Goal: Information Seeking & Learning: Compare options

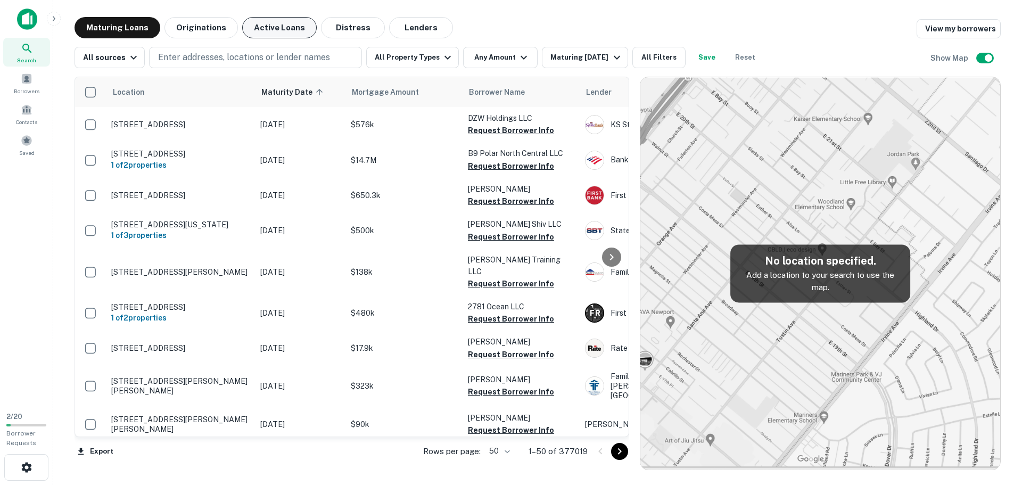
drag, startPoint x: 258, startPoint y: 58, endPoint x: 289, endPoint y: 31, distance: 41.5
click at [258, 58] on p "Enter addresses, locations or lender names" at bounding box center [244, 57] width 172 height 13
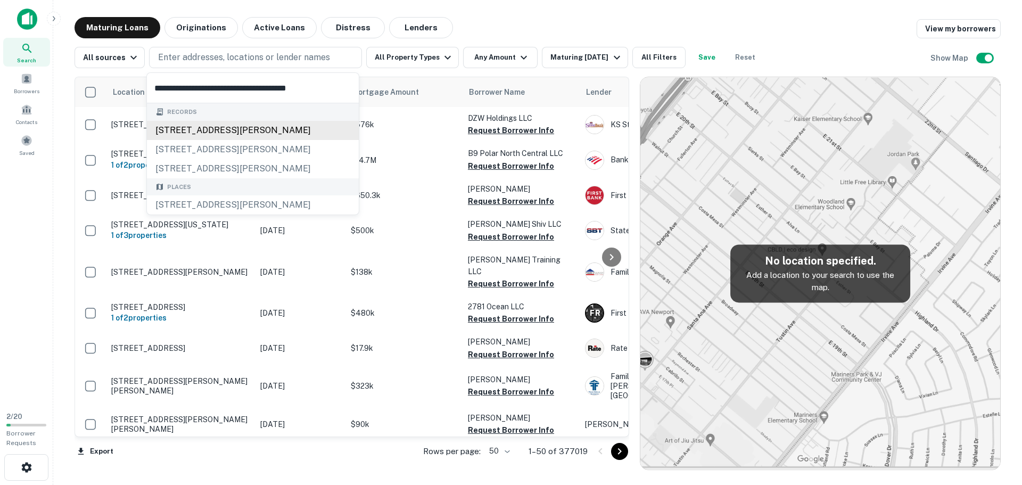
click at [232, 132] on div "2210 holly springs pkwy, canton, ga, 30115" at bounding box center [253, 130] width 212 height 19
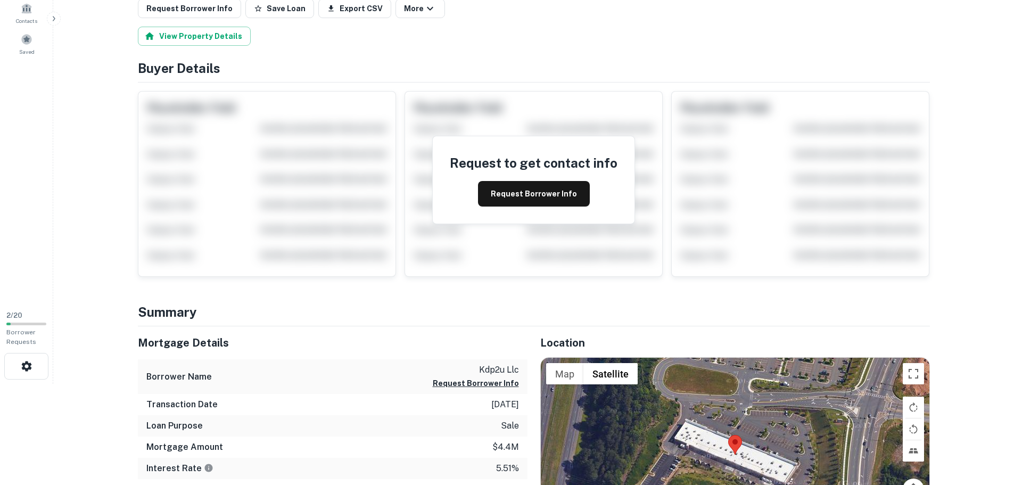
scroll to position [266, 0]
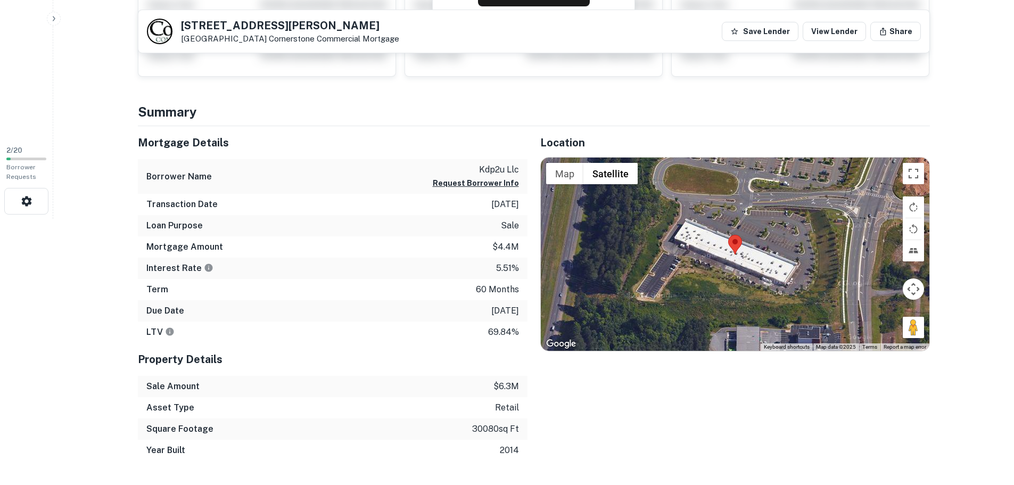
click at [497, 267] on p "5.51%" at bounding box center [507, 268] width 23 height 13
click at [501, 270] on p "5.51%" at bounding box center [507, 268] width 23 height 13
copy p "5.51%"
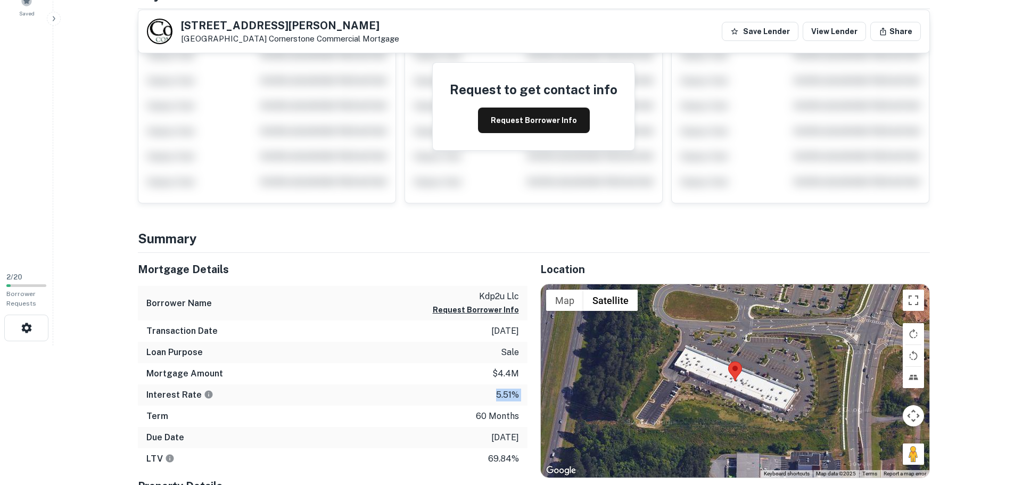
scroll to position [0, 0]
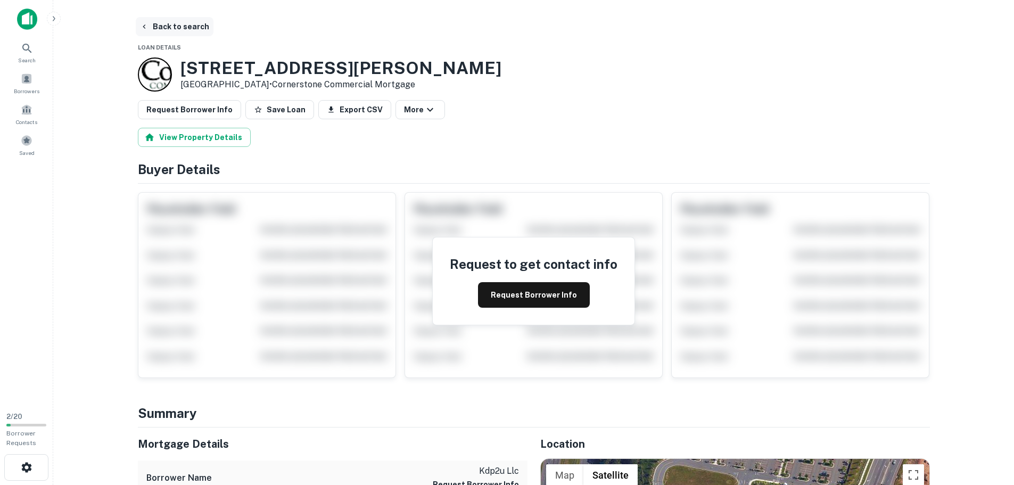
click at [154, 21] on button "Back to search" at bounding box center [175, 26] width 78 height 19
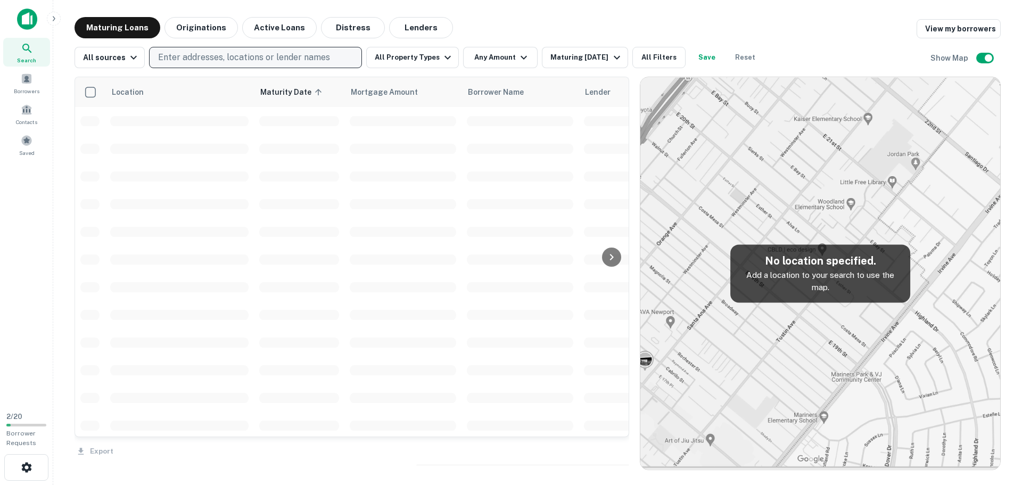
click at [193, 57] on p "Enter addresses, locations or lender names" at bounding box center [244, 57] width 172 height 13
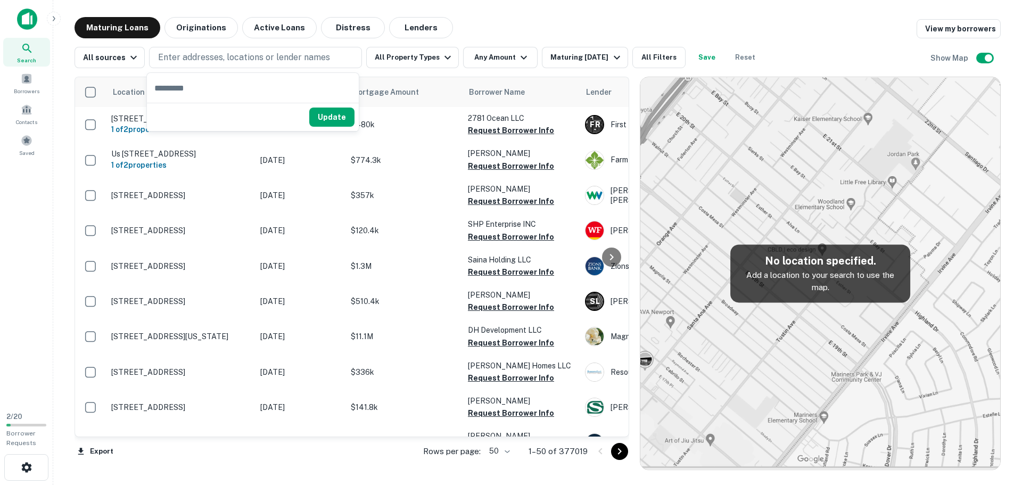
type input "**********"
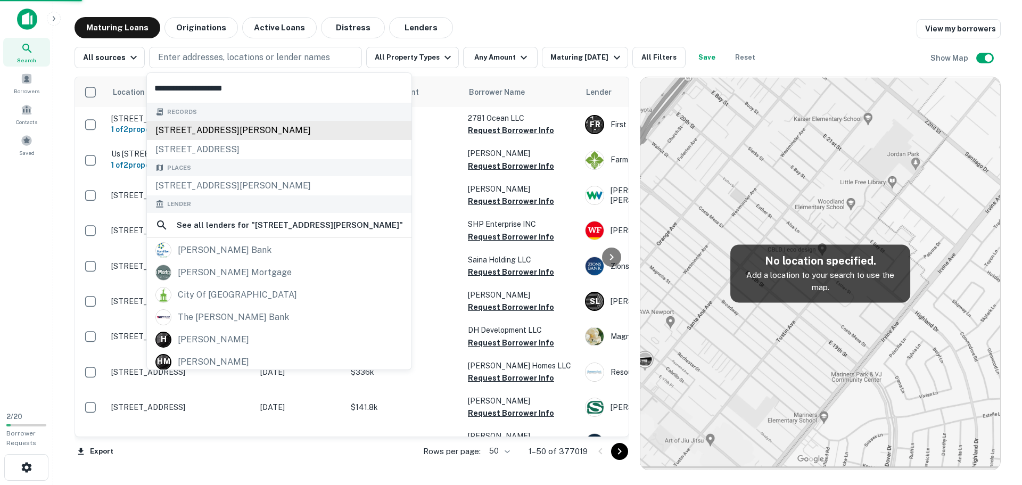
click at [220, 121] on div "2725 hamilton mill rd, buford, ga, 30519" at bounding box center [279, 130] width 265 height 19
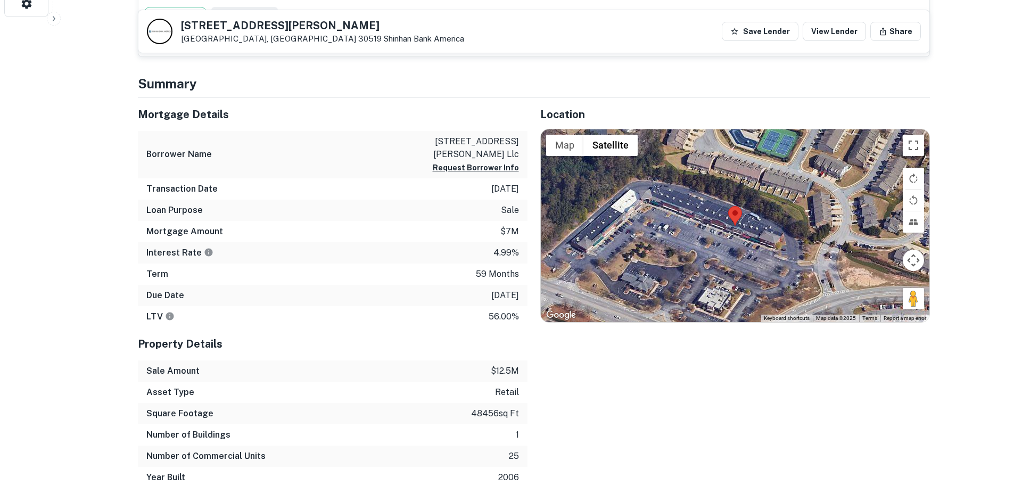
scroll to position [479, 0]
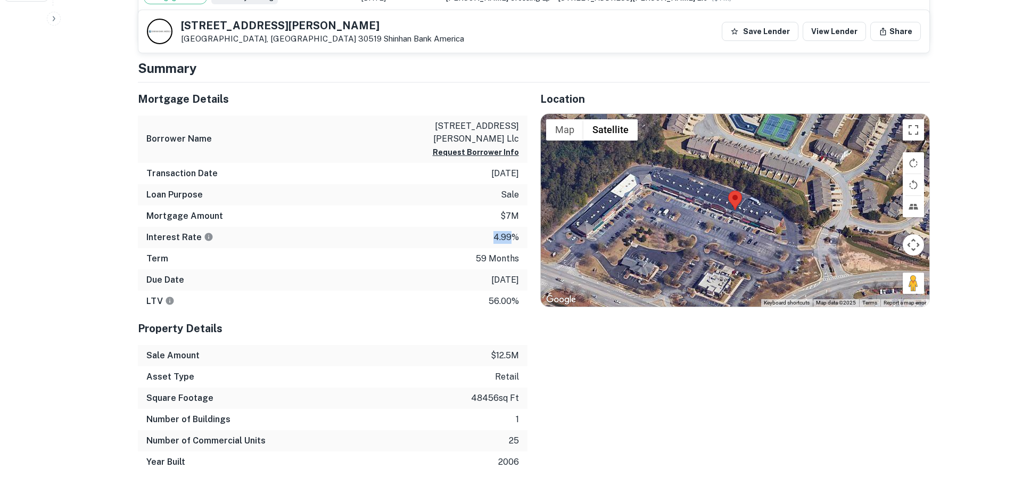
drag, startPoint x: 495, startPoint y: 235, endPoint x: 515, endPoint y: 236, distance: 19.7
click at [515, 236] on p "4.99%" at bounding box center [507, 237] width 26 height 13
copy p "4.99"
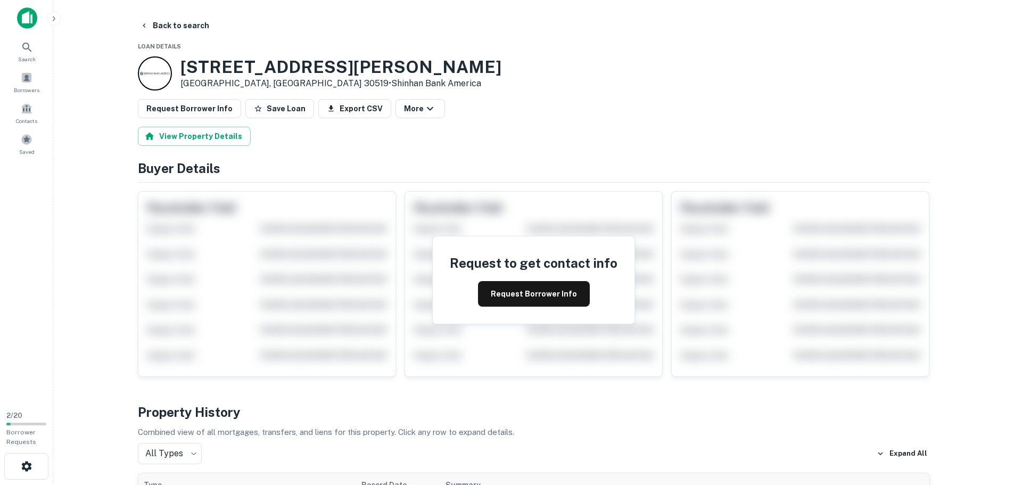
scroll to position [0, 0]
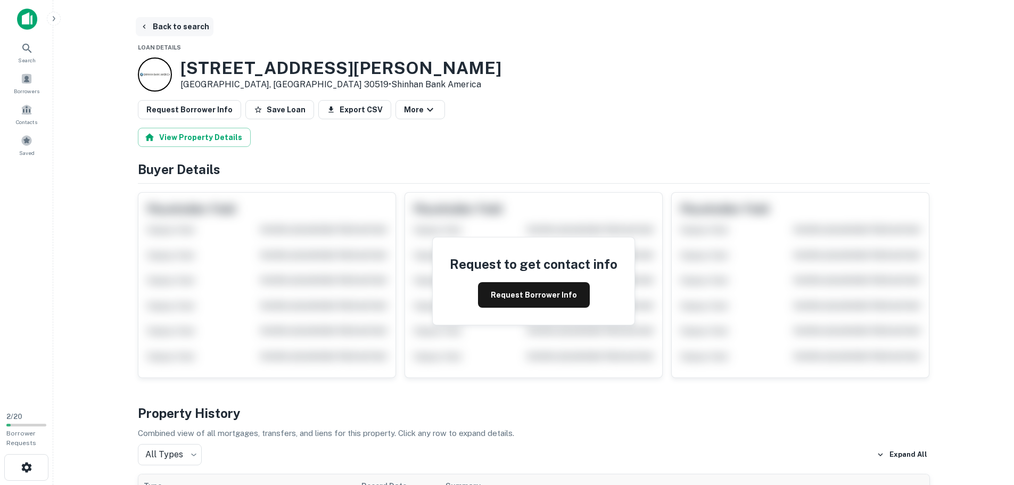
click at [159, 29] on button "Back to search" at bounding box center [175, 26] width 78 height 19
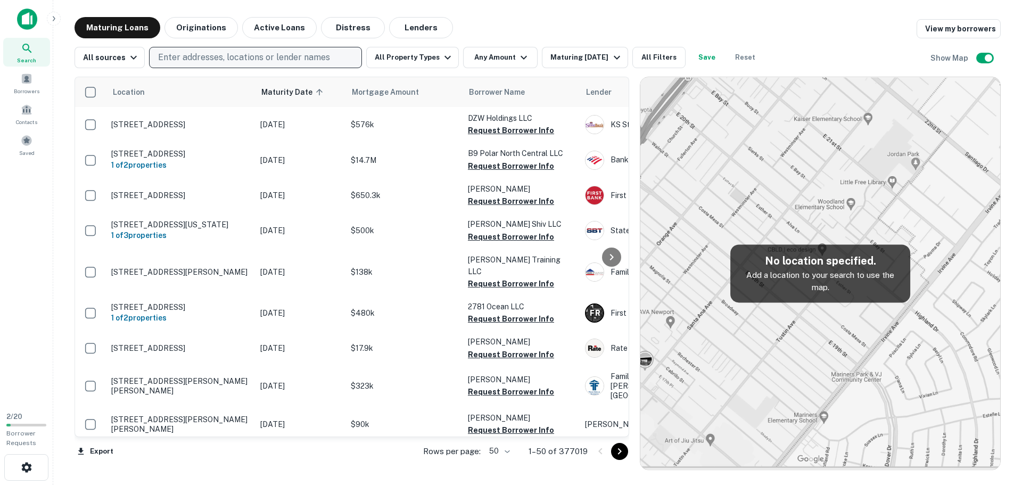
drag, startPoint x: 210, startPoint y: 57, endPoint x: 162, endPoint y: 65, distance: 49.1
click at [162, 65] on button "Enter addresses, locations or lender names" at bounding box center [255, 57] width 213 height 21
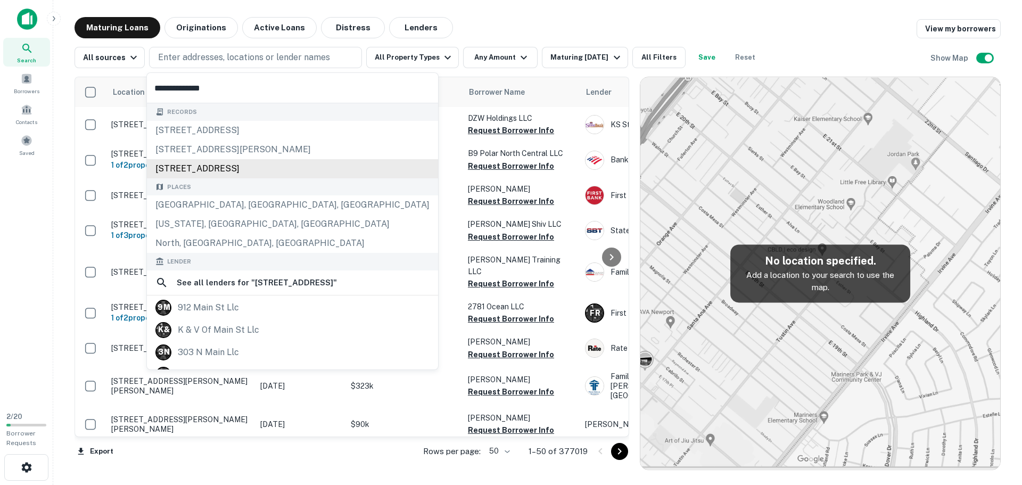
type input "**********"
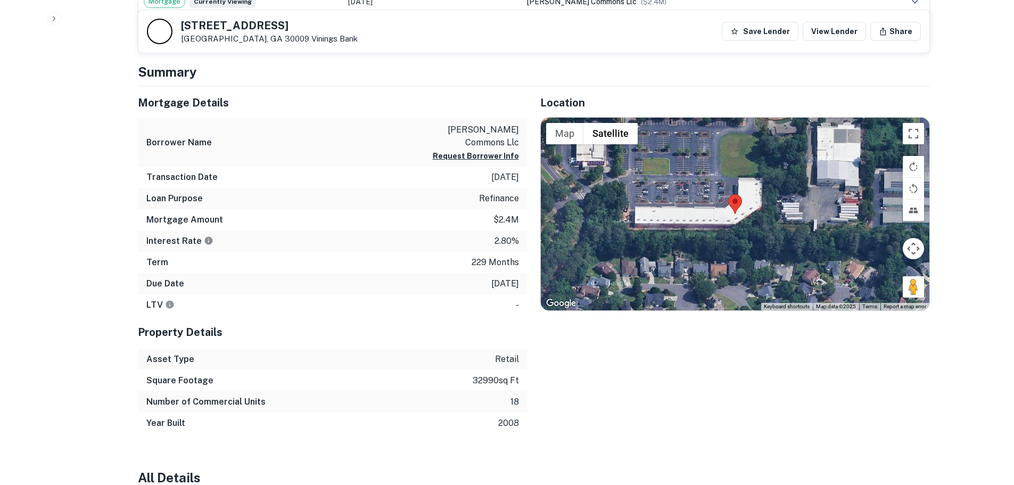
scroll to position [532, 0]
click at [492, 245] on div "Interest Rate 2.80%" at bounding box center [333, 241] width 390 height 21
drag, startPoint x: 490, startPoint y: 240, endPoint x: 517, endPoint y: 243, distance: 27.3
click at [517, 243] on div "Interest Rate 2.80%" at bounding box center [333, 241] width 390 height 21
copy p "2.80%"
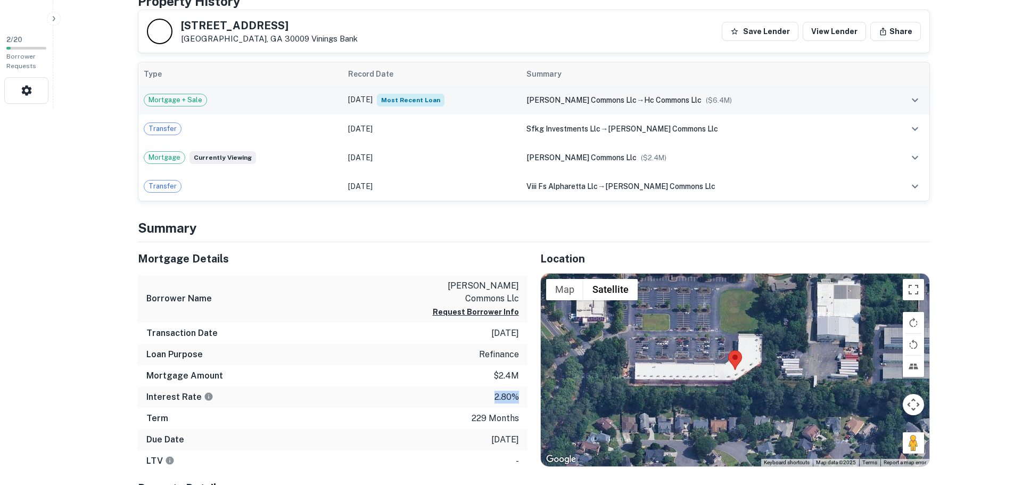
scroll to position [373, 0]
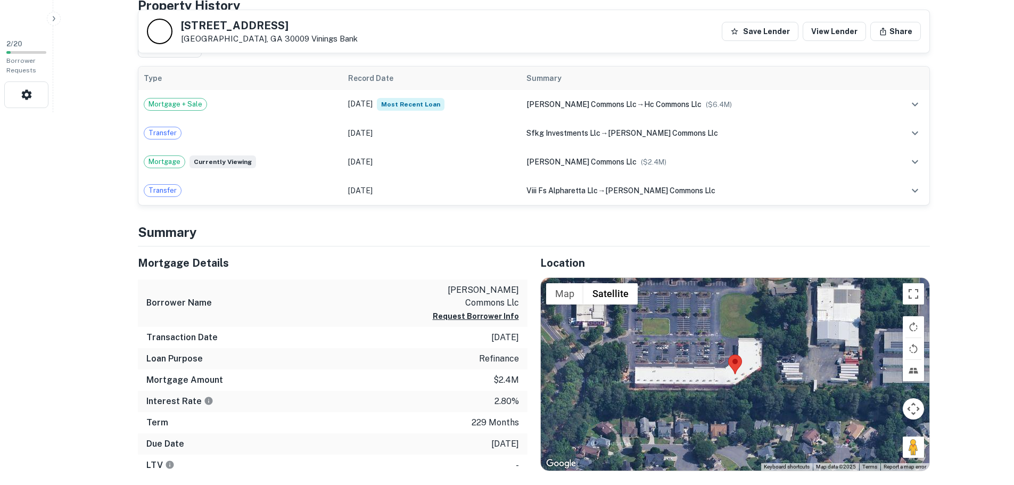
click at [210, 24] on h5 "735 N Main St" at bounding box center [269, 25] width 177 height 11
copy h5 "735 N Main St"
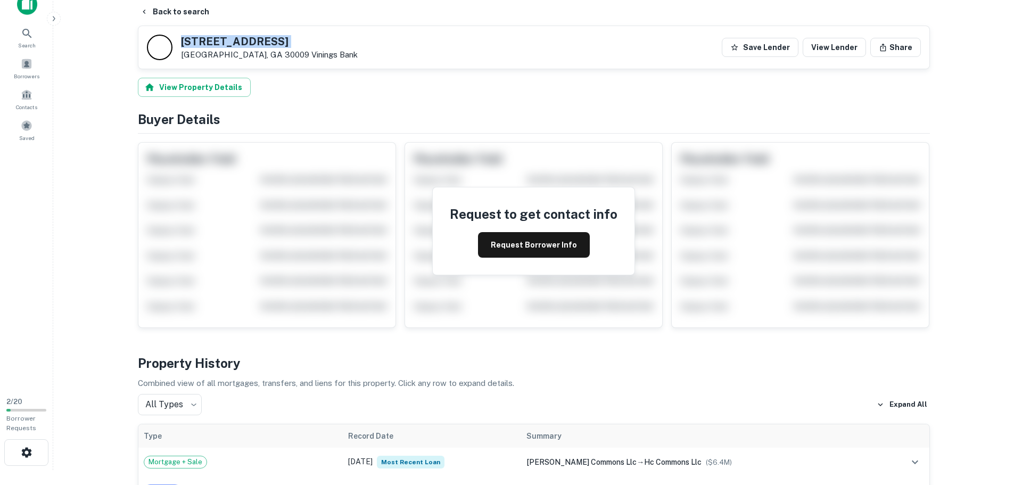
scroll to position [0, 0]
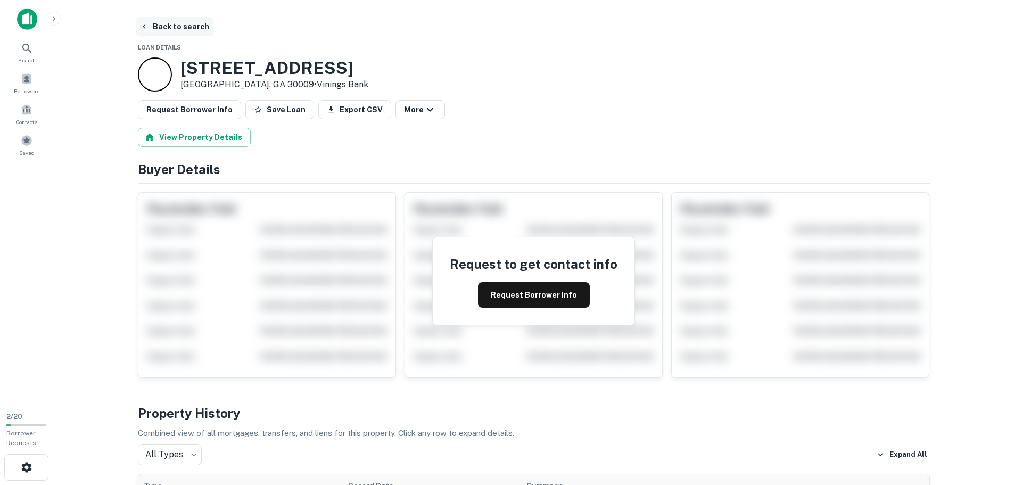
click at [174, 26] on button "Back to search" at bounding box center [175, 26] width 78 height 19
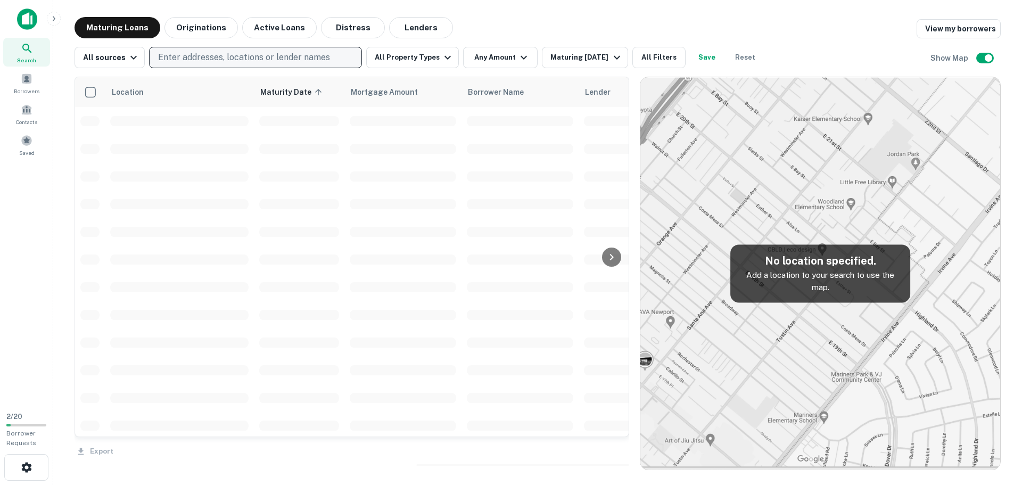
click at [254, 59] on p "Enter addresses, locations or lender names" at bounding box center [244, 57] width 172 height 13
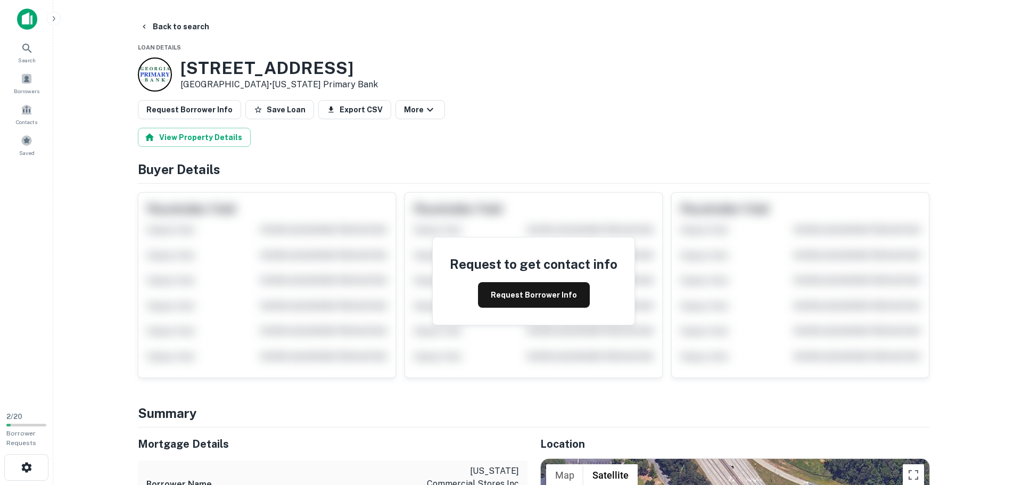
click at [203, 84] on p "Atlanta, GA 30344 • Georgia Primary Bank" at bounding box center [279, 84] width 198 height 13
copy p "Atlanta"
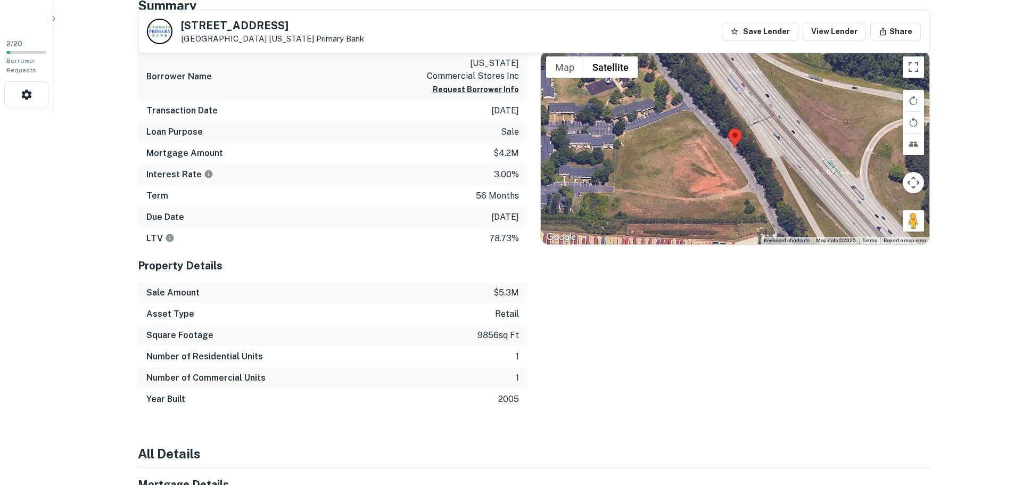
scroll to position [266, 0]
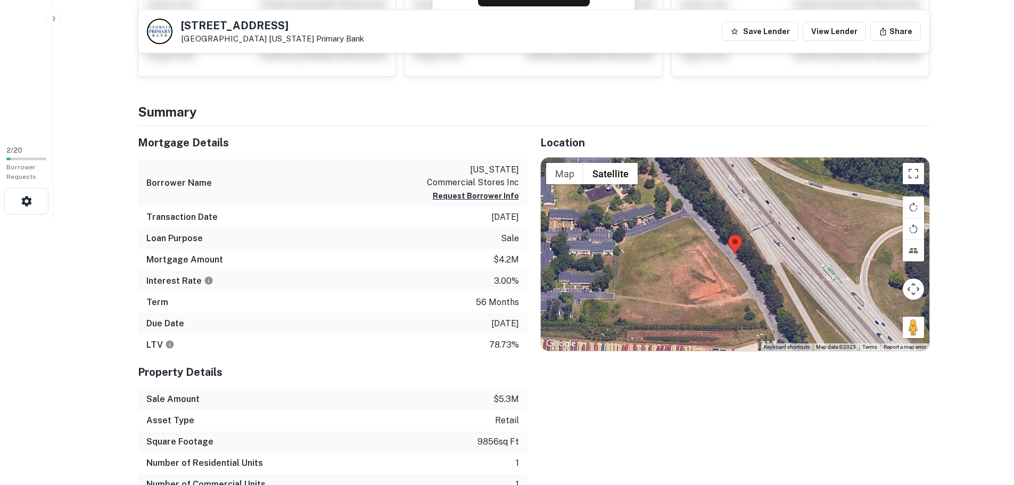
click at [495, 279] on p "3.00%" at bounding box center [506, 281] width 25 height 13
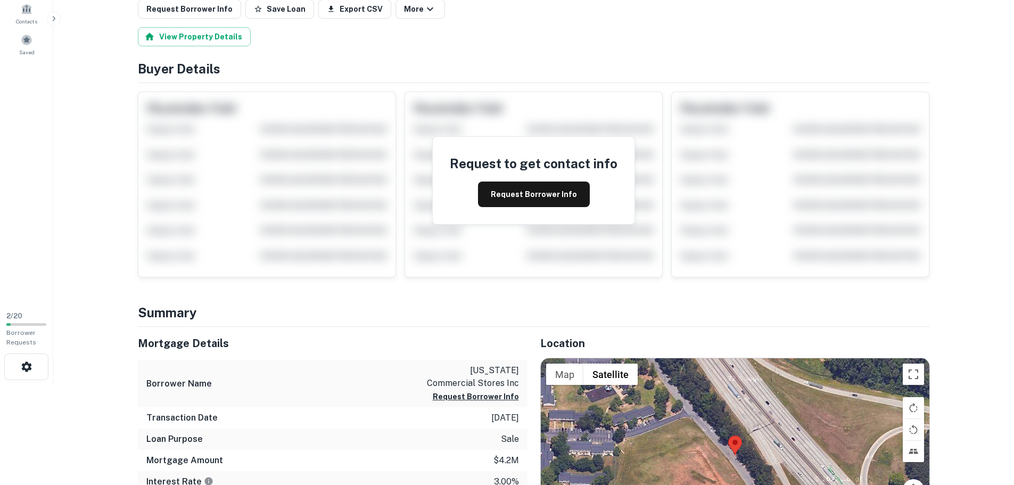
scroll to position [0, 0]
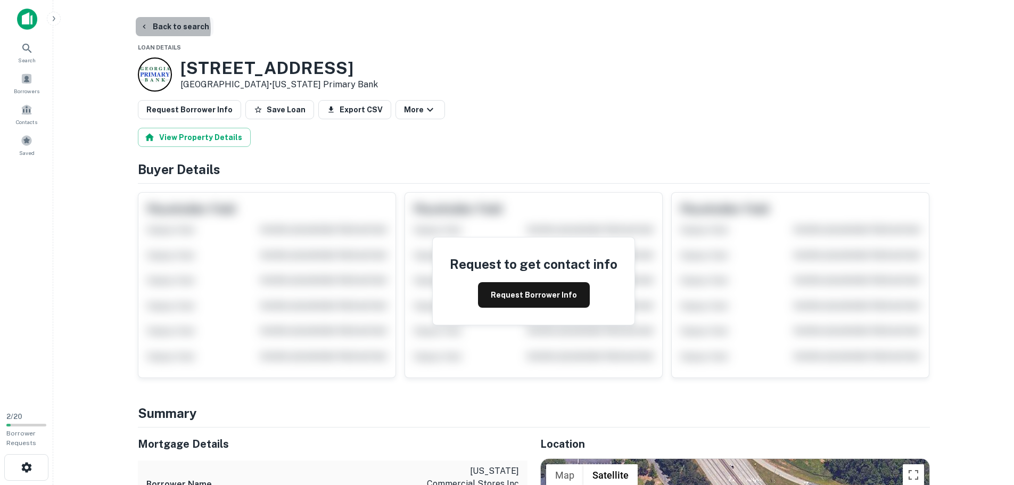
click at [157, 29] on button "Back to search" at bounding box center [175, 26] width 78 height 19
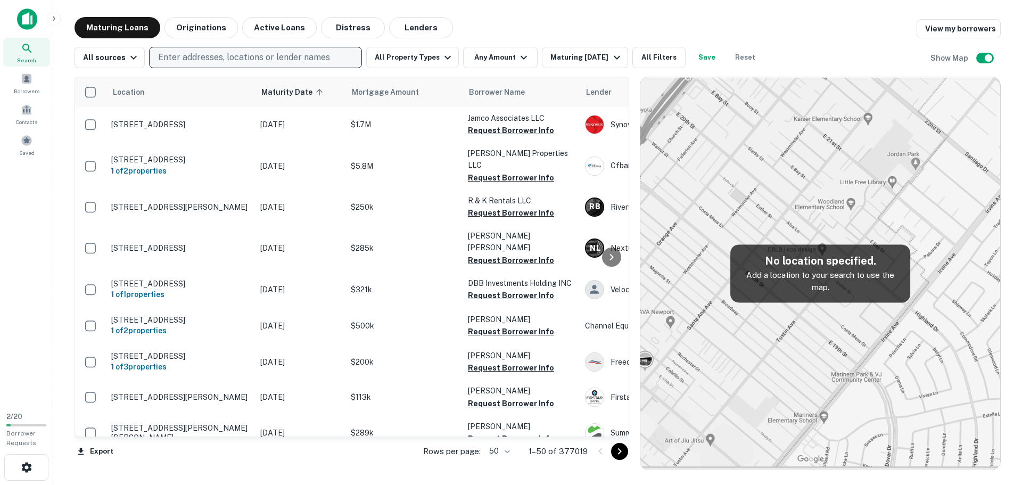
drag, startPoint x: 212, startPoint y: 59, endPoint x: 168, endPoint y: 56, distance: 44.8
click at [172, 59] on p "Enter addresses, locations or lender names" at bounding box center [244, 57] width 172 height 13
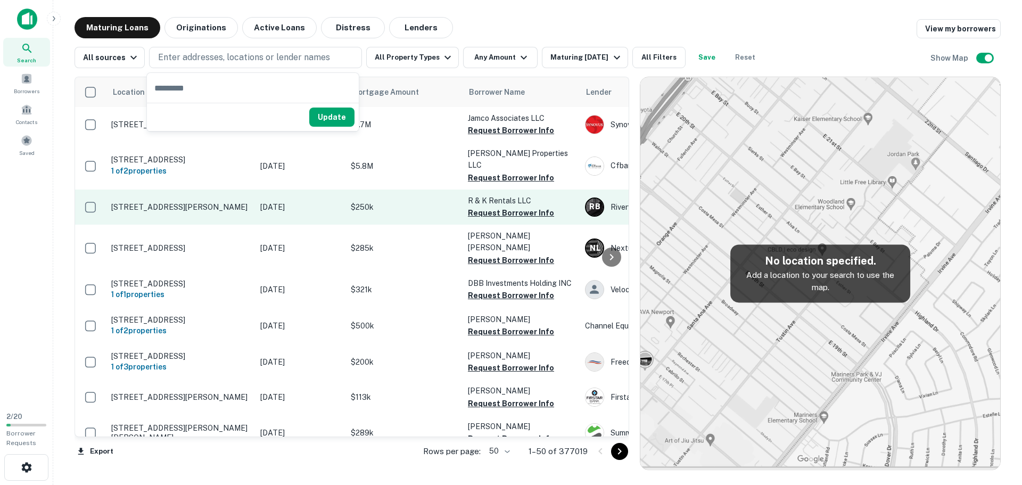
type input "**********"
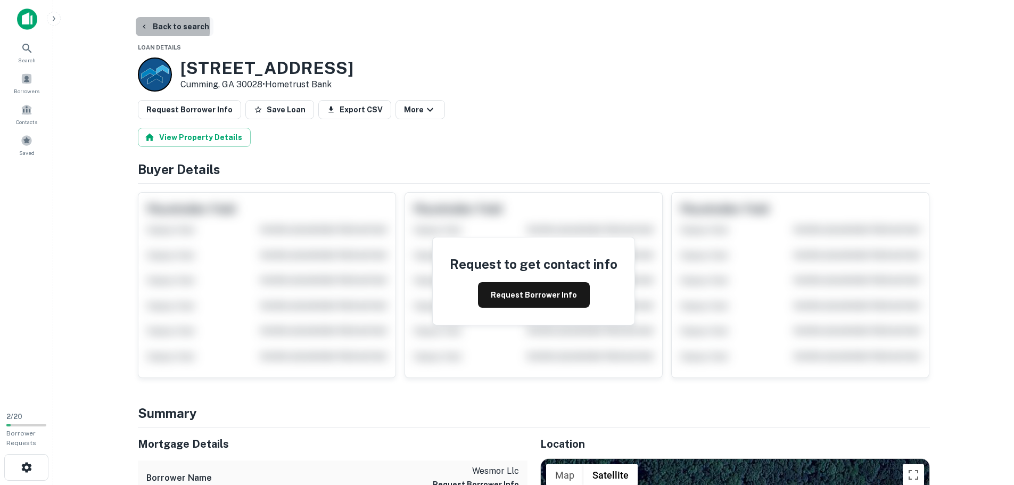
click at [161, 27] on button "Back to search" at bounding box center [175, 26] width 78 height 19
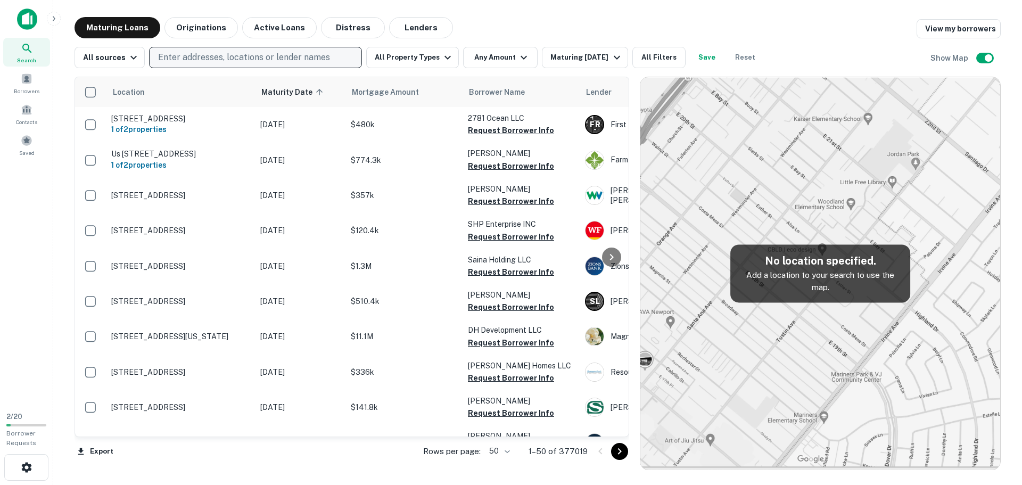
drag, startPoint x: 200, startPoint y: 53, endPoint x: 180, endPoint y: 59, distance: 20.5
click at [180, 59] on p "Enter addresses, locations or lender names" at bounding box center [244, 57] width 172 height 13
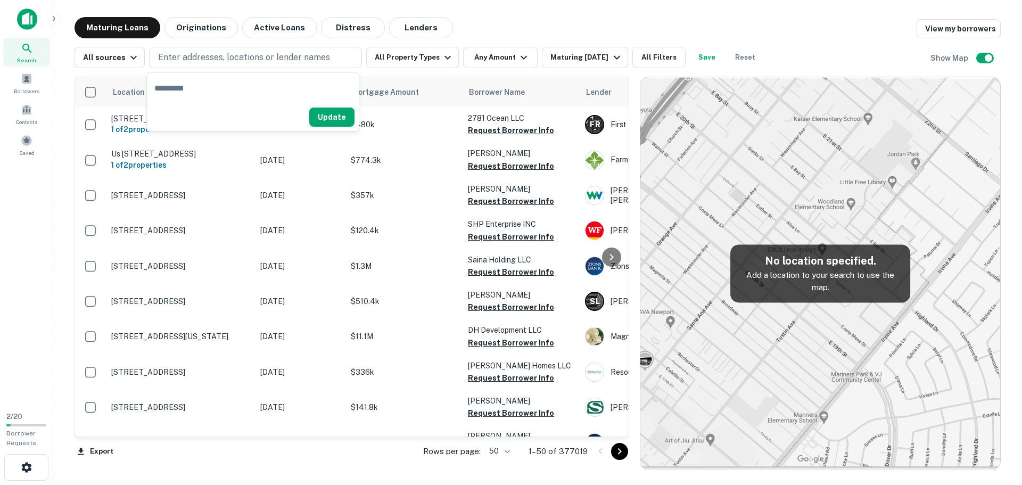
type input "**********"
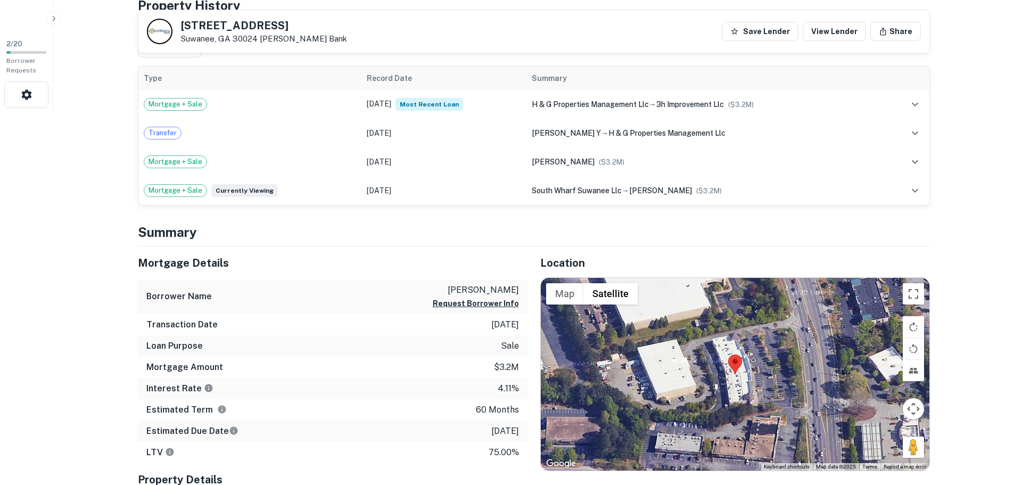
scroll to position [266, 0]
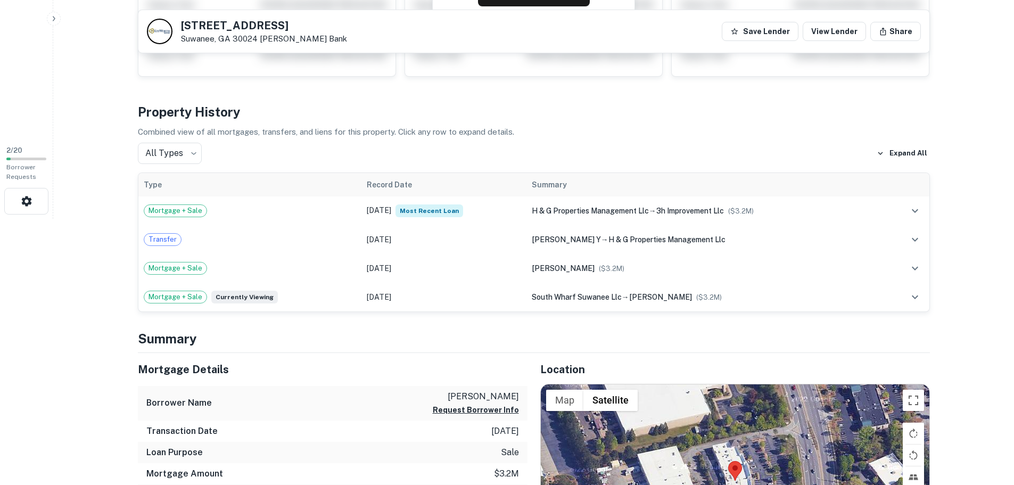
click at [218, 23] on h5 "3370 Lawrenceville Suwanee Rd" at bounding box center [264, 25] width 166 height 11
copy h5 "3370 Lawrenceville Suwanee Rd"
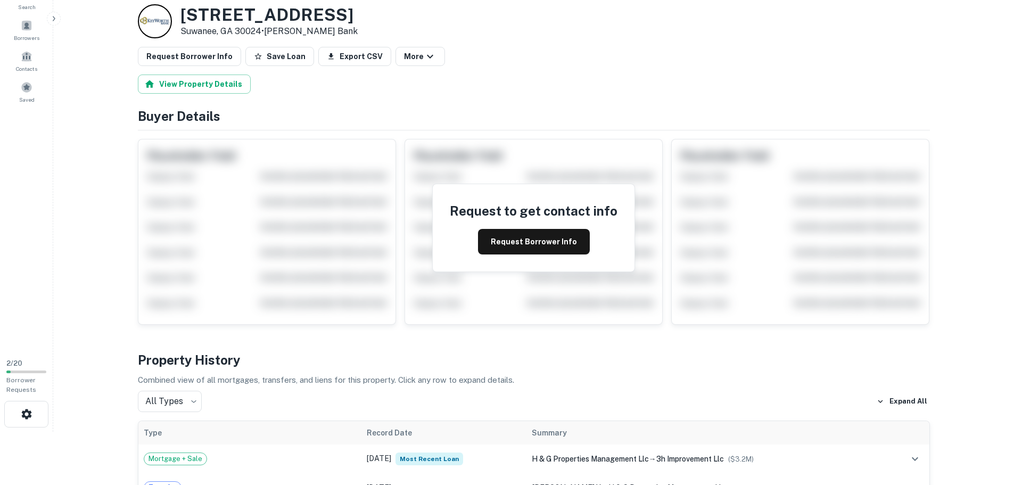
scroll to position [0, 0]
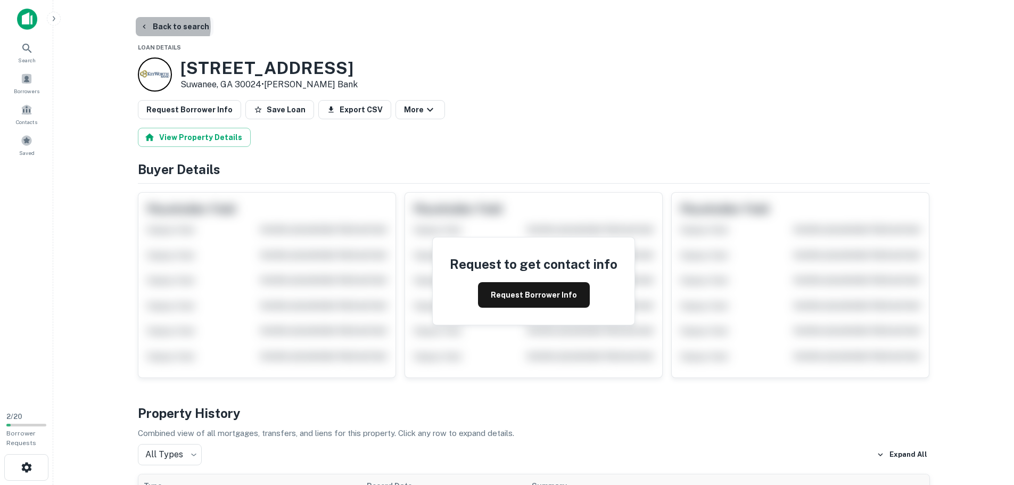
click at [163, 27] on button "Back to search" at bounding box center [175, 26] width 78 height 19
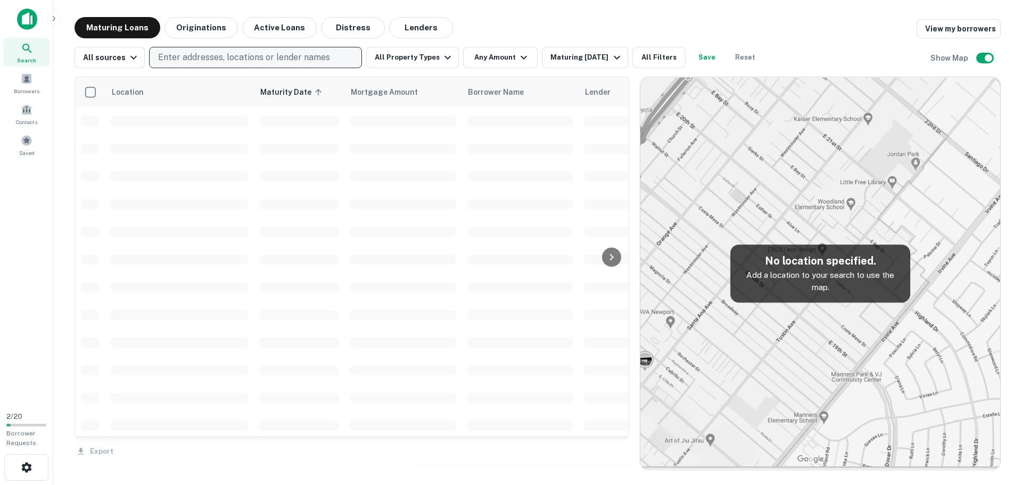
click at [192, 59] on p "Enter addresses, locations or lender names" at bounding box center [244, 57] width 172 height 13
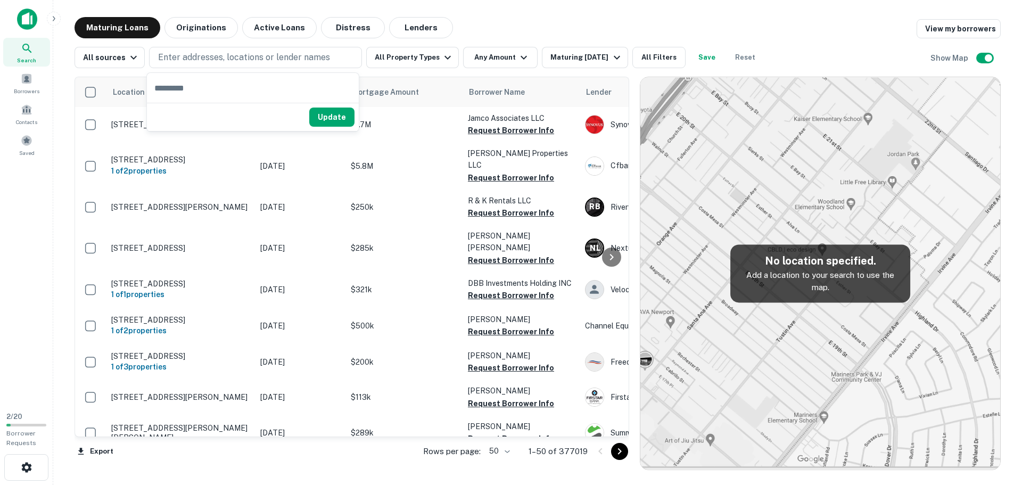
type input "**********"
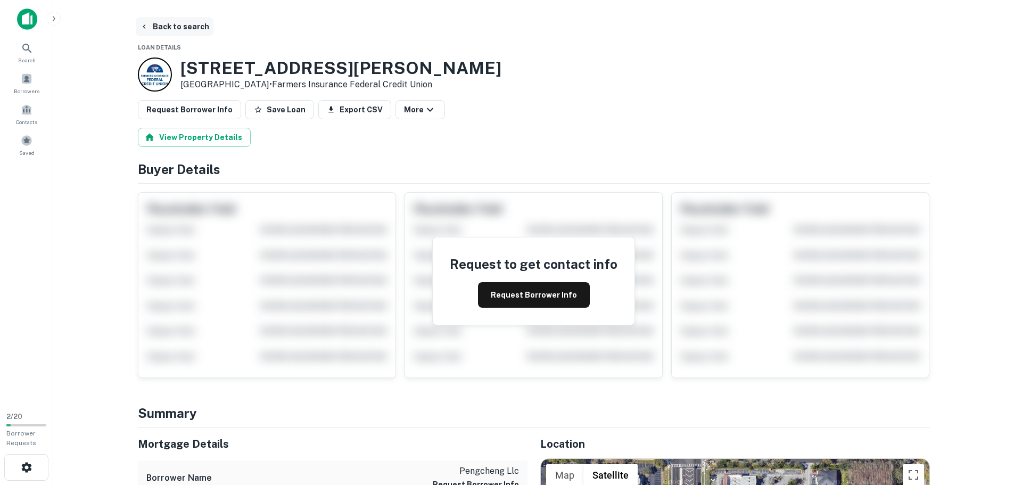
click at [163, 30] on button "Back to search" at bounding box center [175, 26] width 78 height 19
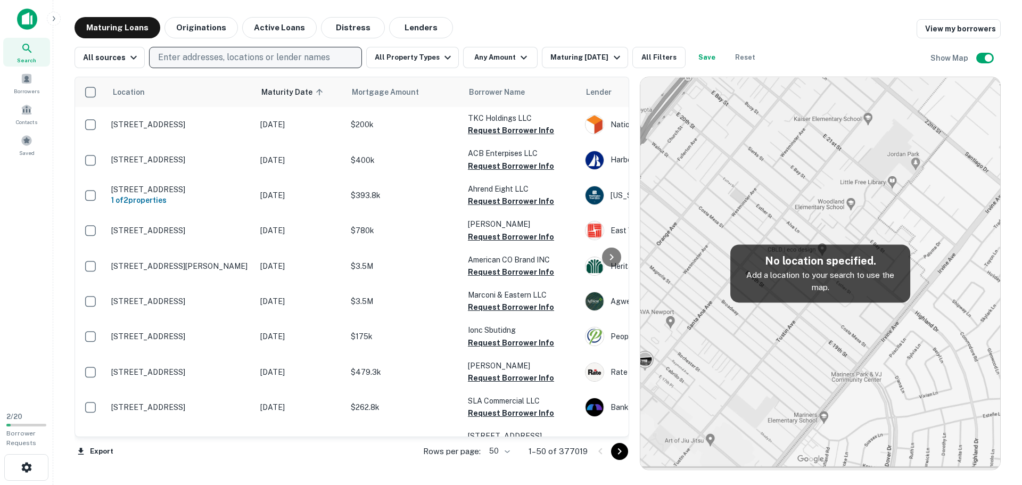
click at [223, 56] on p "Enter addresses, locations or lender names" at bounding box center [244, 57] width 172 height 13
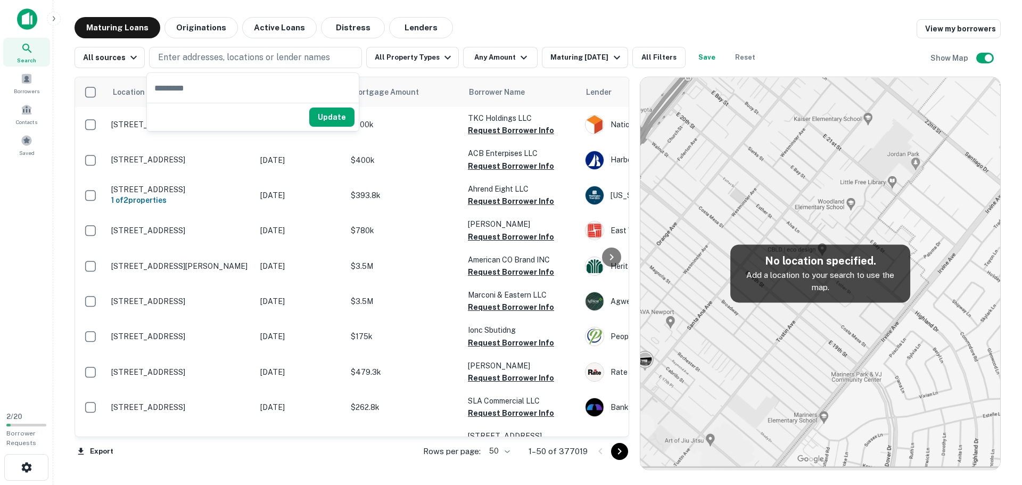
type input "**********"
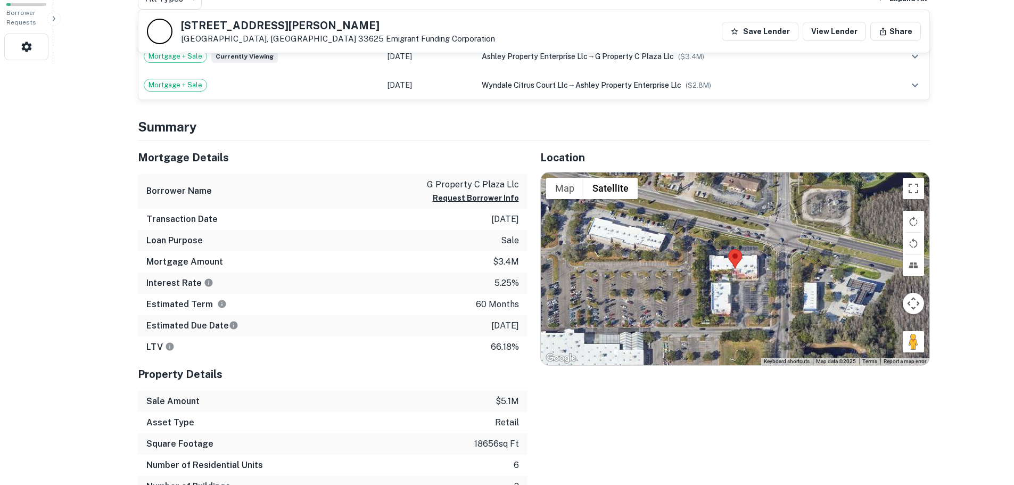
scroll to position [426, 0]
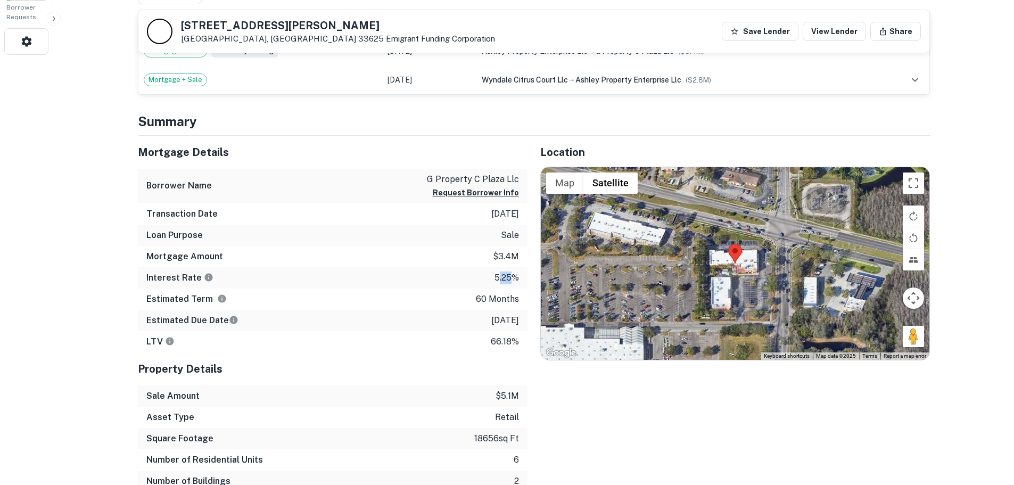
drag, startPoint x: 498, startPoint y: 277, endPoint x: 514, endPoint y: 278, distance: 16.0
click at [514, 278] on p "5.25%" at bounding box center [507, 278] width 24 height 13
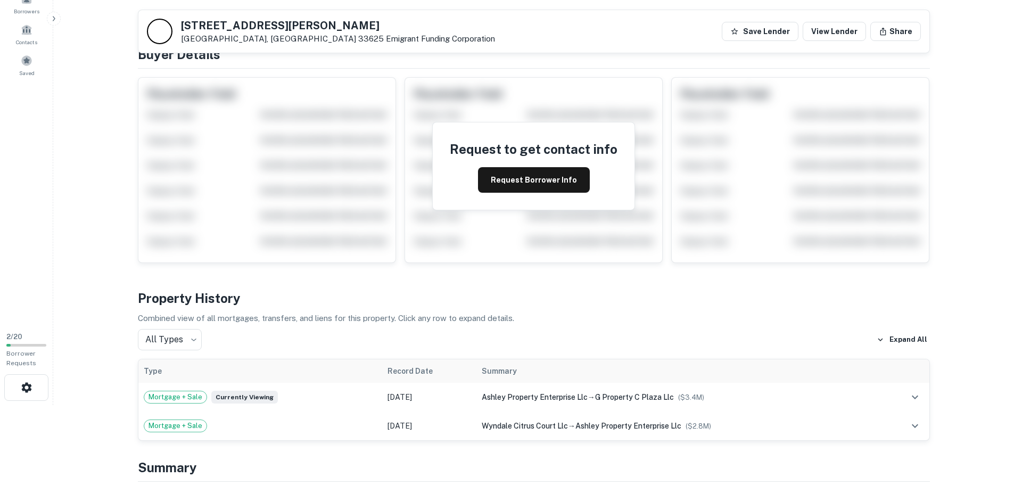
scroll to position [0, 0]
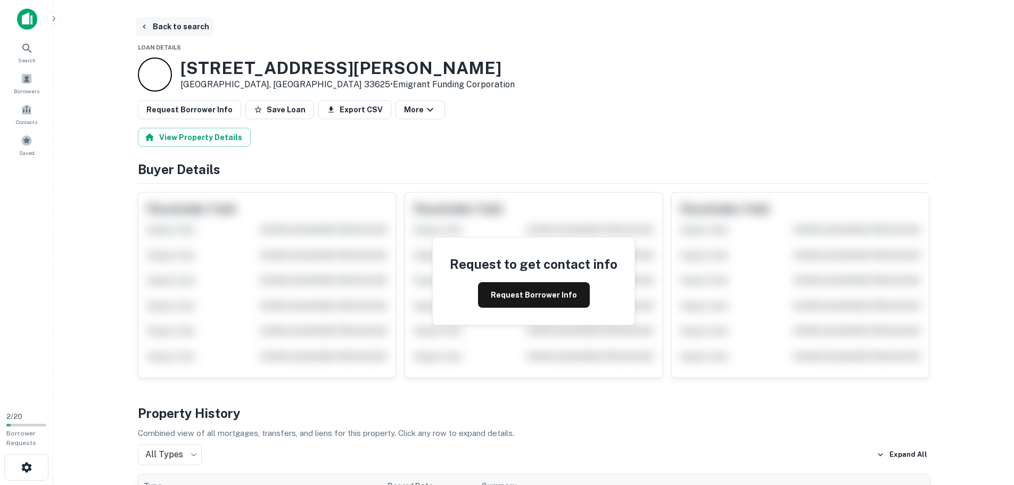
click at [163, 27] on button "Back to search" at bounding box center [175, 26] width 78 height 19
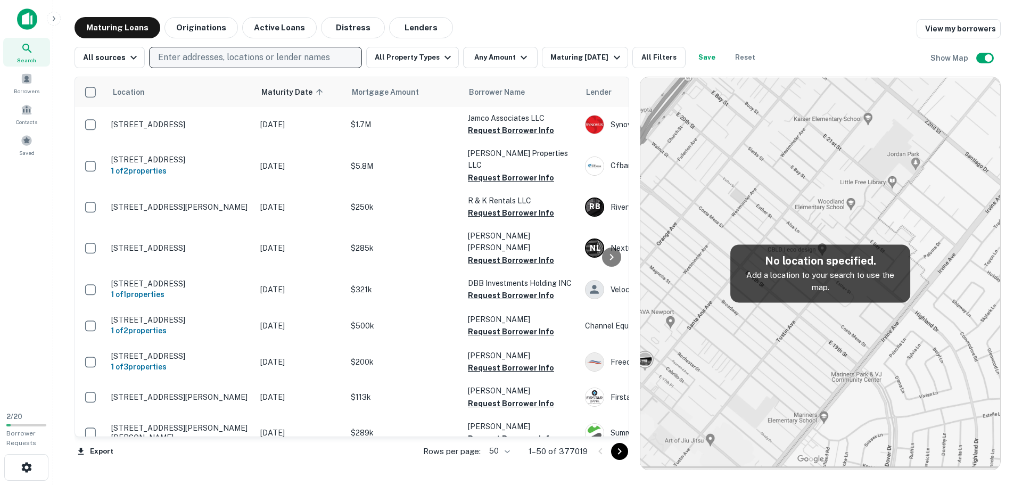
click at [196, 59] on p "Enter addresses, locations or lender names" at bounding box center [244, 57] width 172 height 13
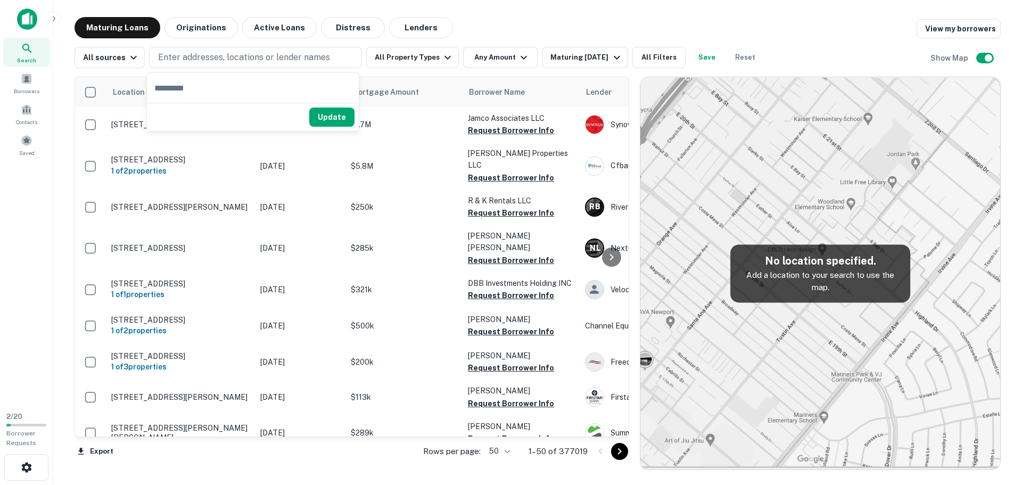
drag, startPoint x: 196, startPoint y: 59, endPoint x: 159, endPoint y: 95, distance: 52.0
click at [159, 95] on input "text" at bounding box center [253, 88] width 212 height 30
paste input "**********"
type input "**********"
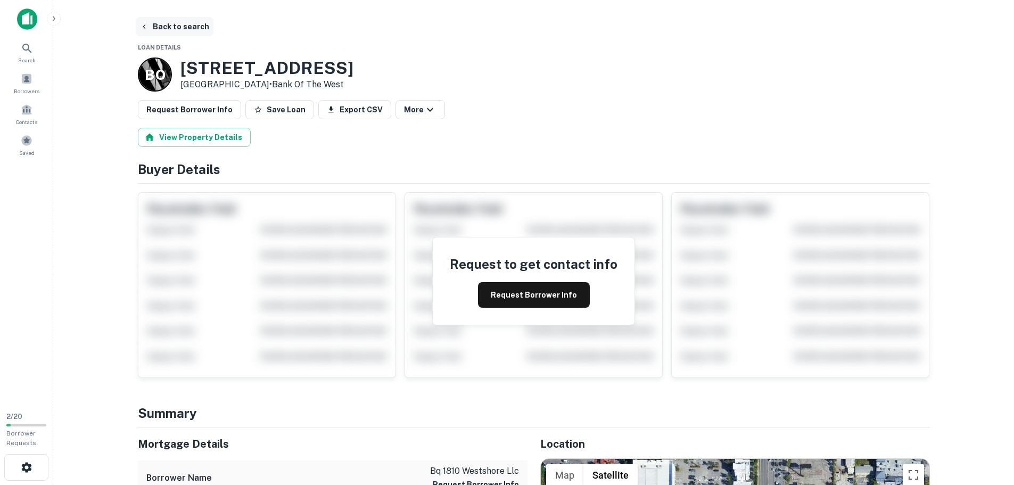
click at [153, 26] on button "Back to search" at bounding box center [175, 26] width 78 height 19
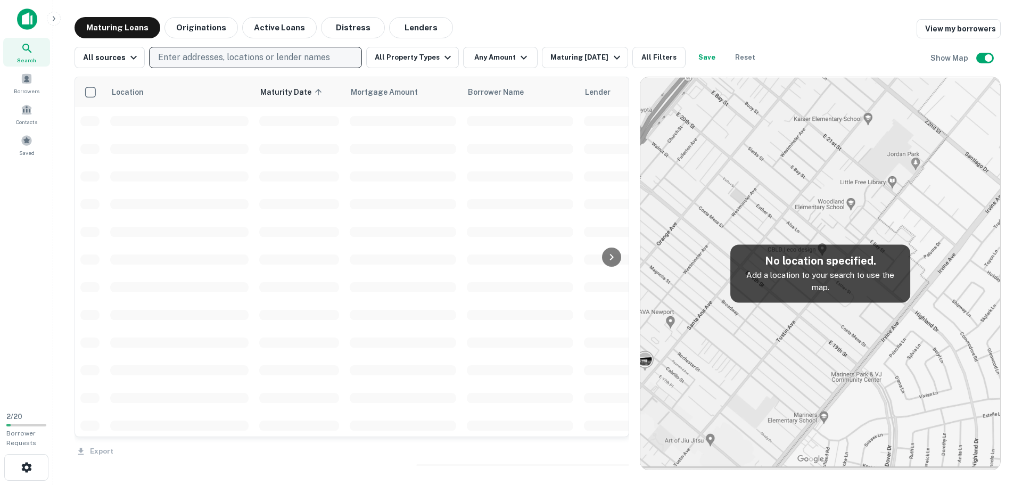
click at [200, 61] on p "Enter addresses, locations or lender names" at bounding box center [244, 57] width 172 height 13
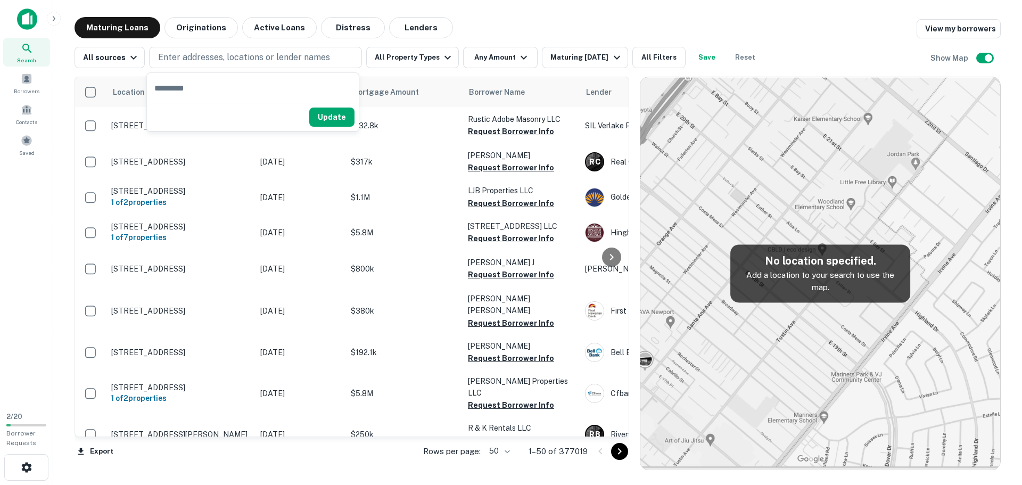
drag, startPoint x: 196, startPoint y: 57, endPoint x: 180, endPoint y: 85, distance: 32.0
click at [180, 85] on input "text" at bounding box center [253, 88] width 212 height 30
paste input "**********"
type input "**********"
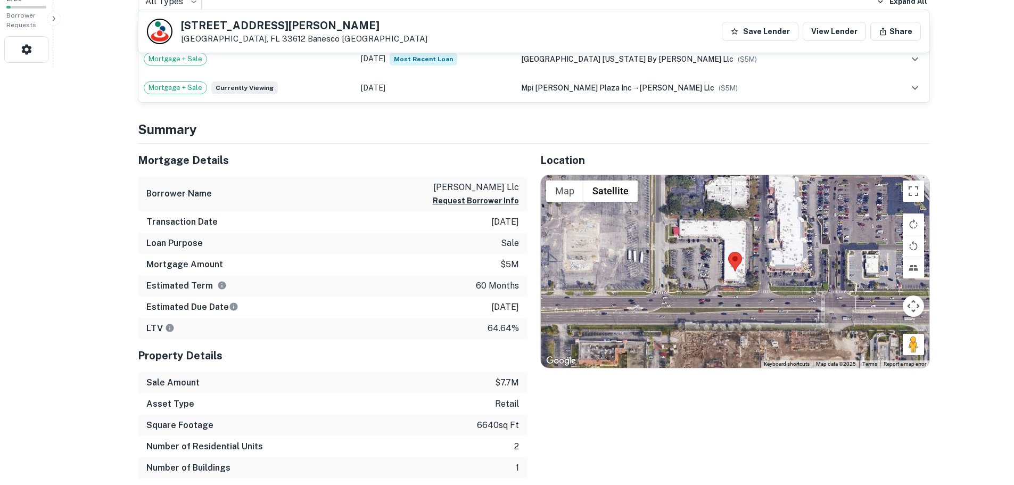
scroll to position [532, 0]
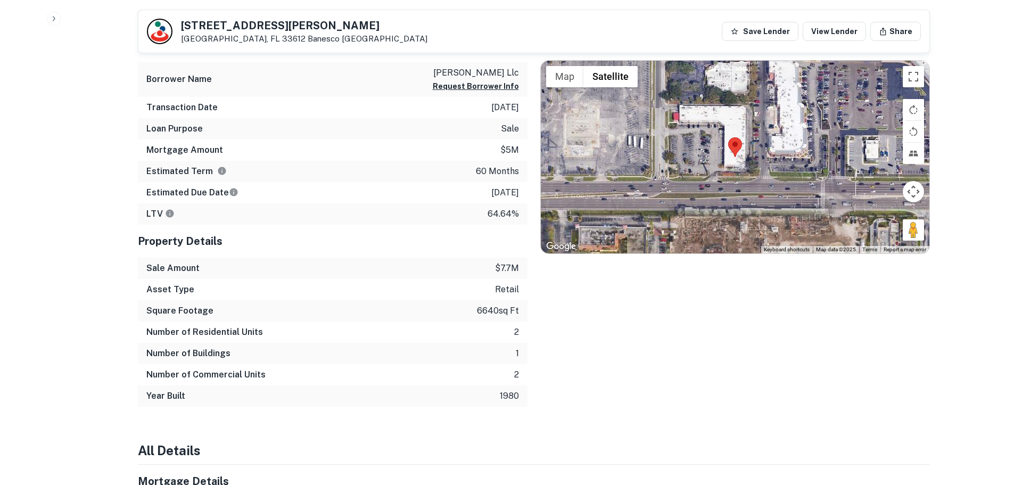
click at [483, 309] on p "6640 sq ft" at bounding box center [498, 311] width 42 height 13
drag, startPoint x: 483, startPoint y: 309, endPoint x: 420, endPoint y: 306, distance: 63.4
click at [420, 306] on div "Square Footage 6640 sq ft" at bounding box center [333, 310] width 390 height 21
click at [504, 196] on p "11/11/2026" at bounding box center [505, 192] width 28 height 13
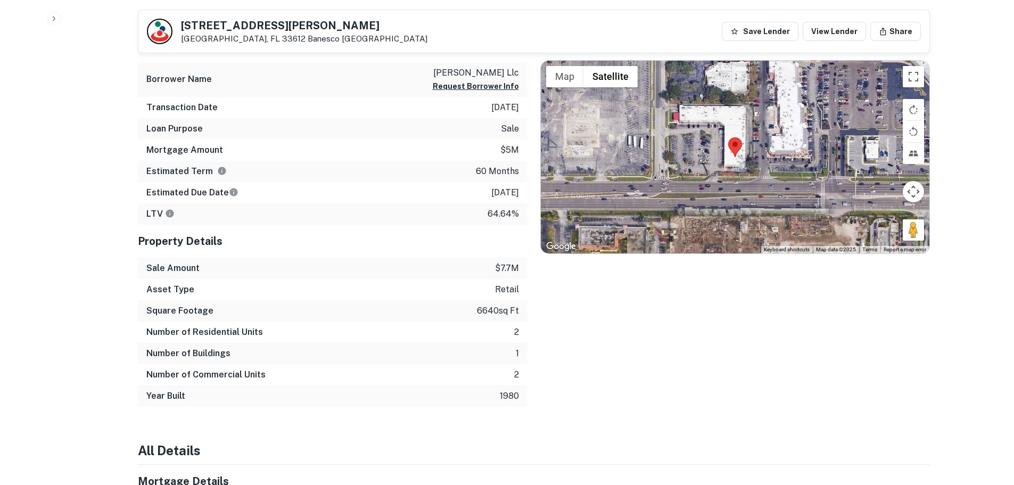
click at [504, 196] on p "11/11/2026" at bounding box center [505, 192] width 28 height 13
copy p "11/11/2026"
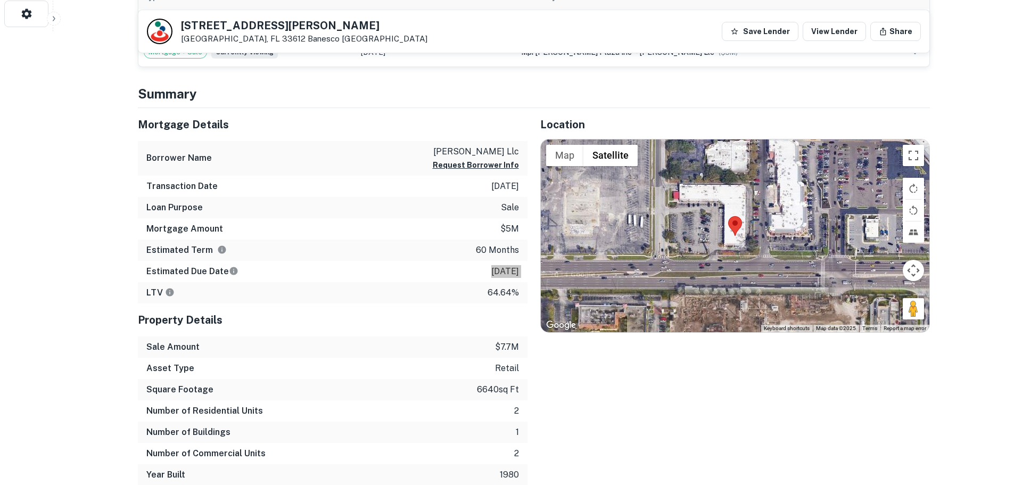
scroll to position [426, 0]
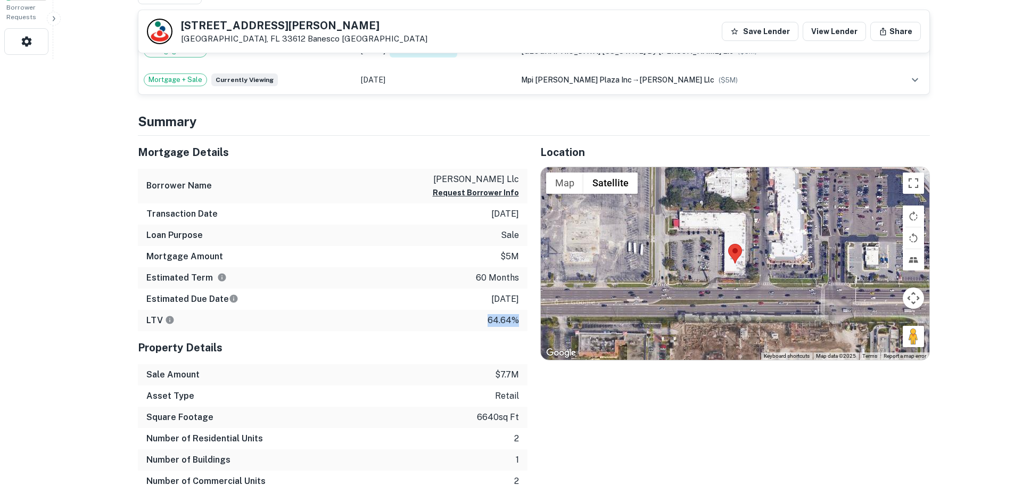
drag, startPoint x: 489, startPoint y: 317, endPoint x: 516, endPoint y: 317, distance: 26.6
click at [516, 317] on div "LTV 64.64%" at bounding box center [333, 320] width 390 height 21
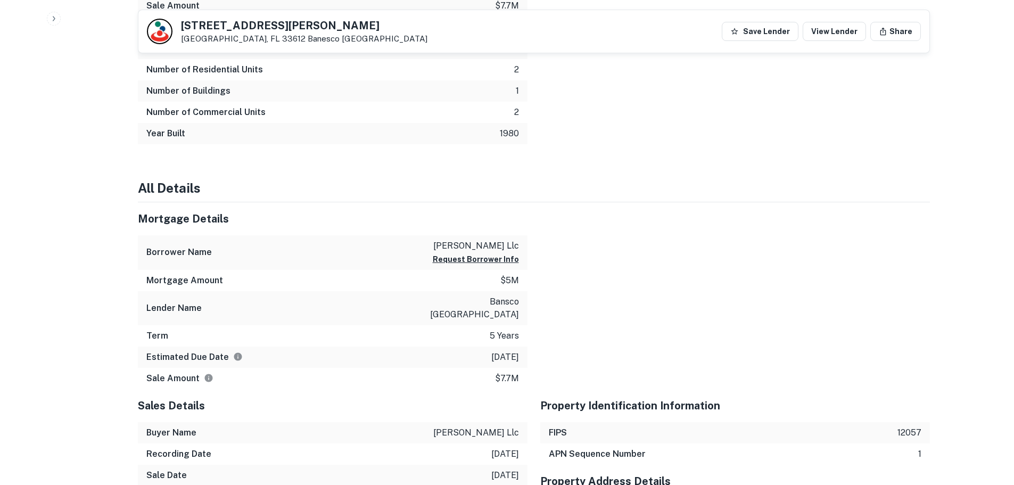
scroll to position [799, 0]
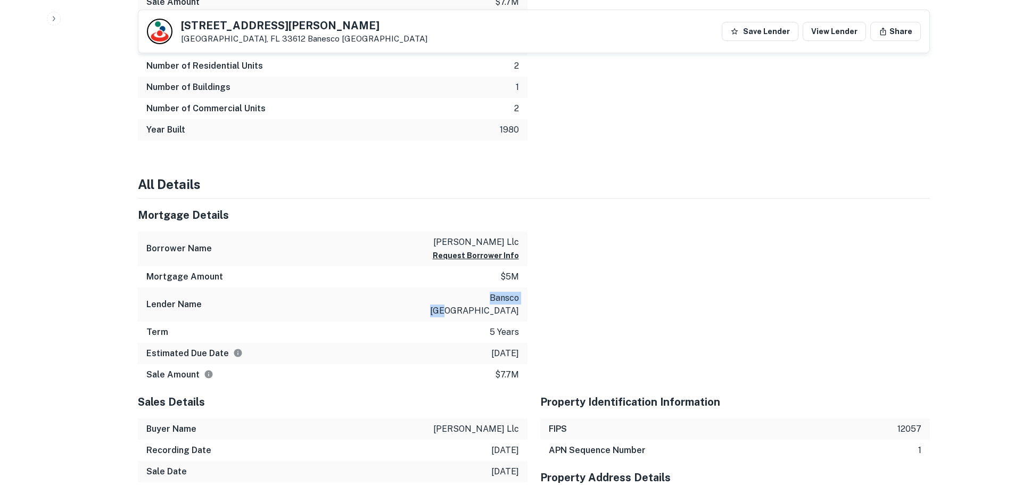
drag, startPoint x: 496, startPoint y: 296, endPoint x: 520, endPoint y: 296, distance: 23.4
click at [520, 296] on div "Lender Name bansco usa" at bounding box center [333, 304] width 390 height 34
copy p "bansco usa"
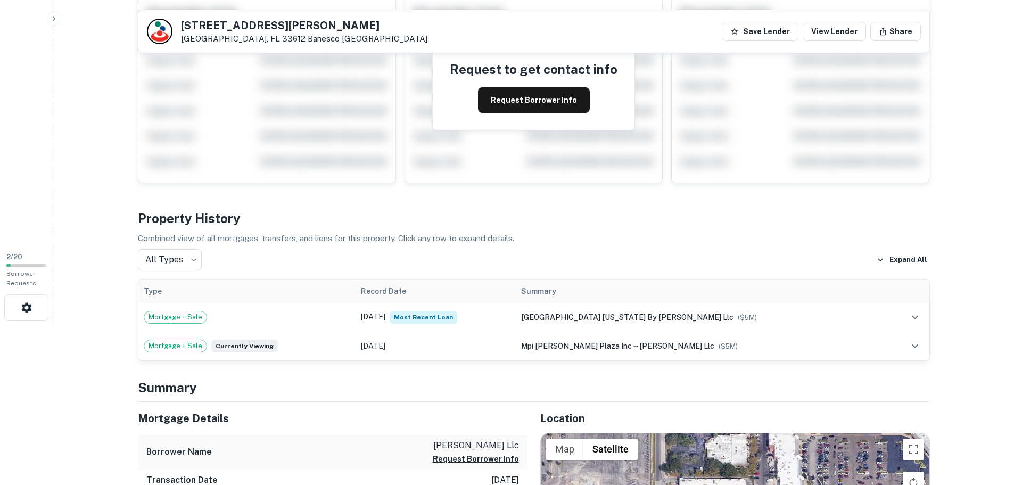
scroll to position [0, 0]
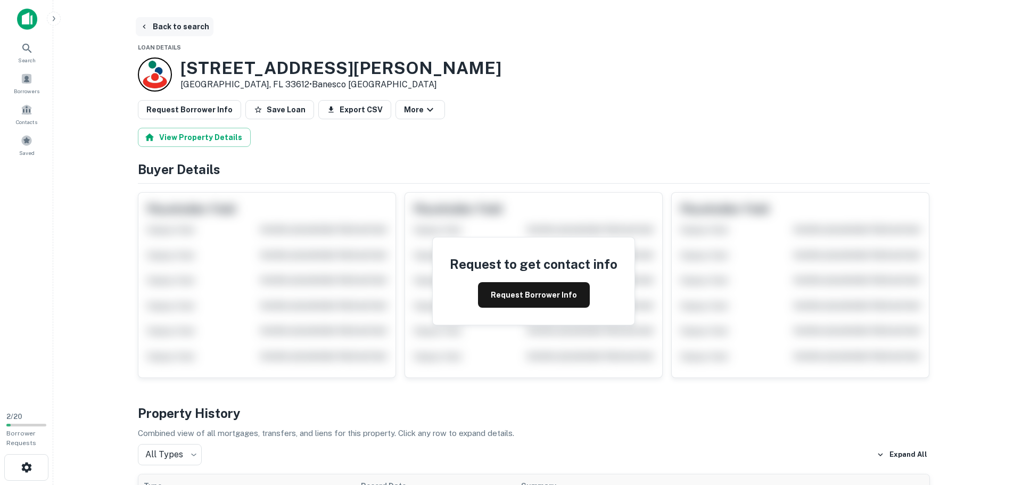
click at [169, 29] on button "Back to search" at bounding box center [175, 26] width 78 height 19
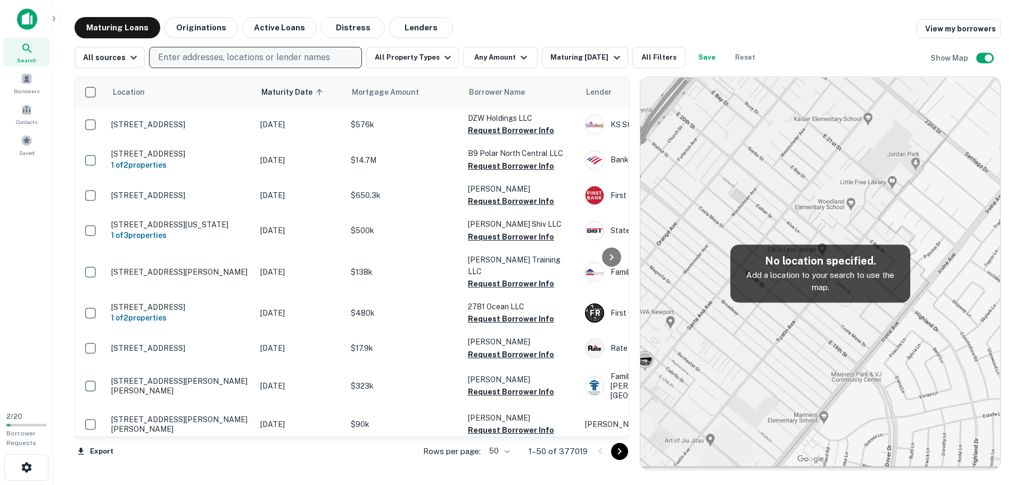
drag, startPoint x: 202, startPoint y: 52, endPoint x: 171, endPoint y: 63, distance: 32.8
click at [171, 63] on p "Enter addresses, locations or lender names" at bounding box center [244, 57] width 172 height 13
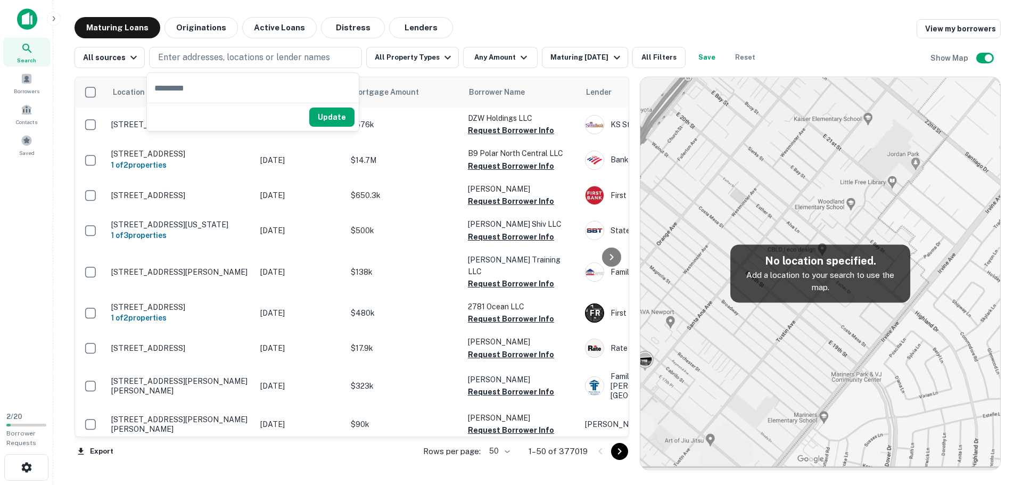
type input "**********"
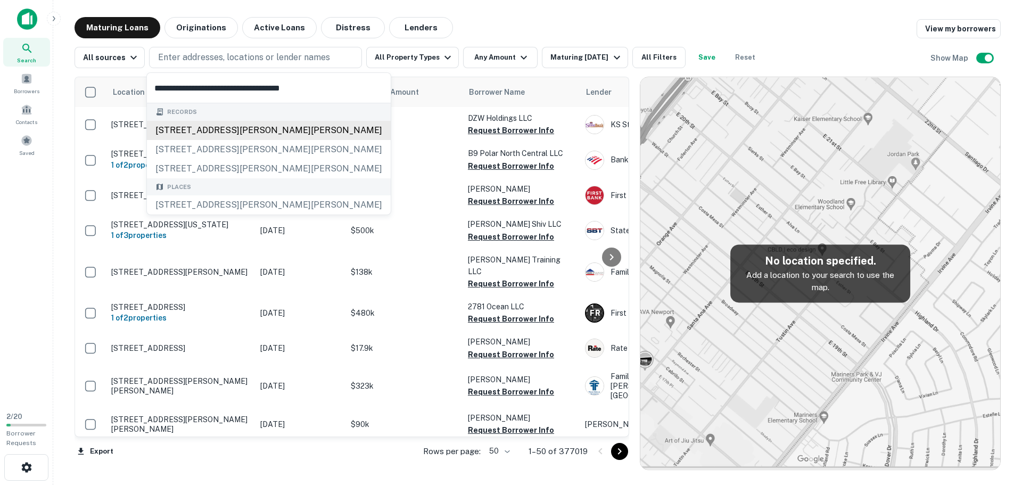
click at [236, 133] on div "11401 n dale mabry hwy, tampa, fl, 33618" at bounding box center [269, 130] width 244 height 19
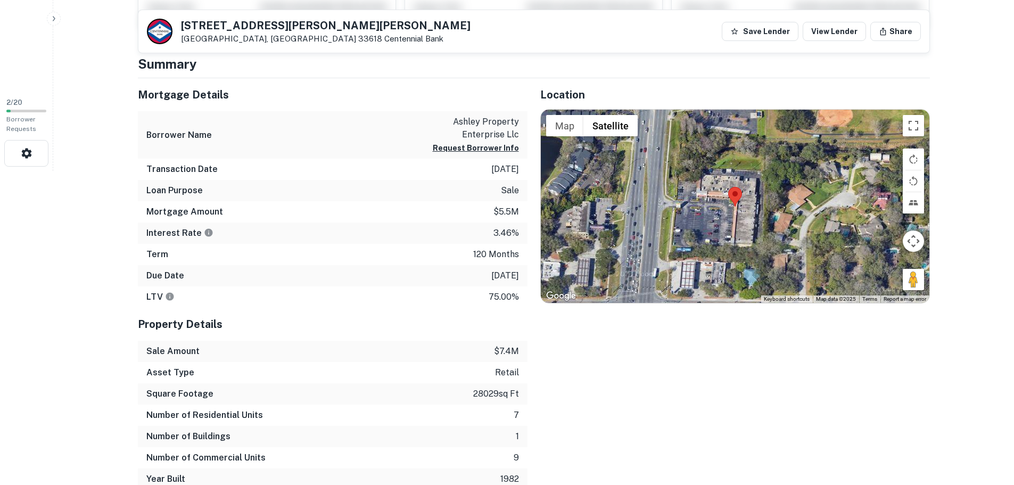
scroll to position [319, 0]
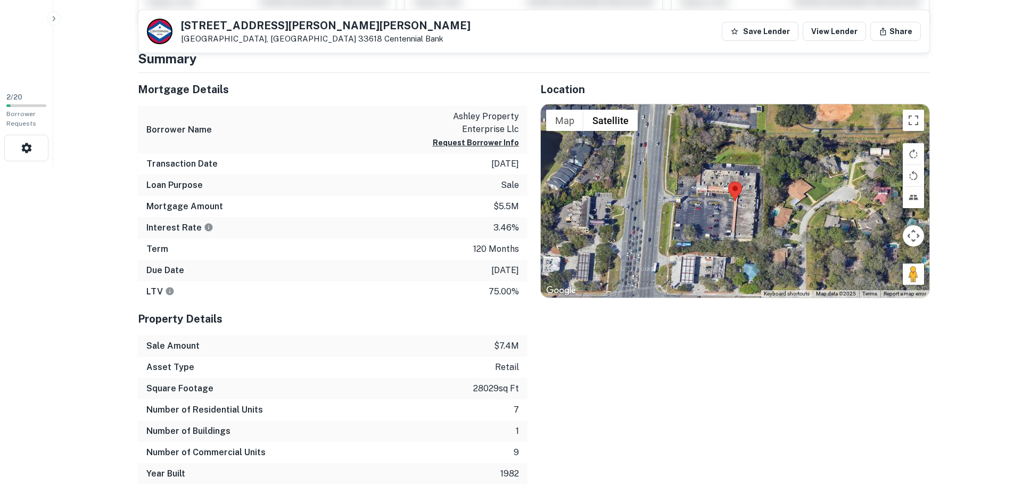
click at [487, 381] on div "Square Footage 28029 sq ft" at bounding box center [333, 388] width 390 height 21
click at [493, 272] on p "10/10/2026" at bounding box center [505, 270] width 28 height 13
click at [493, 273] on p "10/10/2026" at bounding box center [505, 270] width 28 height 13
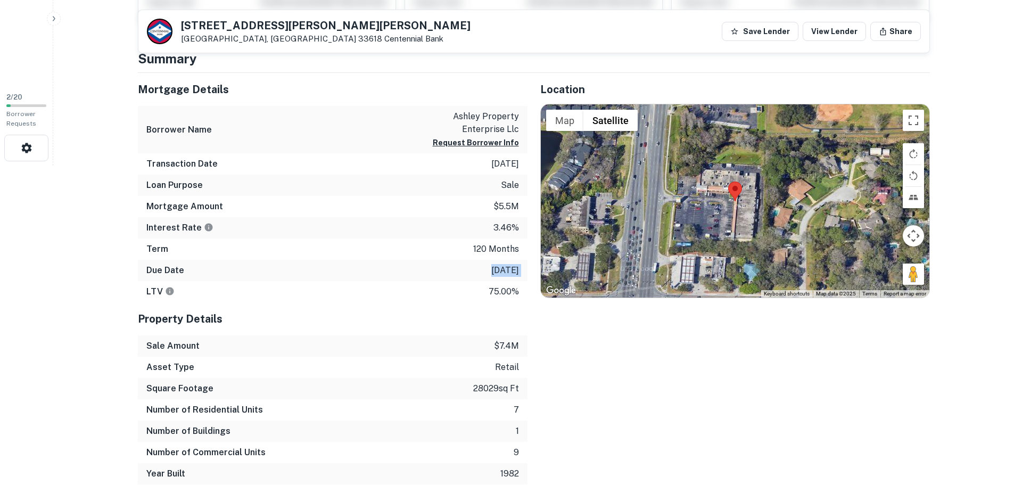
copy p "10/10/2026"
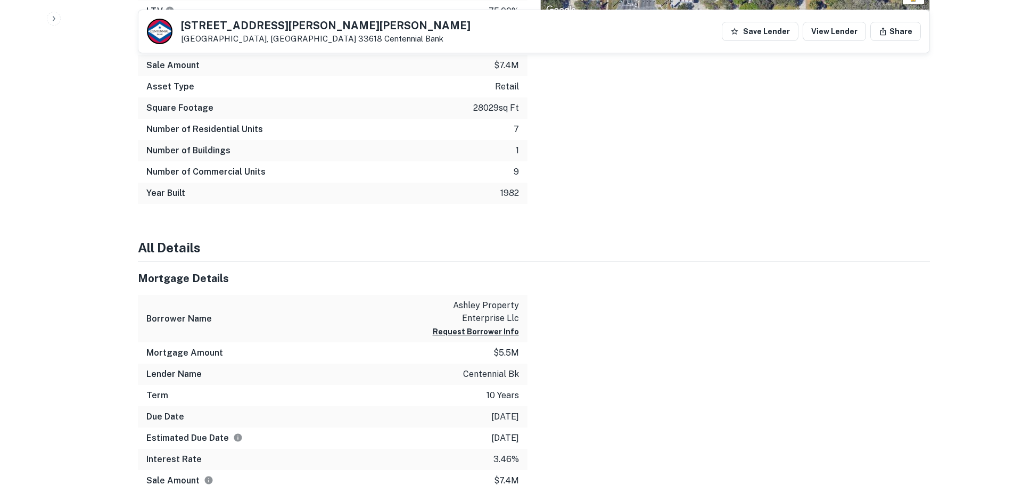
scroll to position [692, 0]
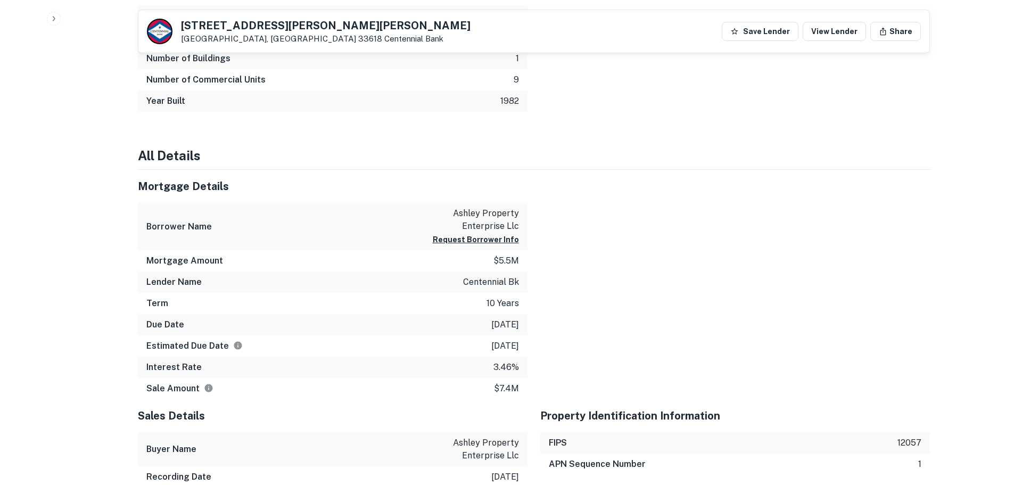
click at [475, 282] on p "centennial bk" at bounding box center [491, 282] width 56 height 13
copy p "centennial bk"
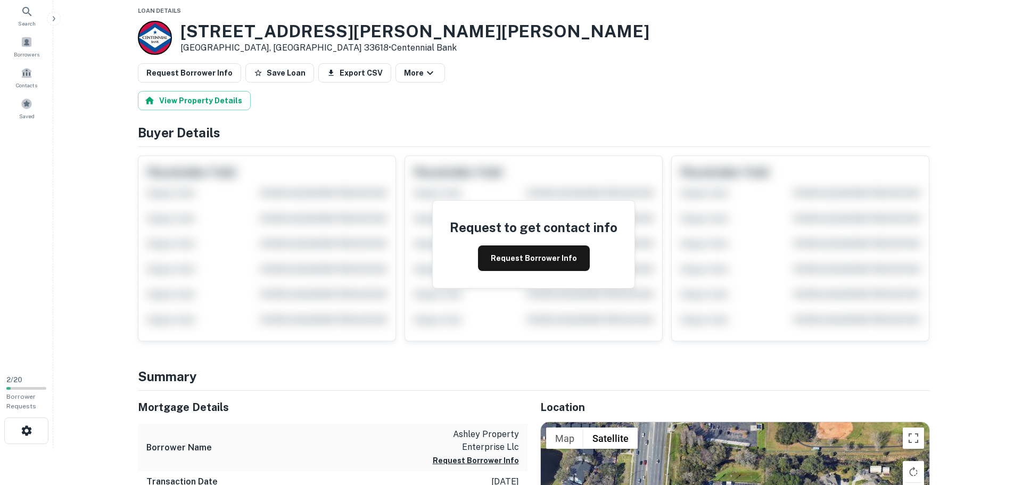
scroll to position [0, 0]
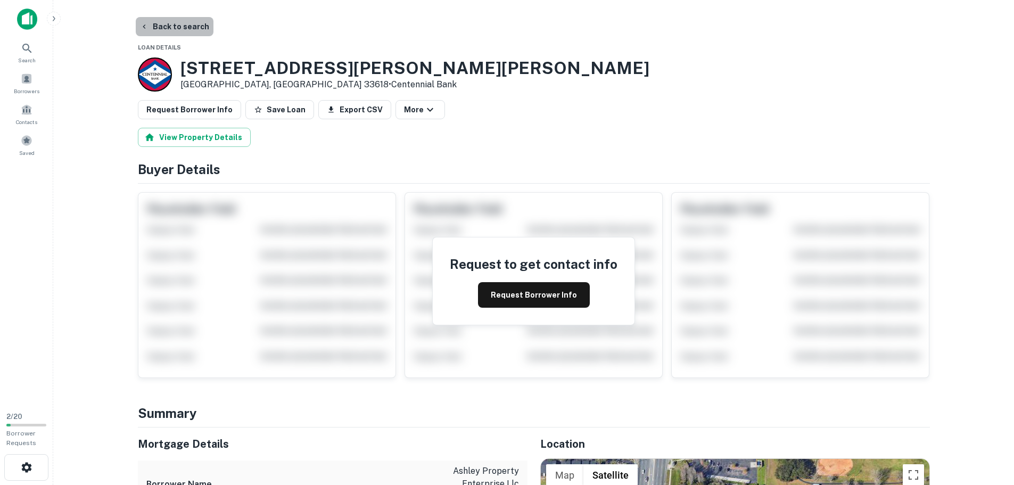
drag, startPoint x: 179, startPoint y: 28, endPoint x: 220, endPoint y: 20, distance: 41.1
click at [179, 27] on button "Back to search" at bounding box center [175, 26] width 78 height 19
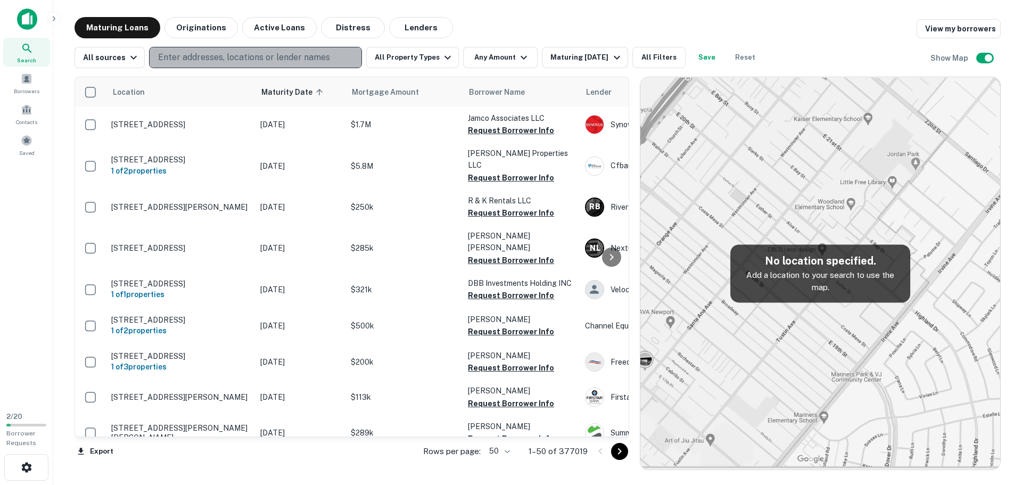
click at [247, 57] on p "Enter addresses, locations or lender names" at bounding box center [244, 57] width 172 height 13
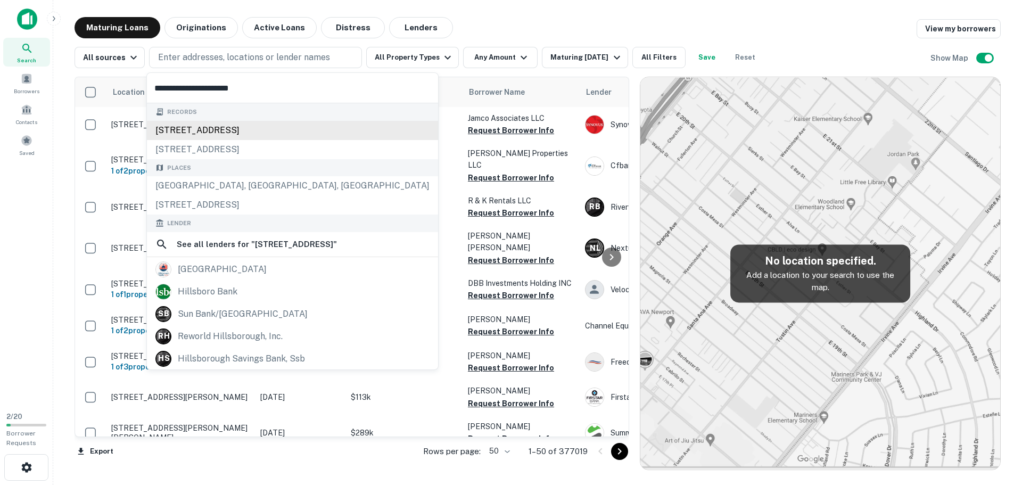
click at [242, 132] on div "3611 w hillsborough ave, tampa, fl, 33614" at bounding box center [292, 130] width 291 height 19
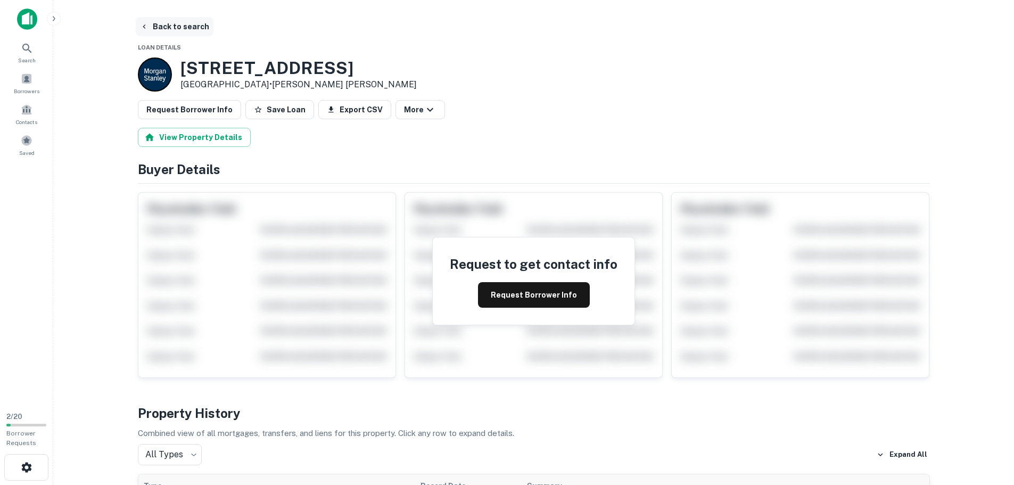
drag, startPoint x: 169, startPoint y: 33, endPoint x: 181, endPoint y: 30, distance: 12.5
click at [169, 33] on button "Back to search" at bounding box center [175, 26] width 78 height 19
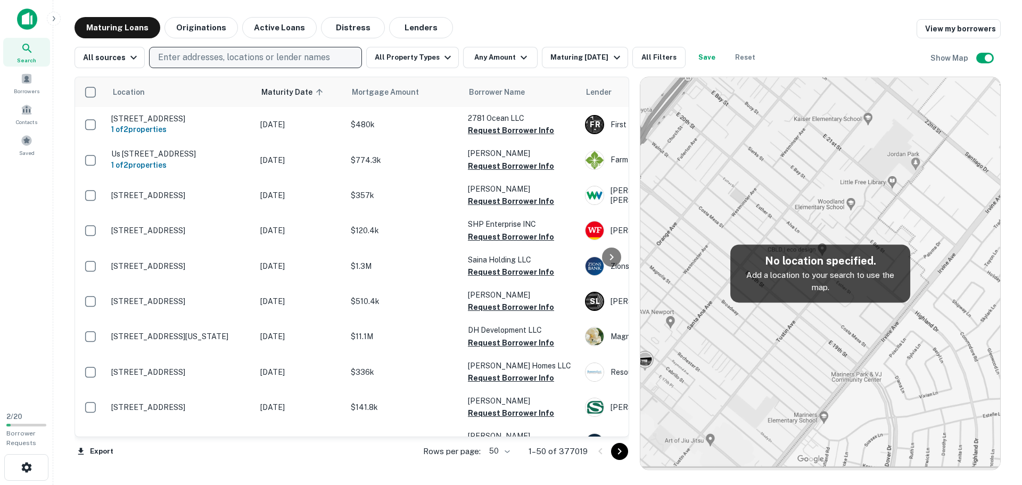
drag, startPoint x: 229, startPoint y: 65, endPoint x: 161, endPoint y: 60, distance: 67.8
click at [159, 57] on p "Enter addresses, locations or lender names" at bounding box center [244, 57] width 172 height 13
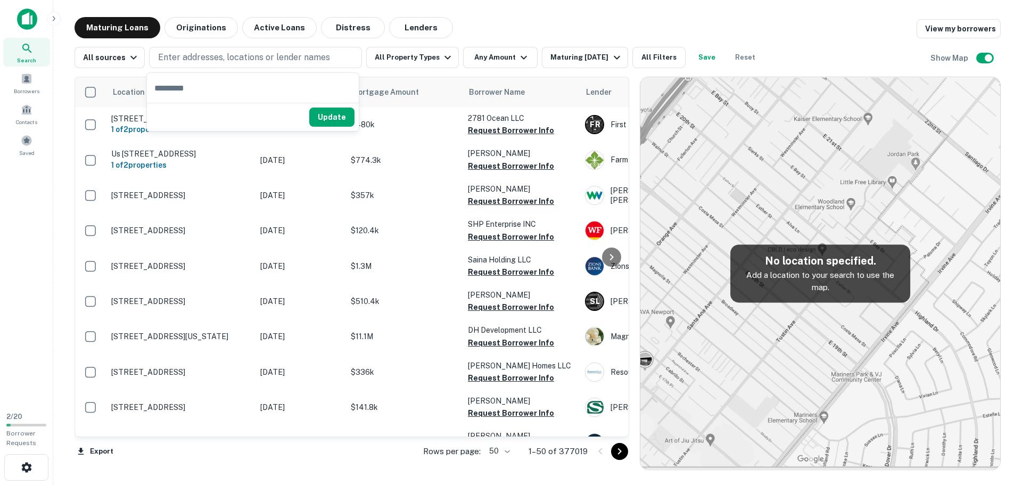
type input "**********"
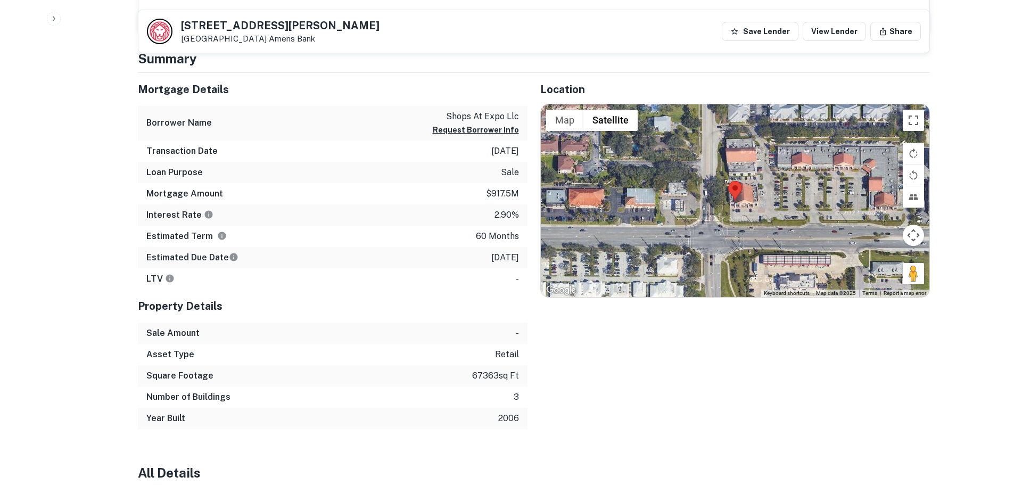
scroll to position [586, 0]
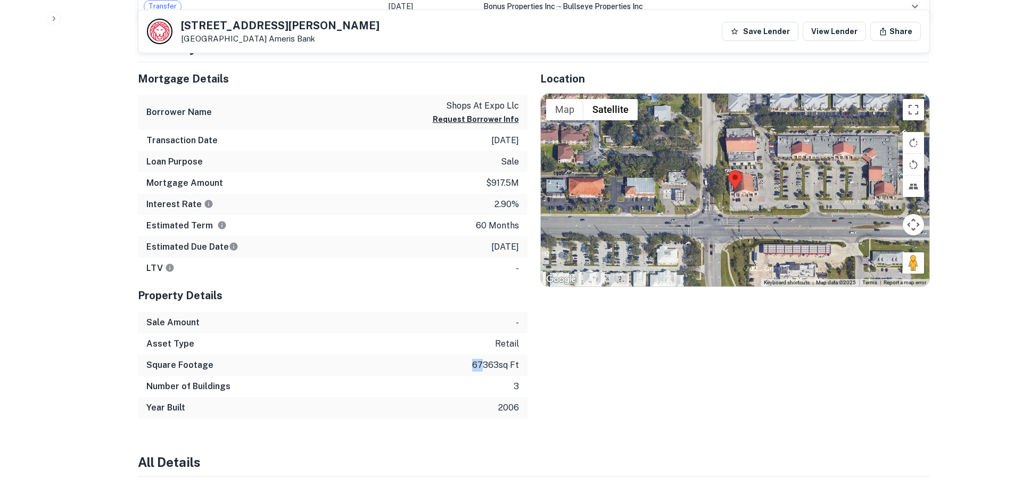
drag, startPoint x: 470, startPoint y: 364, endPoint x: 478, endPoint y: 364, distance: 8.5
click at [478, 364] on p "67363 sq ft" at bounding box center [495, 365] width 47 height 13
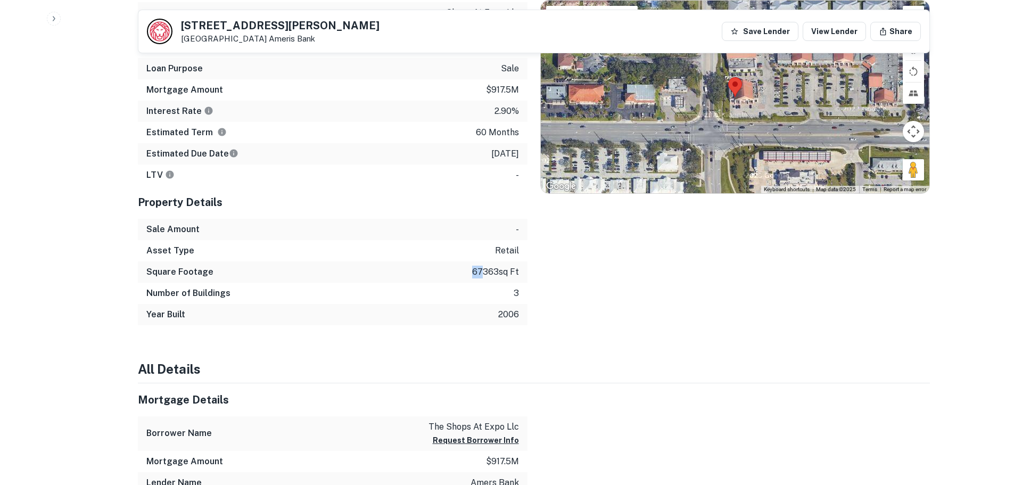
scroll to position [692, 0]
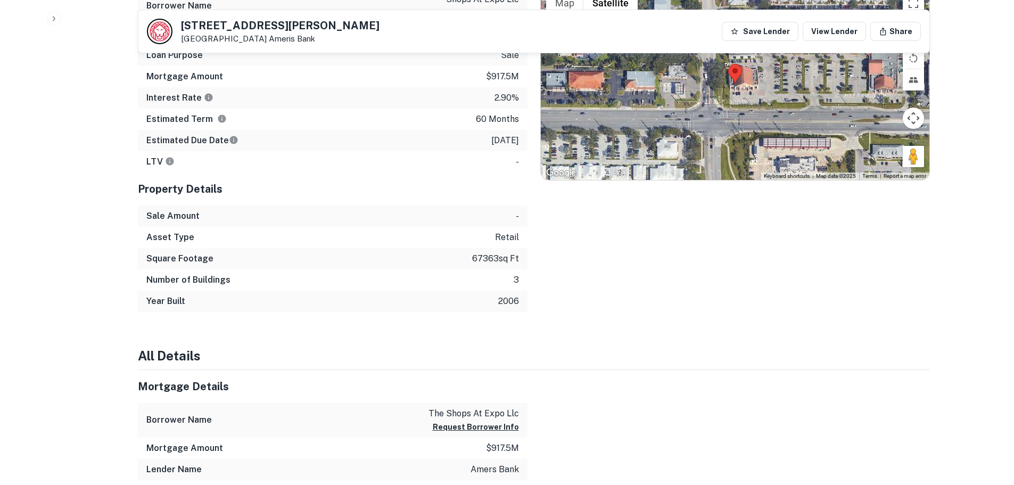
click at [488, 259] on p "67363 sq ft" at bounding box center [495, 258] width 47 height 13
click at [497, 141] on p "6/13/2026" at bounding box center [505, 140] width 28 height 13
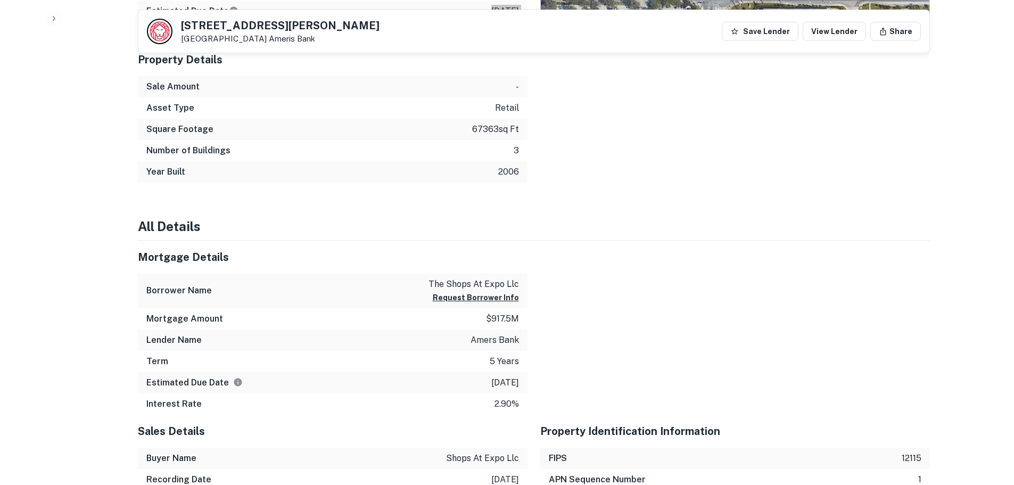
scroll to position [852, 0]
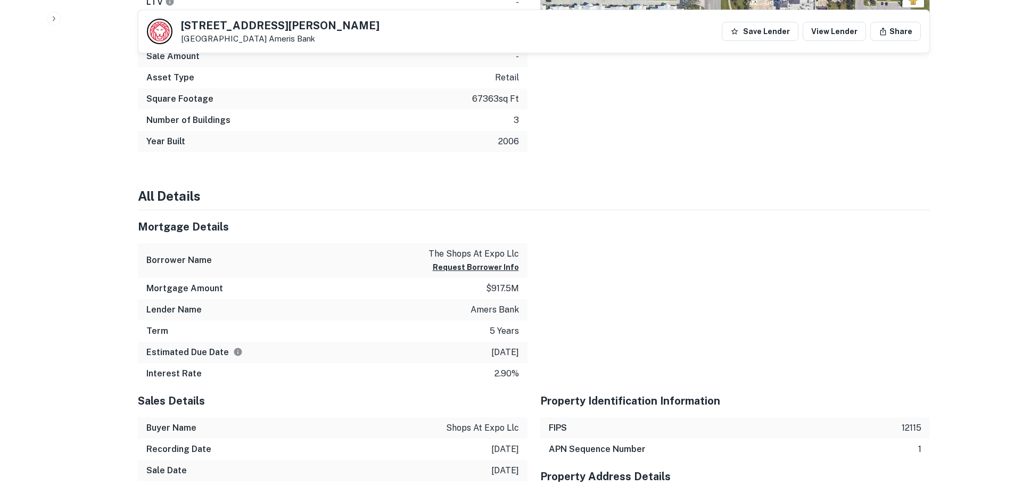
click at [482, 310] on p "amers bank" at bounding box center [495, 309] width 48 height 13
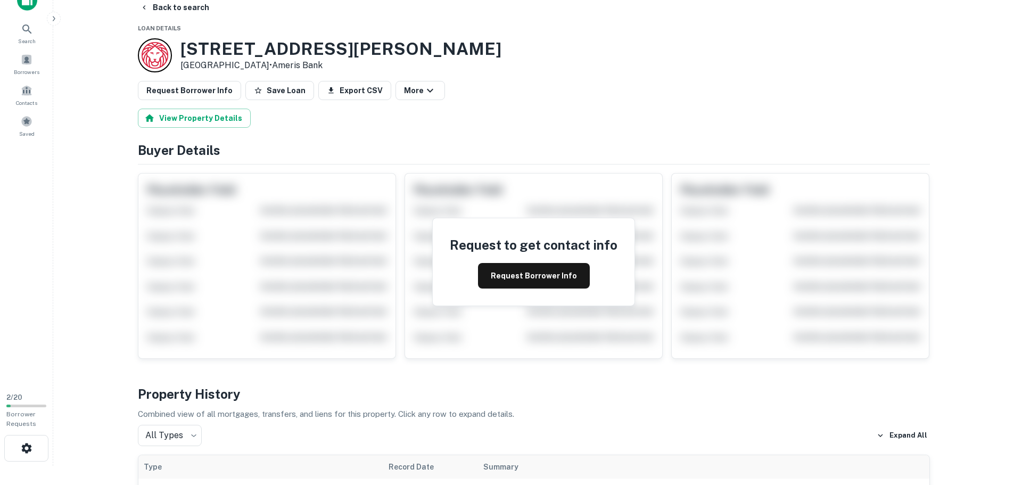
scroll to position [0, 0]
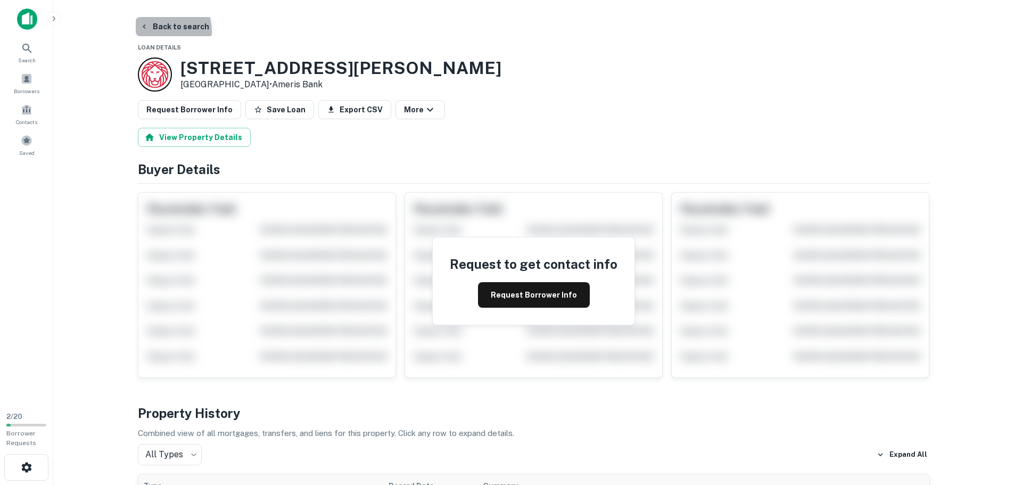
click at [159, 31] on button "Back to search" at bounding box center [175, 26] width 78 height 19
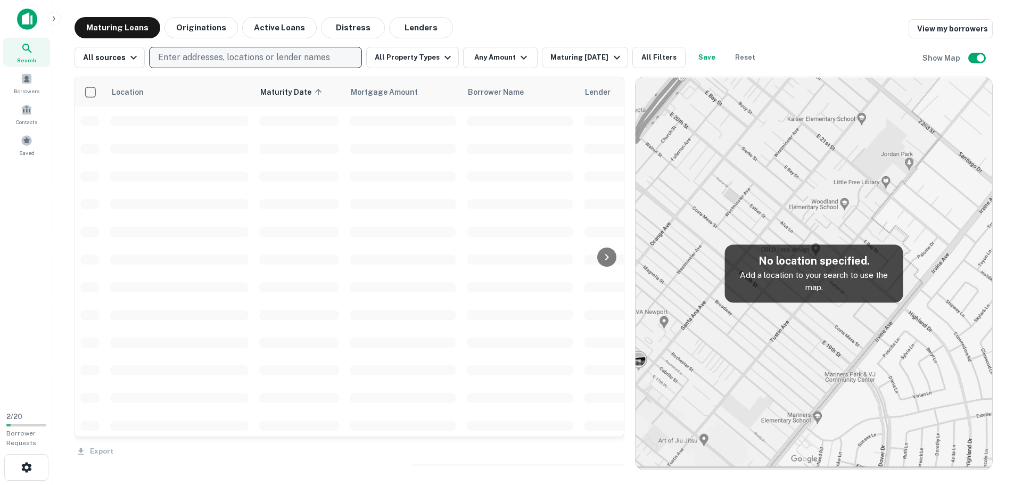
click at [210, 57] on p "Enter addresses, locations or lender names" at bounding box center [244, 57] width 172 height 13
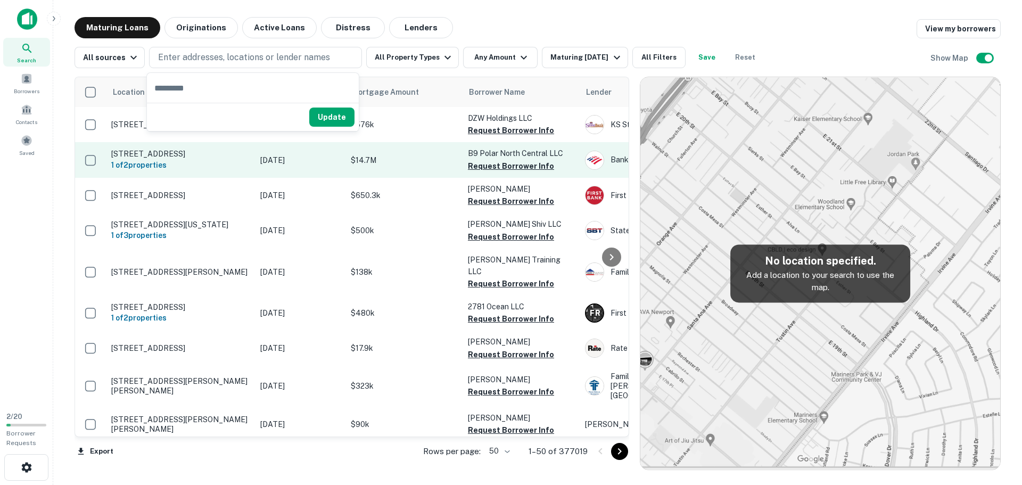
type input "**********"
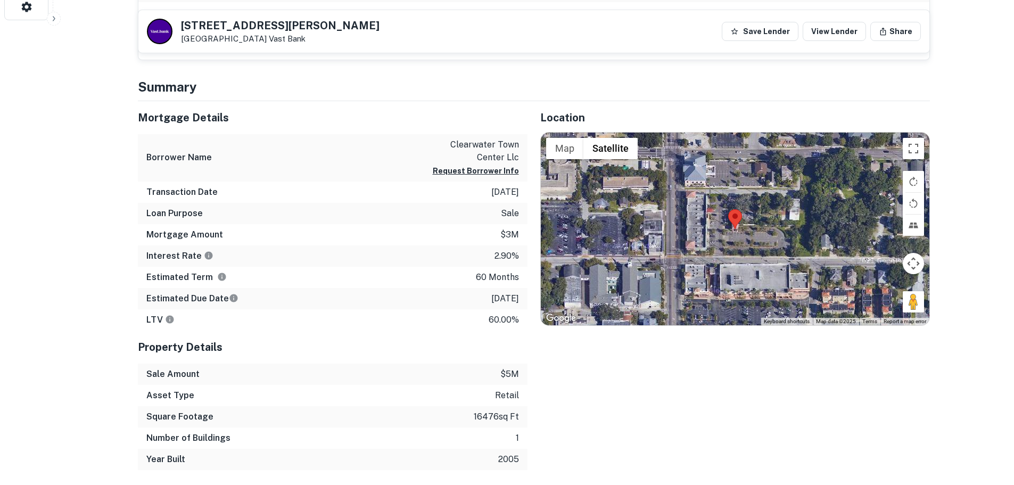
scroll to position [479, 0]
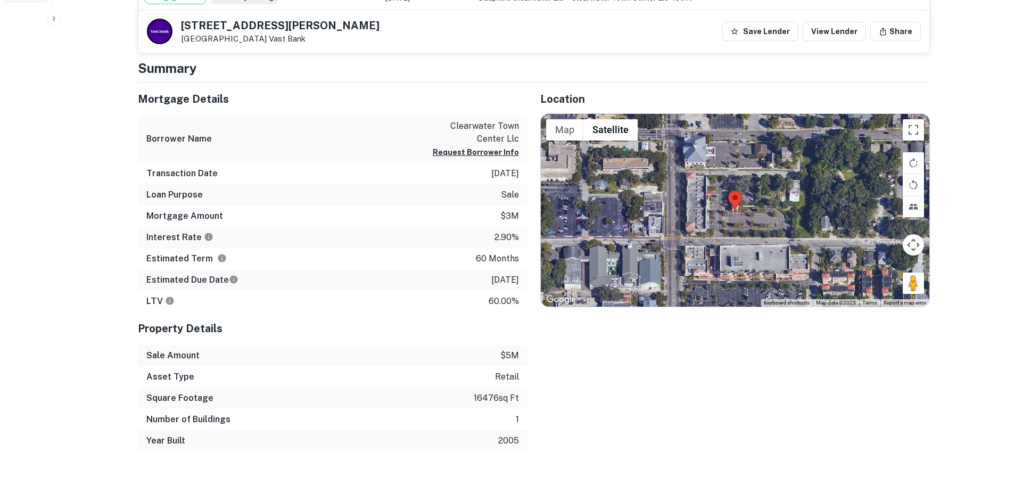
click at [488, 397] on p "16476 sq ft" at bounding box center [496, 398] width 45 height 13
click at [196, 36] on p "Clearwater, FL 33756 Vast Bank" at bounding box center [280, 39] width 199 height 10
click at [501, 236] on p "2.90%" at bounding box center [507, 237] width 24 height 13
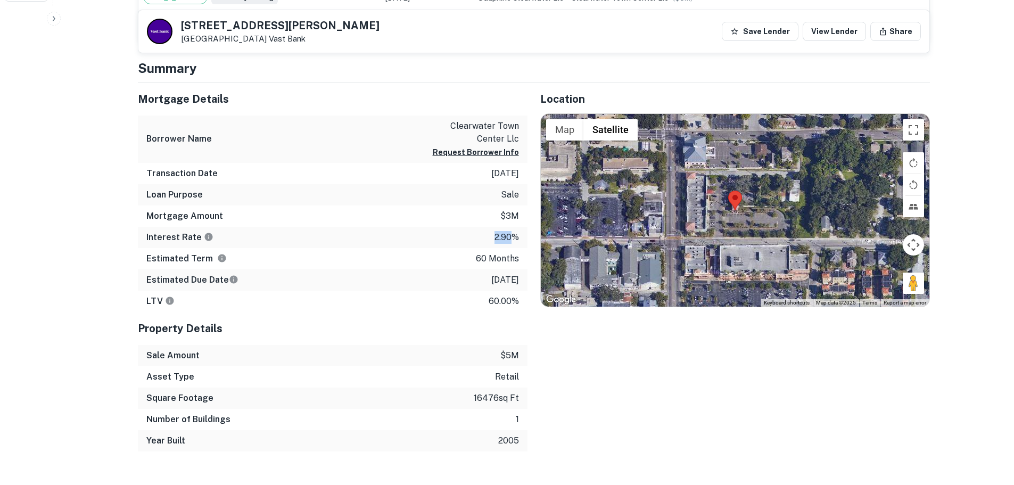
click at [501, 236] on p "2.90%" at bounding box center [507, 237] width 24 height 13
click at [496, 281] on p "10/11/2025" at bounding box center [505, 280] width 28 height 13
click at [491, 282] on p "10/11/2025" at bounding box center [505, 280] width 28 height 13
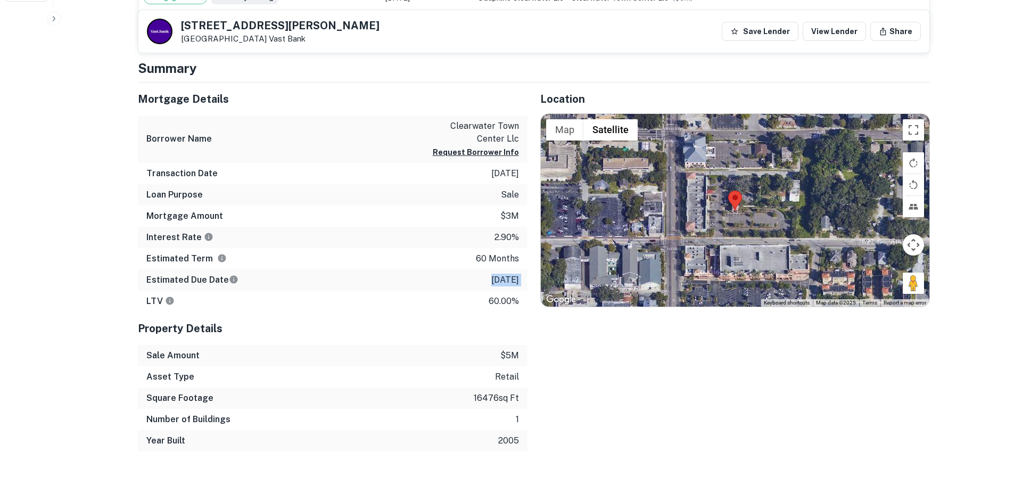
click at [491, 282] on p "10/11/2025" at bounding box center [505, 280] width 28 height 13
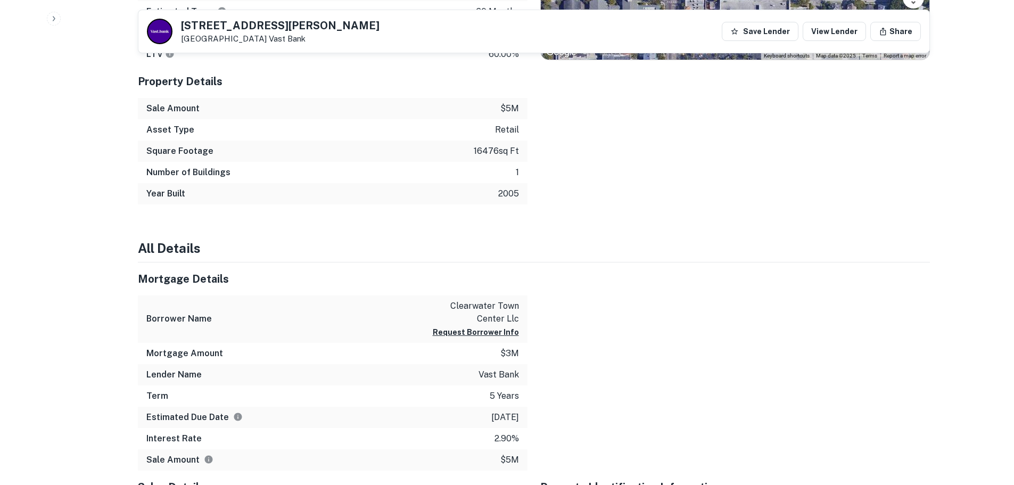
scroll to position [745, 0]
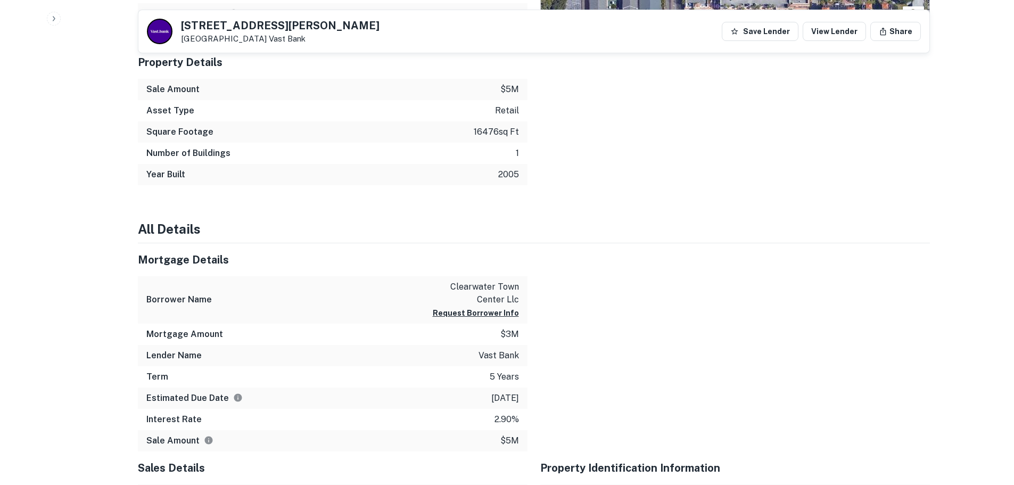
click at [493, 355] on p "vast bank" at bounding box center [499, 355] width 40 height 13
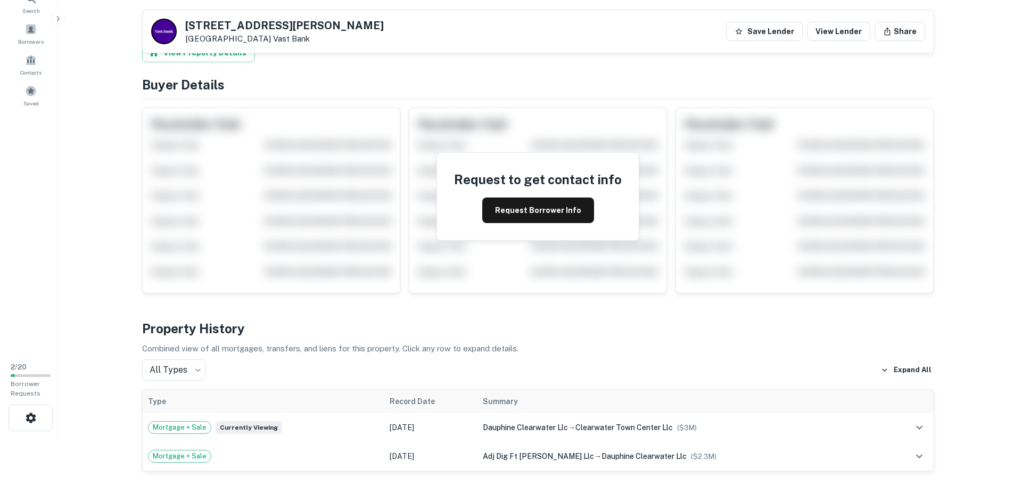
scroll to position [0, 0]
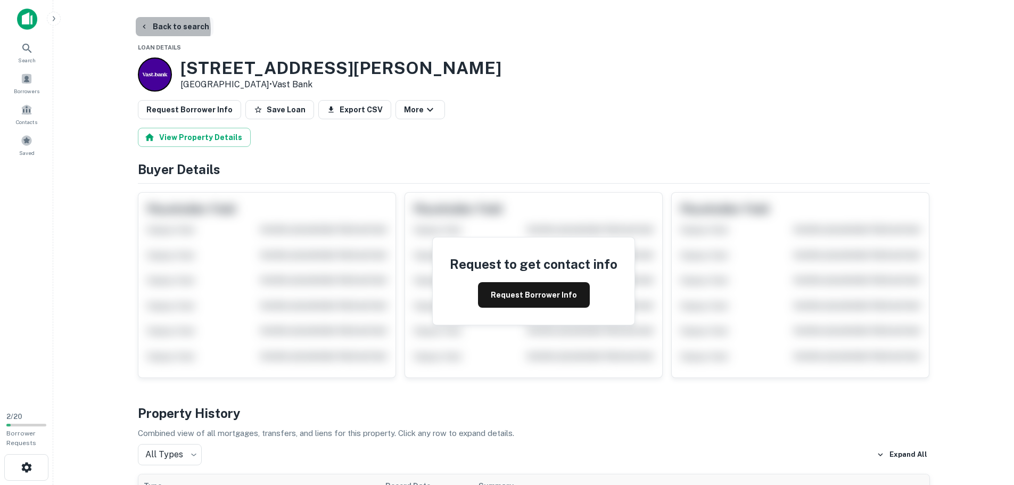
click at [155, 29] on button "Back to search" at bounding box center [175, 26] width 78 height 19
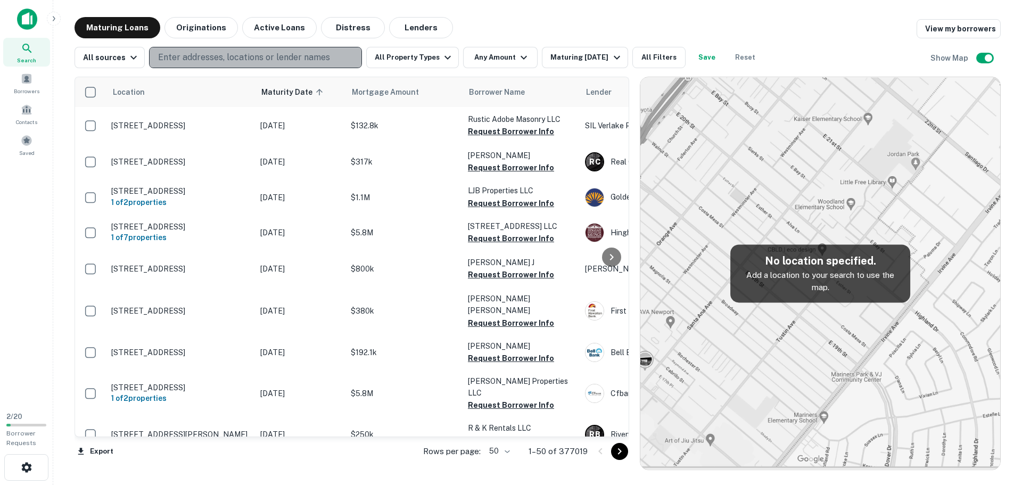
click at [230, 53] on p "Enter addresses, locations or lender names" at bounding box center [244, 57] width 172 height 13
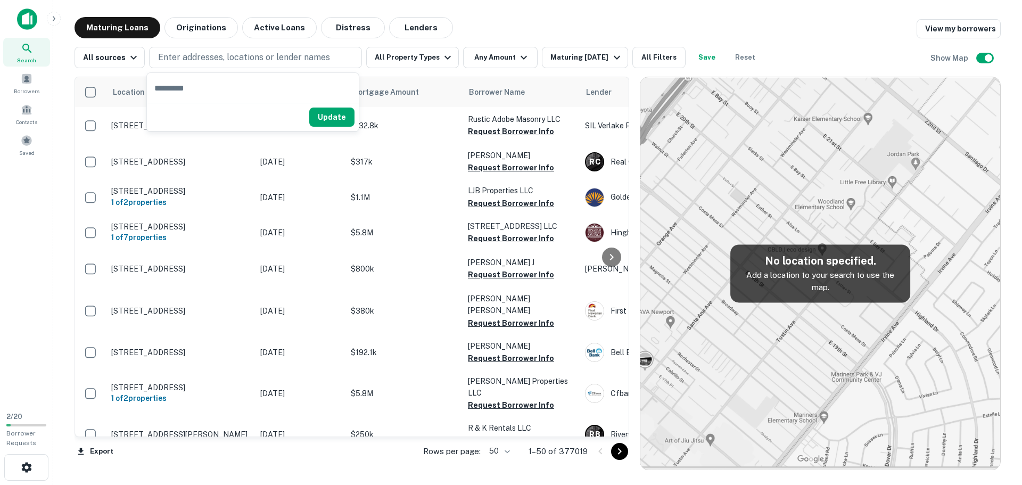
type input "**********"
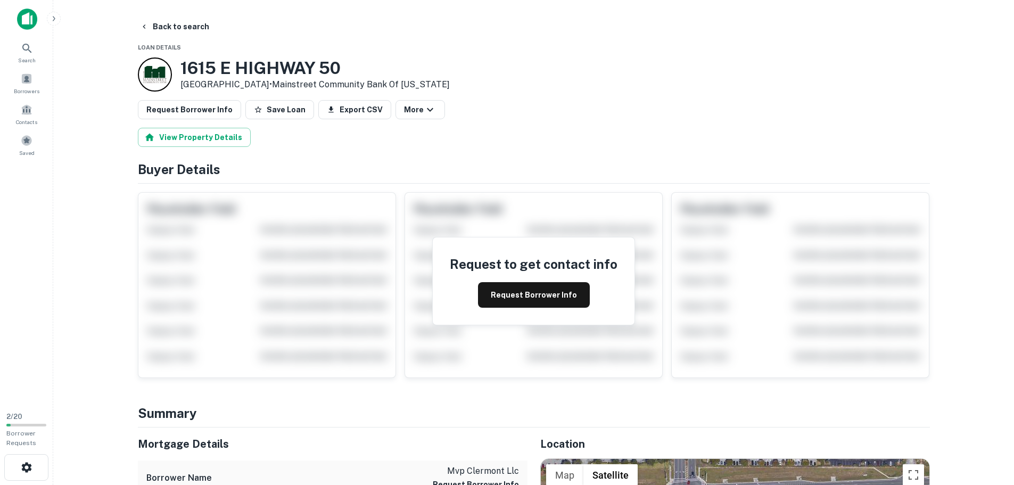
click at [194, 85] on p "Clermont, FL 34711 • Mainstreet Community Bank Of Florida" at bounding box center [314, 84] width 269 height 13
copy p "Clermont"
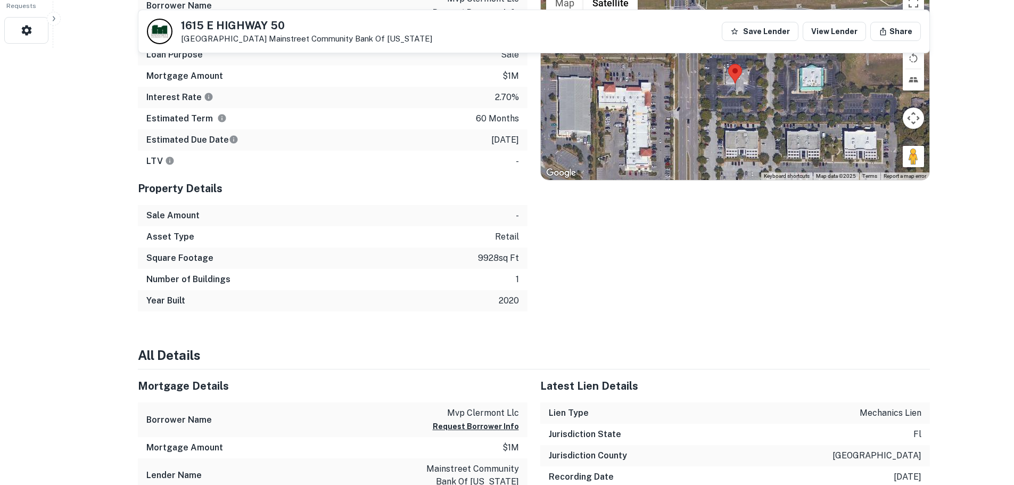
scroll to position [479, 0]
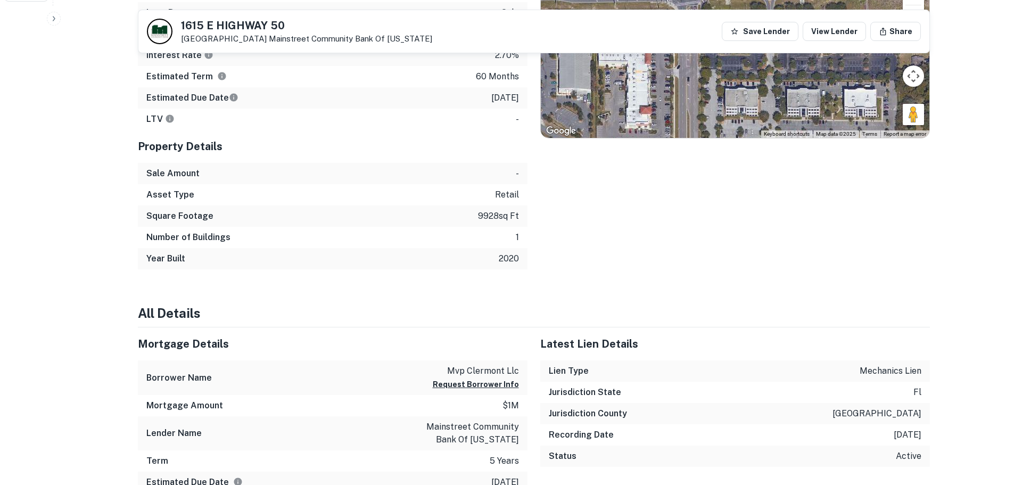
click at [482, 212] on p "9928 sq ft" at bounding box center [498, 216] width 41 height 13
copy p "9928"
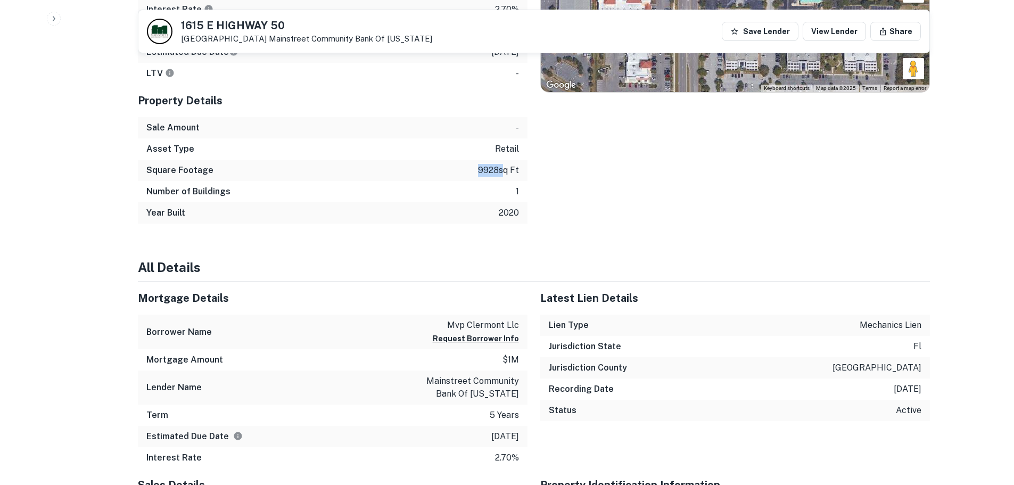
scroll to position [639, 0]
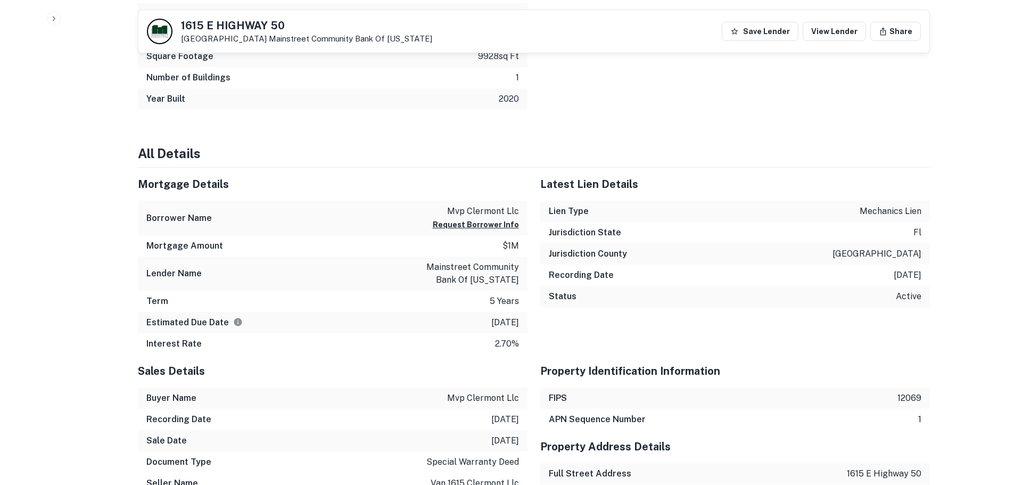
click at [501, 324] on p "3/1/2026" at bounding box center [505, 322] width 28 height 13
drag, startPoint x: 501, startPoint y: 324, endPoint x: 480, endPoint y: 319, distance: 21.8
click at [480, 319] on div "Estimated Due Date 3/1/2026" at bounding box center [333, 322] width 390 height 21
click at [481, 319] on div "Estimated Due Date 3/1/2026" at bounding box center [333, 322] width 390 height 21
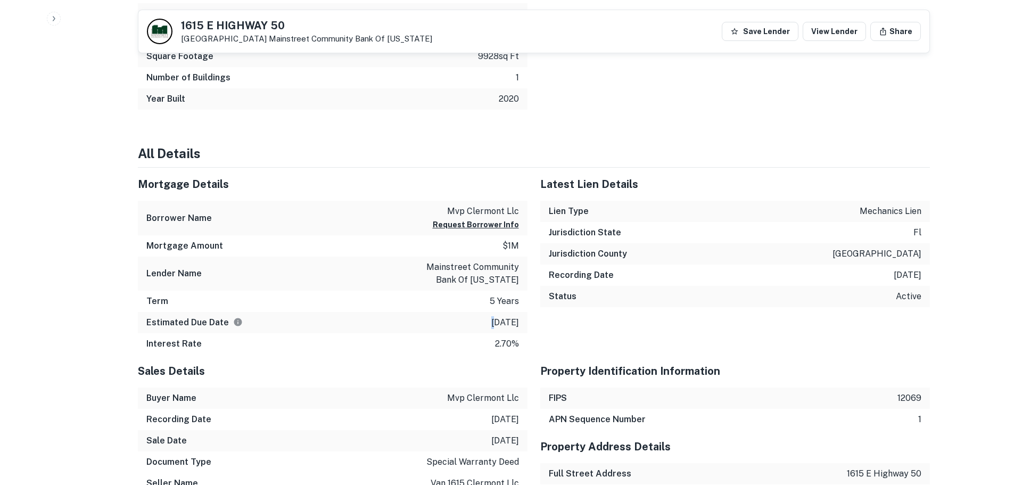
click at [482, 319] on div "Estimated Due Date 3/1/2026" at bounding box center [333, 322] width 390 height 21
click at [491, 321] on p "3/1/2026" at bounding box center [505, 322] width 28 height 13
copy p "3/1/2026"
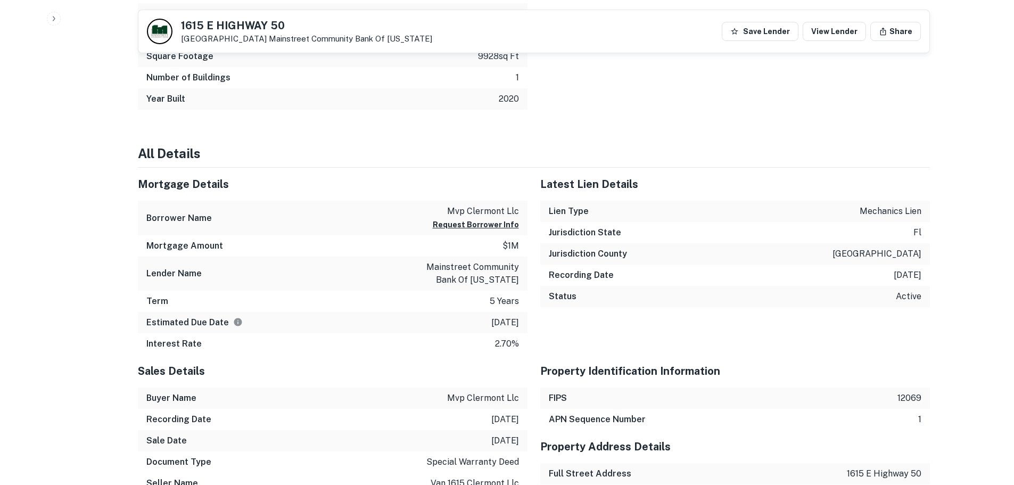
click at [506, 343] on p "2.70%" at bounding box center [507, 344] width 24 height 13
copy p "2.70"
click at [454, 262] on p "mainstreet community bank of florida" at bounding box center [471, 274] width 96 height 26
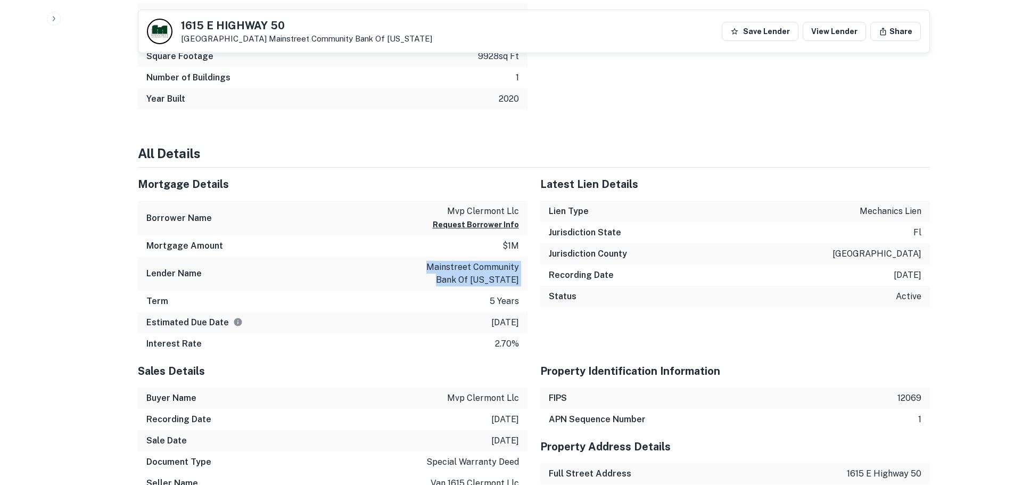
click at [454, 262] on p "mainstreet community bank of florida" at bounding box center [471, 274] width 96 height 26
copy p "mainstreet community bank of florida"
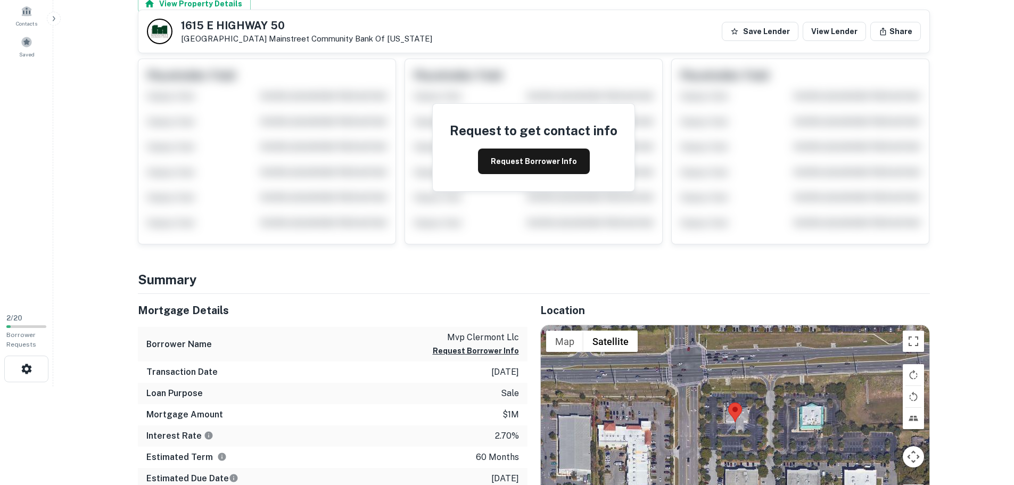
scroll to position [0, 0]
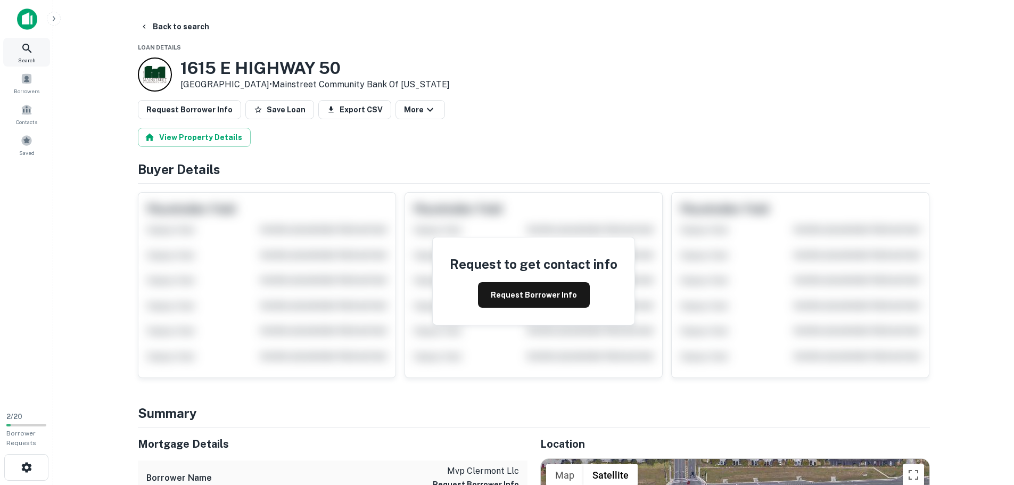
click at [22, 50] on icon at bounding box center [27, 48] width 13 height 13
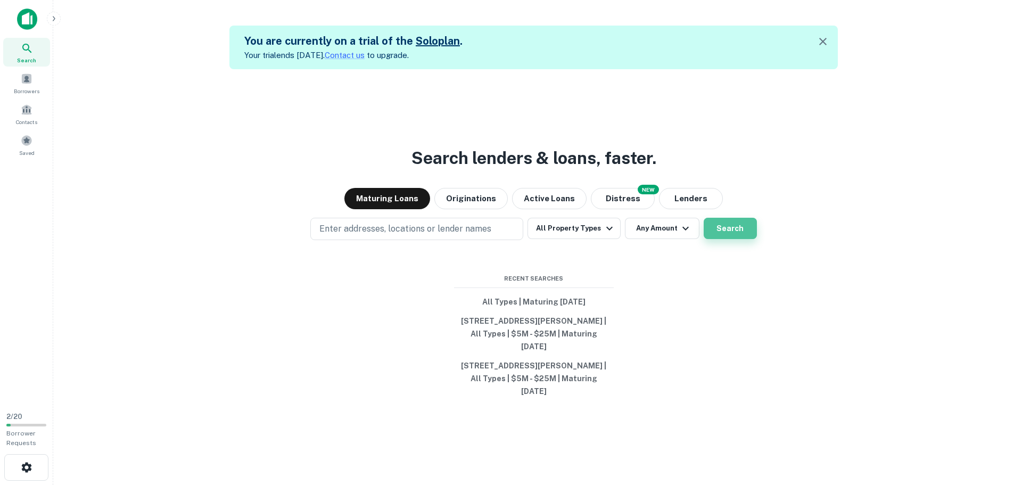
click at [705, 229] on button "Search" at bounding box center [730, 228] width 53 height 21
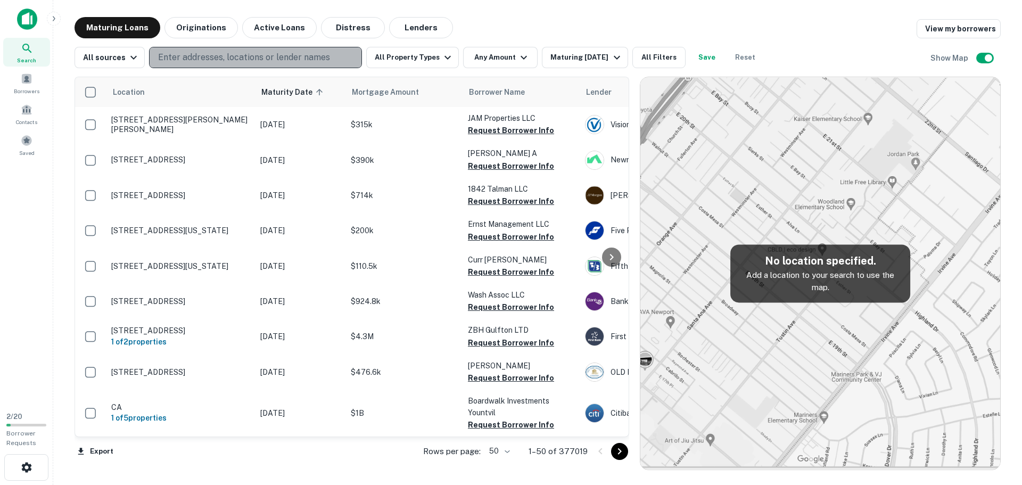
click at [209, 57] on p "Enter addresses, locations or lender names" at bounding box center [244, 57] width 172 height 13
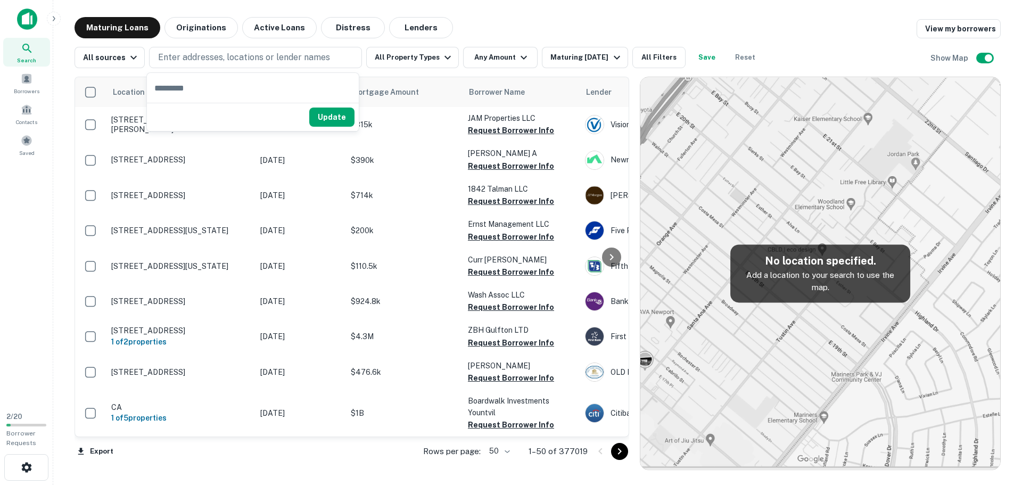
click at [178, 93] on input "text" at bounding box center [253, 88] width 212 height 30
type input "*****"
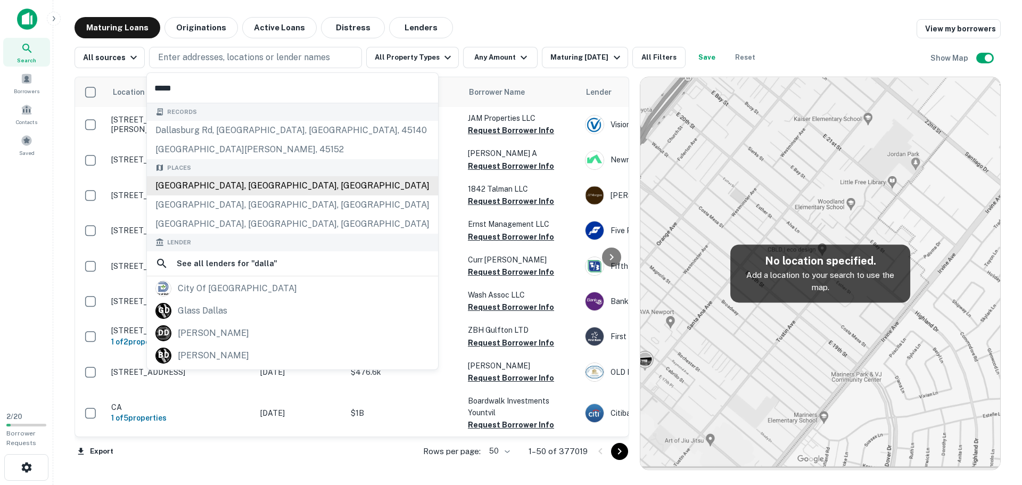
click at [190, 186] on div "Dallas, TX, USA" at bounding box center [292, 185] width 291 height 19
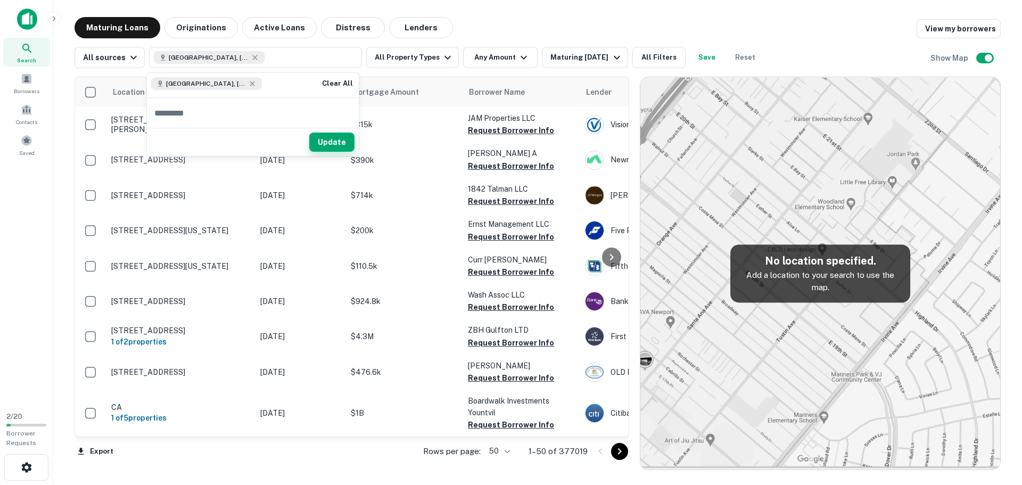
click at [320, 147] on button "Update" at bounding box center [331, 142] width 45 height 19
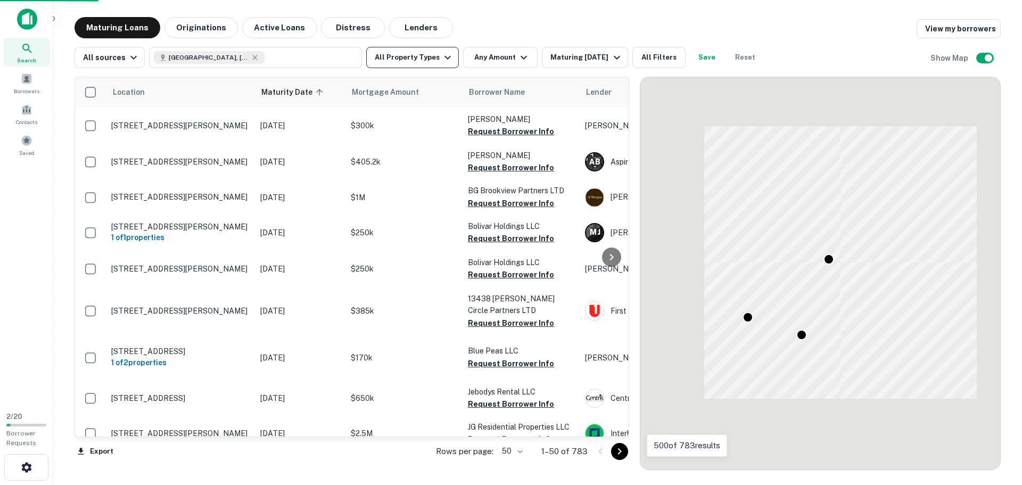
click at [434, 57] on button "All Property Types" at bounding box center [412, 57] width 93 height 21
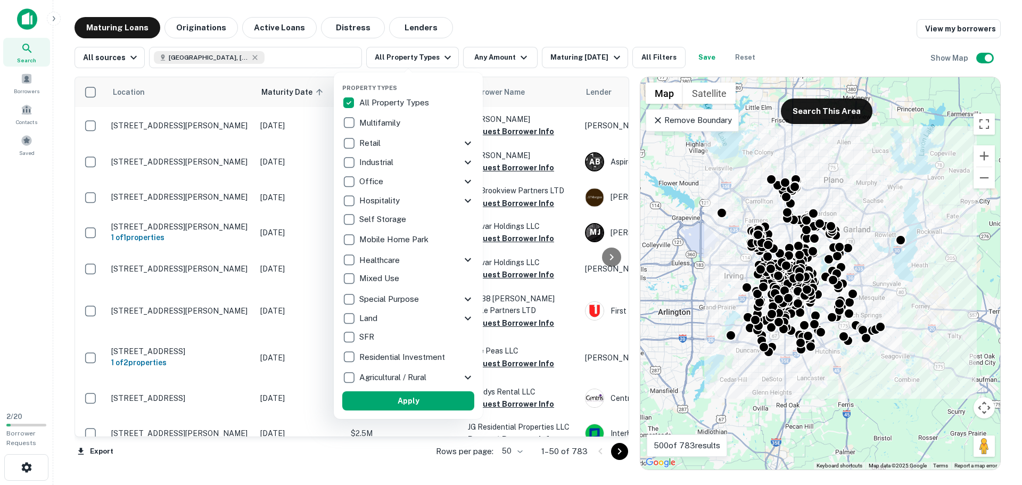
click at [472, 141] on icon at bounding box center [468, 143] width 13 height 13
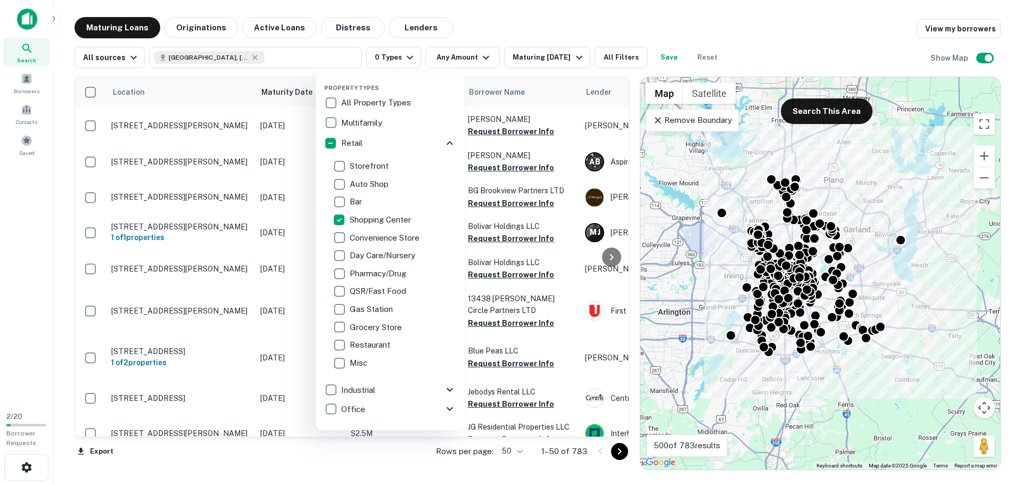
click at [443, 144] on icon at bounding box center [449, 143] width 13 height 13
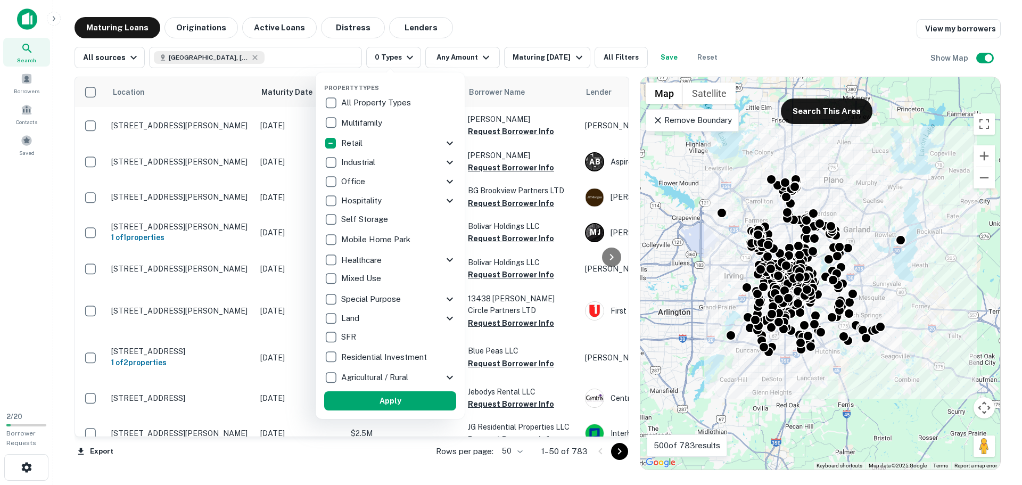
click at [451, 57] on div at bounding box center [511, 242] width 1022 height 485
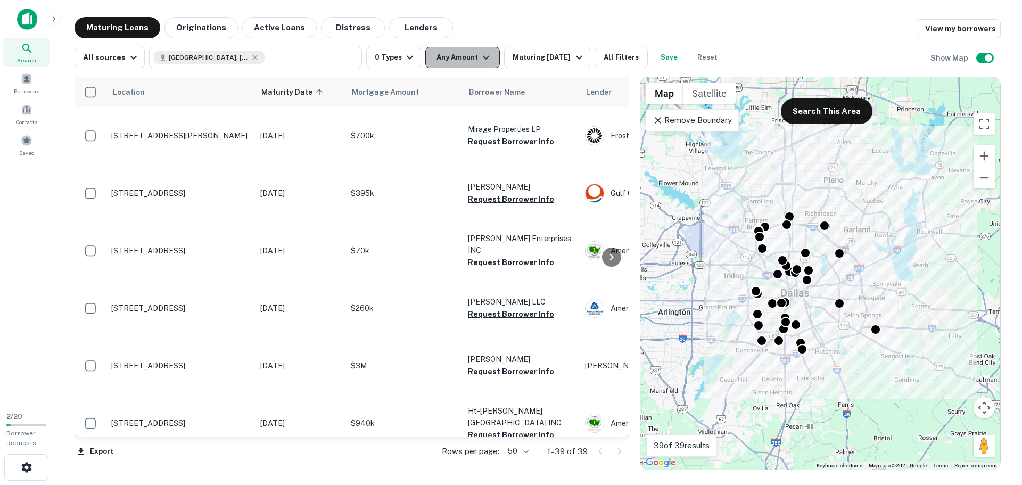
click at [487, 60] on icon "button" at bounding box center [486, 57] width 13 height 13
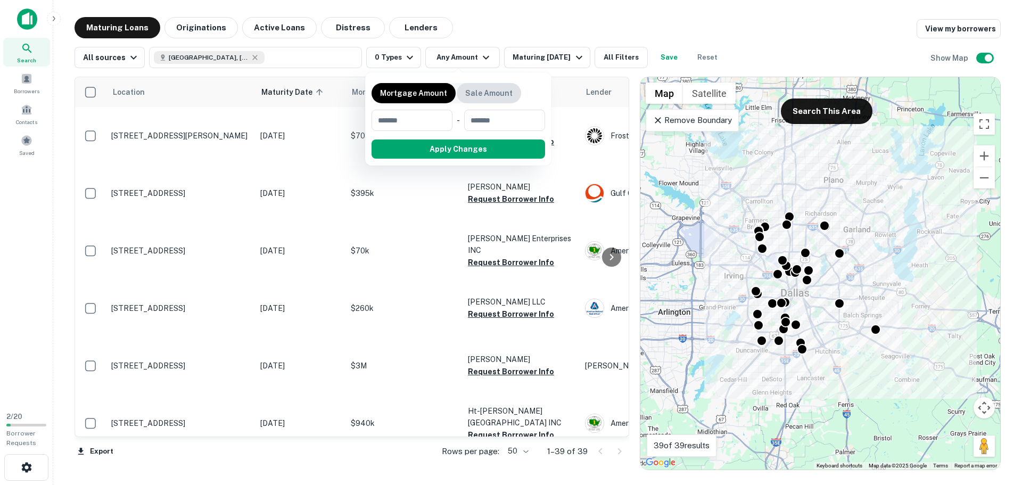
click at [467, 94] on p "Sale Amount" at bounding box center [488, 93] width 47 height 12
click at [421, 114] on input "number" at bounding box center [408, 120] width 73 height 21
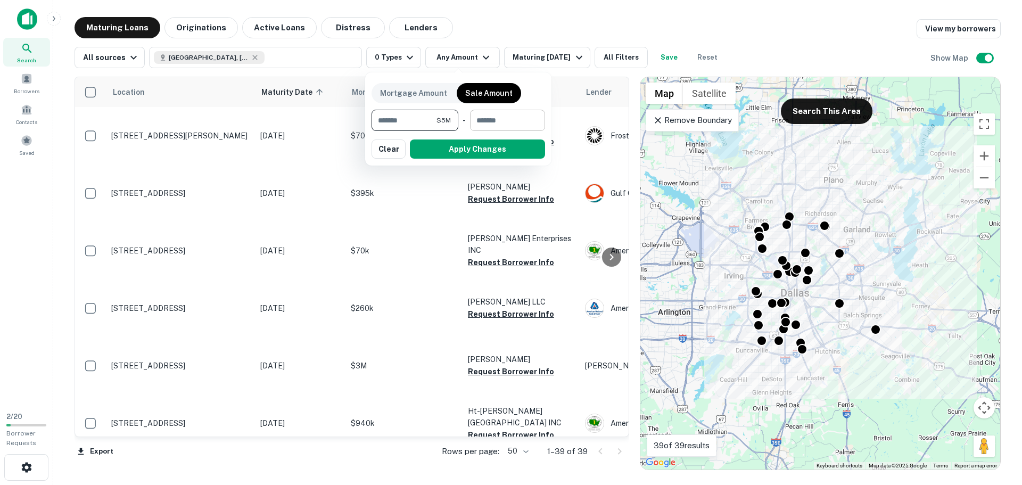
type input "*******"
click at [498, 125] on input "number" at bounding box center [504, 120] width 68 height 21
type input "********"
drag, startPoint x: 531, startPoint y: 47, endPoint x: 546, endPoint y: 60, distance: 19.6
click at [533, 48] on div at bounding box center [511, 242] width 1022 height 485
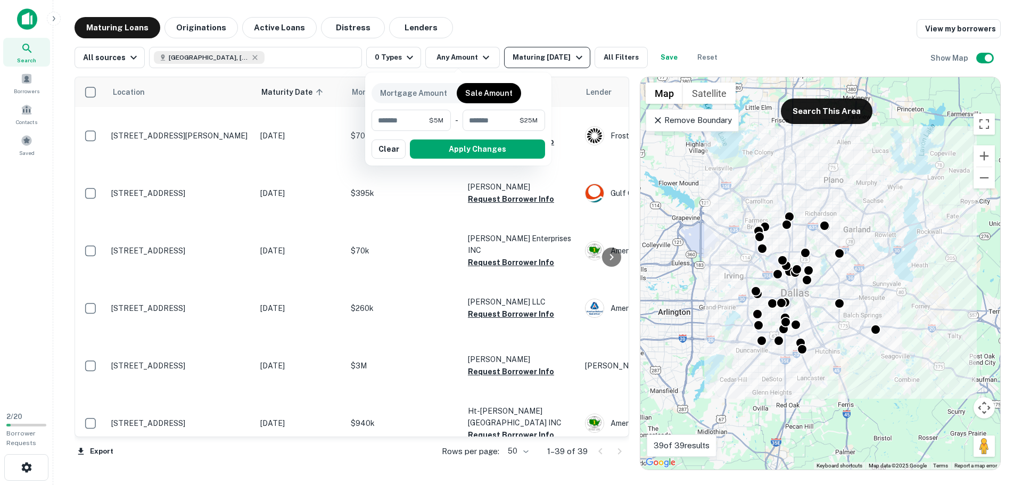
click at [546, 60] on div "Maturing In 1 Year" at bounding box center [549, 57] width 72 height 13
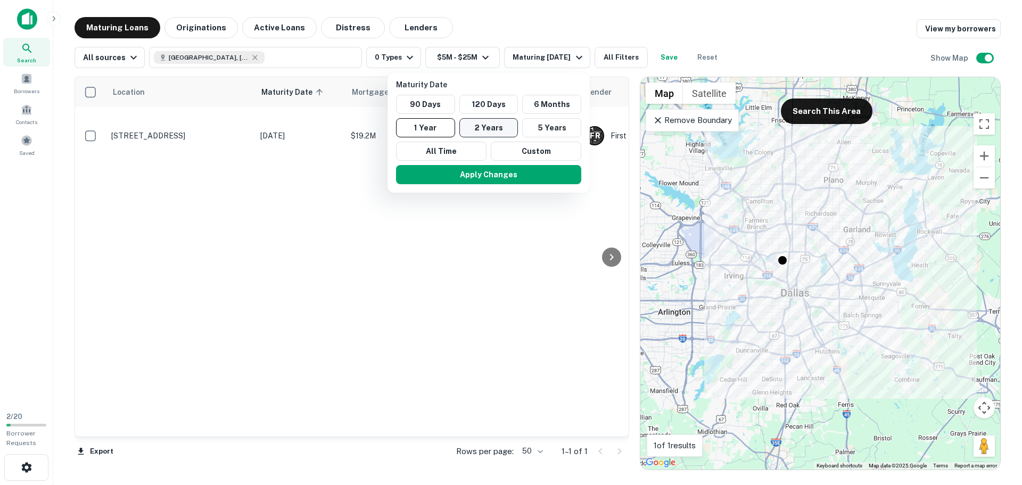
click at [489, 128] on button "2 Years" at bounding box center [488, 127] width 59 height 19
click at [633, 57] on div at bounding box center [511, 242] width 1022 height 485
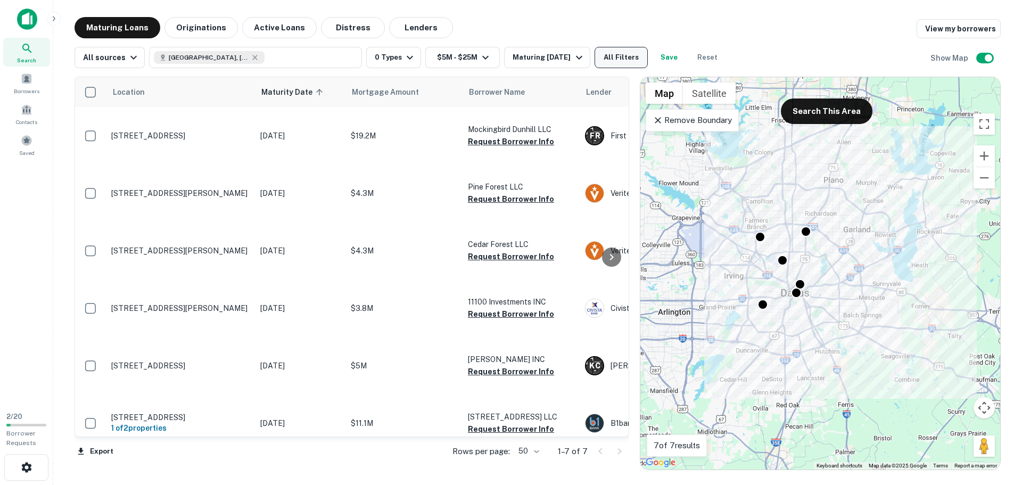
click at [620, 54] on button "All Filters" at bounding box center [621, 57] width 53 height 21
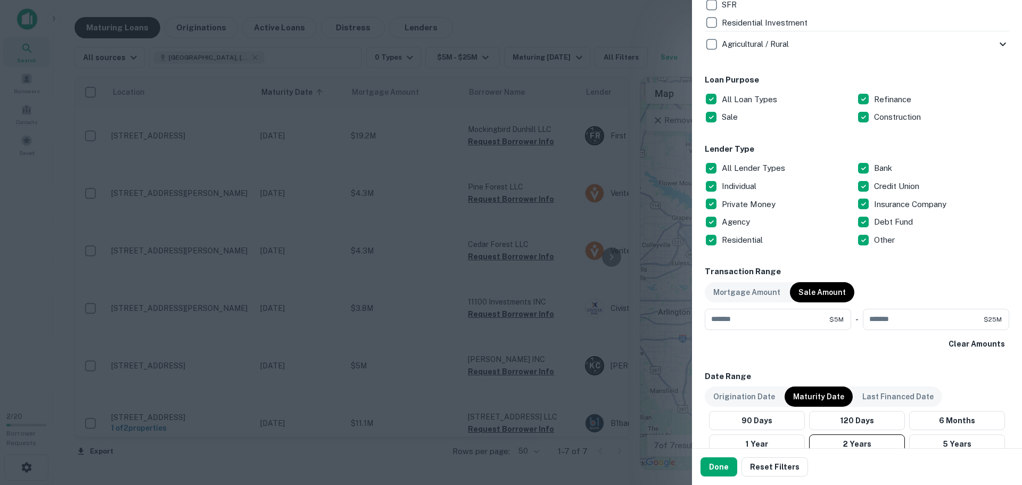
scroll to position [532, 0]
click at [717, 462] on button "Done" at bounding box center [719, 466] width 37 height 19
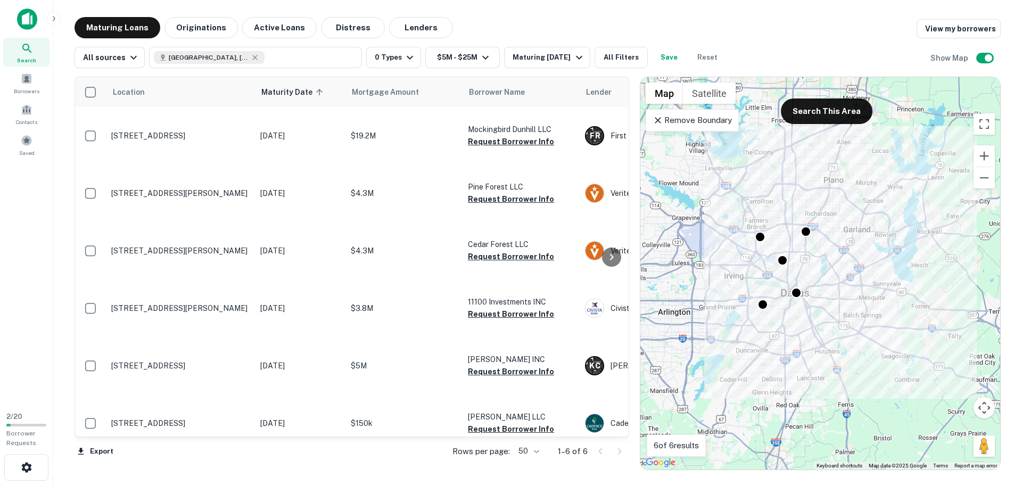
click at [680, 122] on p "Remove Boundary" at bounding box center [692, 120] width 79 height 13
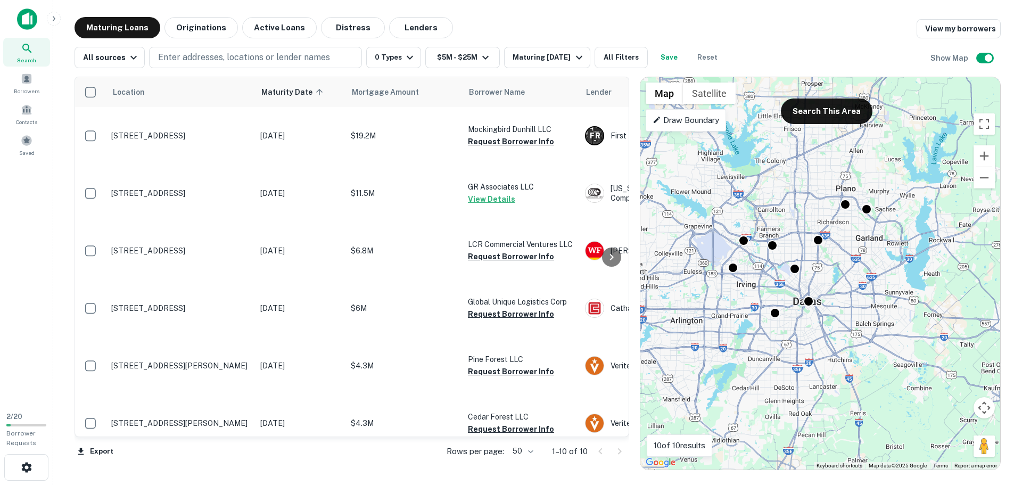
drag, startPoint x: 753, startPoint y: 251, endPoint x: 769, endPoint y: 261, distance: 18.8
click at [769, 261] on div "To activate drag with keyboard, press Alt + Enter. Once in keyboard drag state,…" at bounding box center [820, 273] width 360 height 392
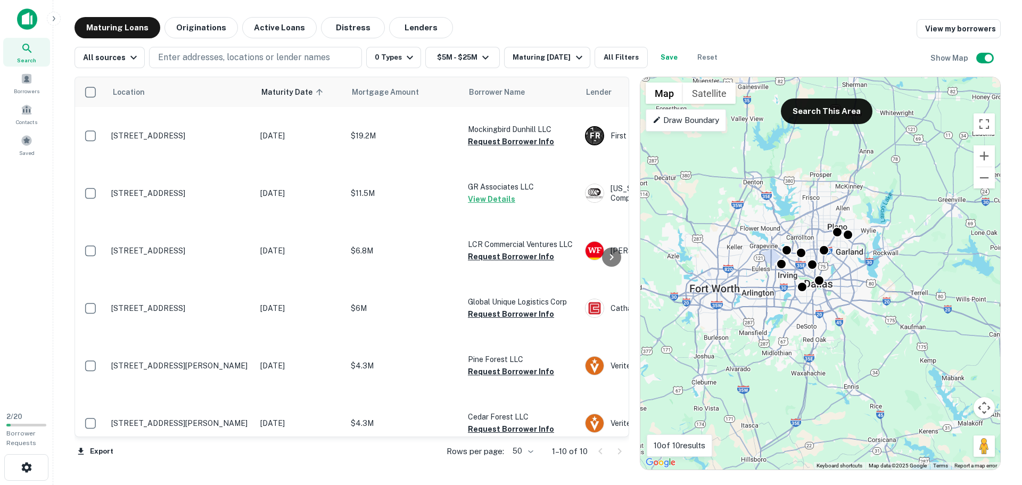
drag, startPoint x: 767, startPoint y: 266, endPoint x: 801, endPoint y: 267, distance: 34.6
click at [801, 267] on div "To activate drag with keyboard, press Alt + Enter. Once in keyboard drag state,…" at bounding box center [820, 273] width 360 height 392
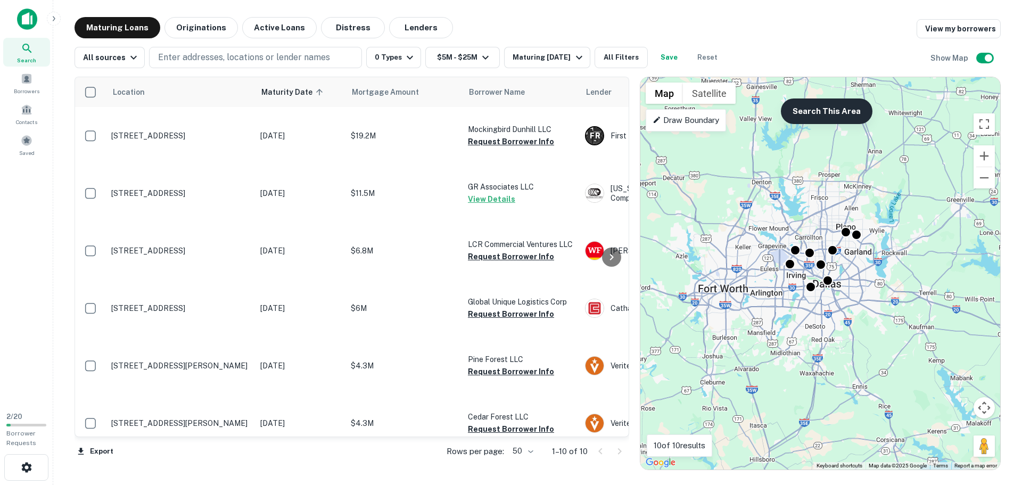
click at [791, 116] on button "Search This Area" at bounding box center [827, 111] width 92 height 26
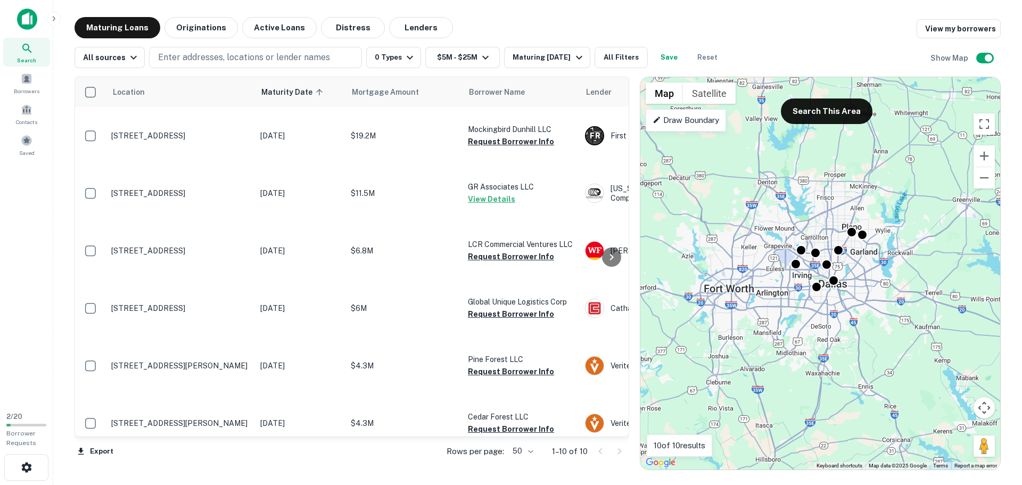
drag, startPoint x: 751, startPoint y: 285, endPoint x: 757, endPoint y: 285, distance: 6.4
click at [757, 285] on div "To activate drag with keyboard, press Alt + Enter. Once in keyboard drag state,…" at bounding box center [820, 273] width 360 height 392
click at [817, 112] on button "Search This Area" at bounding box center [827, 111] width 92 height 26
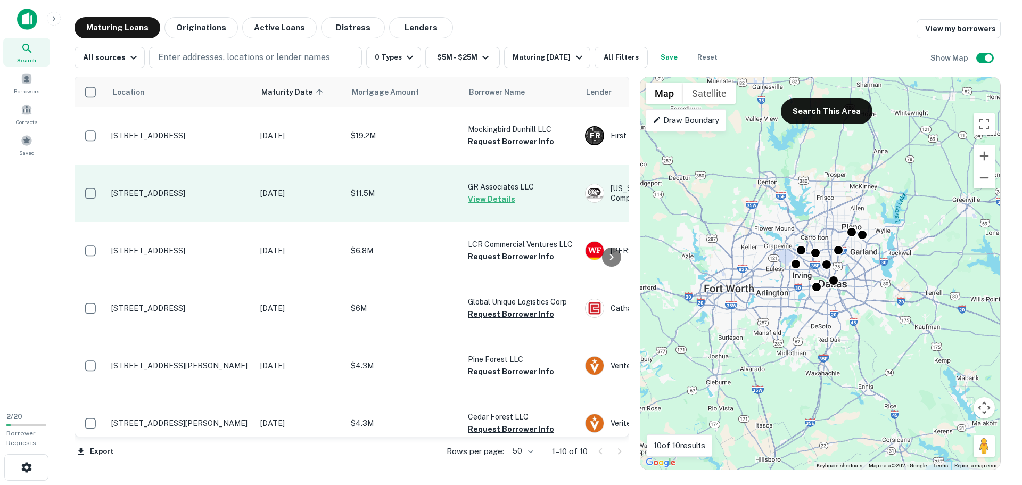
click at [152, 193] on p "5345 N Garland Ave Garland, TX 75040" at bounding box center [180, 193] width 138 height 10
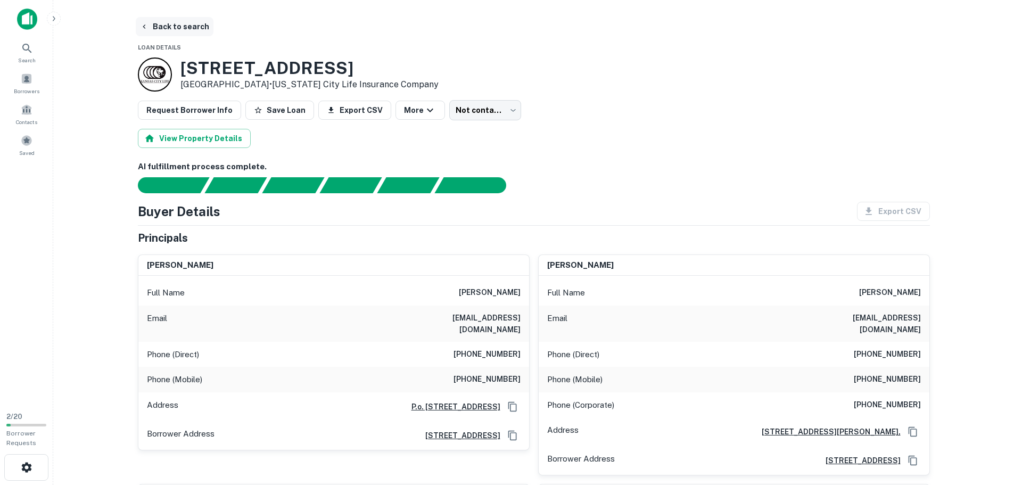
click at [151, 24] on button "Back to search" at bounding box center [175, 26] width 78 height 19
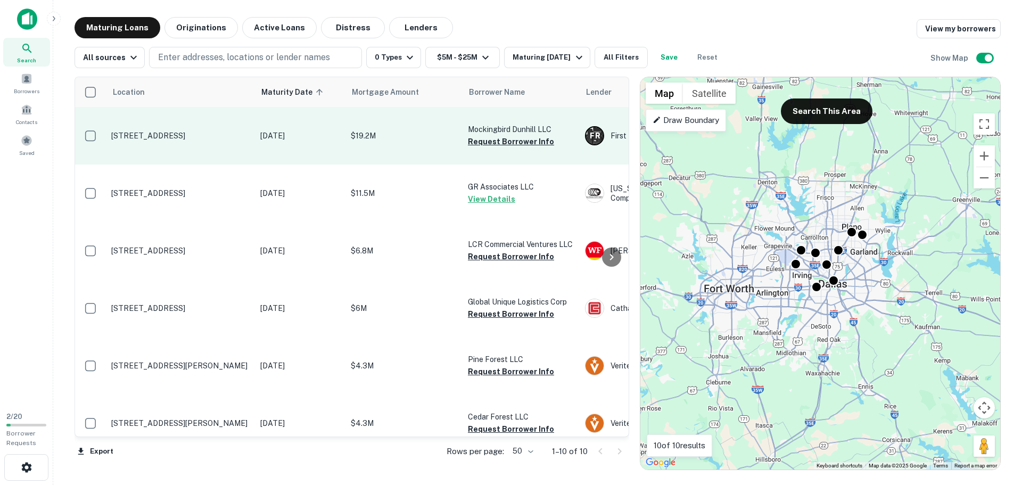
click at [166, 131] on p "4550 W Mockingbird Ln Dallas, TX 75209" at bounding box center [180, 136] width 138 height 10
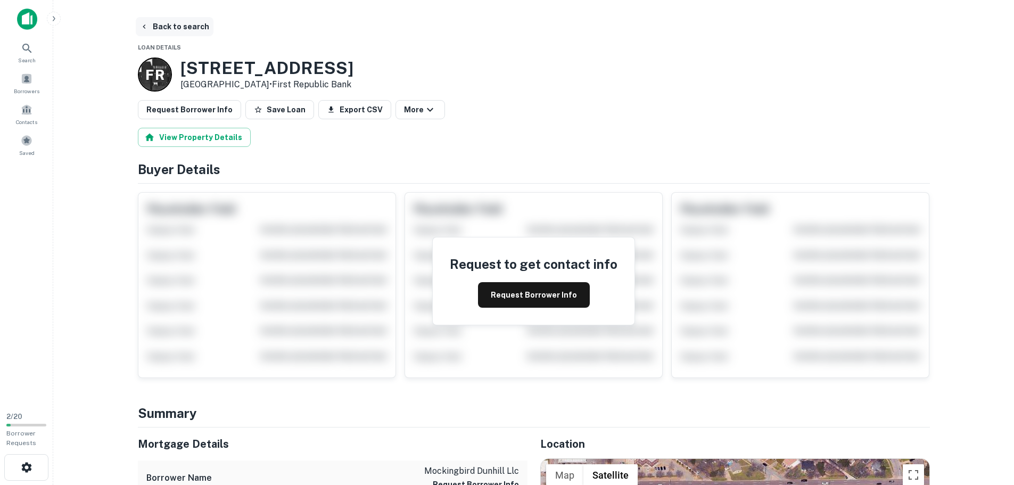
click at [146, 23] on icon "button" at bounding box center [144, 26] width 9 height 9
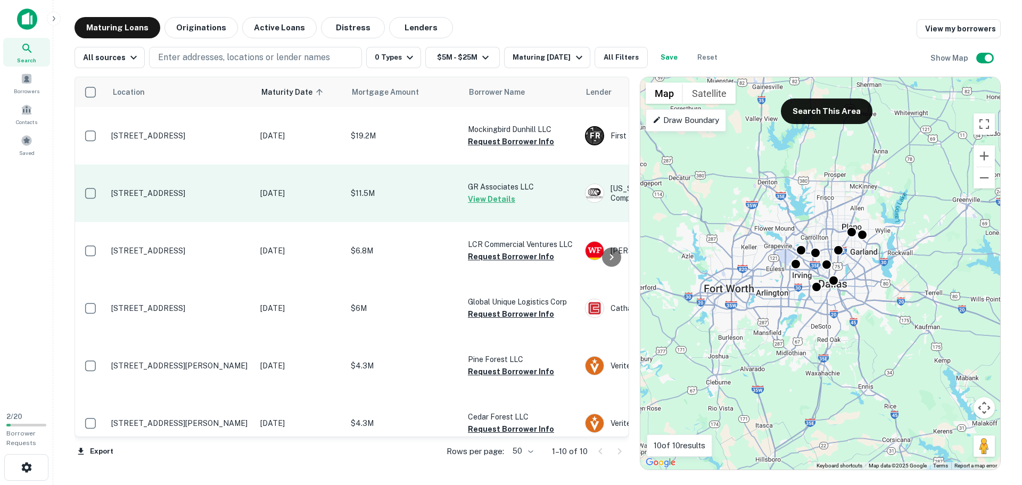
click at [191, 192] on p "5345 N Garland Ave Garland, TX 75040" at bounding box center [180, 193] width 138 height 10
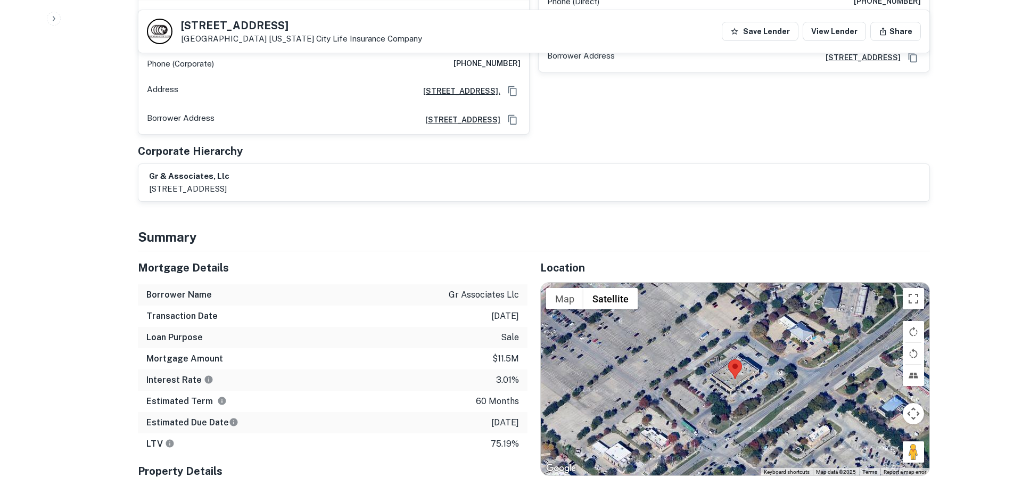
scroll to position [586, 0]
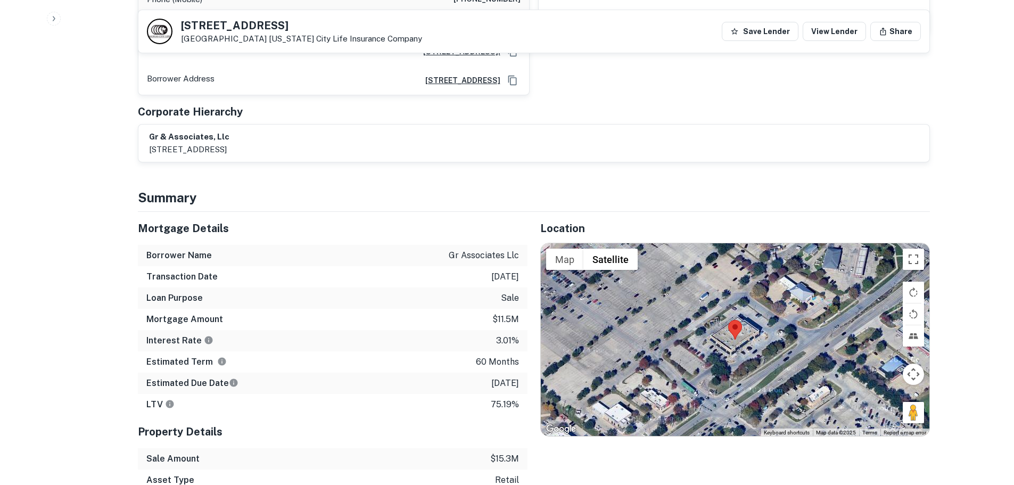
click at [233, 30] on h5 "5345 N GARLAND AVE" at bounding box center [301, 25] width 241 height 11
copy h5 "5345 N GARLAND AVE"
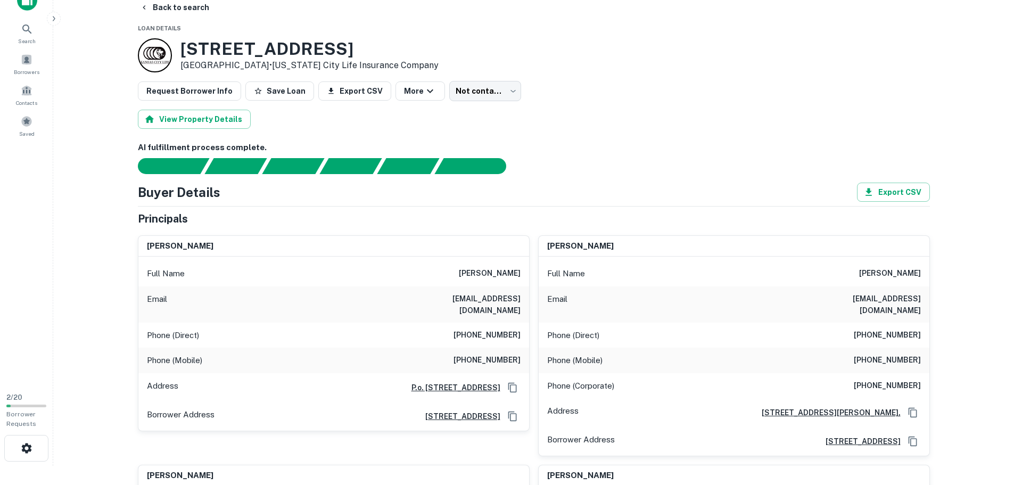
scroll to position [0, 0]
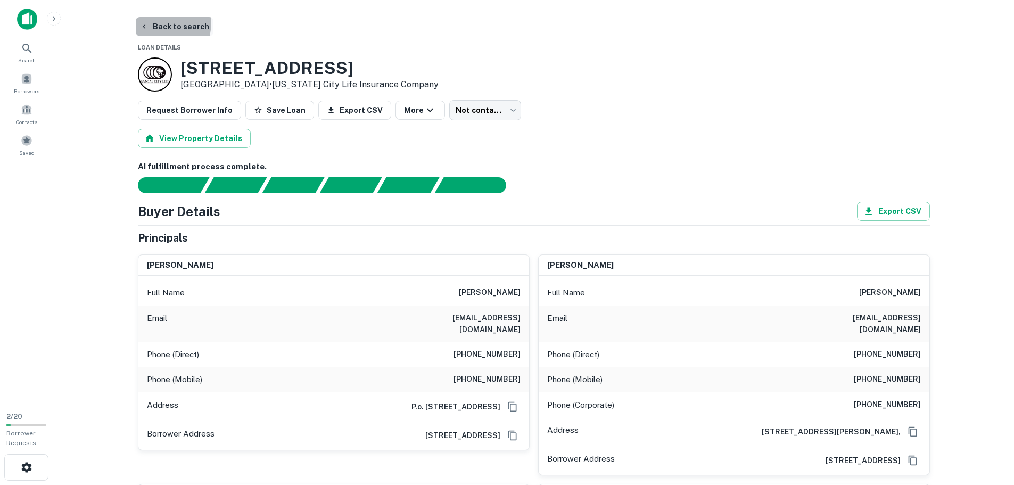
click at [157, 22] on button "Back to search" at bounding box center [175, 26] width 78 height 19
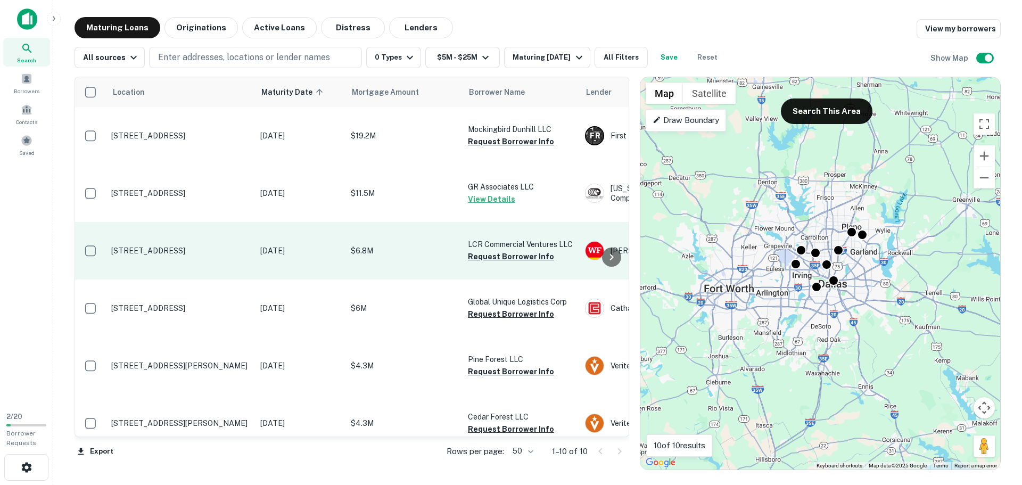
click at [187, 251] on p "825 W Royal Ln Irving, TX 75039" at bounding box center [180, 251] width 138 height 10
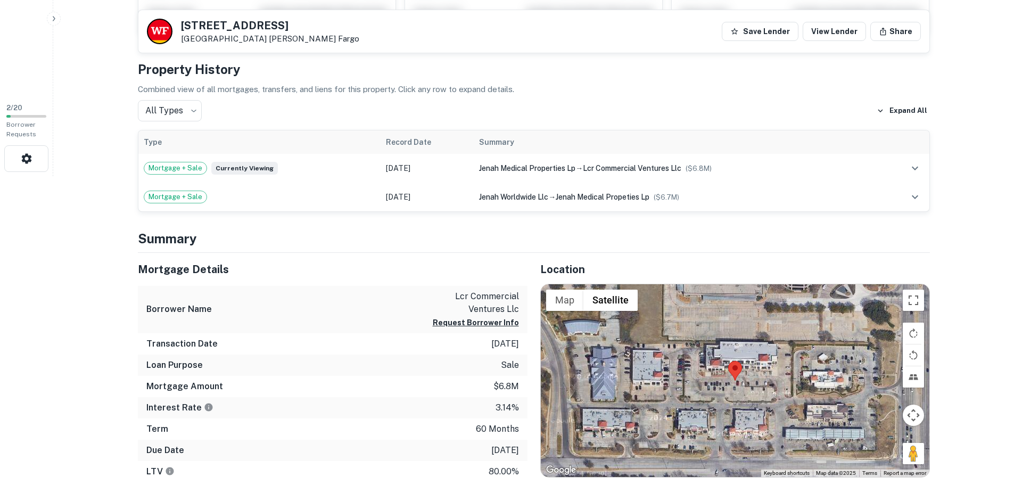
scroll to position [479, 0]
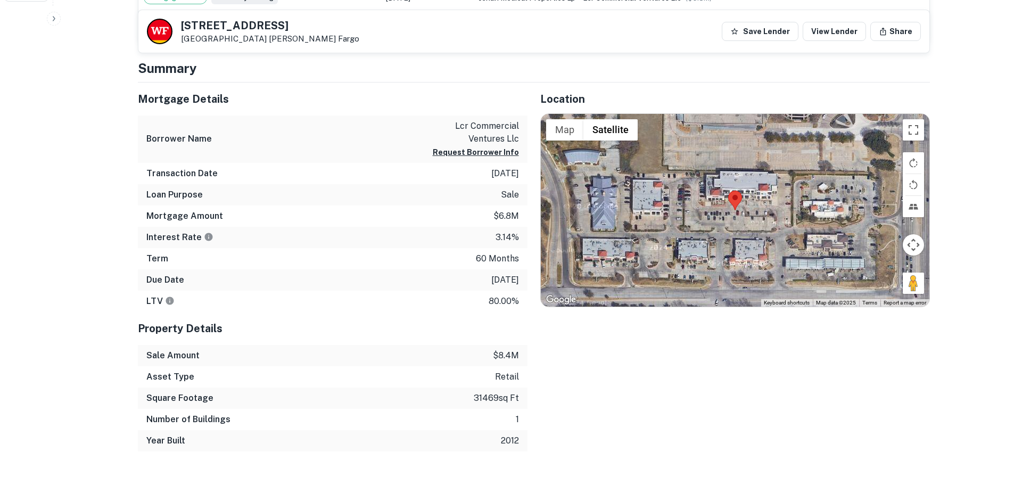
click at [182, 21] on h5 "825 W ROYAL LN" at bounding box center [270, 25] width 178 height 11
click at [192, 23] on h5 "825 W ROYAL LN" at bounding box center [270, 25] width 178 height 11
copy h5 "825 W ROYAL LN"
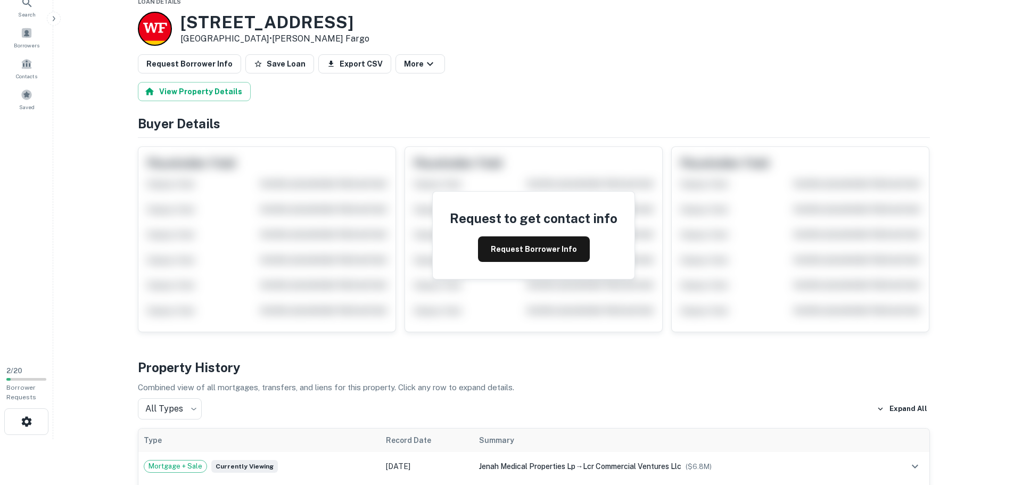
scroll to position [0, 0]
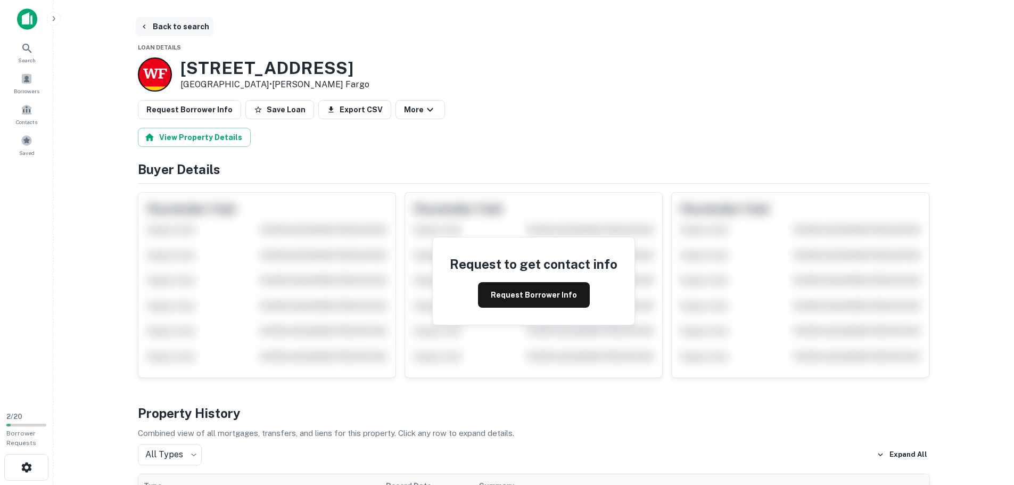
click at [155, 28] on button "Back to search" at bounding box center [175, 26] width 78 height 19
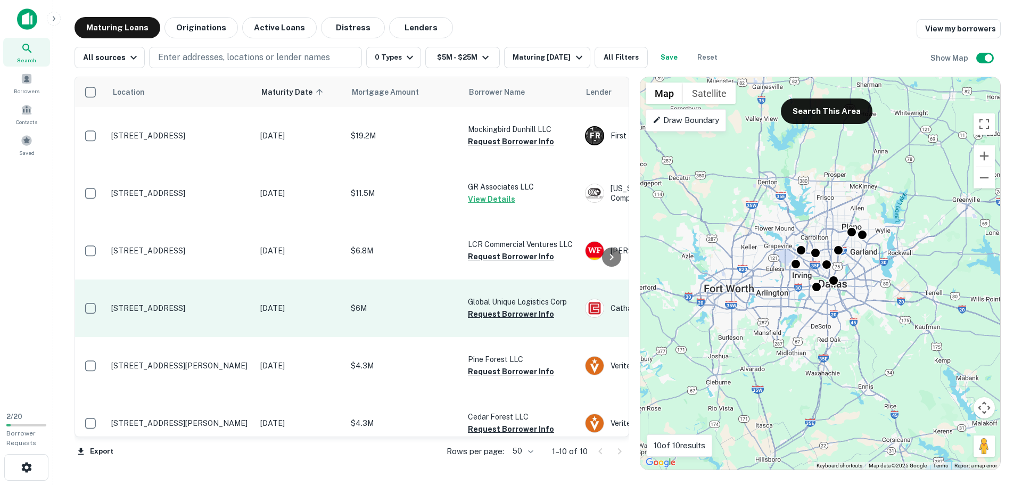
click at [209, 303] on p "3201 W Airport Fwy Irving, TX 75062" at bounding box center [180, 308] width 138 height 10
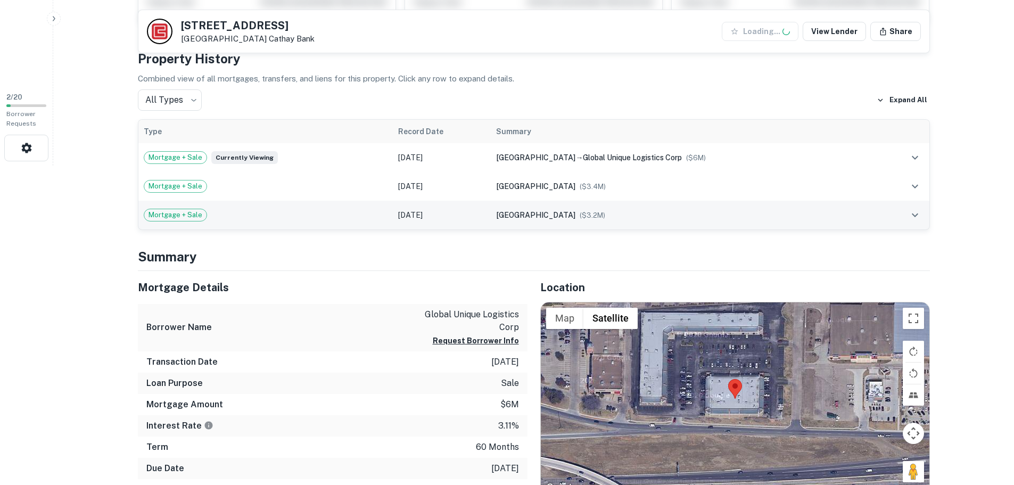
scroll to position [479, 0]
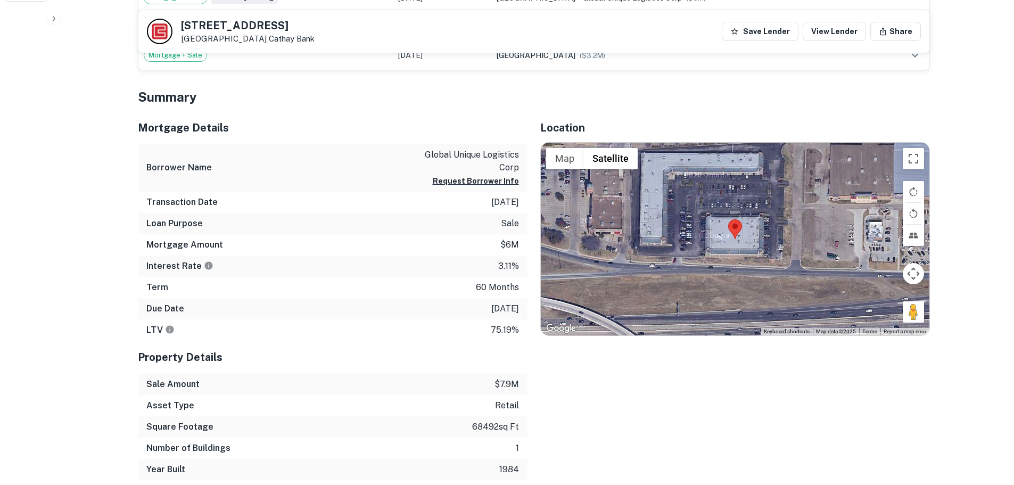
click at [221, 28] on h5 "3201 W AIRPORT FWY" at bounding box center [248, 25] width 134 height 11
copy h5 "3201 W AIRPORT FWY"
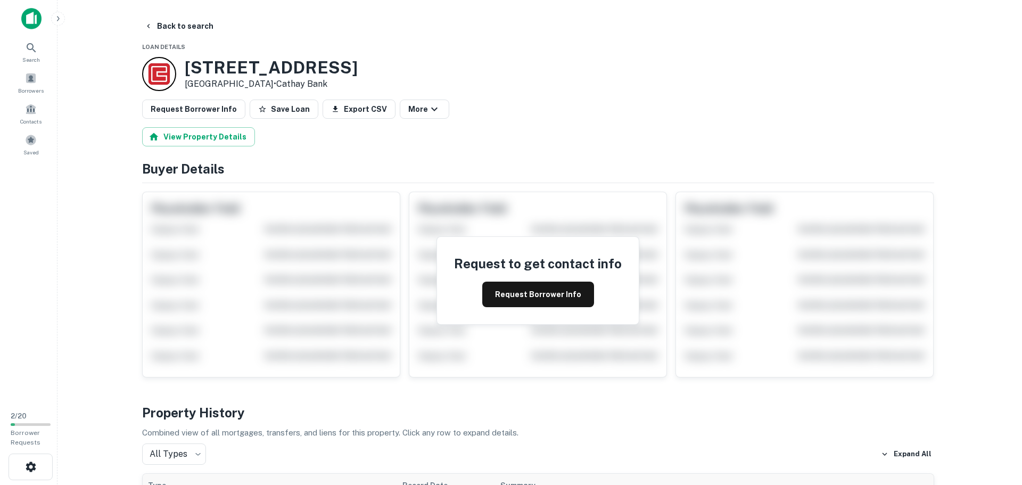
scroll to position [0, 0]
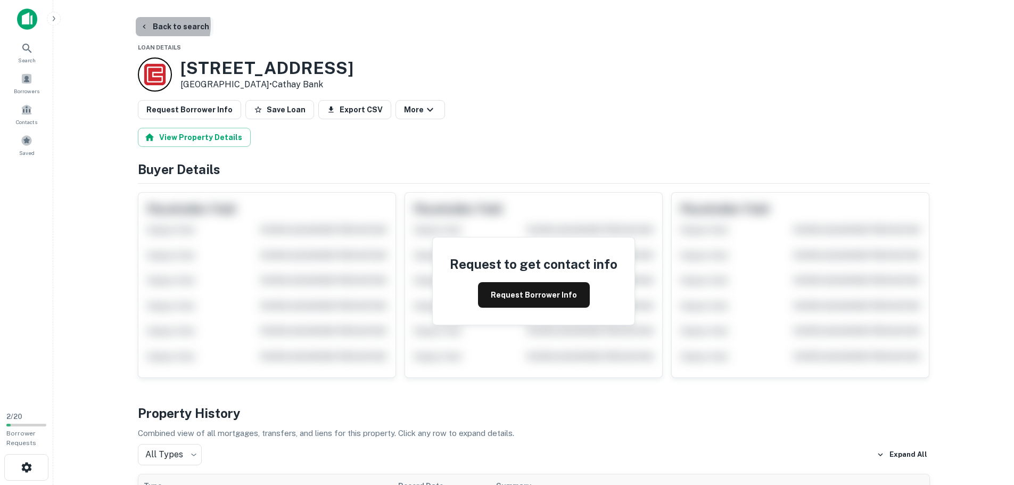
click at [147, 25] on icon "button" at bounding box center [144, 26] width 9 height 9
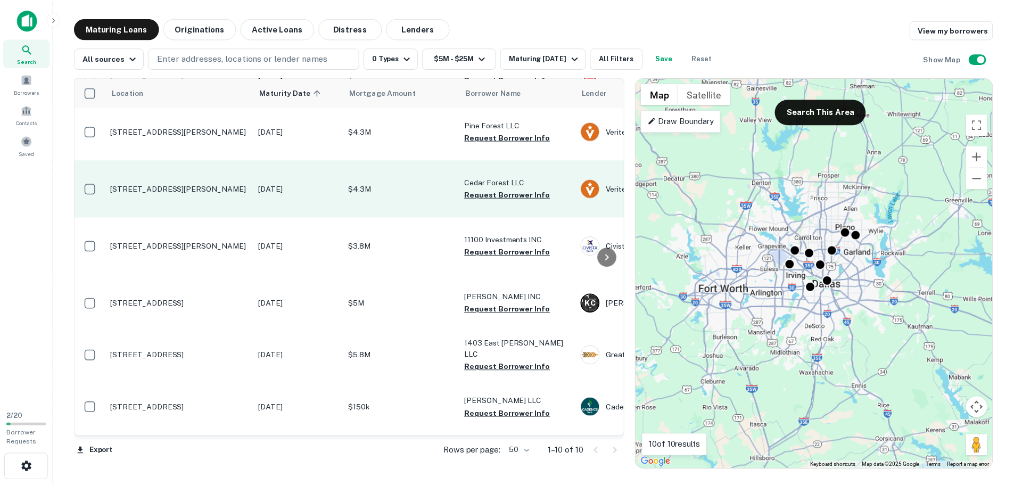
scroll to position [40, 0]
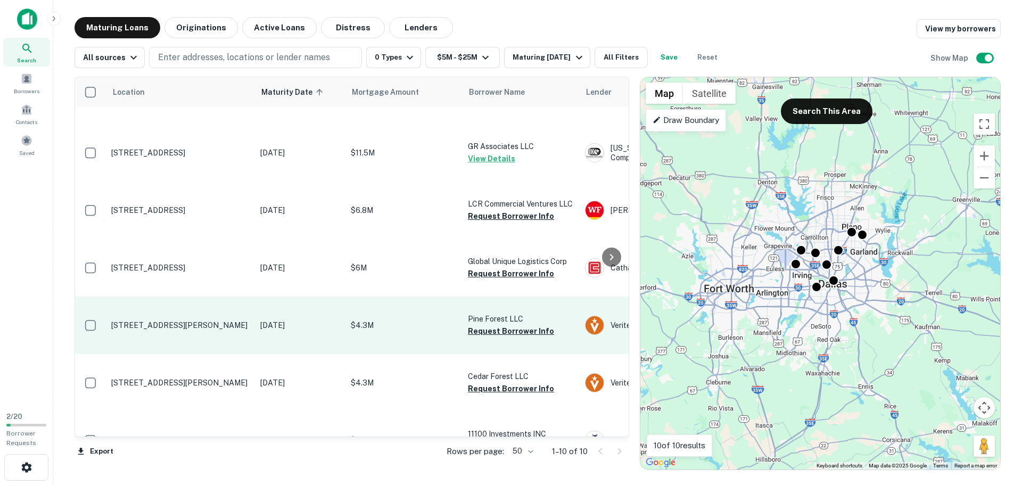
click at [168, 321] on p "1715 Botham Jean Blvd Dallas, TX 75215" at bounding box center [180, 325] width 138 height 10
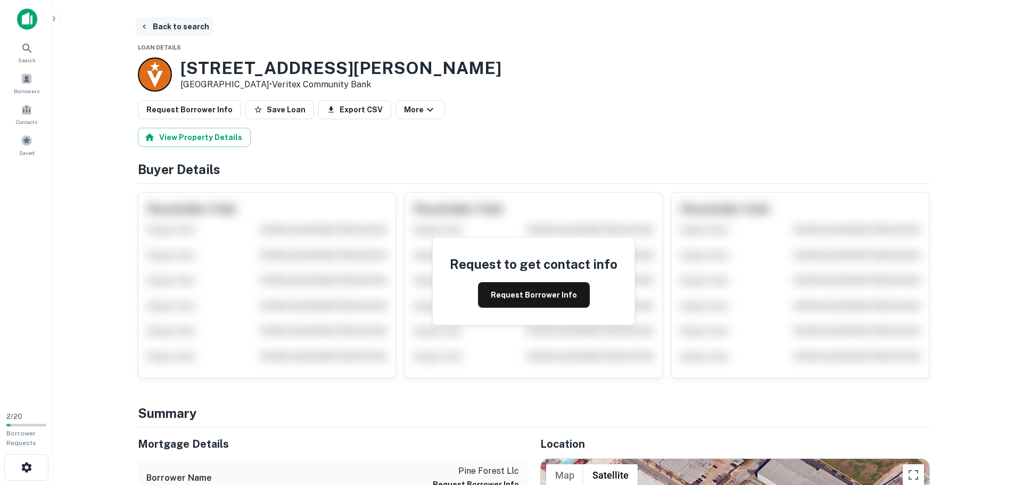
click at [144, 21] on button "Back to search" at bounding box center [175, 26] width 78 height 19
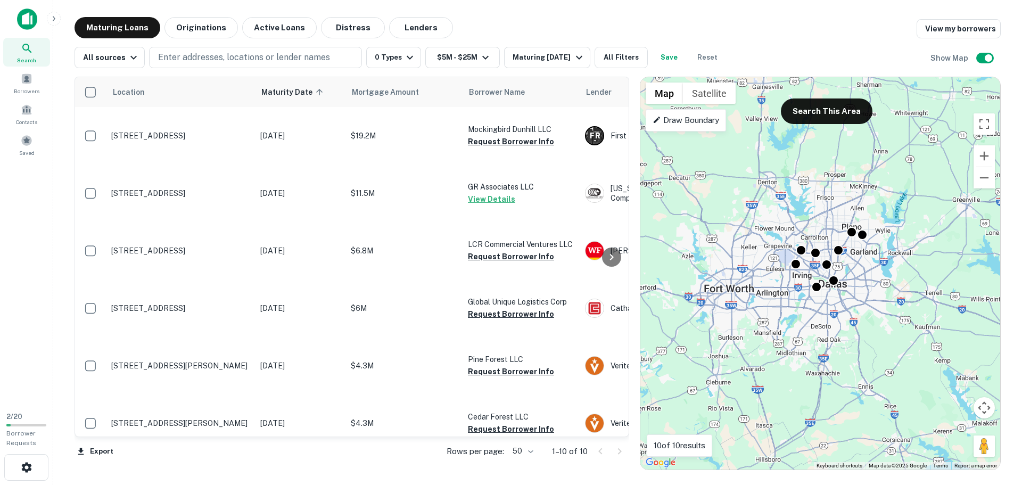
click at [73, 240] on div "Maturing Loans Originations Active Loans Distress Lenders View my borrowers All…" at bounding box center [538, 243] width 952 height 453
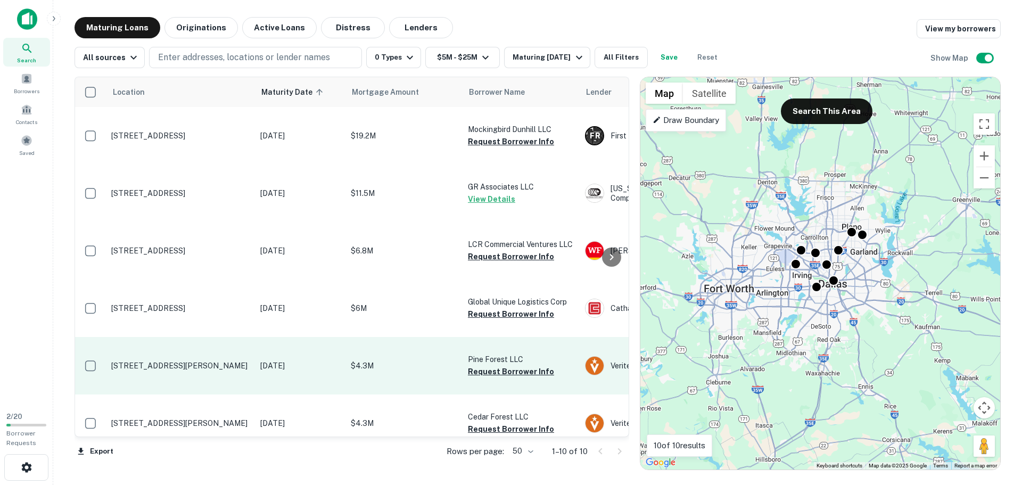
click at [188, 367] on p "1715 Botham Jean Blvd Dallas, TX 75215" at bounding box center [180, 366] width 138 height 10
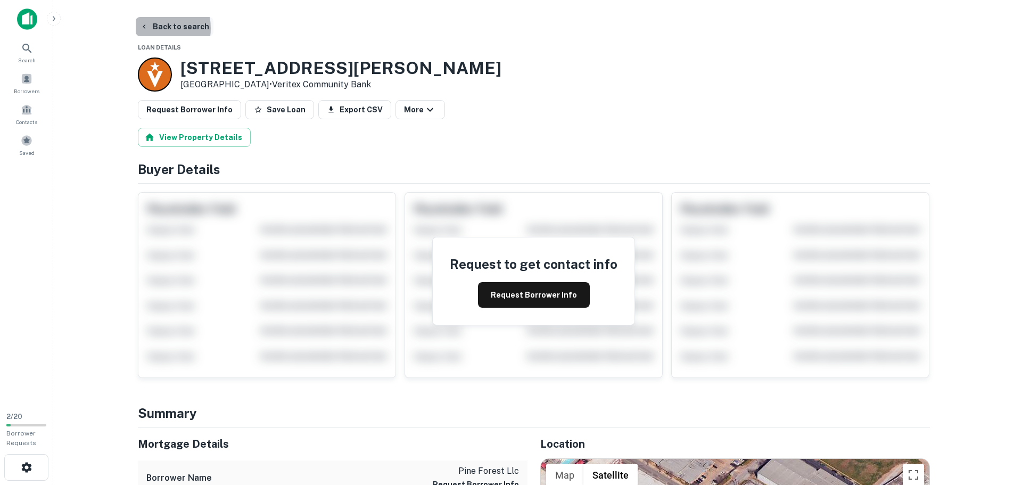
click at [149, 28] on button "Back to search" at bounding box center [175, 26] width 78 height 19
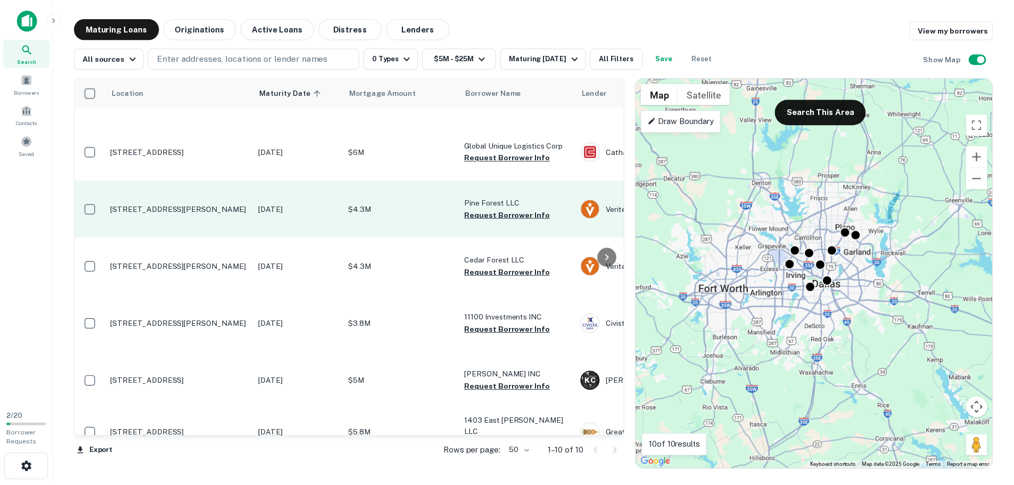
scroll to position [160, 0]
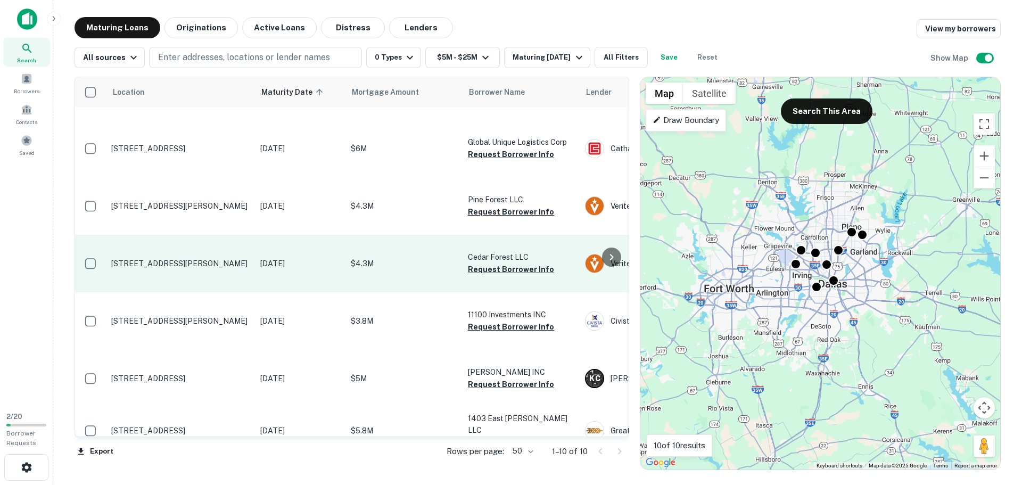
click at [192, 262] on p "1701 Botham Jean Blvd Dallas, TX 75215" at bounding box center [180, 264] width 138 height 10
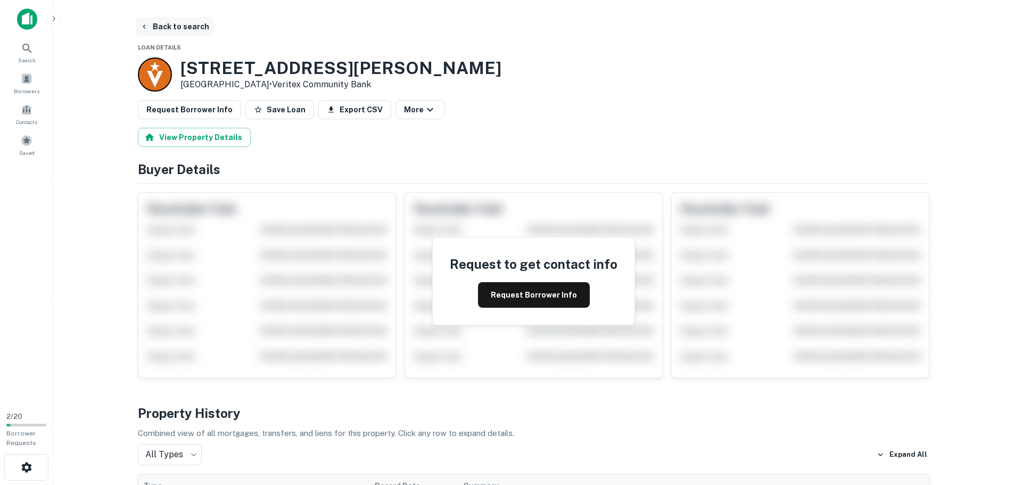
click at [153, 26] on button "Back to search" at bounding box center [175, 26] width 78 height 19
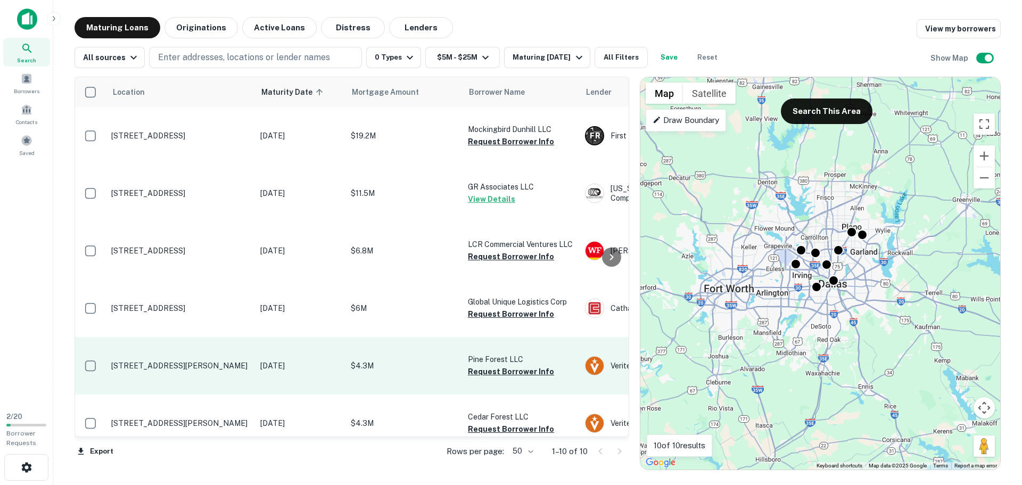
click at [152, 366] on p "1715 Botham Jean Blvd Dallas, TX 75215" at bounding box center [180, 366] width 138 height 10
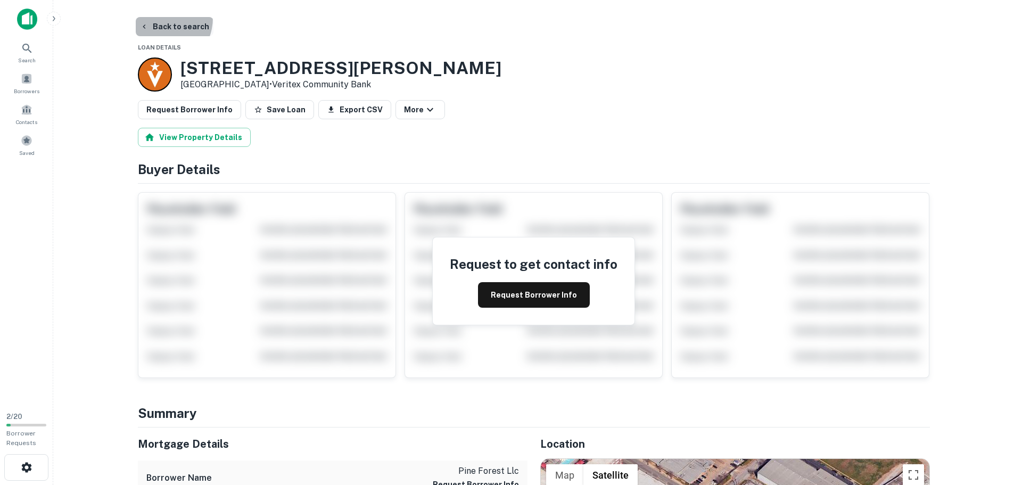
click at [154, 18] on button "Back to search" at bounding box center [175, 26] width 78 height 19
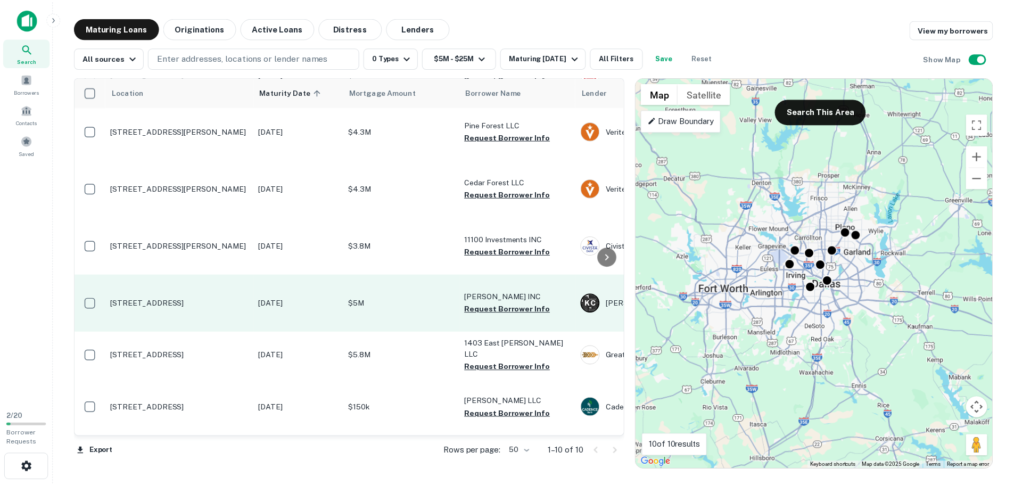
scroll to position [253, 0]
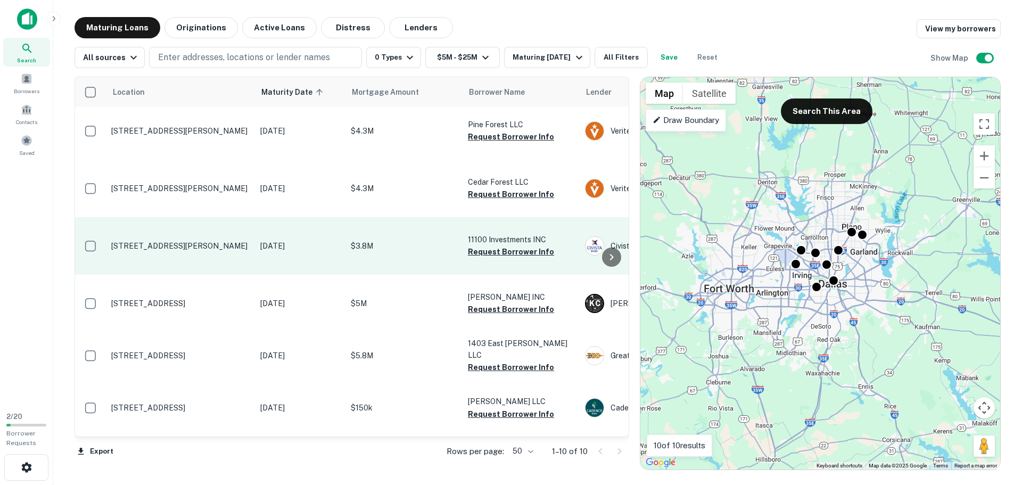
click at [176, 241] on p "11100 Harry Hines Blvd Dallas, TX 75229" at bounding box center [180, 246] width 138 height 10
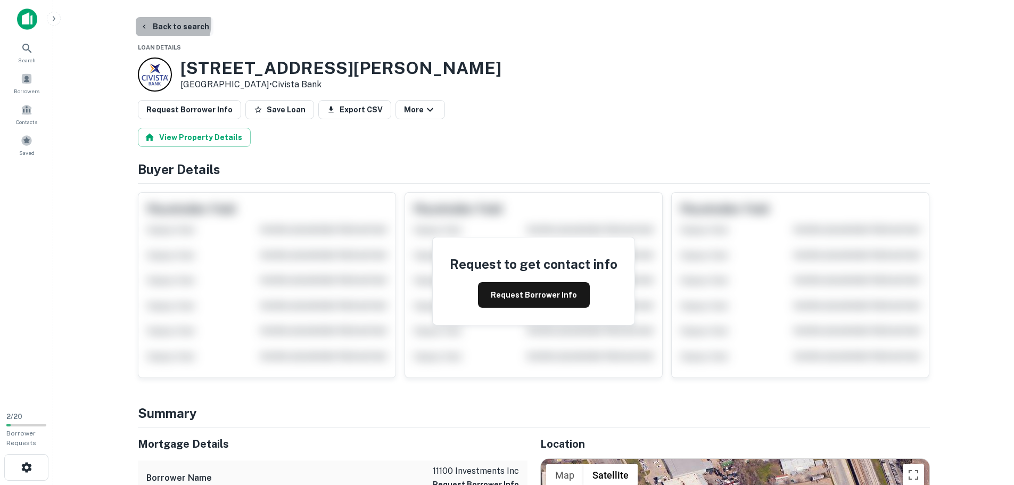
click at [163, 23] on button "Back to search" at bounding box center [175, 26] width 78 height 19
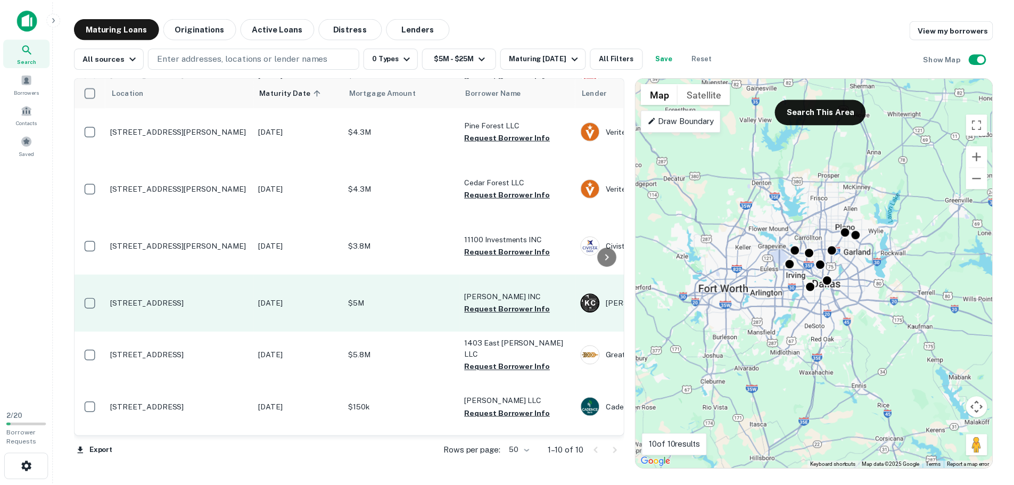
scroll to position [253, 0]
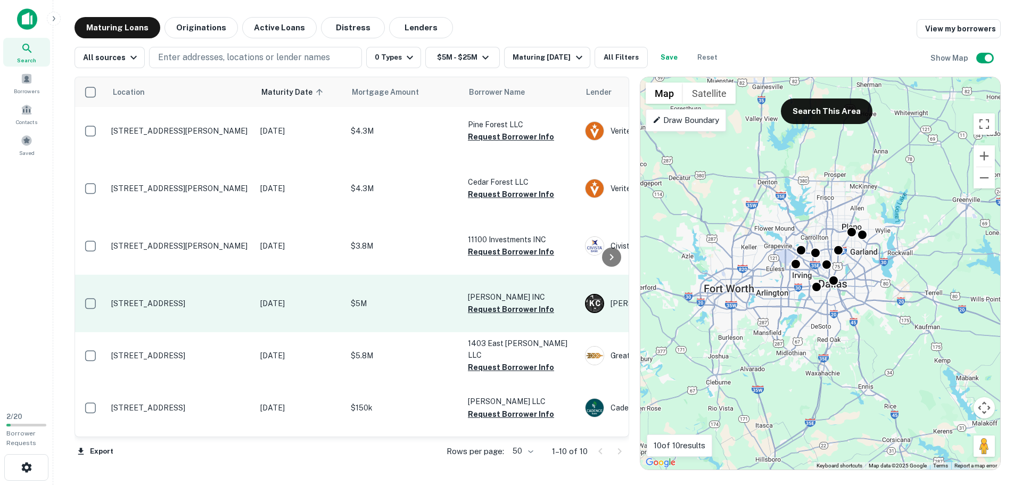
click at [168, 299] on p "3610 W Jefferson Blvd Dallas, TX 75211" at bounding box center [180, 304] width 138 height 10
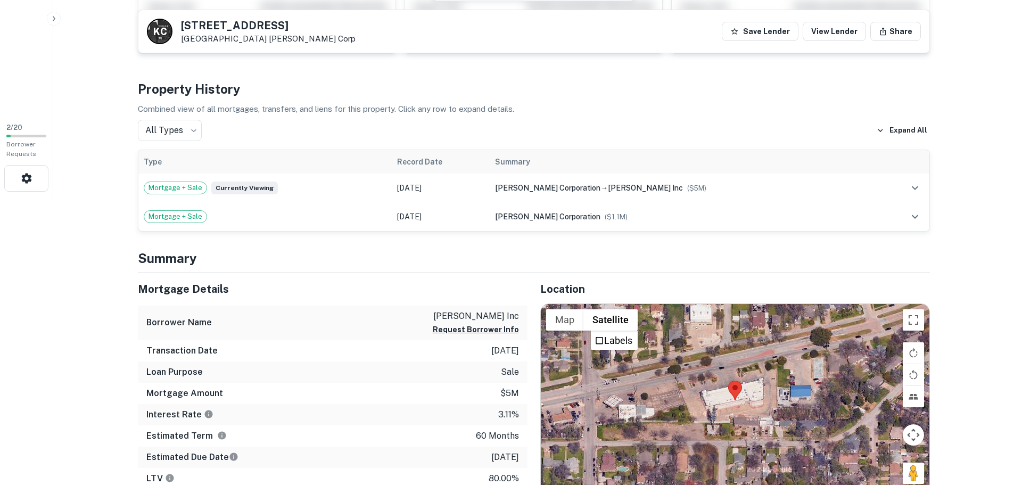
scroll to position [213, 0]
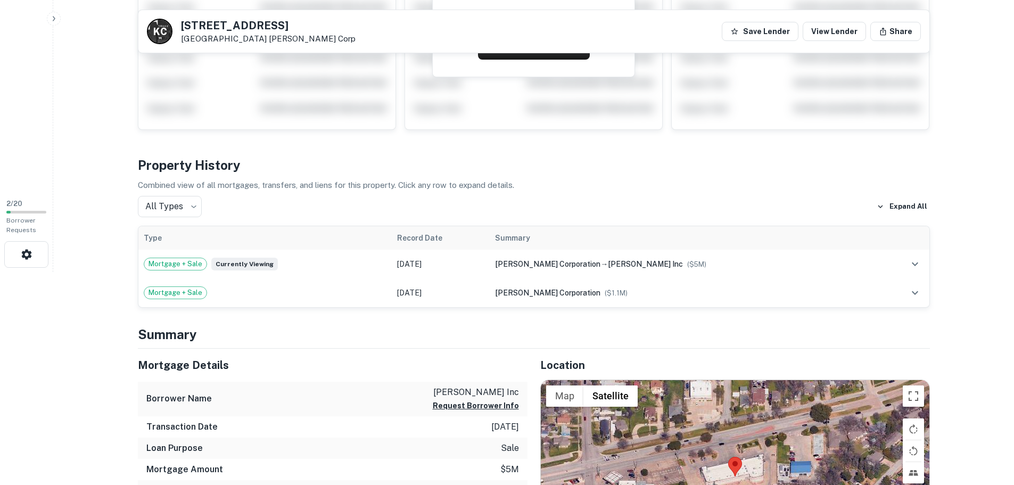
click at [213, 26] on h5 "3610 W JEFFERSON BLVD" at bounding box center [268, 25] width 175 height 11
copy h5 "3610 W JEFFERSON BLVD"
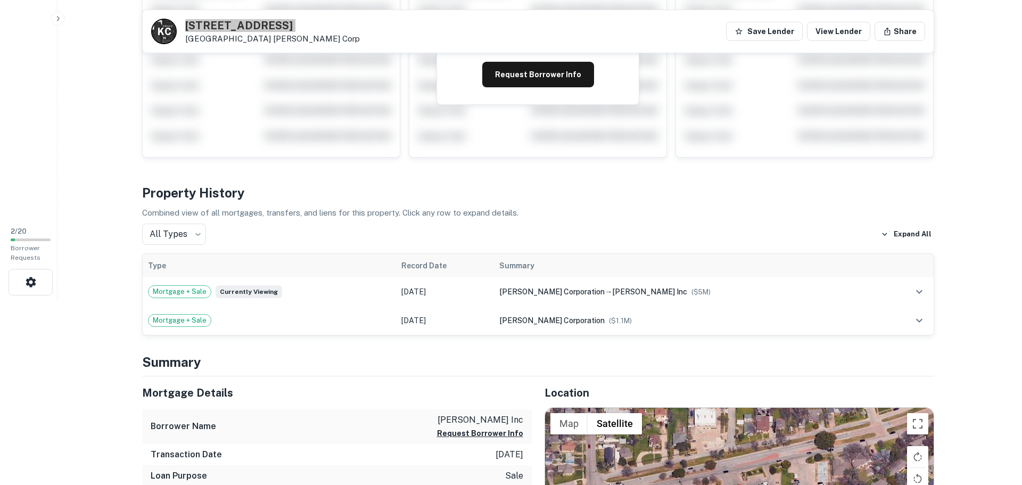
scroll to position [0, 0]
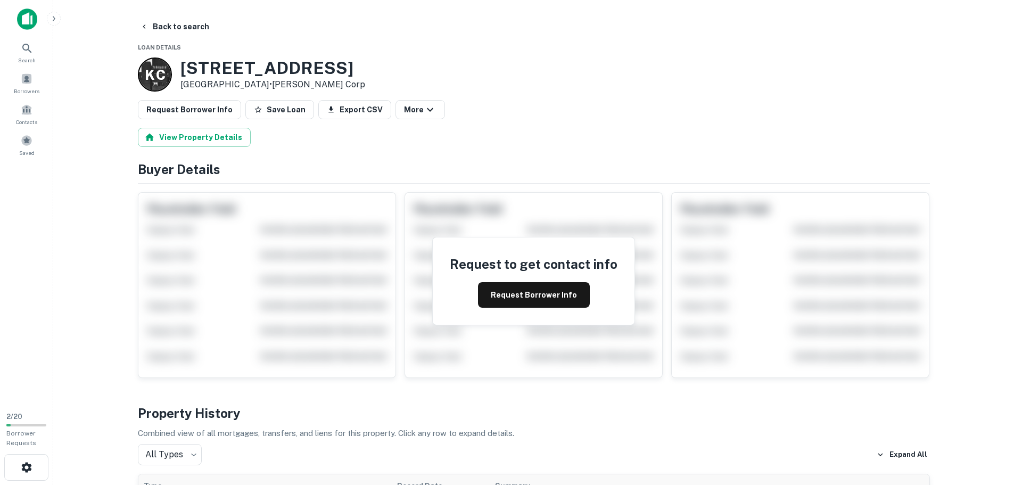
drag, startPoint x: 161, startPoint y: 31, endPoint x: 235, endPoint y: 44, distance: 74.6
click at [161, 31] on button "Back to search" at bounding box center [175, 26] width 78 height 19
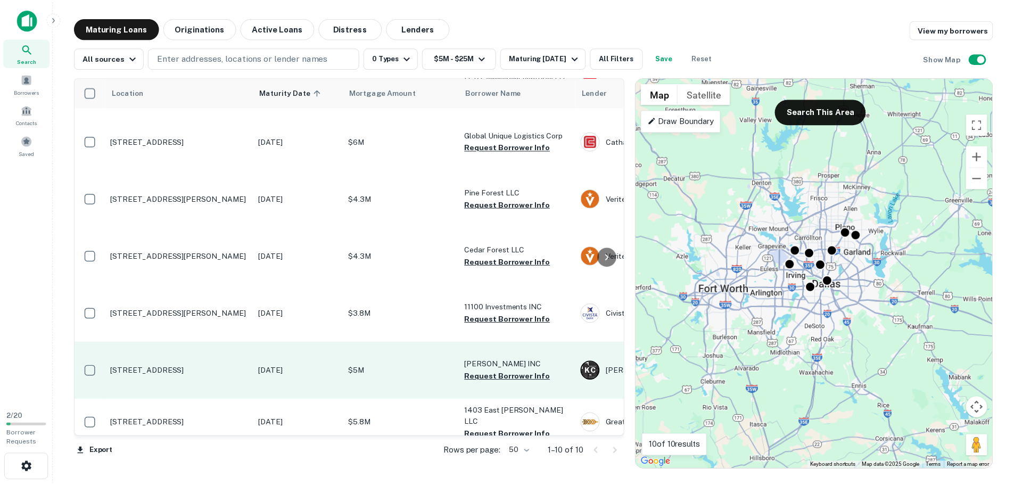
scroll to position [253, 0]
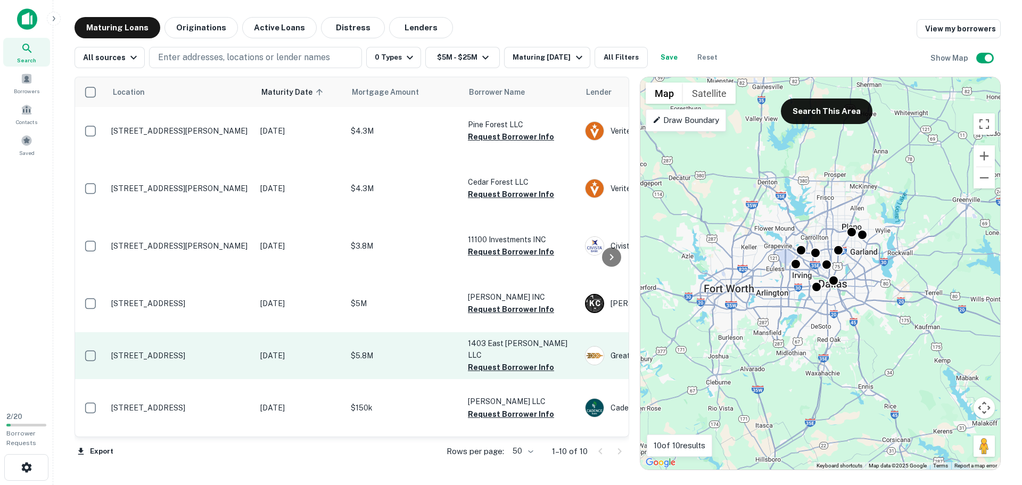
click at [213, 351] on p "2000 N Plano Rd Richardson, TX 75082" at bounding box center [180, 356] width 138 height 10
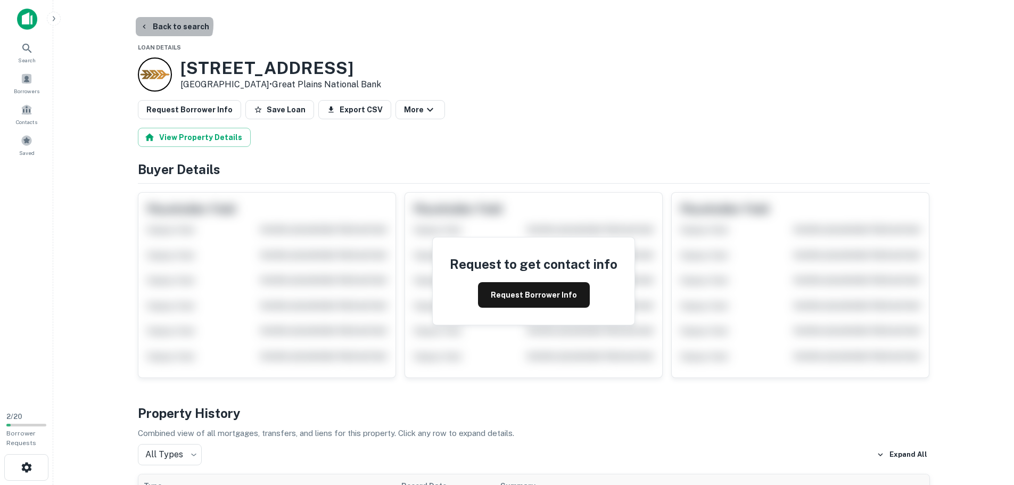
click at [173, 24] on button "Back to search" at bounding box center [175, 26] width 78 height 19
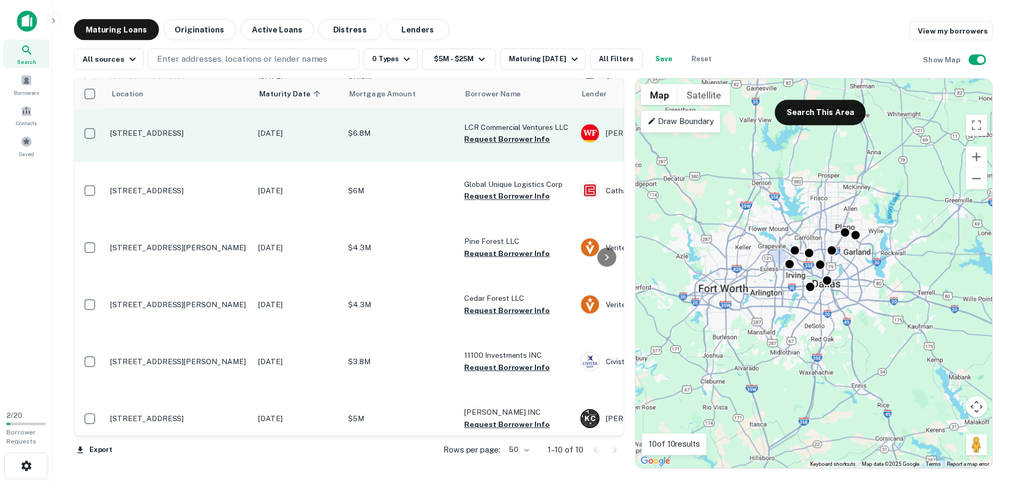
scroll to position [253, 0]
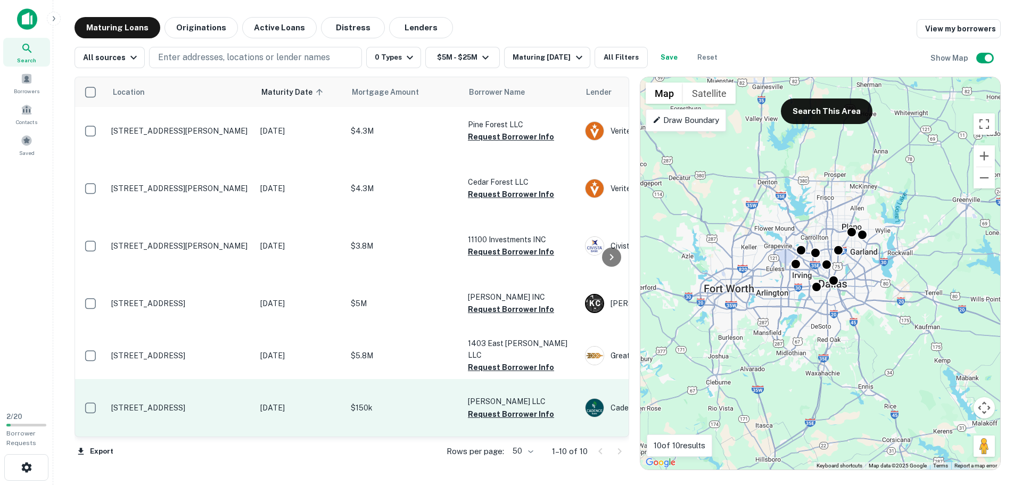
click at [135, 389] on td "10910 N Central Expy # B Dallas, TX 75231" at bounding box center [180, 407] width 149 height 57
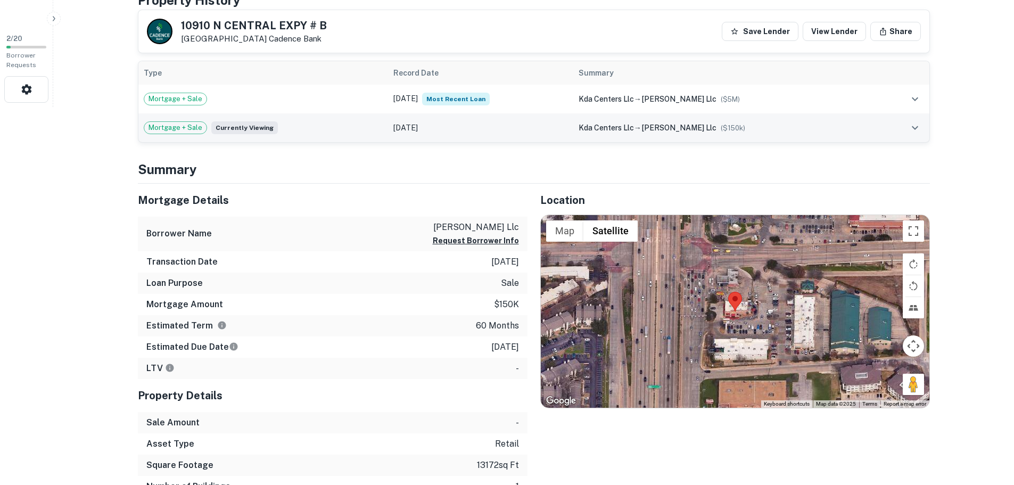
scroll to position [426, 0]
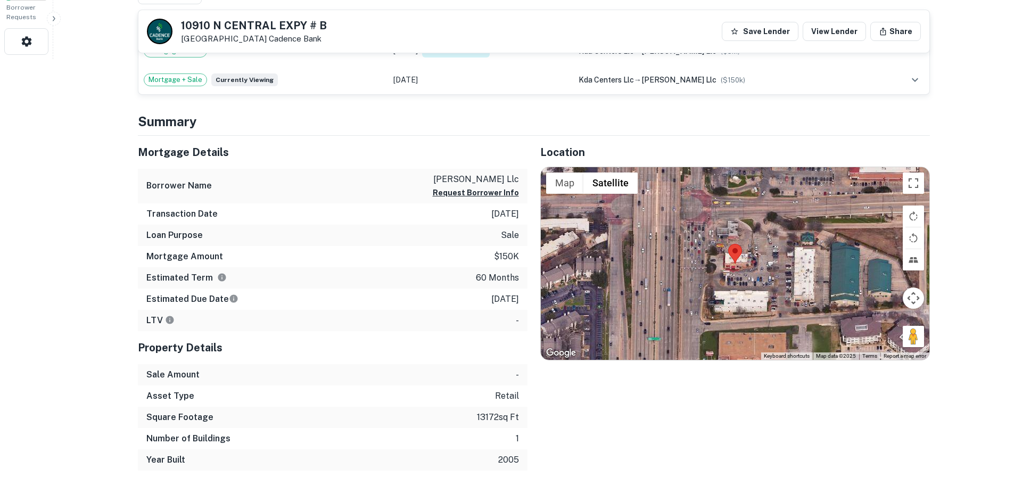
click at [221, 20] on h5 "10910 N CENTRAL EXPY # B" at bounding box center [254, 25] width 146 height 11
copy h5 "10910 N CENTRAL EXPY # B"
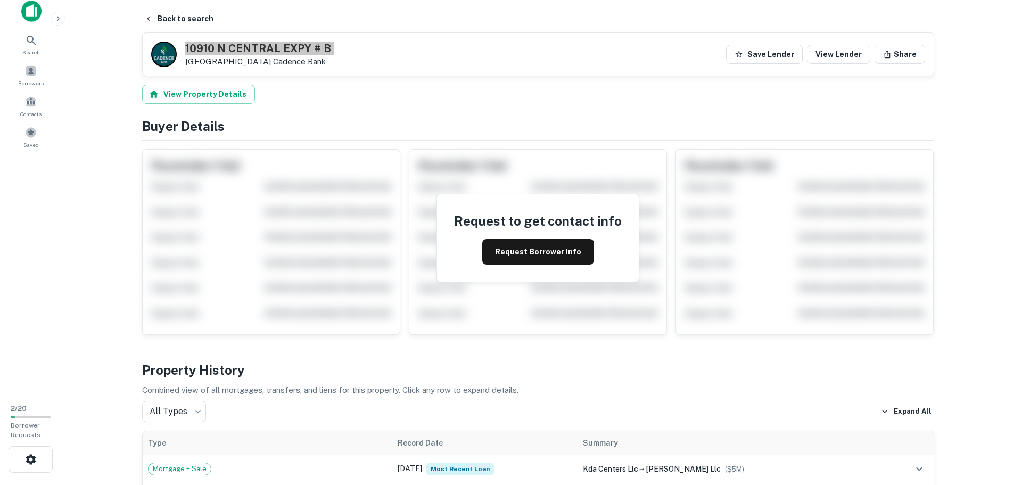
scroll to position [0, 0]
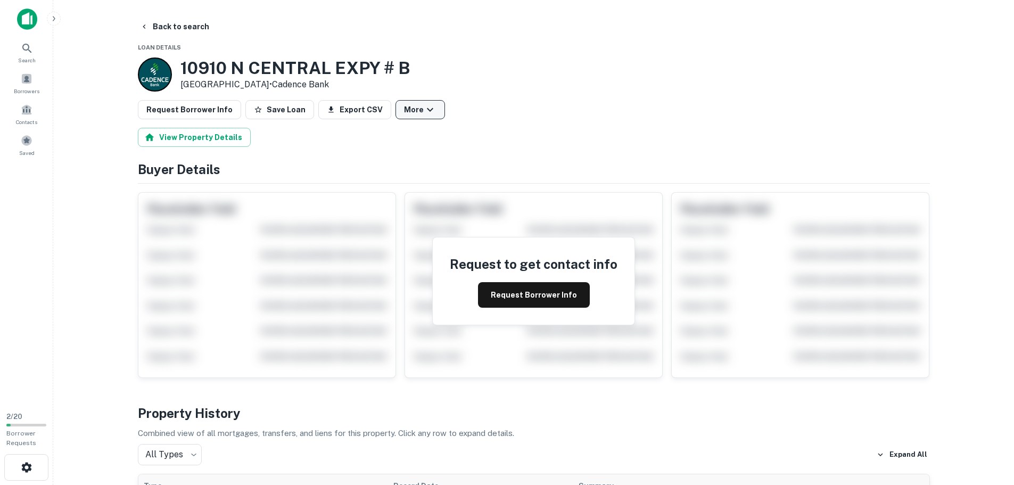
click at [161, 22] on button "Back to search" at bounding box center [175, 26] width 78 height 19
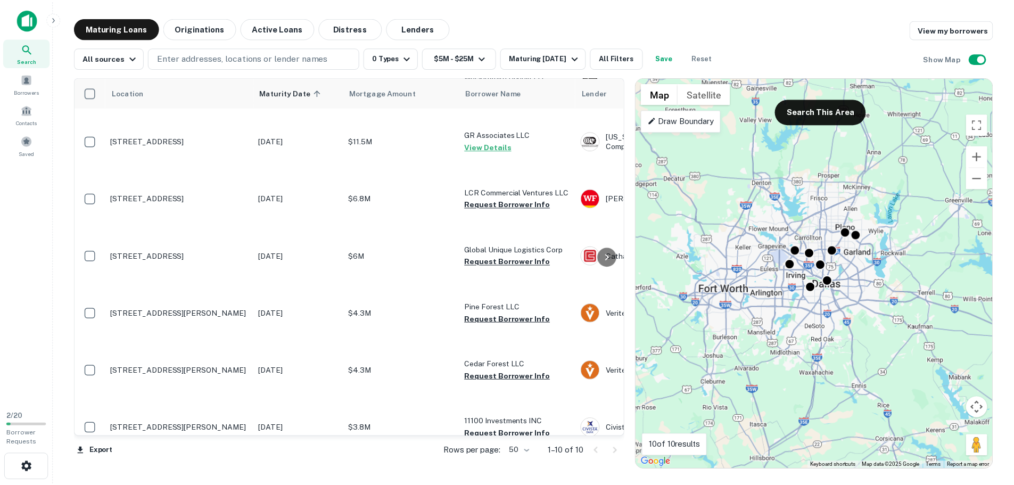
scroll to position [213, 0]
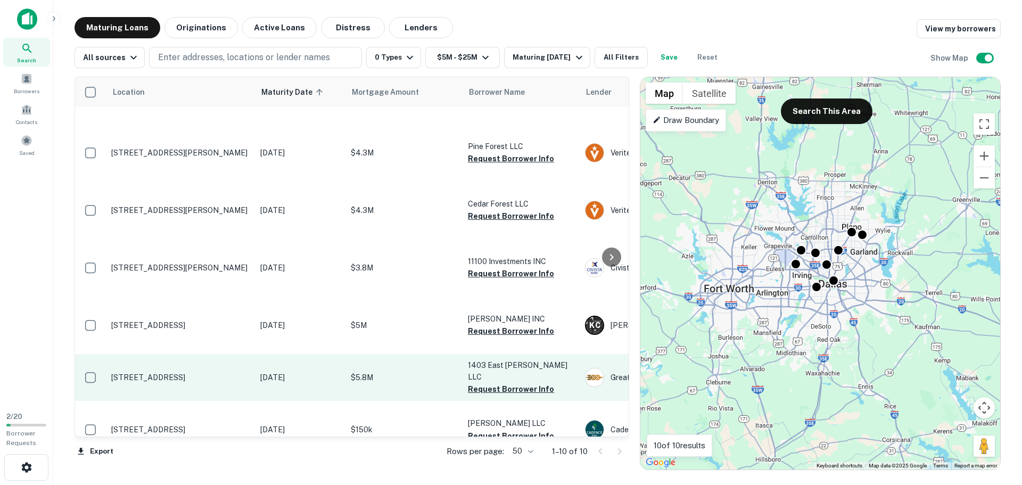
click at [146, 381] on p "2000 N Plano Rd Richardson, TX 75082" at bounding box center [180, 378] width 138 height 10
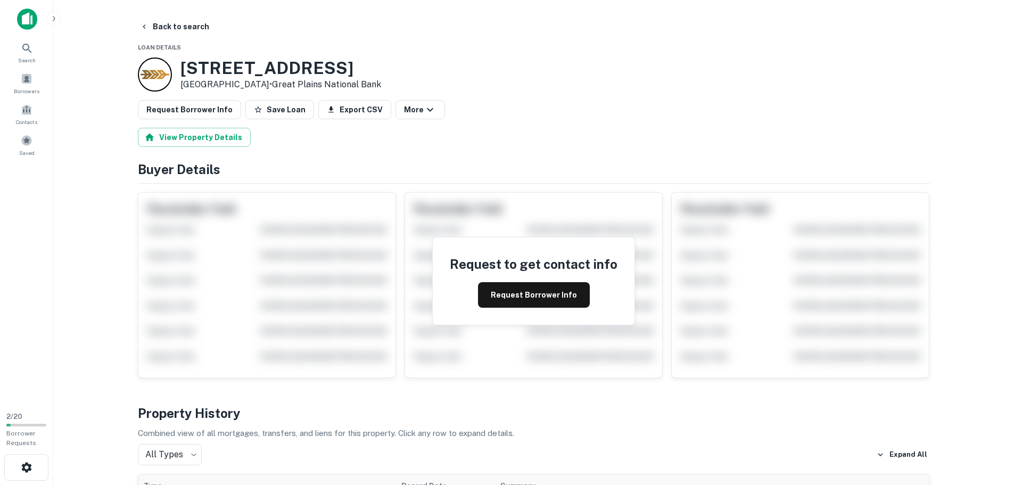
click at [220, 71] on h3 "2000 N PLANO RD" at bounding box center [280, 68] width 201 height 20
click at [221, 71] on h3 "2000 N PLANO RD" at bounding box center [280, 68] width 201 height 20
copy h3 "2000 N PLANO RD"
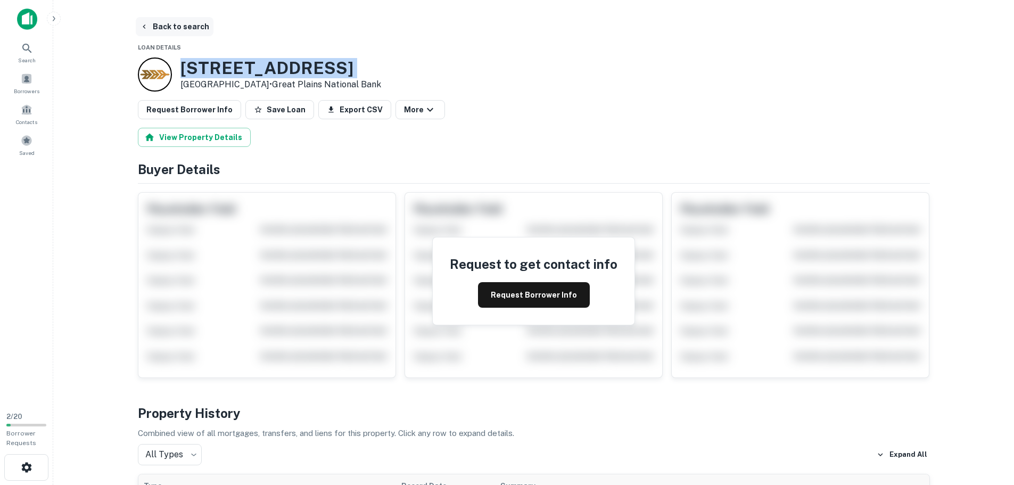
click at [167, 34] on button "Back to search" at bounding box center [175, 26] width 78 height 19
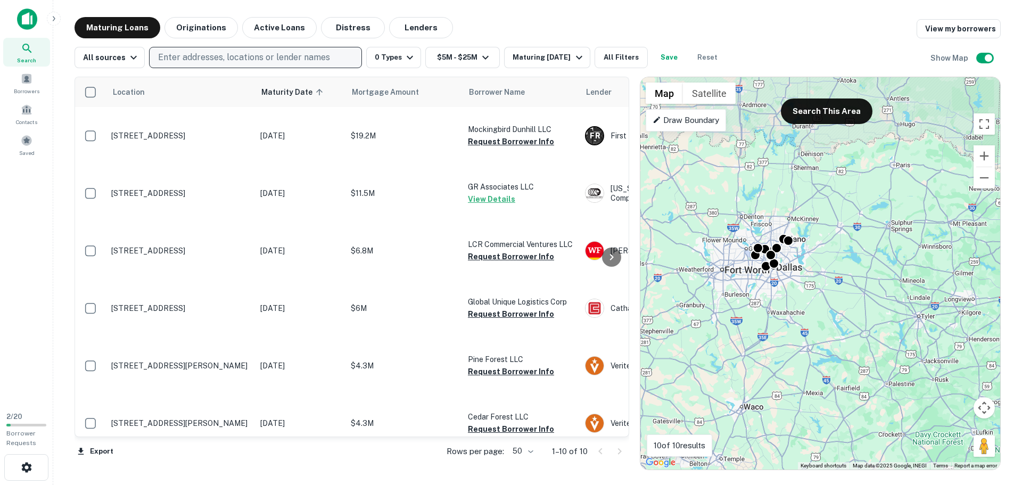
click at [249, 56] on p "Enter addresses, locations or lender names" at bounding box center [244, 57] width 172 height 13
type input "*"
type input "*****"
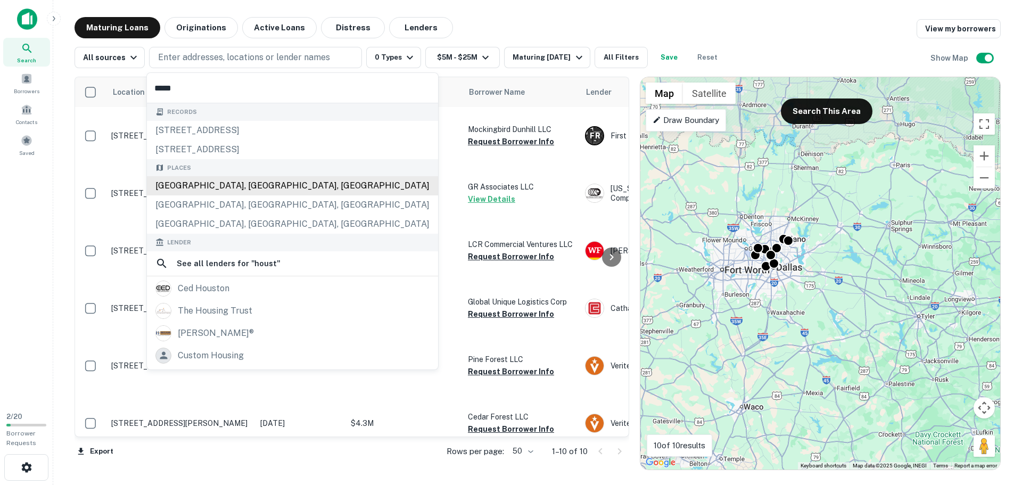
click at [254, 193] on div "Houston, TX, USA" at bounding box center [292, 185] width 291 height 19
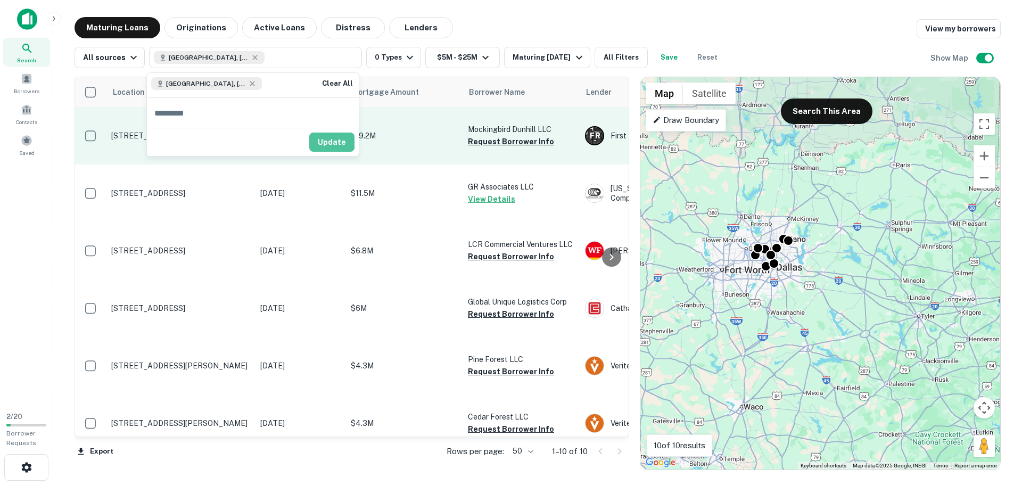
click at [314, 139] on button "Update" at bounding box center [331, 142] width 45 height 19
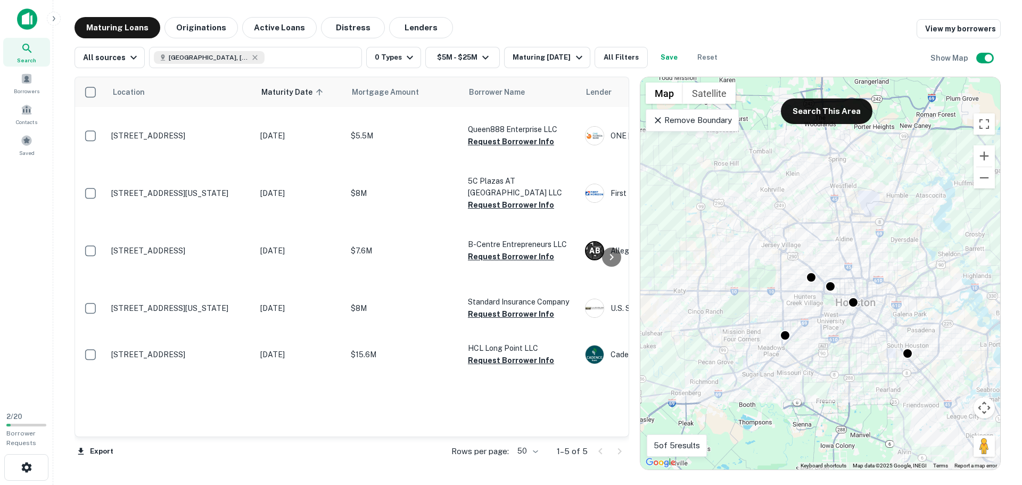
drag, startPoint x: 686, startPoint y: 126, endPoint x: 724, endPoint y: 174, distance: 61.4
click at [686, 126] on p "Remove Boundary" at bounding box center [692, 120] width 79 height 13
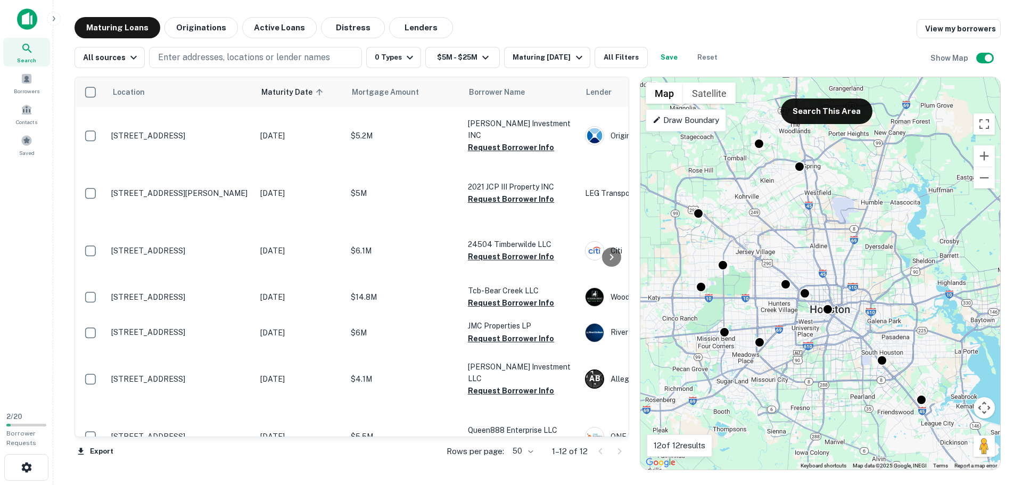
drag, startPoint x: 855, startPoint y: 246, endPoint x: 826, endPoint y: 253, distance: 29.6
click at [826, 253] on div "To activate drag with keyboard, press Alt + Enter. Once in keyboard drag state,…" at bounding box center [820, 273] width 360 height 392
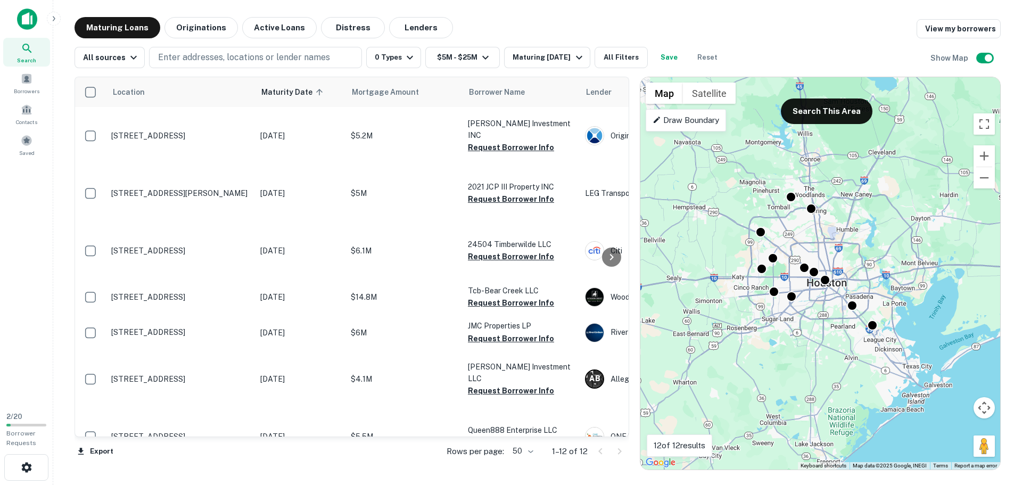
drag, startPoint x: 871, startPoint y: 256, endPoint x: 864, endPoint y: 257, distance: 7.5
click at [864, 257] on div "To activate drag with keyboard, press Alt + Enter. Once in keyboard drag state,…" at bounding box center [820, 273] width 360 height 392
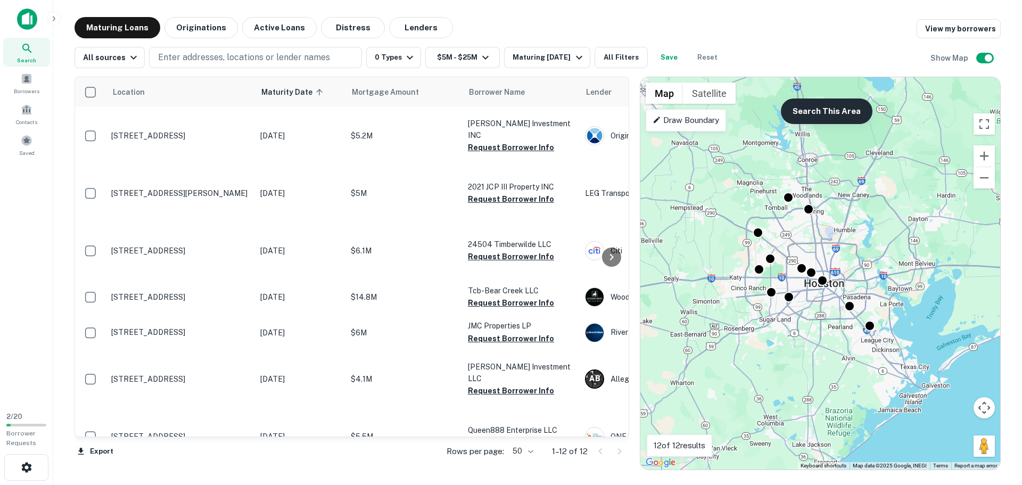
click at [829, 118] on button "Search This Area" at bounding box center [827, 111] width 92 height 26
click at [823, 278] on div at bounding box center [822, 278] width 15 height 15
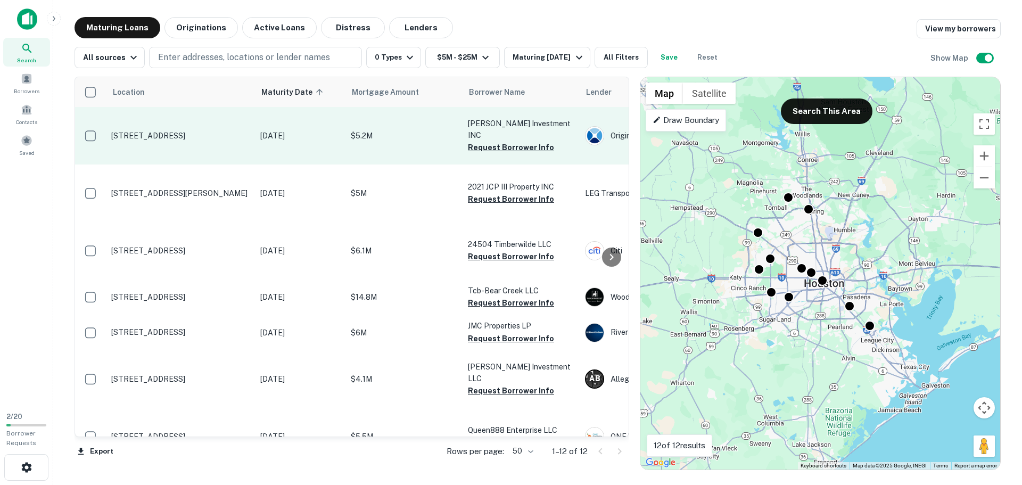
click at [147, 131] on p "[STREET_ADDRESS]" at bounding box center [180, 136] width 138 height 10
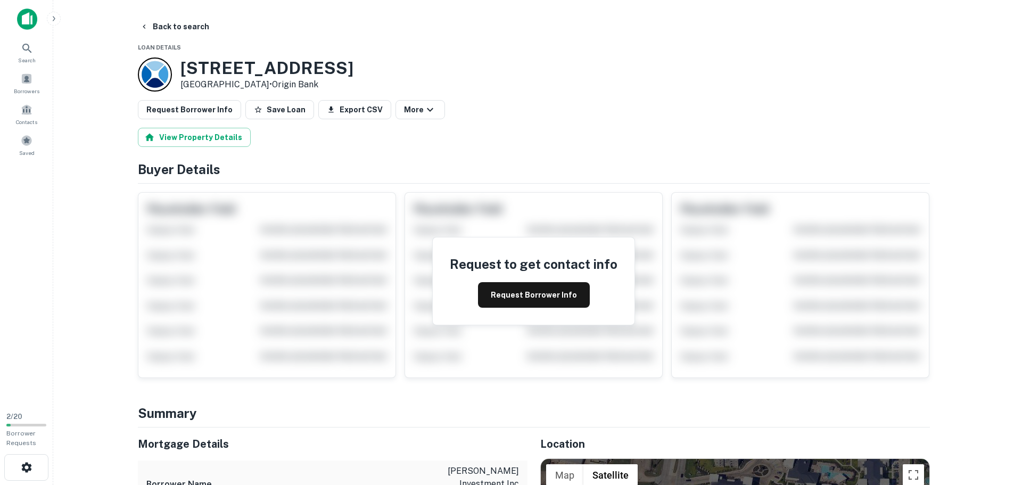
click at [225, 72] on h3 "2424 Greenhouse Rd" at bounding box center [266, 68] width 173 height 20
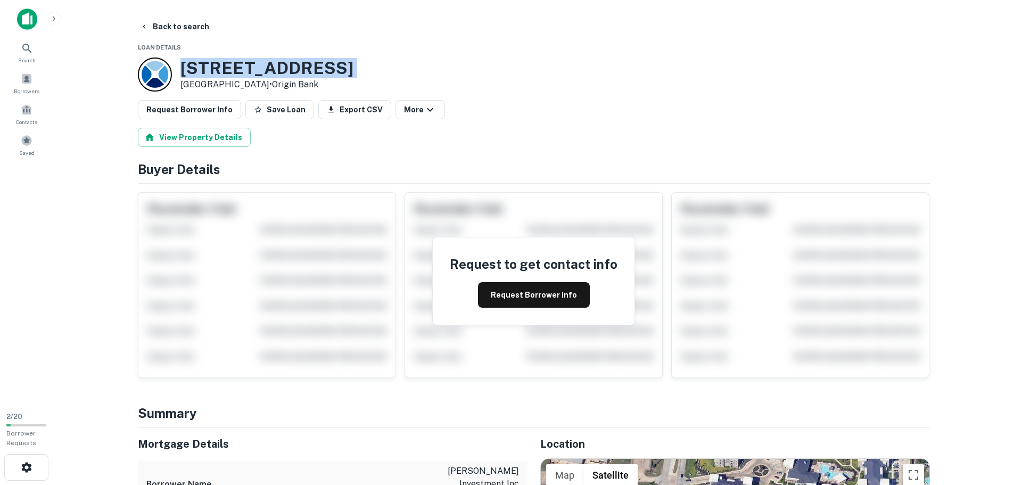
copy h3 "2424 Greenhouse Rd"
click at [167, 27] on button "Back to search" at bounding box center [175, 26] width 78 height 19
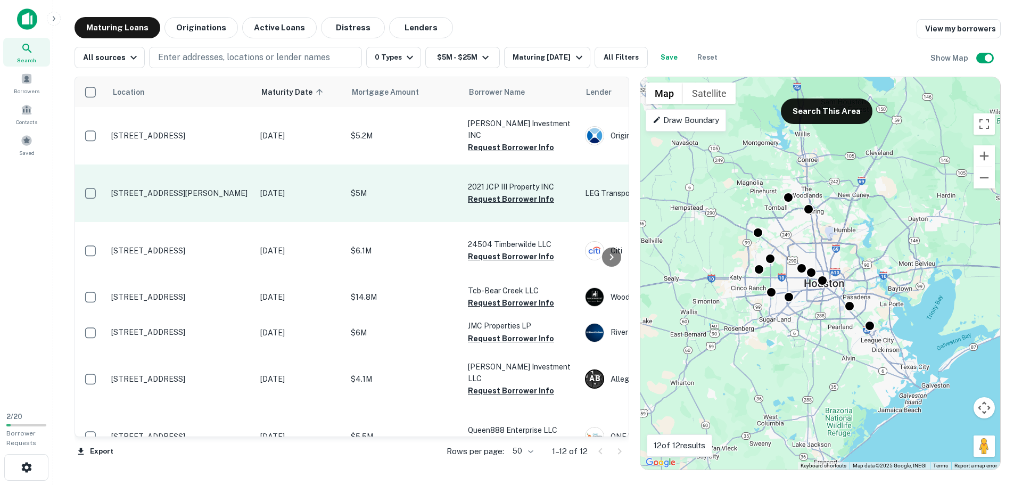
click at [205, 188] on p "[STREET_ADDRESS][PERSON_NAME]" at bounding box center [180, 193] width 138 height 10
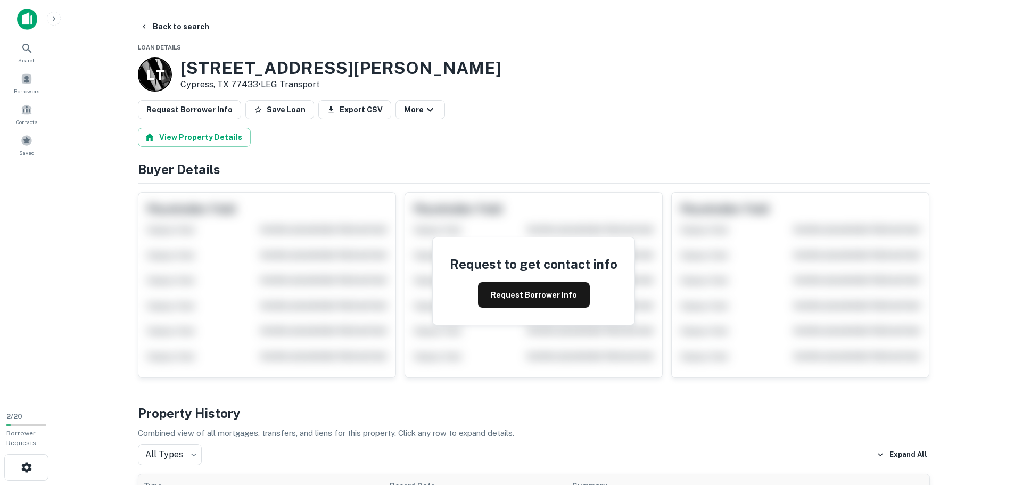
click at [238, 69] on h3 "16718 House Hahl Rd" at bounding box center [340, 68] width 321 height 20
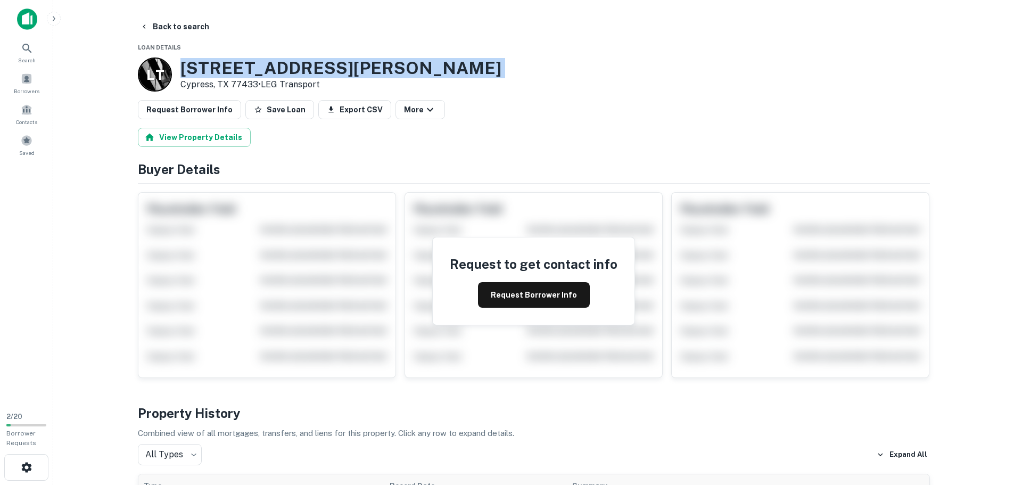
click at [238, 69] on h3 "16718 House Hahl Rd" at bounding box center [340, 68] width 321 height 20
copy h3 "16718 House Hahl Rd"
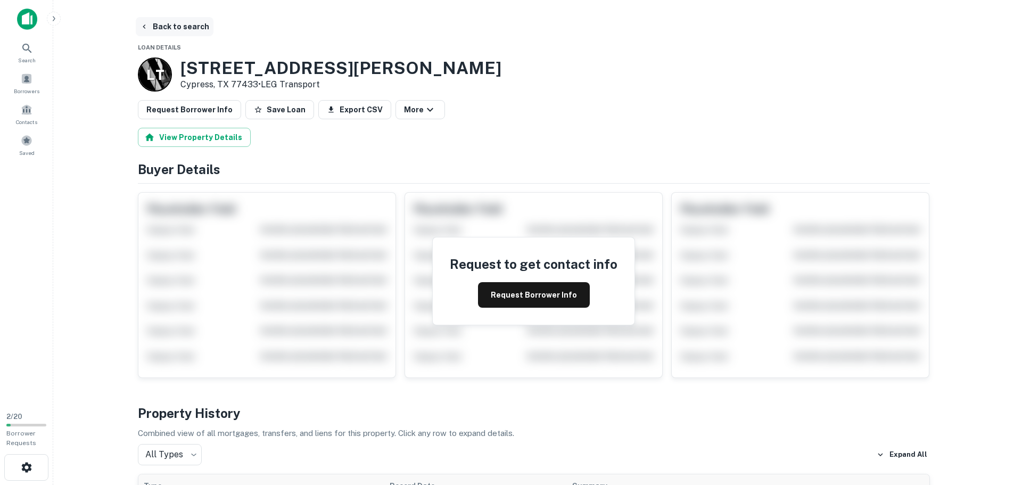
click at [163, 23] on button "Back to search" at bounding box center [175, 26] width 78 height 19
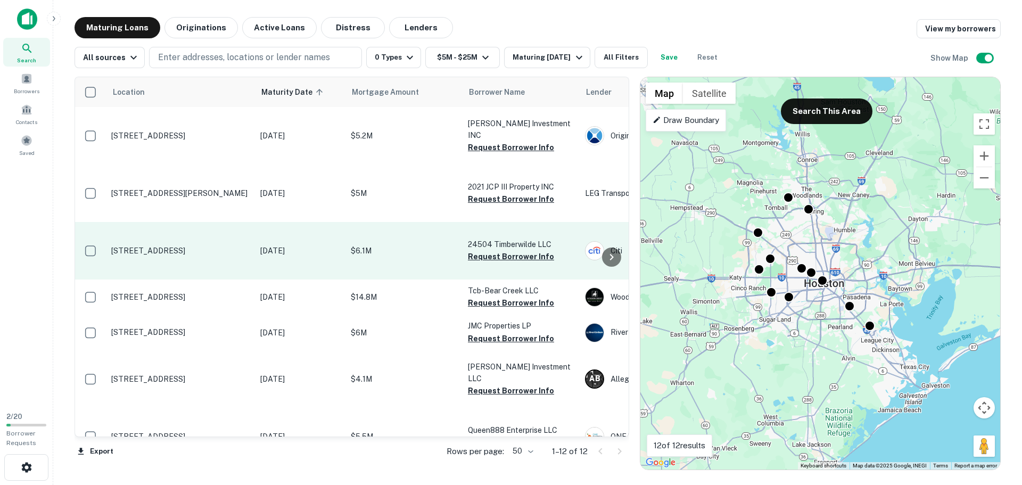
click at [192, 240] on td "[STREET_ADDRESS]" at bounding box center [180, 250] width 149 height 57
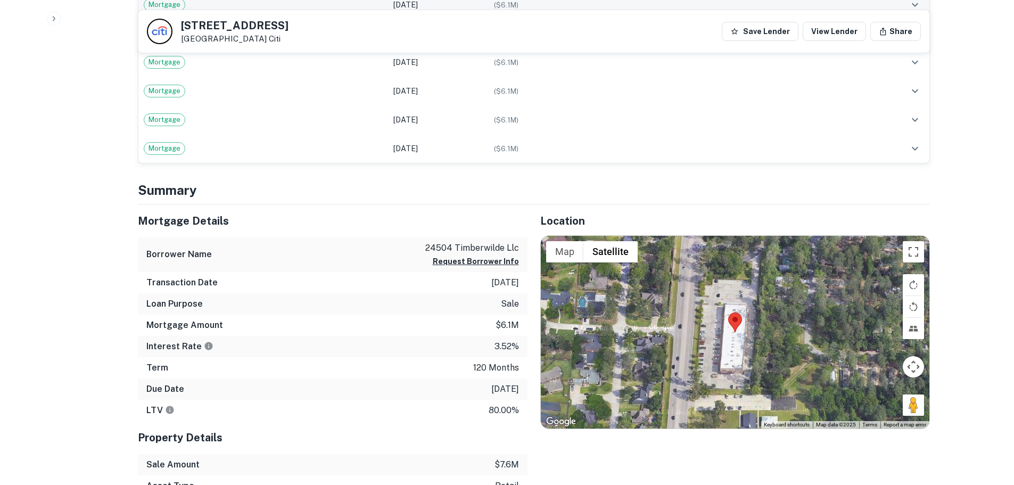
scroll to position [692, 0]
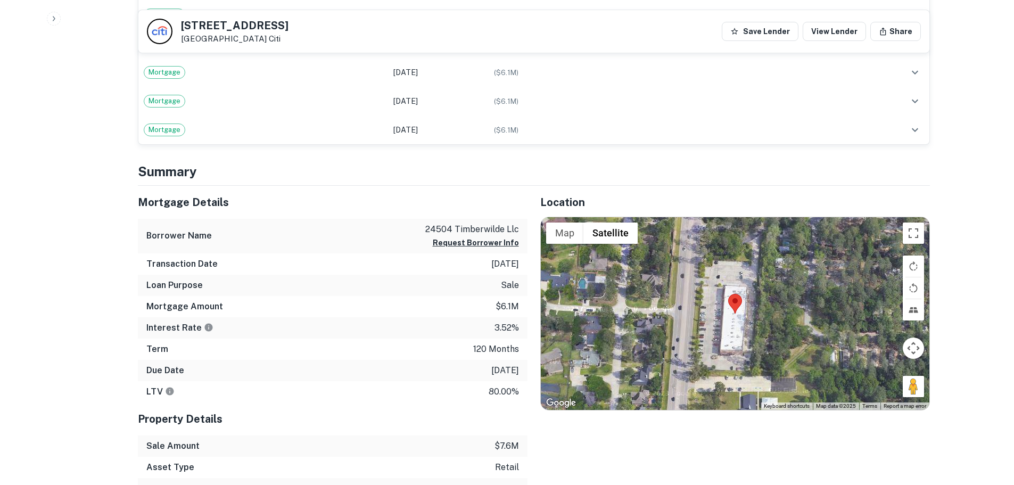
click at [257, 28] on h5 "24504 Kuykendahl Rd" at bounding box center [235, 25] width 108 height 11
copy h5 "24504 Kuykendahl Rd"
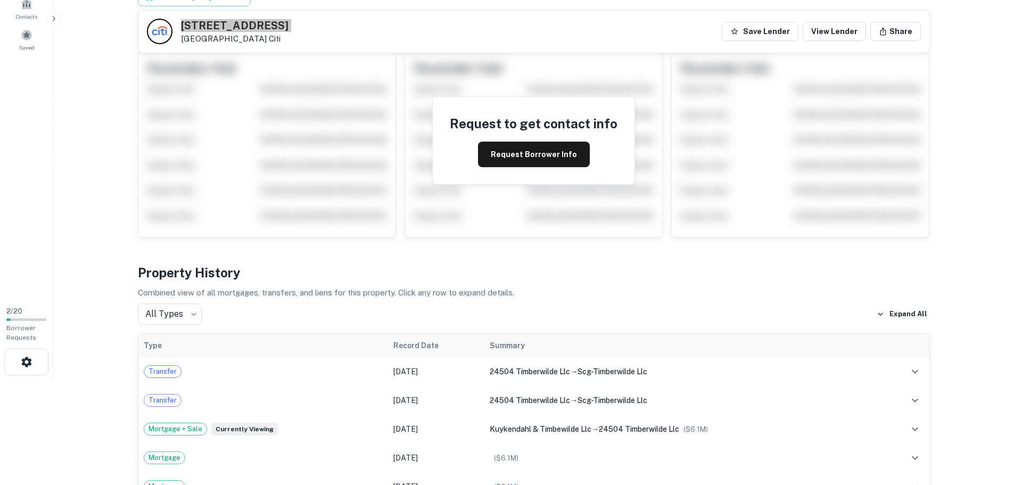
scroll to position [0, 0]
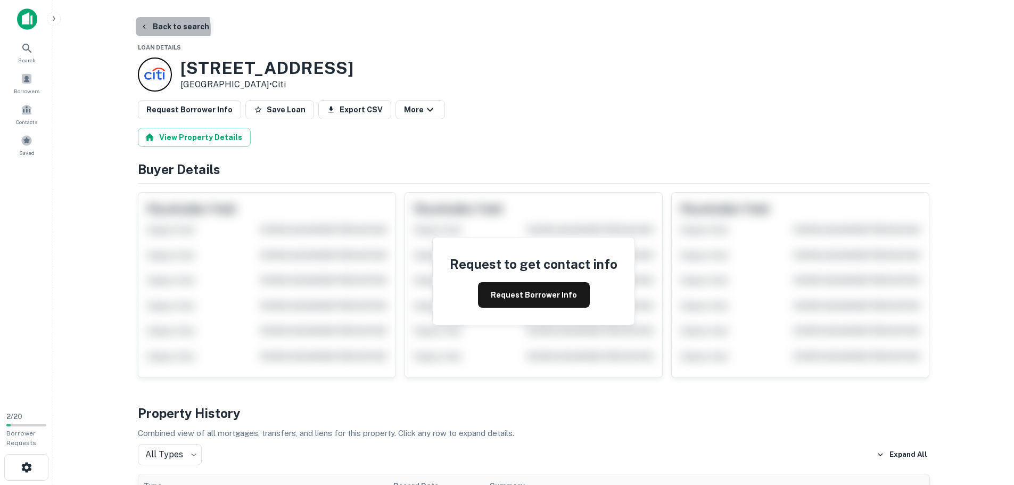
click at [157, 29] on button "Back to search" at bounding box center [175, 26] width 78 height 19
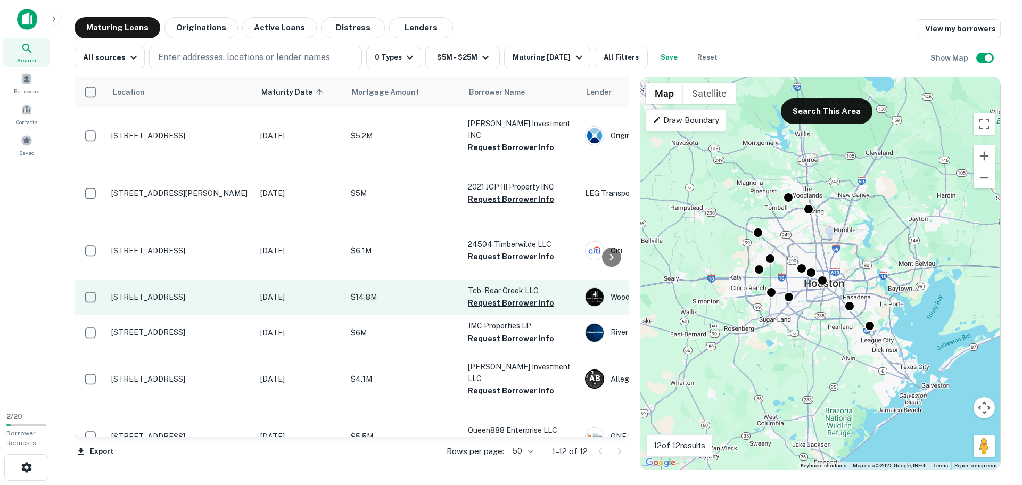
click at [159, 315] on td "[STREET_ADDRESS]" at bounding box center [180, 296] width 149 height 35
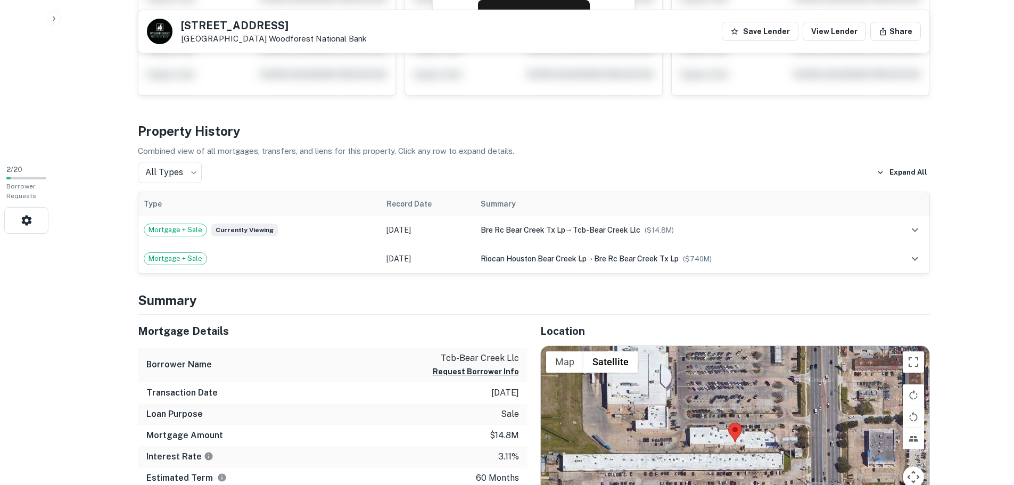
scroll to position [266, 0]
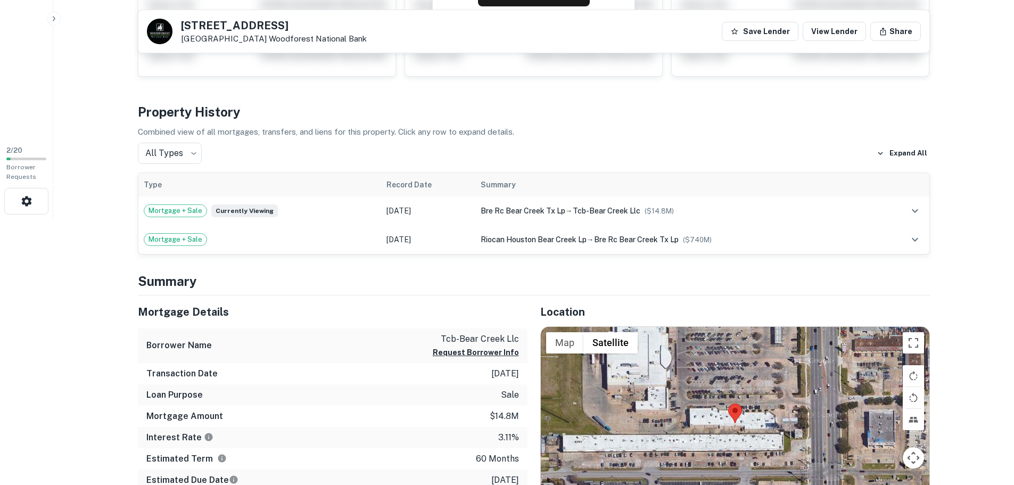
click at [218, 24] on h5 "4851 HIGHWAY 6 N" at bounding box center [274, 25] width 186 height 11
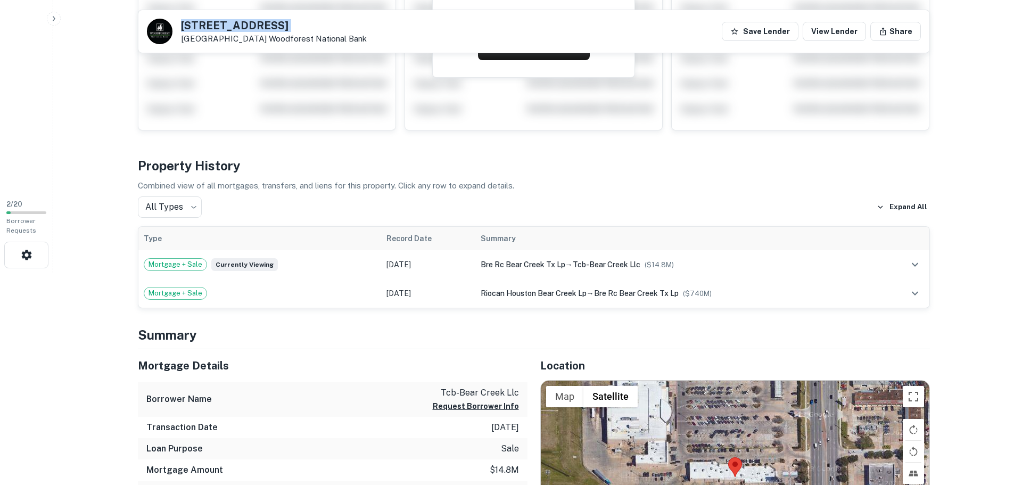
scroll to position [0, 0]
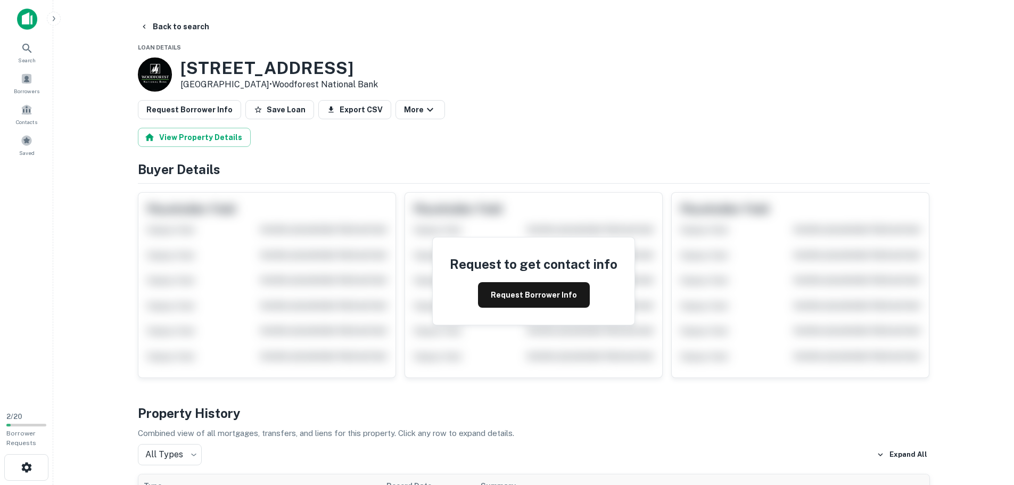
drag, startPoint x: 152, startPoint y: 28, endPoint x: 256, endPoint y: 47, distance: 106.1
click at [152, 28] on button "Back to search" at bounding box center [175, 26] width 78 height 19
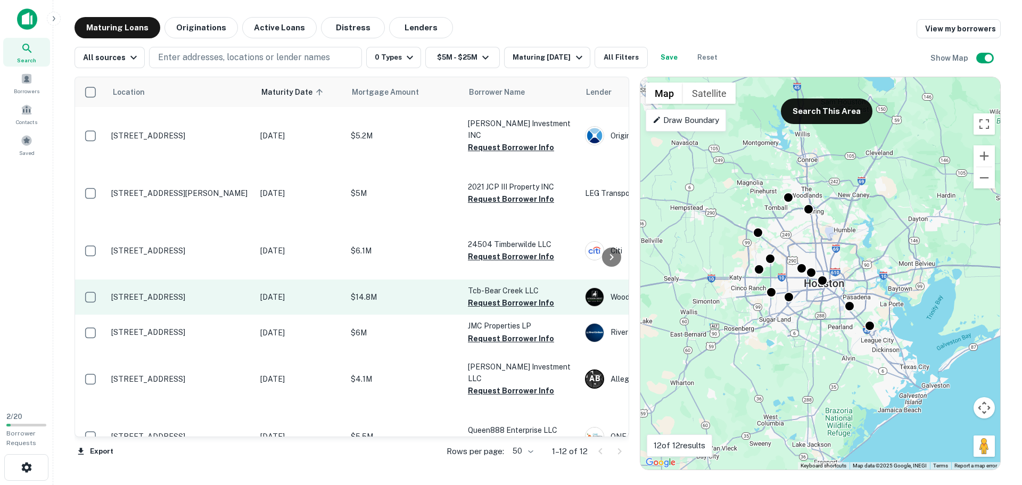
click at [151, 302] on p "[STREET_ADDRESS]" at bounding box center [180, 297] width 138 height 10
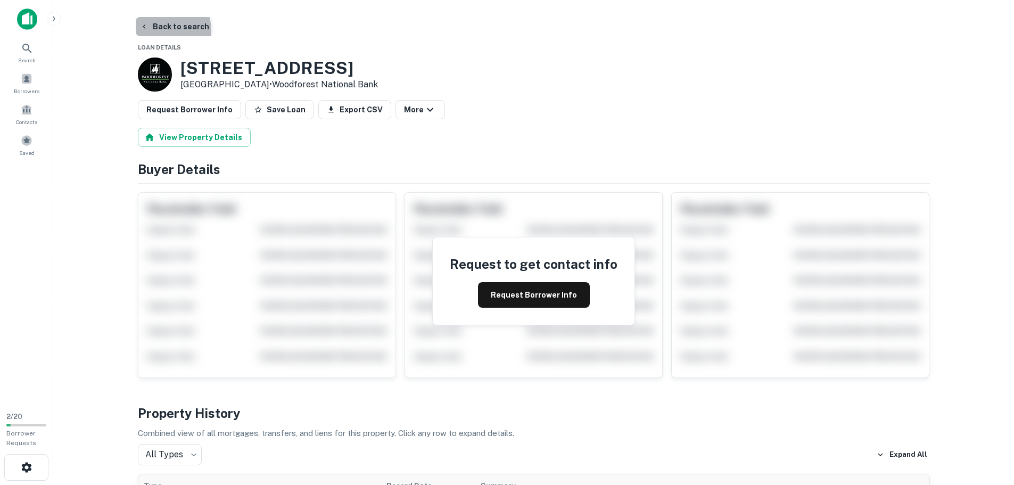
click at [158, 31] on button "Back to search" at bounding box center [175, 26] width 78 height 19
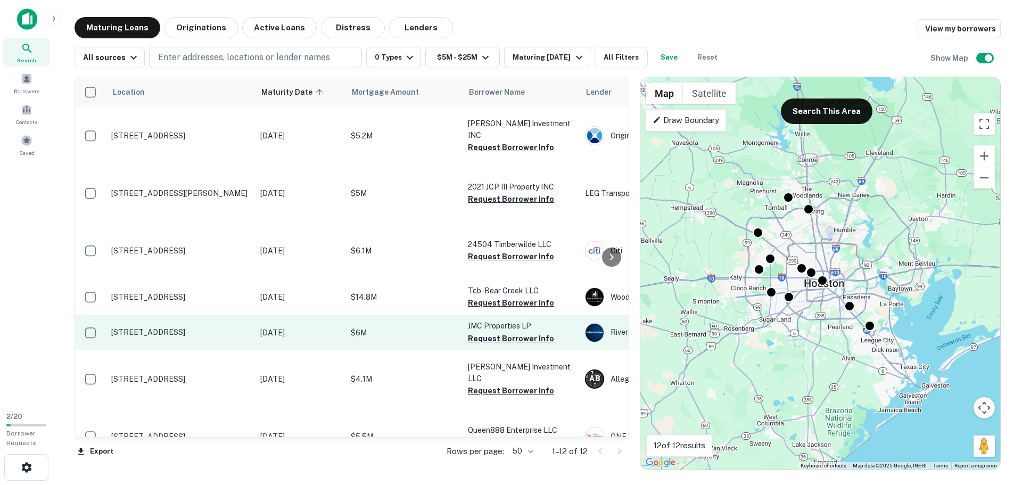
click at [177, 337] on p "[STREET_ADDRESS]" at bounding box center [180, 332] width 138 height 10
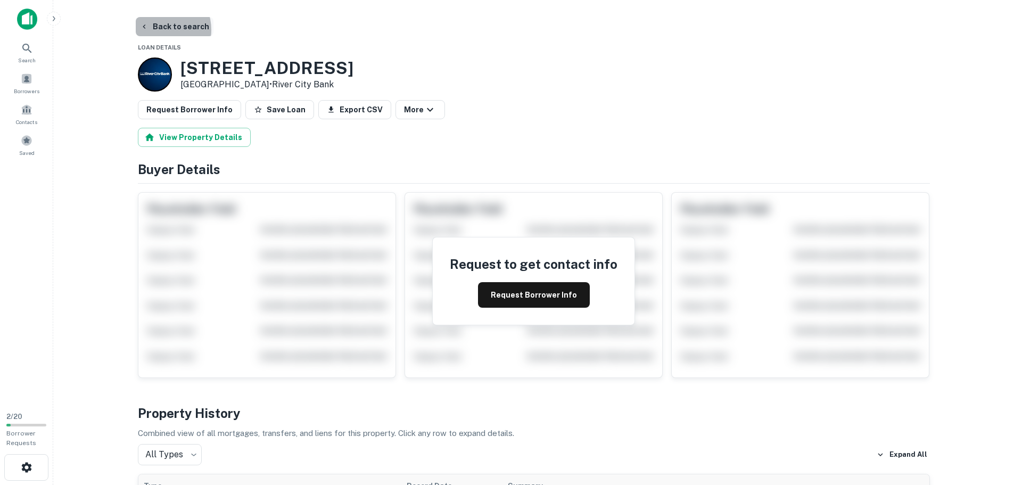
click at [157, 30] on button "Back to search" at bounding box center [175, 26] width 78 height 19
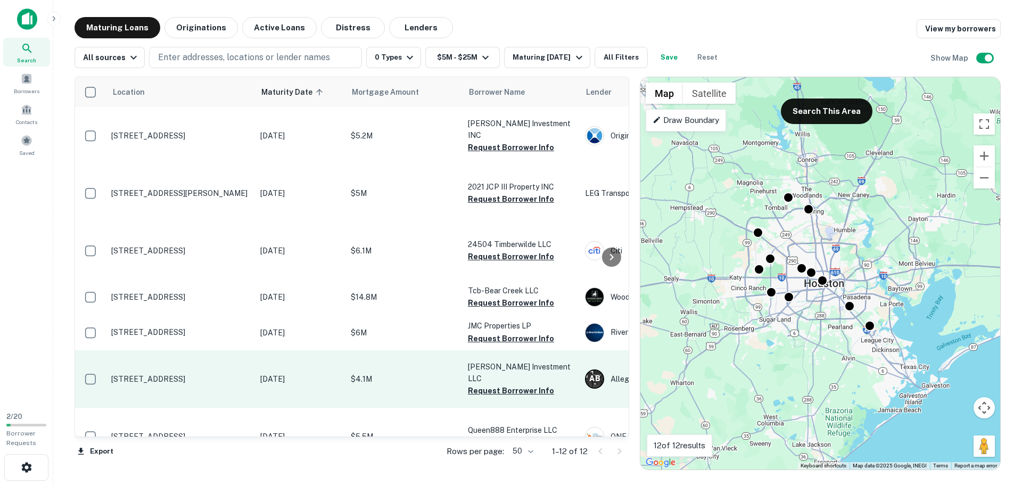
click at [153, 405] on td "[STREET_ADDRESS]" at bounding box center [180, 378] width 149 height 57
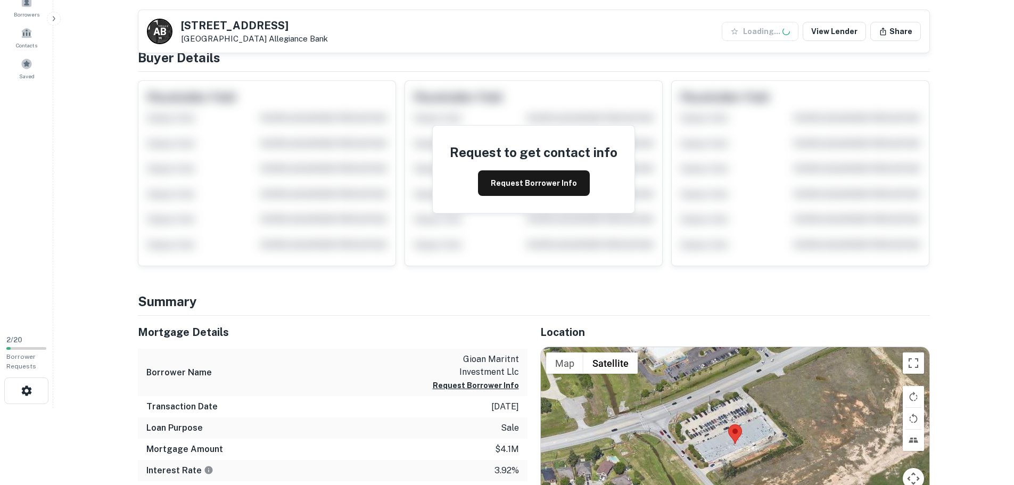
scroll to position [266, 0]
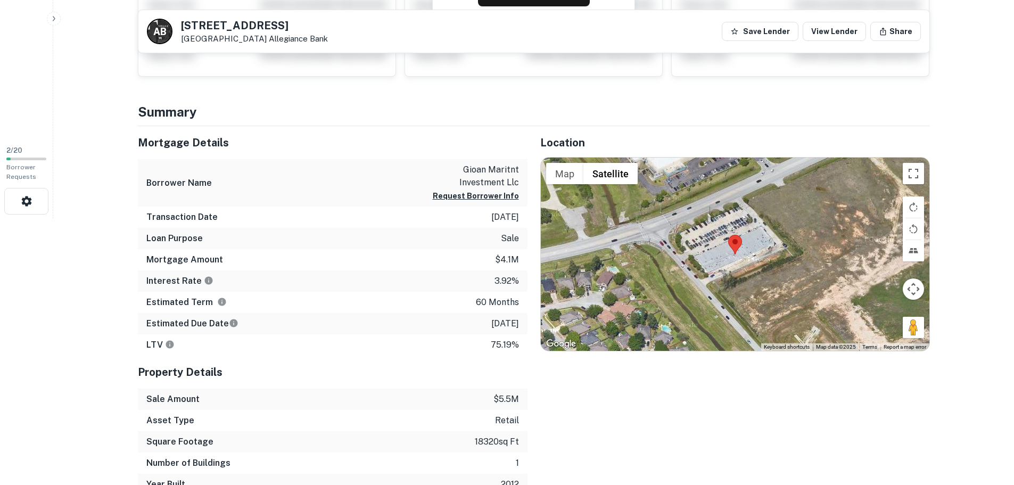
click at [230, 30] on h5 "2111 Spring Cypress Rd" at bounding box center [254, 25] width 147 height 11
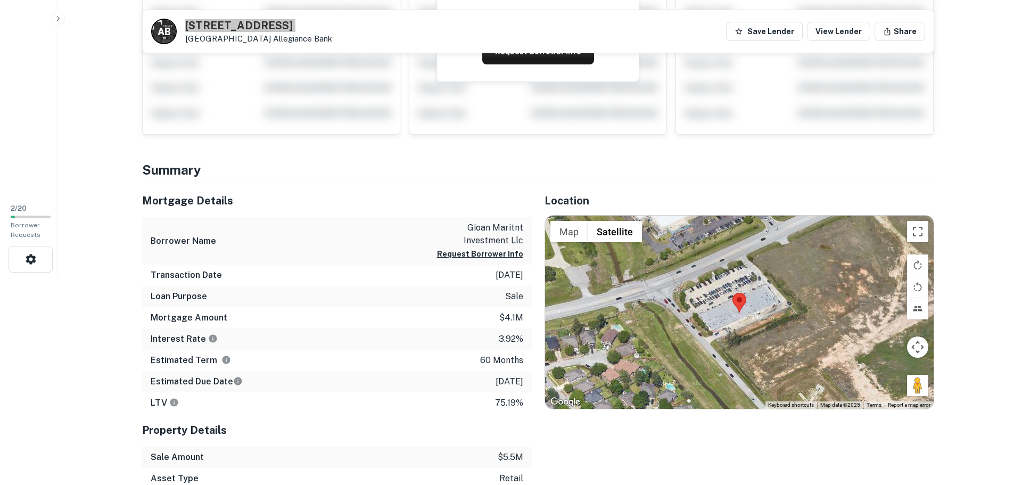
scroll to position [0, 0]
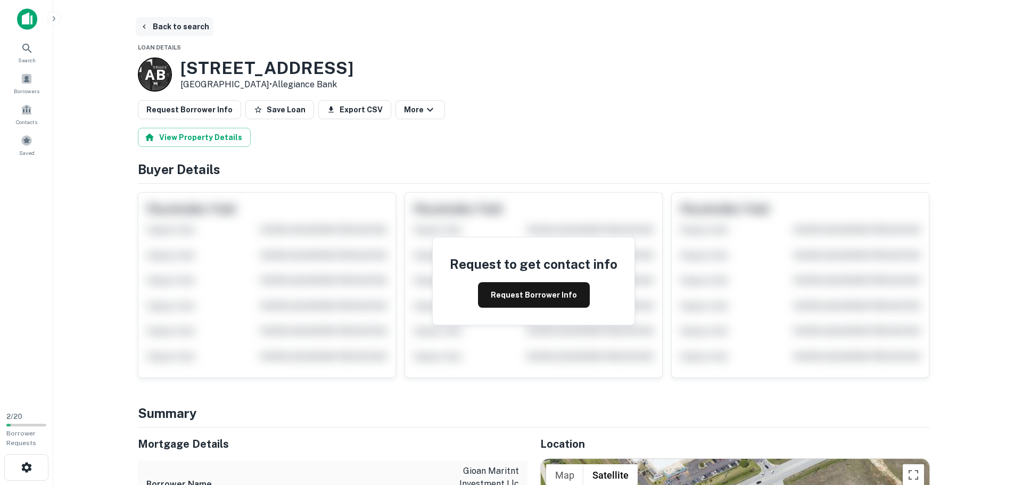
click at [158, 27] on button "Back to search" at bounding box center [175, 26] width 78 height 19
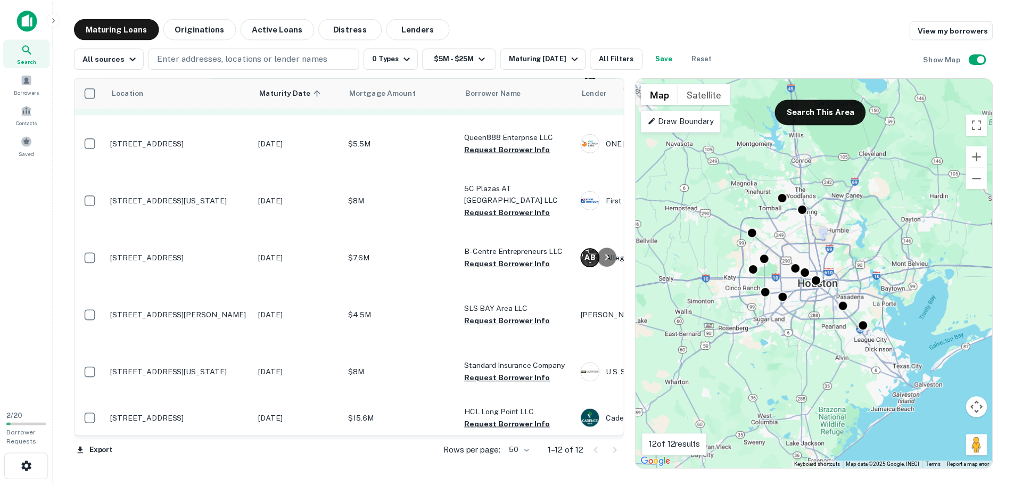
scroll to position [319, 0]
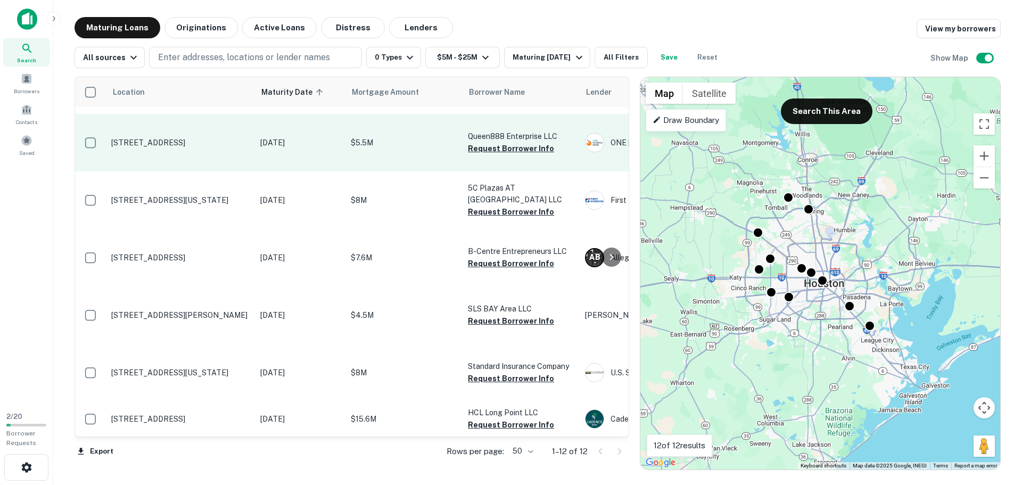
click at [138, 147] on p "[STREET_ADDRESS]" at bounding box center [180, 143] width 138 height 10
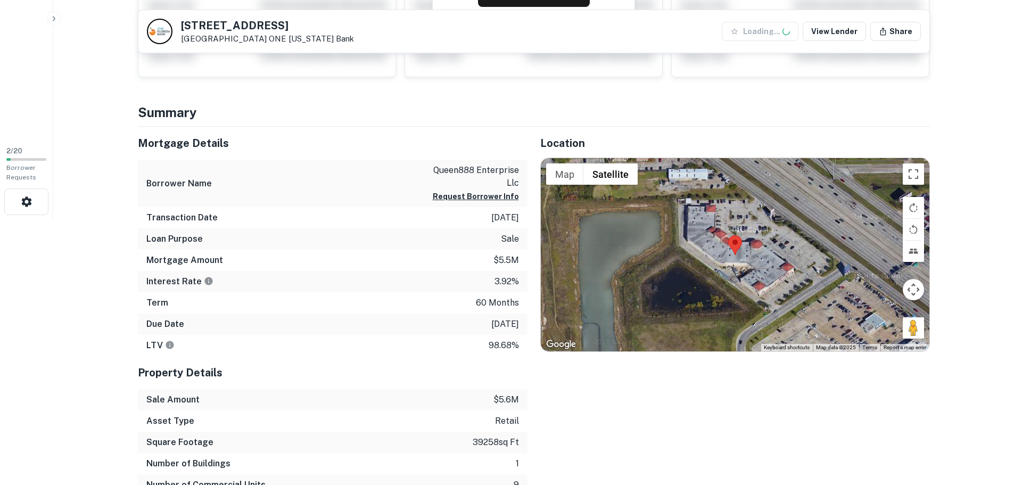
scroll to position [266, 0]
click at [216, 26] on h5 "11130 Gulf Fwy" at bounding box center [267, 25] width 173 height 11
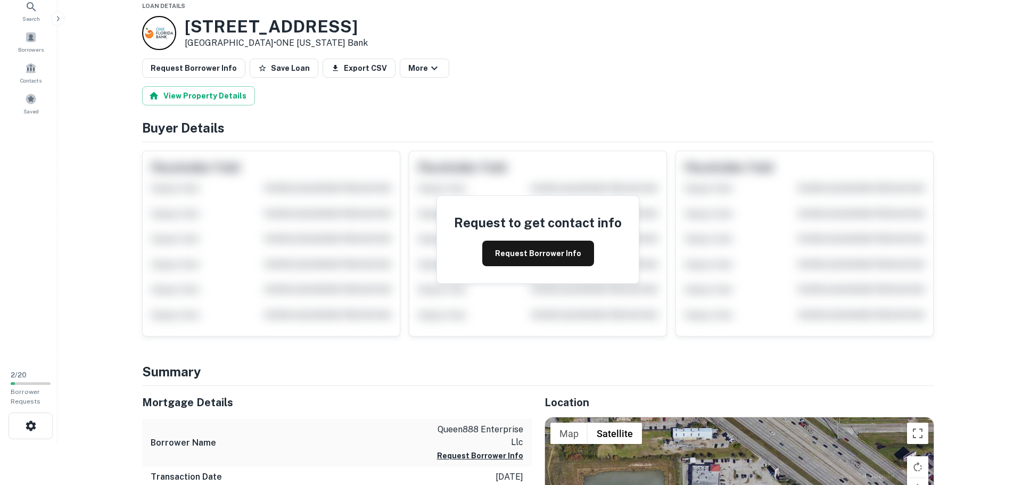
scroll to position [0, 0]
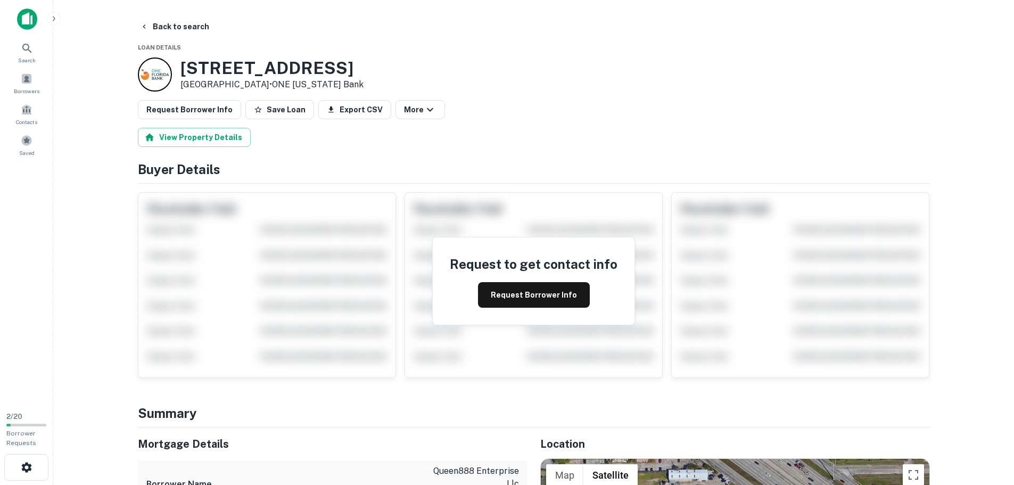
drag, startPoint x: 152, startPoint y: 31, endPoint x: 711, endPoint y: 185, distance: 579.3
click at [152, 31] on button "Back to search" at bounding box center [175, 26] width 78 height 19
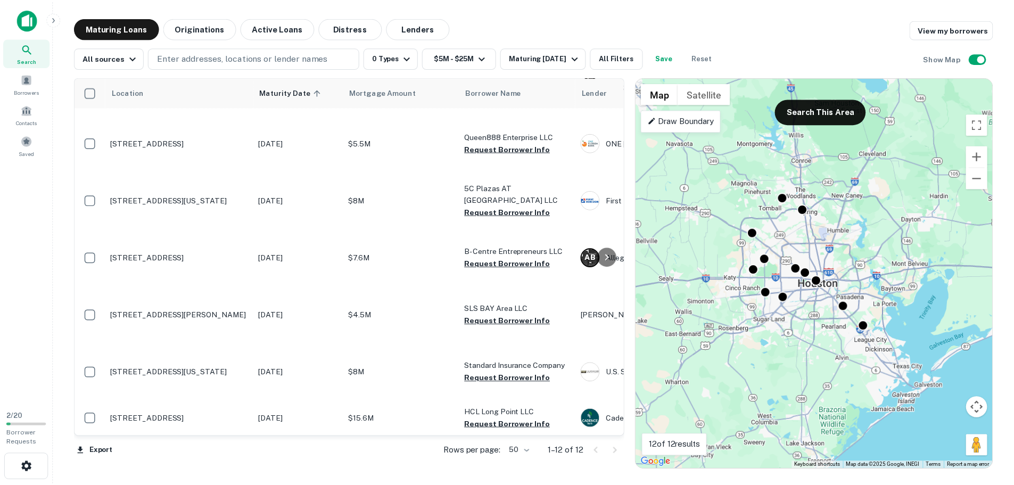
scroll to position [368, 0]
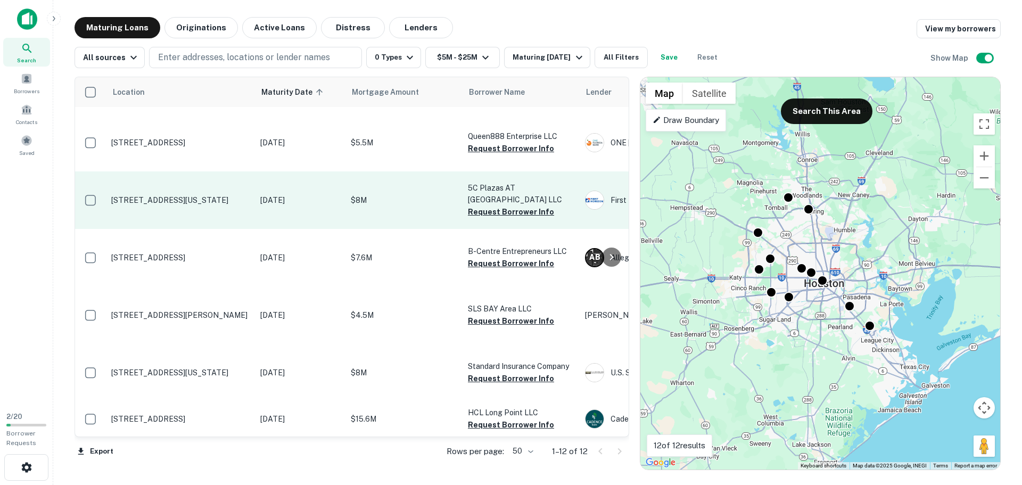
click at [144, 195] on p "[STREET_ADDRESS][US_STATE]" at bounding box center [180, 200] width 138 height 10
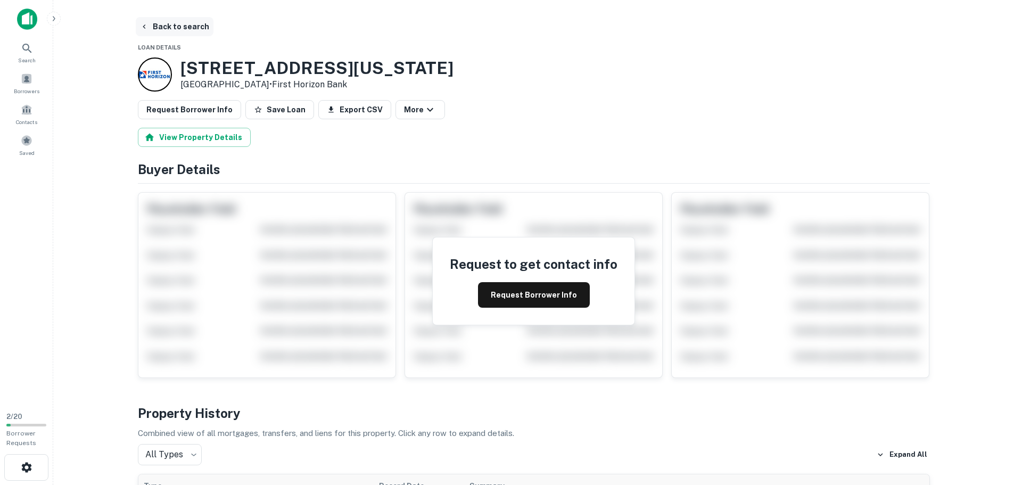
click at [149, 22] on button "Back to search" at bounding box center [175, 26] width 78 height 19
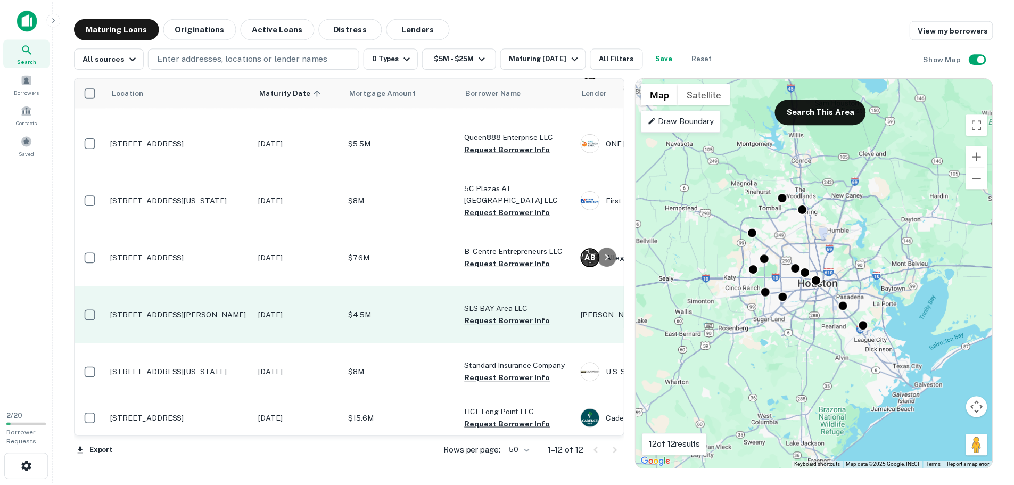
scroll to position [368, 0]
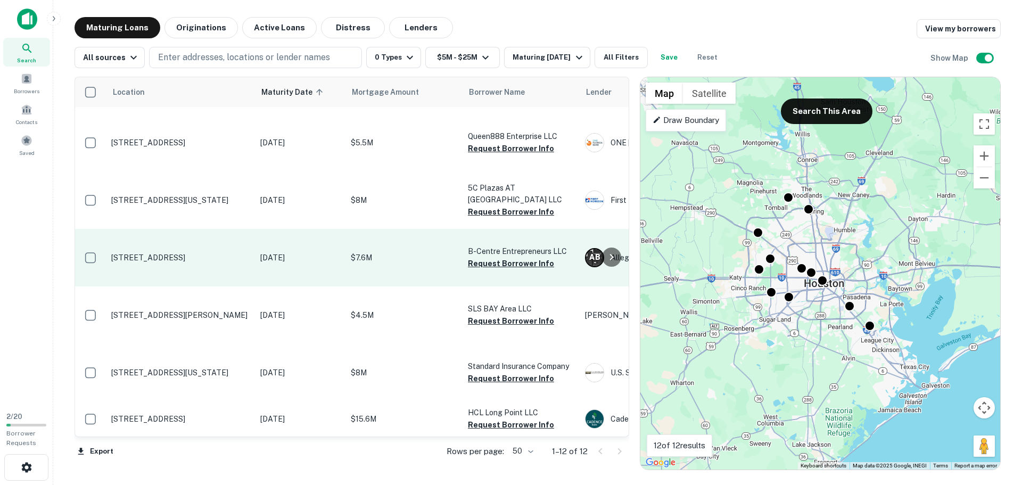
click at [144, 253] on p "[STREET_ADDRESS]" at bounding box center [180, 258] width 138 height 10
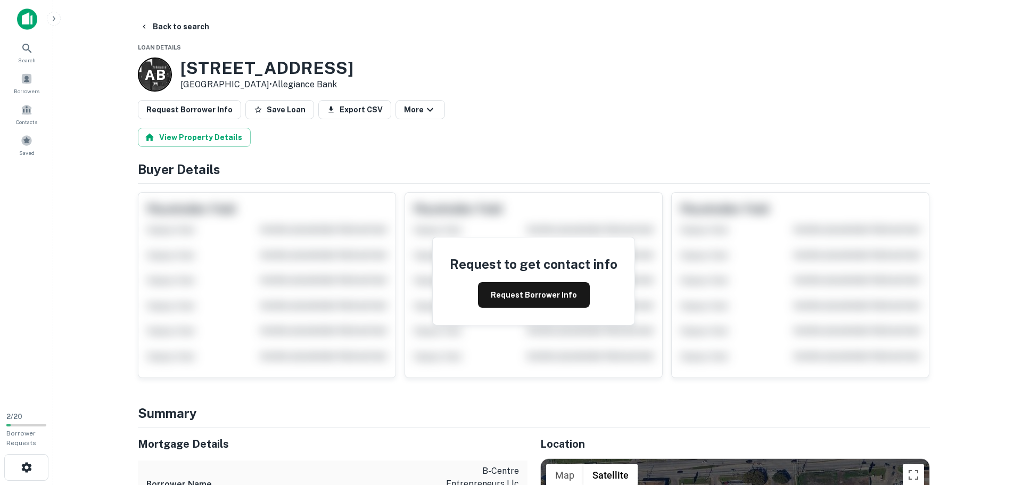
click at [274, 69] on h3 "[STREET_ADDRESS]" at bounding box center [266, 68] width 173 height 20
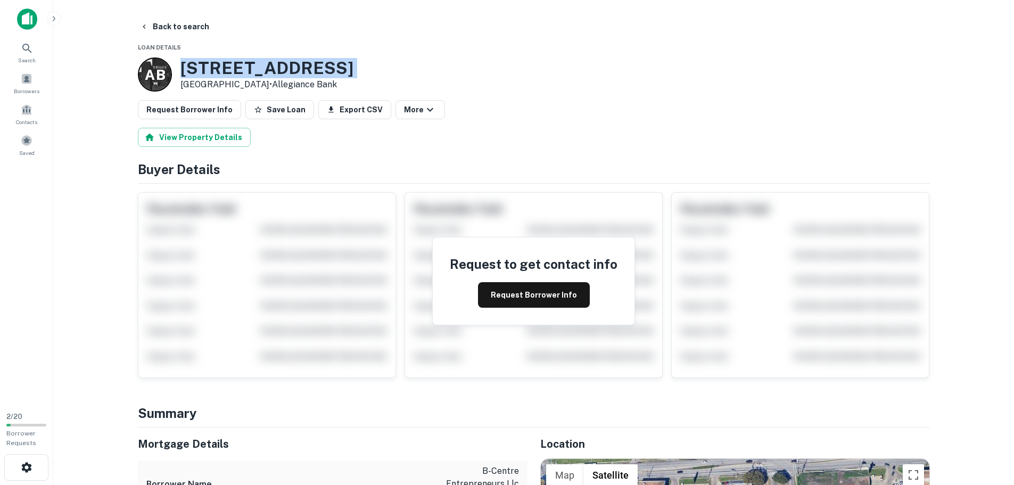
copy h3 "[STREET_ADDRESS]"
click at [151, 24] on button "Back to search" at bounding box center [175, 26] width 78 height 19
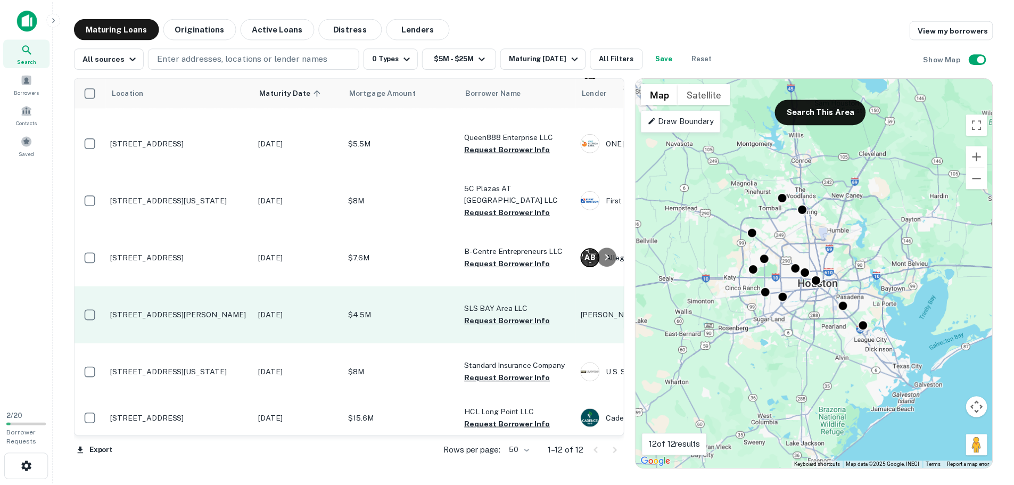
scroll to position [368, 0]
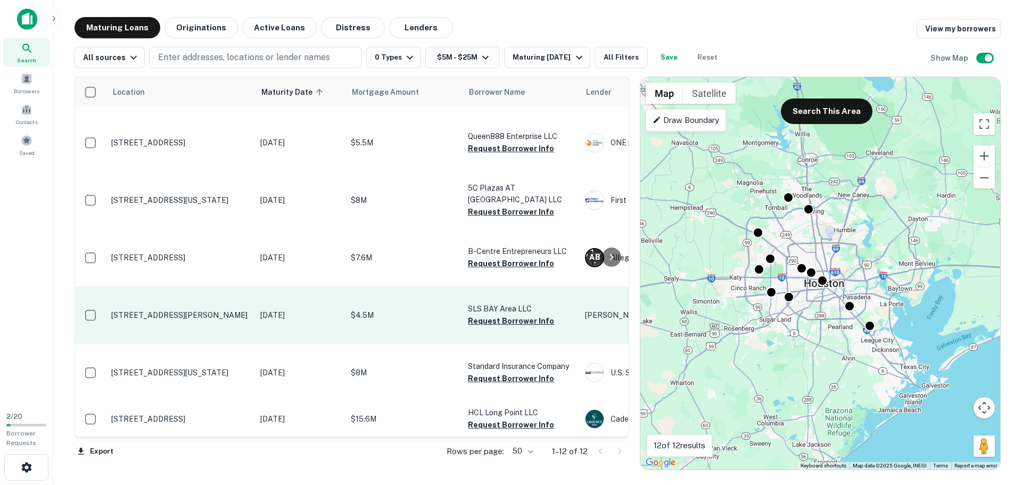
click at [130, 310] on p "[STREET_ADDRESS][PERSON_NAME]" at bounding box center [180, 315] width 138 height 10
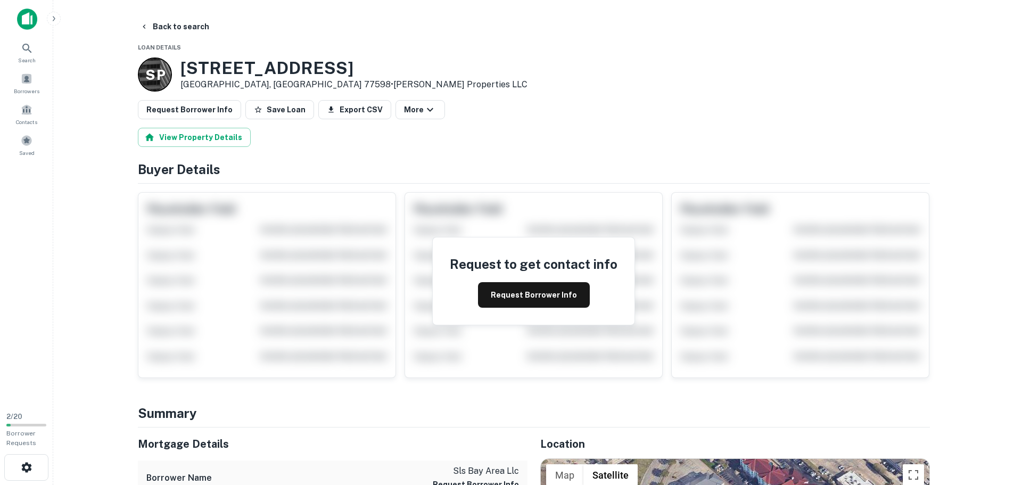
scroll to position [266, 0]
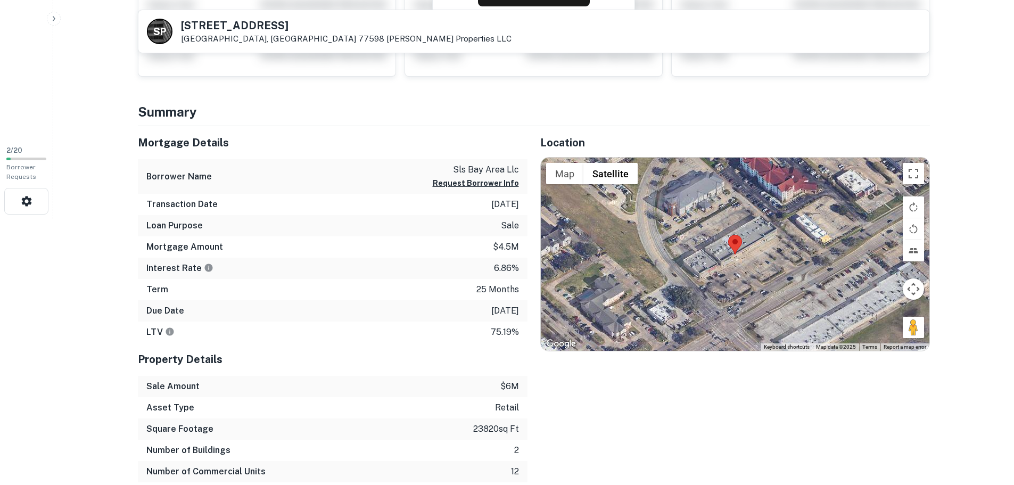
click at [214, 31] on h5 "[STREET_ADDRESS]" at bounding box center [346, 25] width 331 height 11
click at [213, 31] on h5 "[STREET_ADDRESS]" at bounding box center [346, 25] width 331 height 11
copy h5 "[STREET_ADDRESS]"
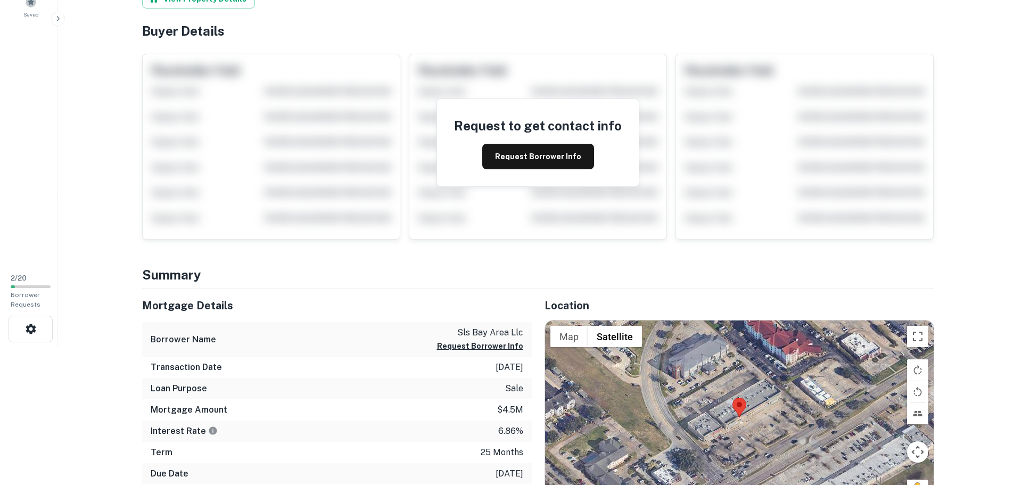
scroll to position [0, 0]
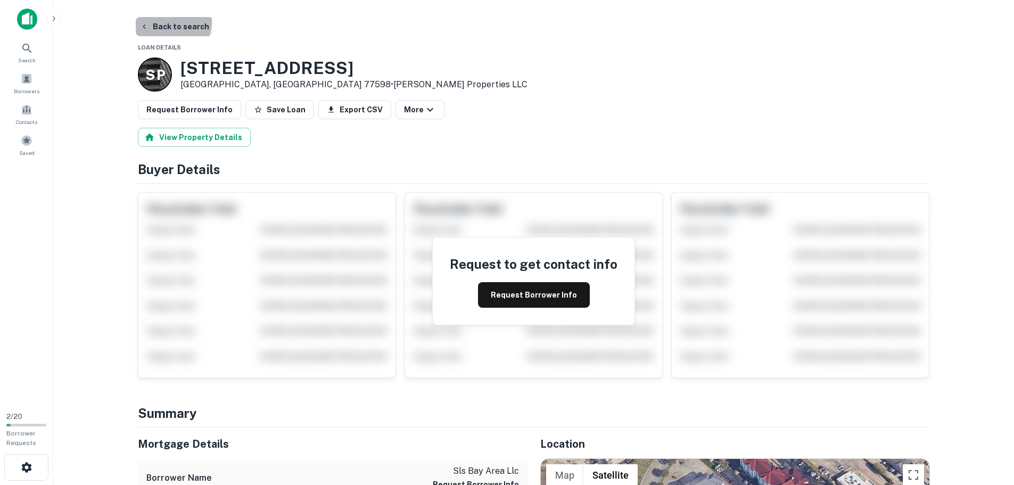
click at [169, 22] on button "Back to search" at bounding box center [175, 26] width 78 height 19
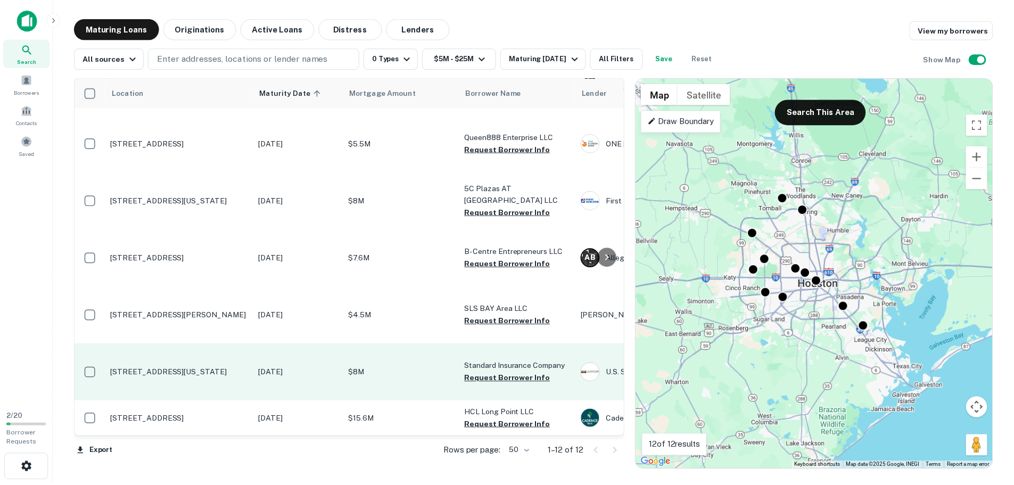
scroll to position [368, 0]
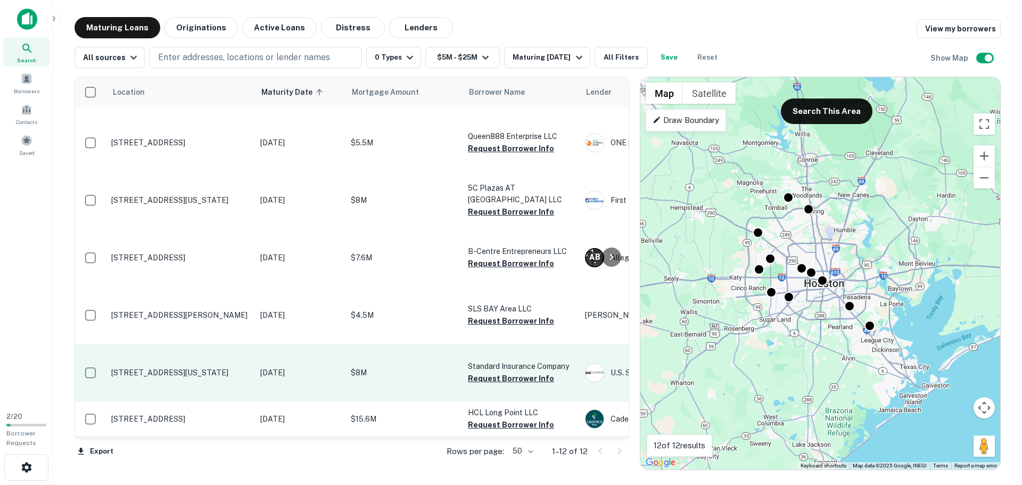
drag, startPoint x: 158, startPoint y: 340, endPoint x: 152, endPoint y: 340, distance: 6.4
click at [158, 368] on p "[STREET_ADDRESS][US_STATE]" at bounding box center [180, 373] width 138 height 10
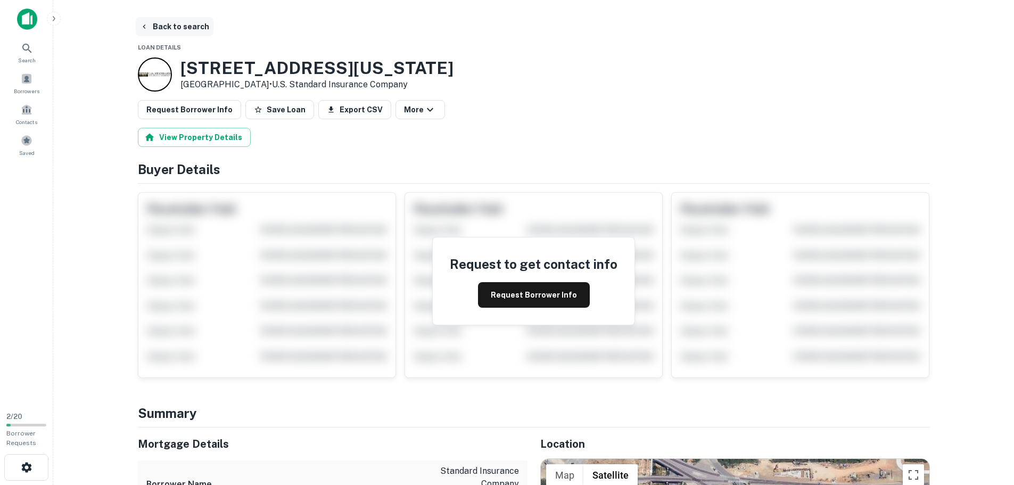
click at [172, 28] on button "Back to search" at bounding box center [175, 26] width 78 height 19
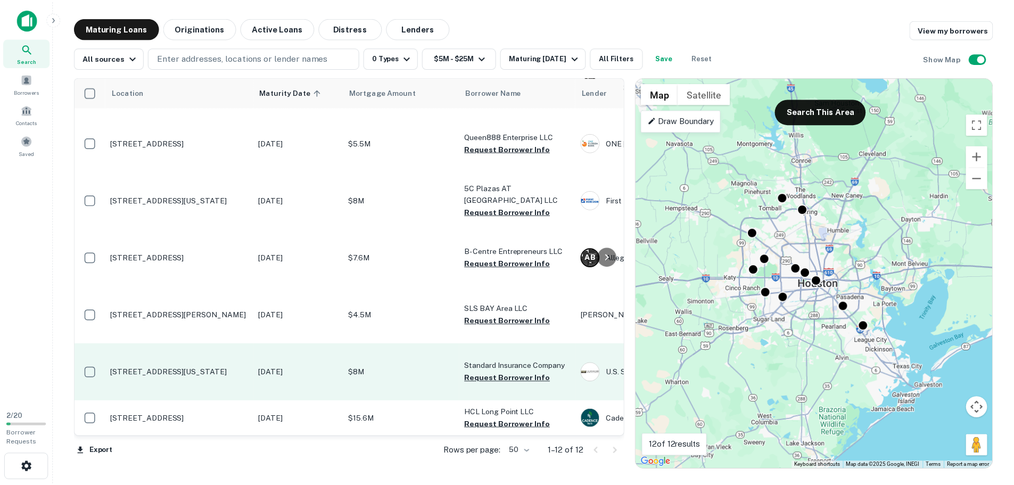
scroll to position [368, 0]
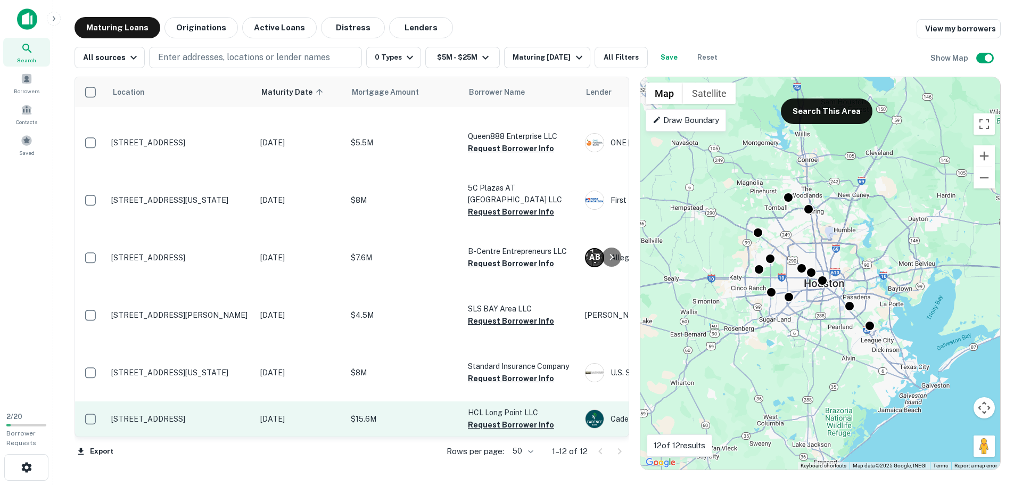
click at [178, 407] on td "[STREET_ADDRESS]" at bounding box center [180, 418] width 149 height 35
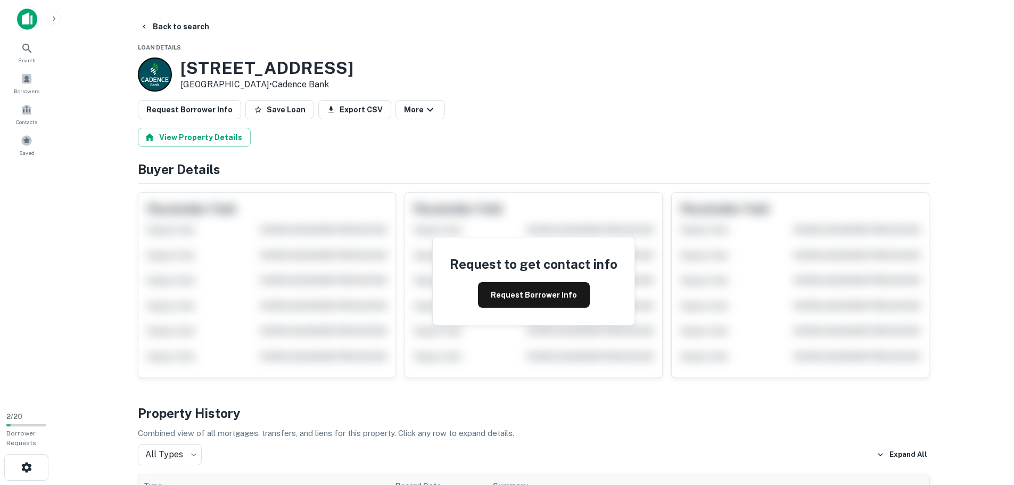
drag, startPoint x: 170, startPoint y: 30, endPoint x: 210, endPoint y: 65, distance: 53.2
click at [170, 30] on button "Back to search" at bounding box center [175, 26] width 78 height 19
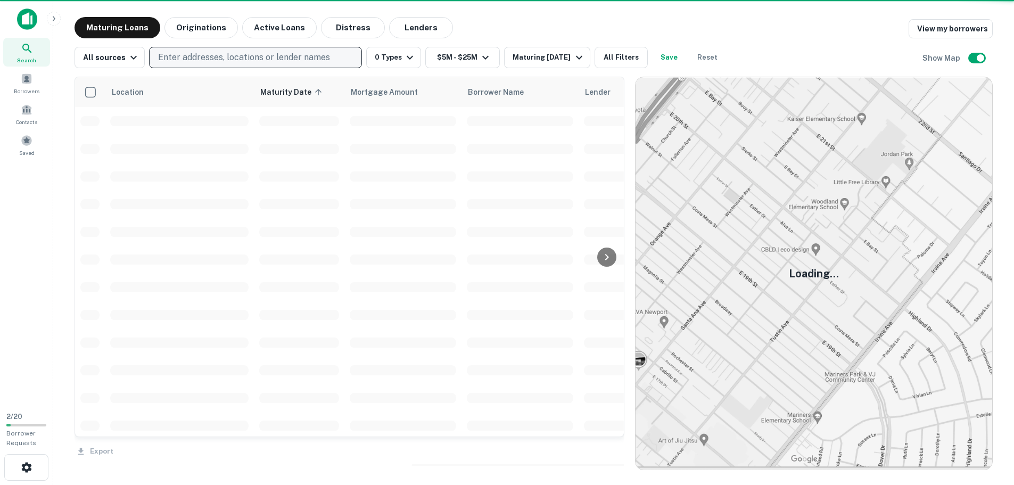
click at [185, 62] on p "Enter addresses, locations or lender names" at bounding box center [244, 57] width 172 height 13
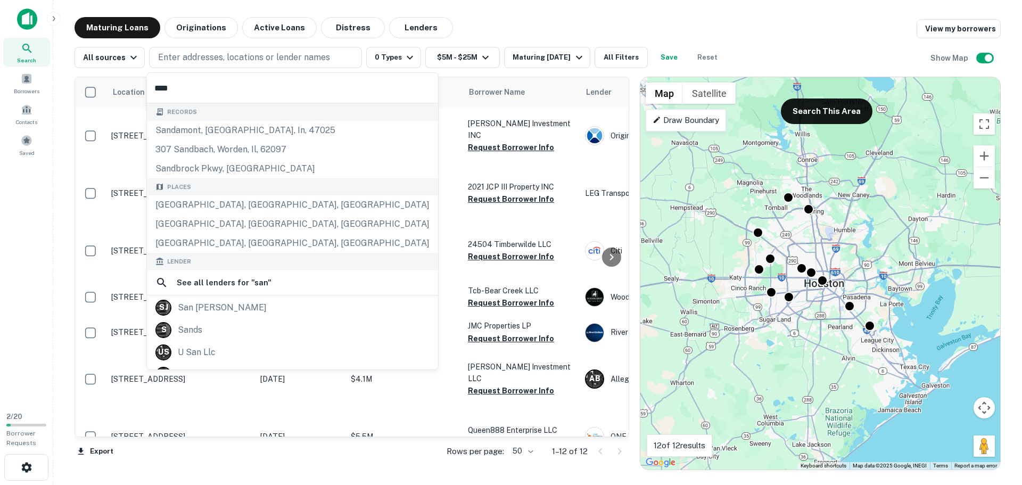
type input "*****"
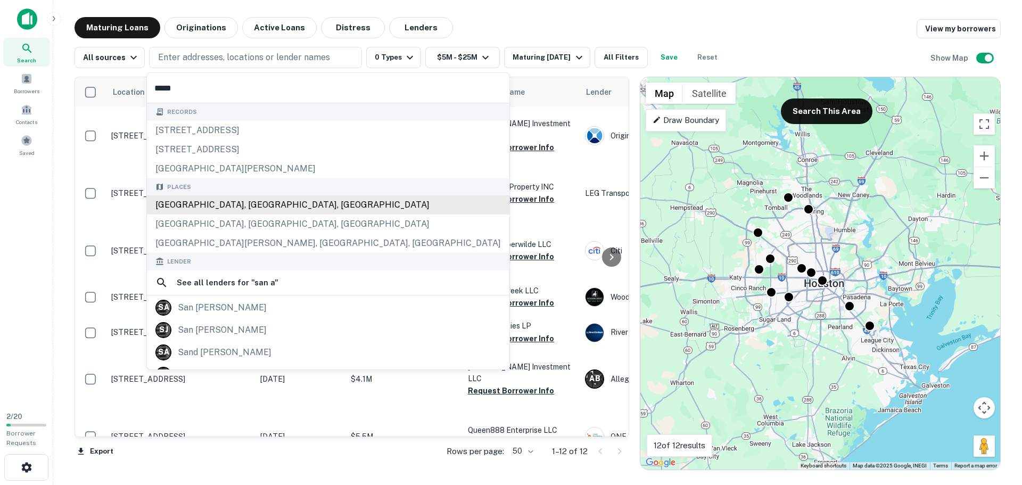
click at [211, 204] on div "[GEOGRAPHIC_DATA], [GEOGRAPHIC_DATA], [GEOGRAPHIC_DATA]" at bounding box center [328, 204] width 363 height 19
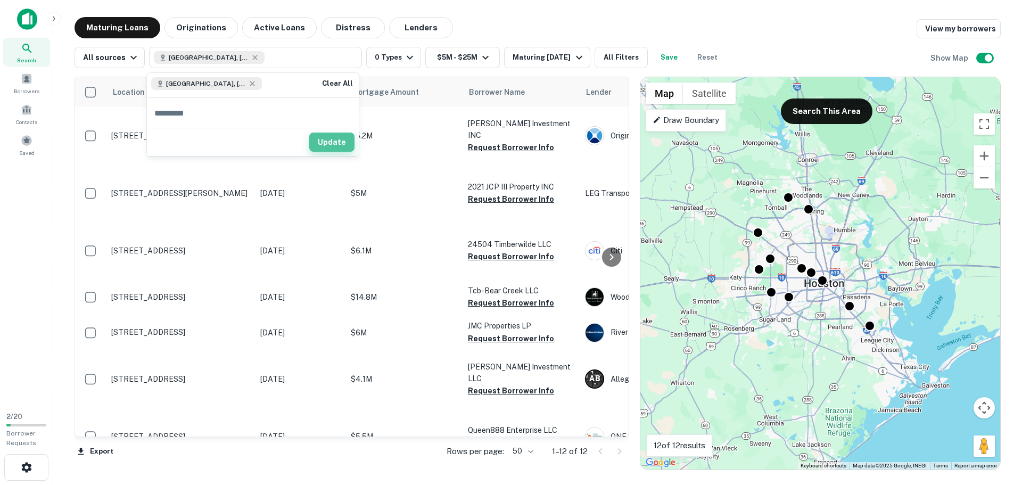
click at [342, 149] on button "Update" at bounding box center [331, 142] width 45 height 19
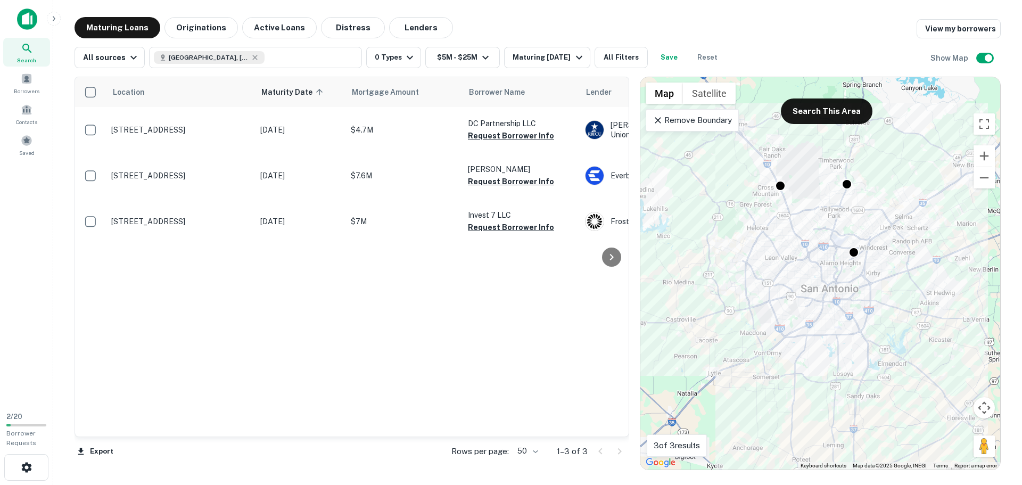
click at [716, 119] on p "Remove Boundary" at bounding box center [692, 120] width 79 height 13
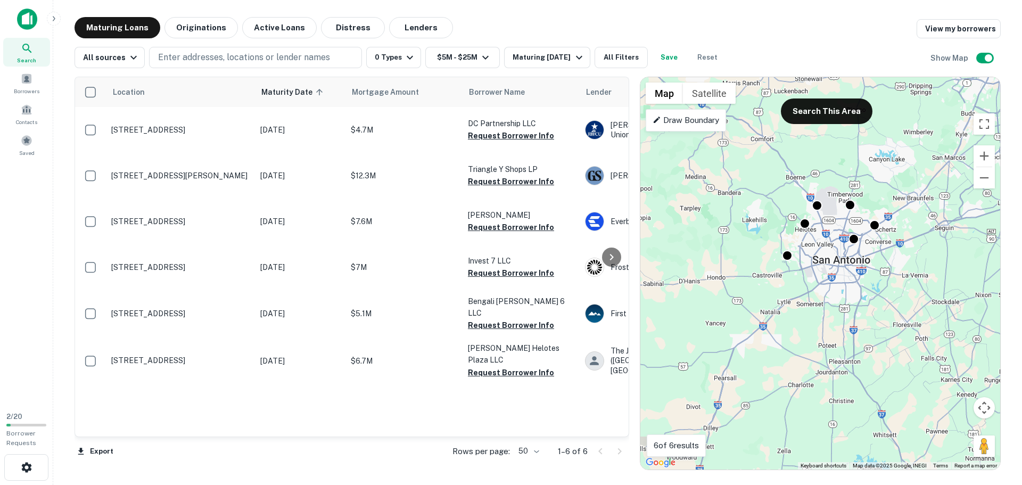
drag, startPoint x: 877, startPoint y: 186, endPoint x: 870, endPoint y: 204, distance: 18.9
click at [870, 204] on div "To activate drag with keyboard, press Alt + Enter. Once in keyboard drag state,…" at bounding box center [820, 273] width 360 height 392
click at [826, 117] on button "Search This Area" at bounding box center [827, 111] width 92 height 26
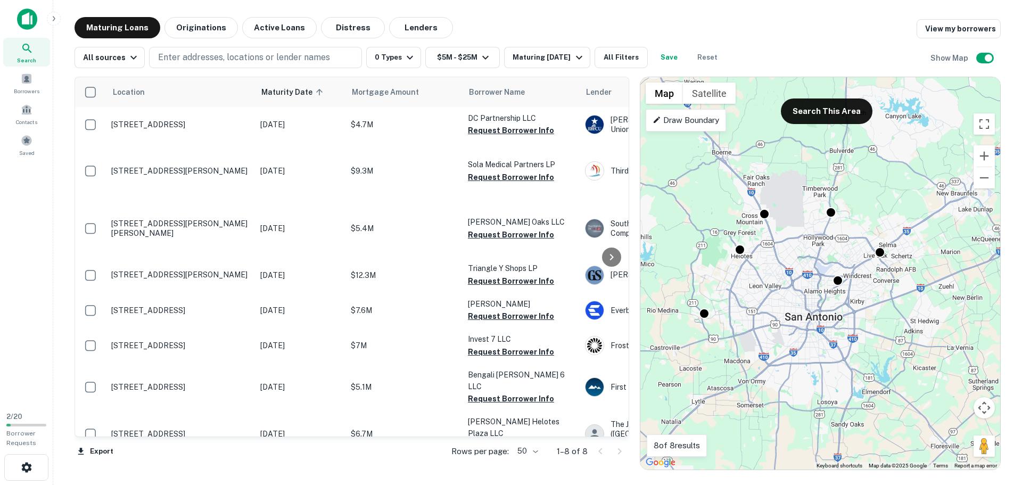
drag, startPoint x: 827, startPoint y: 163, endPoint x: 832, endPoint y: 158, distance: 7.5
click at [832, 158] on div "To activate drag with keyboard, press Alt + Enter. Once in keyboard drag state,…" at bounding box center [820, 273] width 360 height 392
click at [810, 118] on button "Search This Area" at bounding box center [827, 111] width 92 height 26
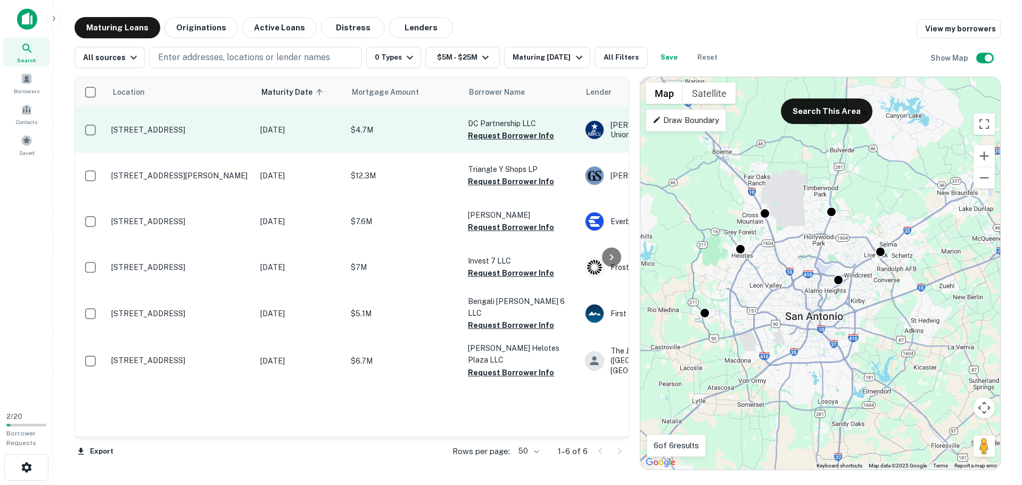
click at [141, 128] on p "[STREET_ADDRESS]" at bounding box center [180, 130] width 138 height 10
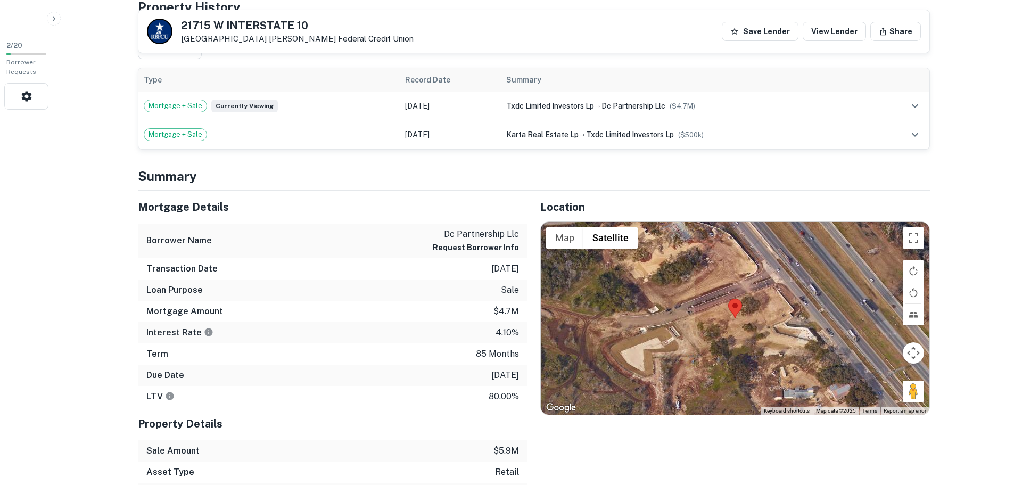
scroll to position [373, 0]
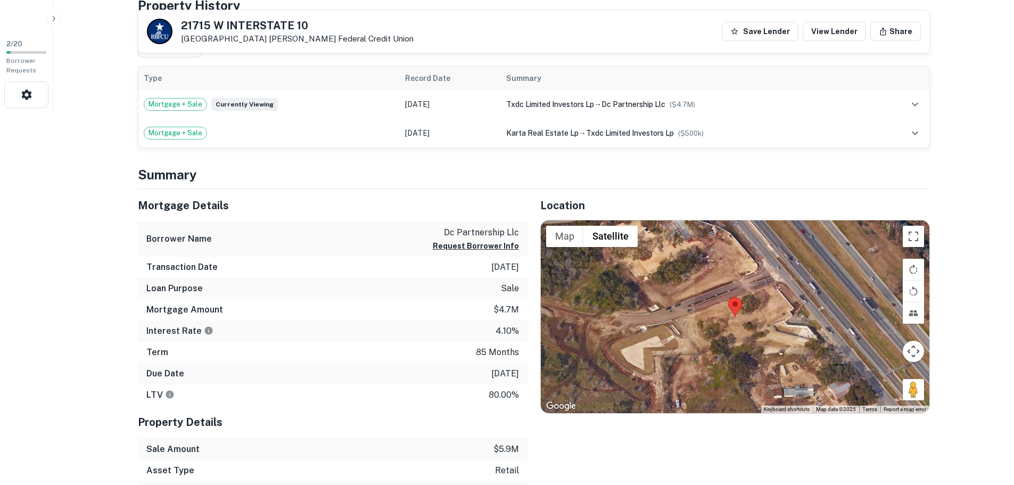
click at [194, 27] on h5 "21715 W INTERSTATE 10" at bounding box center [297, 25] width 233 height 11
click at [194, 23] on h5 "21715 W INTERSTATE 10" at bounding box center [297, 25] width 233 height 11
copy h5 "21715 W INTERSTATE 10"
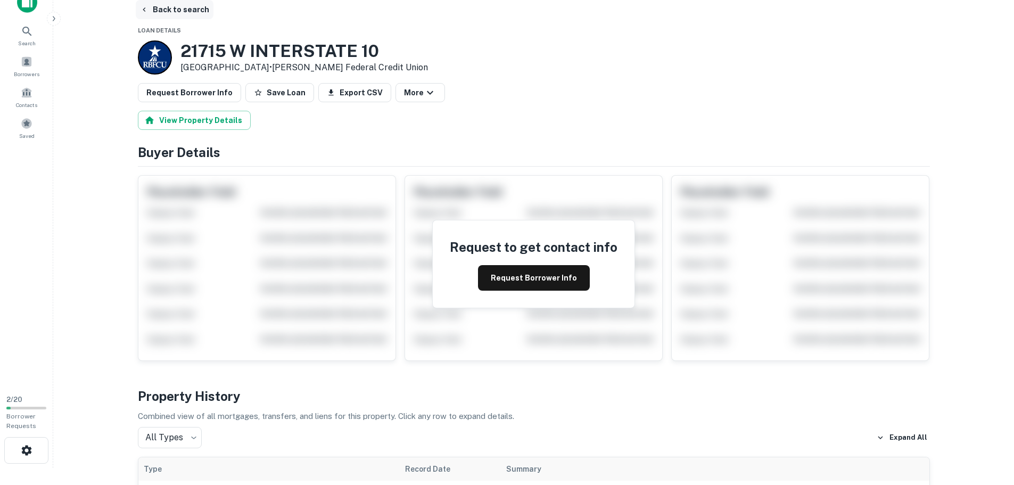
scroll to position [0, 0]
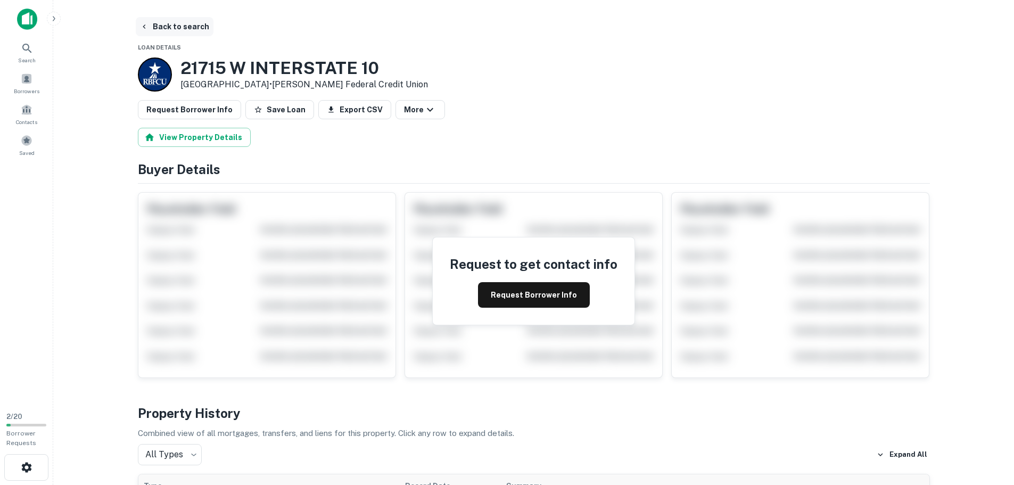
click at [162, 20] on button "Back to search" at bounding box center [175, 26] width 78 height 19
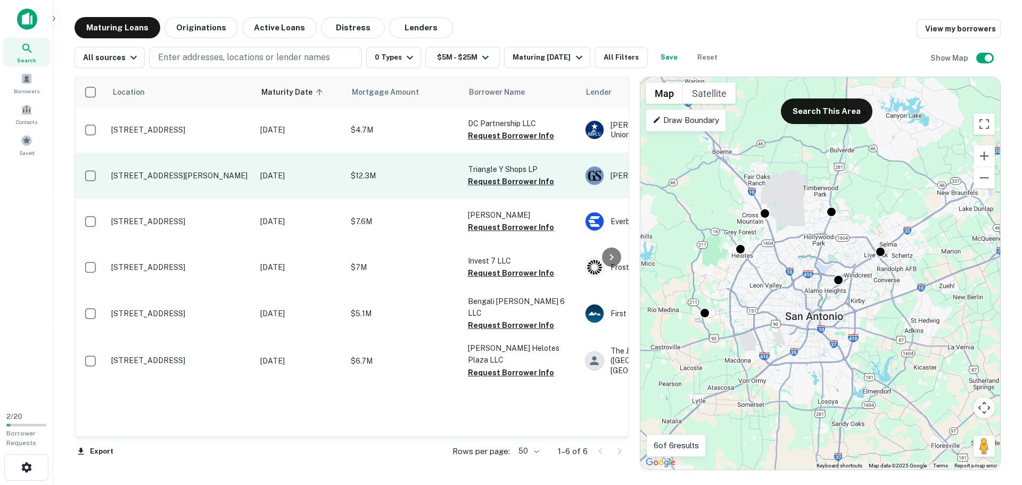
click at [203, 180] on p "[STREET_ADDRESS][PERSON_NAME]" at bounding box center [180, 176] width 138 height 10
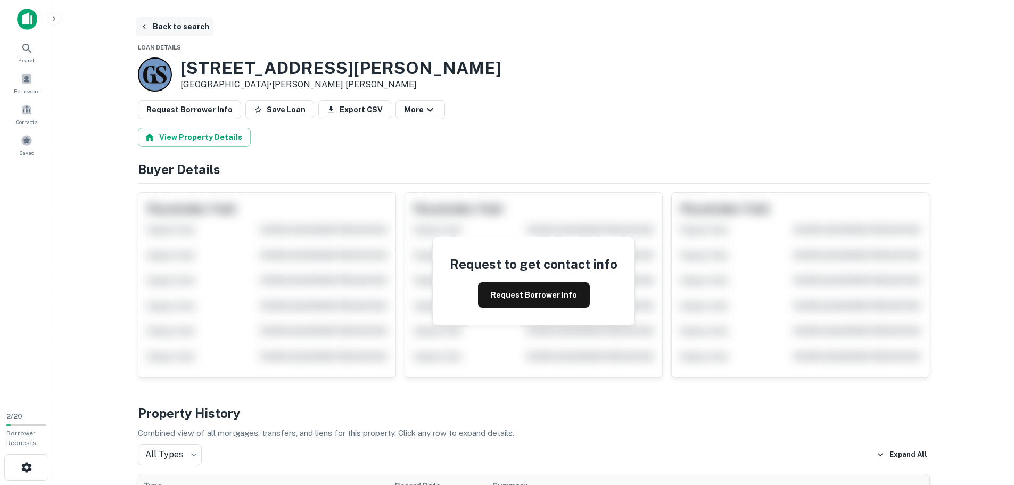
click at [162, 25] on button "Back to search" at bounding box center [175, 26] width 78 height 19
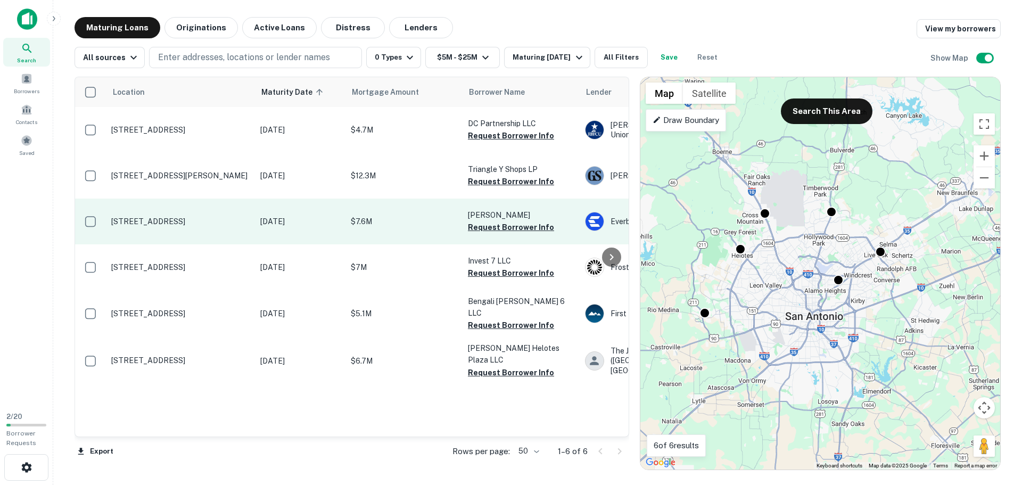
click at [161, 226] on p "[STREET_ADDRESS]" at bounding box center [180, 222] width 138 height 10
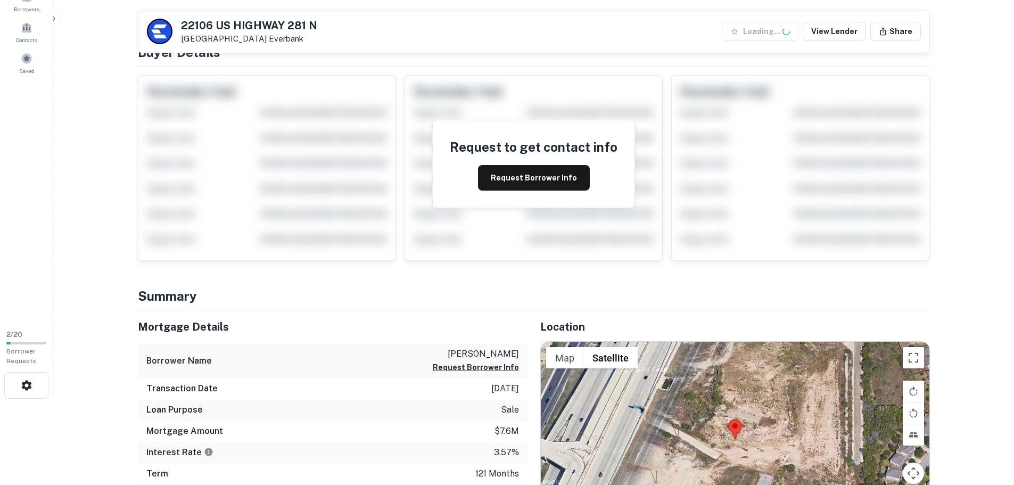
scroll to position [213, 0]
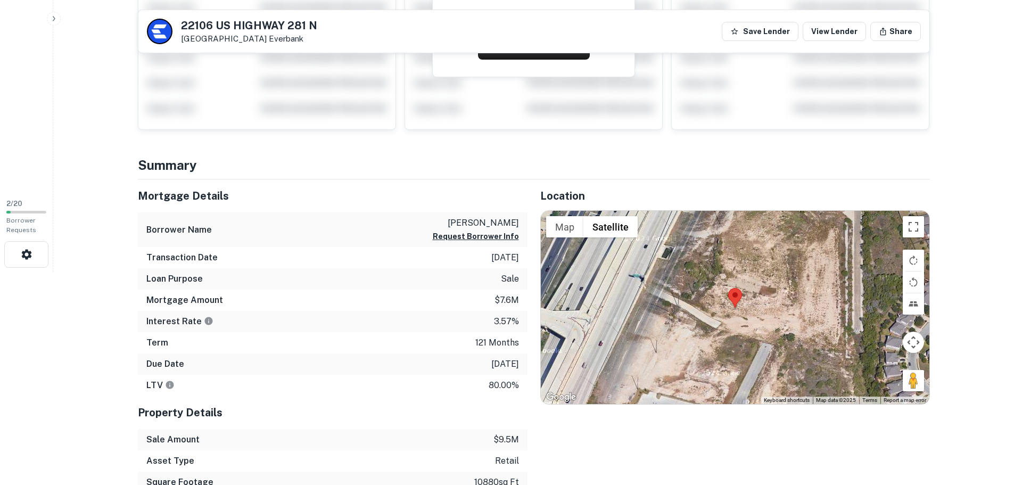
click at [203, 22] on h5 "22106 US HIGHWAY 281 N" at bounding box center [249, 25] width 136 height 11
copy h5 "22106 US HIGHWAY 281 N"
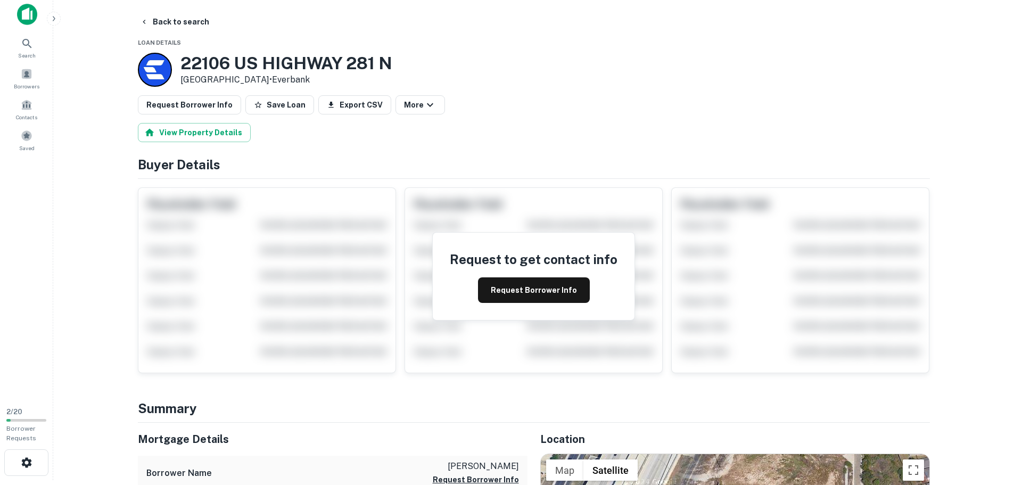
scroll to position [0, 0]
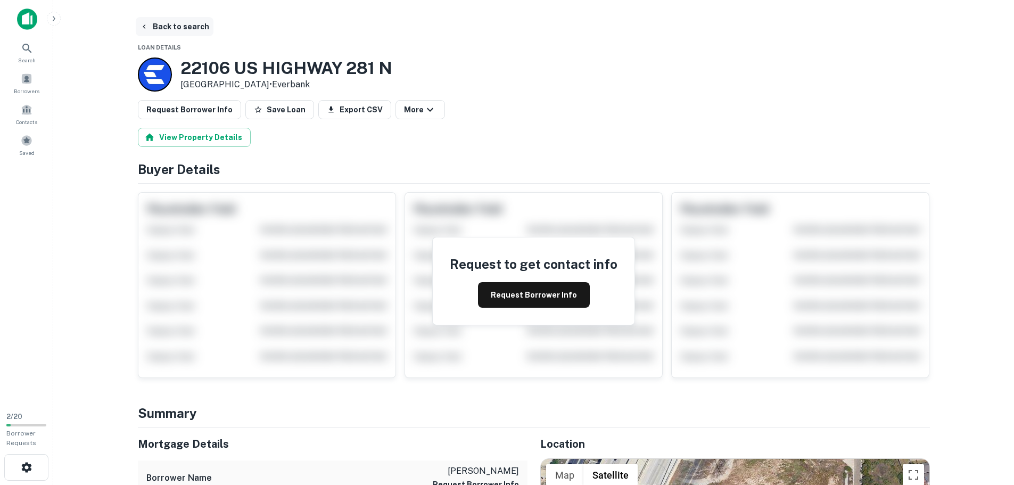
click at [167, 28] on button "Back to search" at bounding box center [175, 26] width 78 height 19
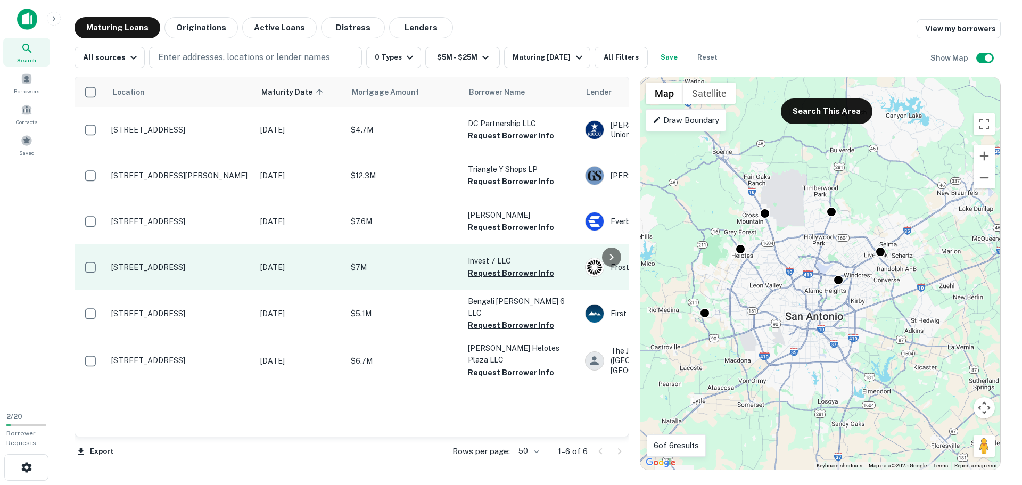
click at [166, 272] on p "[STREET_ADDRESS]" at bounding box center [180, 267] width 138 height 10
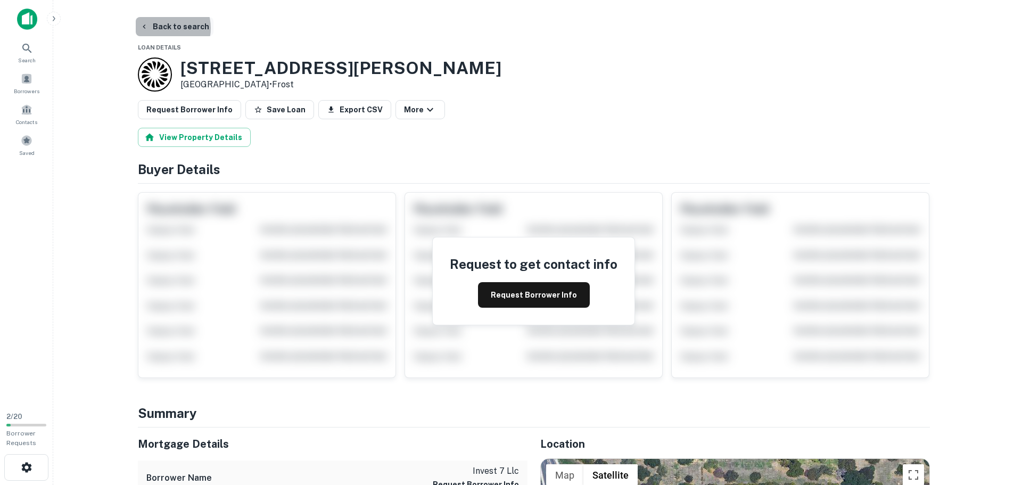
click at [162, 28] on button "Back to search" at bounding box center [175, 26] width 78 height 19
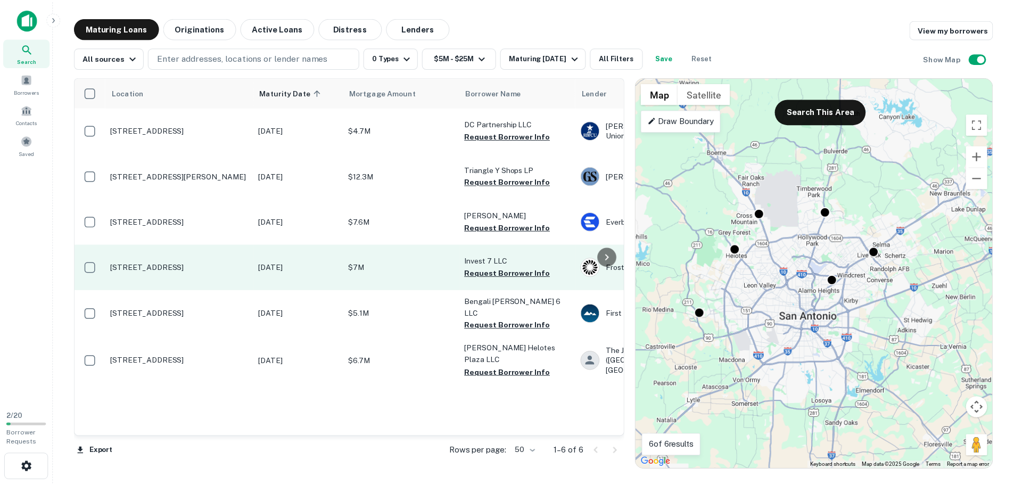
scroll to position [23, 0]
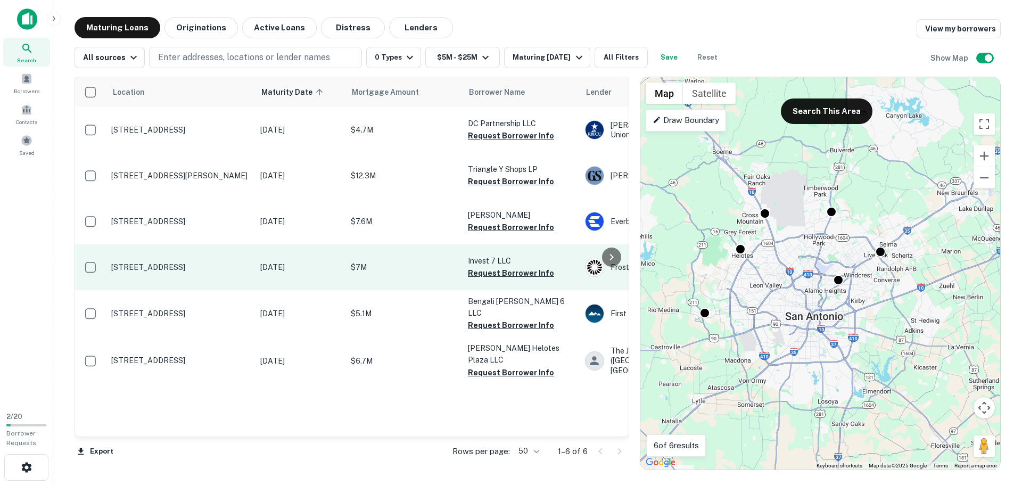
click at [129, 272] on p "[STREET_ADDRESS]" at bounding box center [180, 267] width 138 height 10
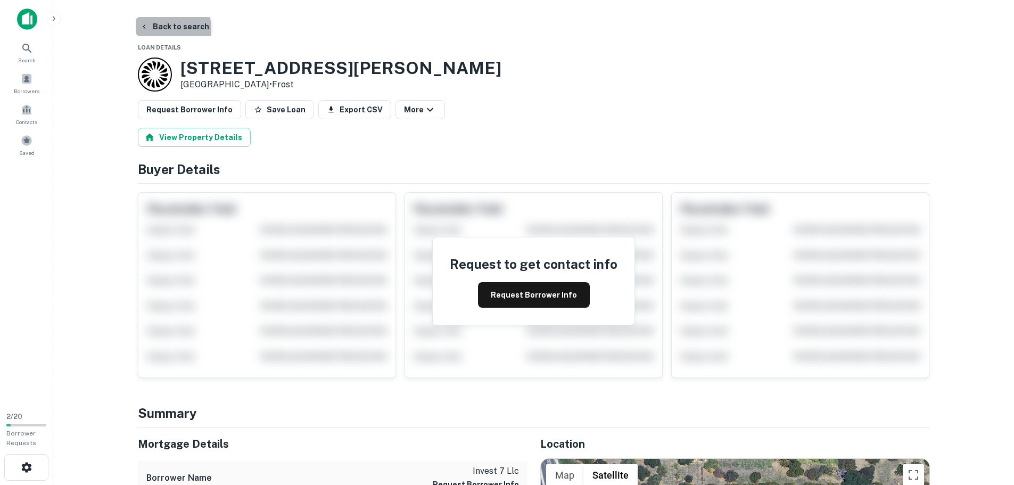
click at [164, 29] on button "Back to search" at bounding box center [175, 26] width 78 height 19
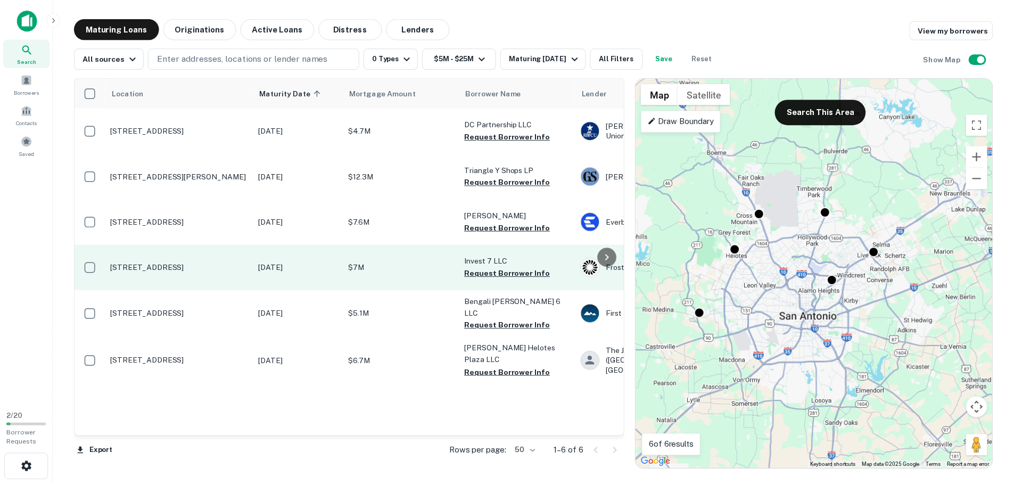
scroll to position [23, 0]
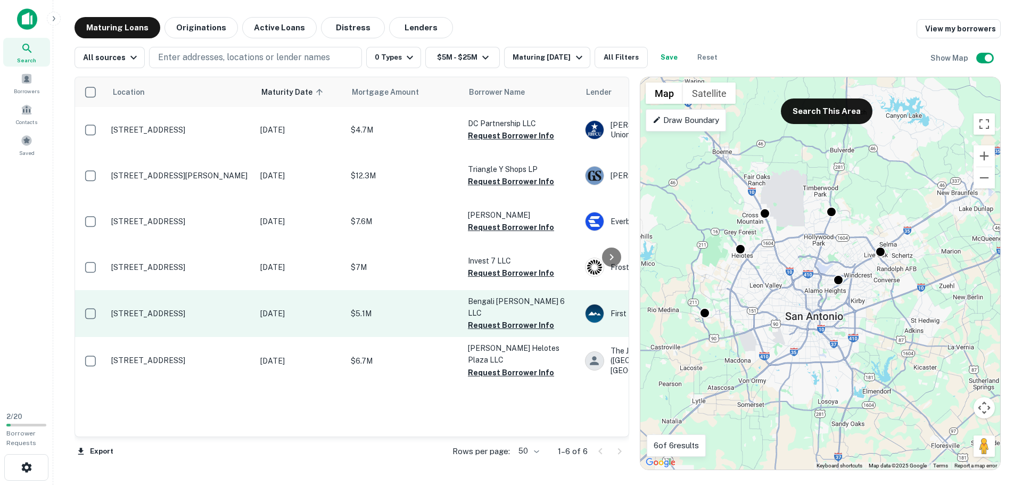
click at [175, 318] on p "[STREET_ADDRESS]" at bounding box center [180, 314] width 138 height 10
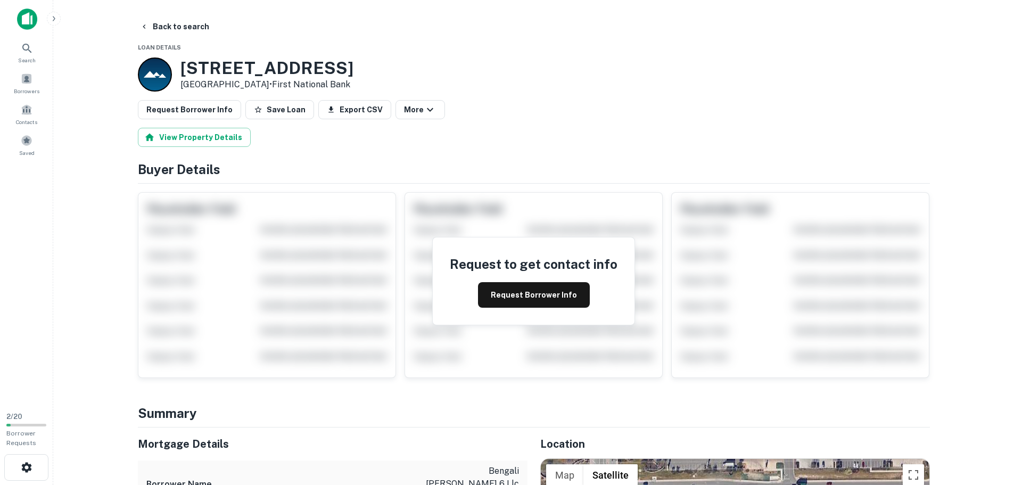
scroll to position [213, 0]
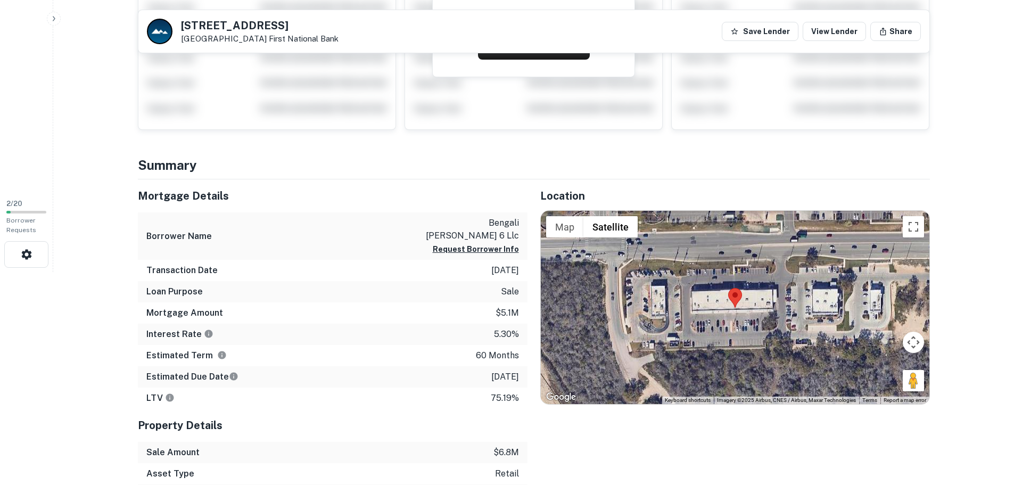
click at [205, 17] on div "[STREET_ADDRESS] First National Bank Save Lender View Lender Share" at bounding box center [533, 31] width 791 height 43
click at [207, 20] on h5 "[STREET_ADDRESS]" at bounding box center [260, 25] width 158 height 11
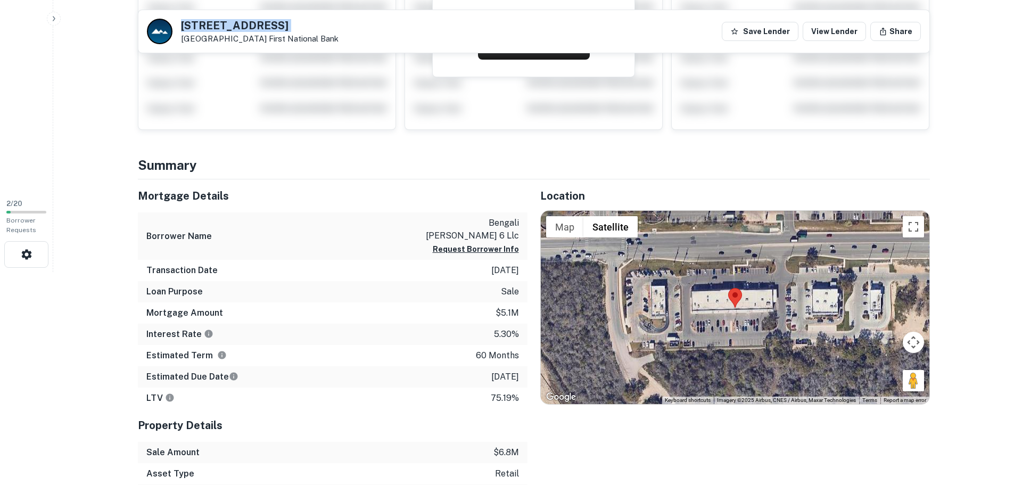
click at [207, 20] on h5 "[STREET_ADDRESS]" at bounding box center [260, 25] width 158 height 11
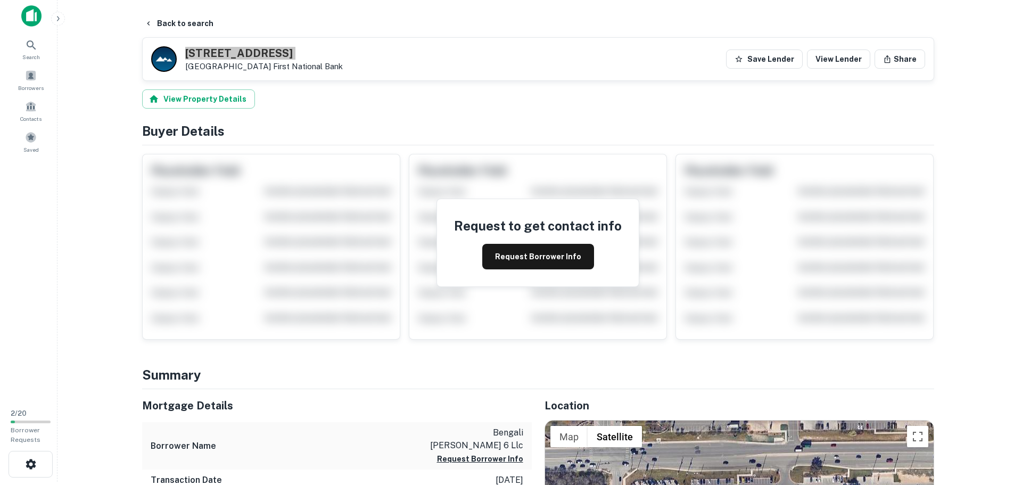
scroll to position [0, 0]
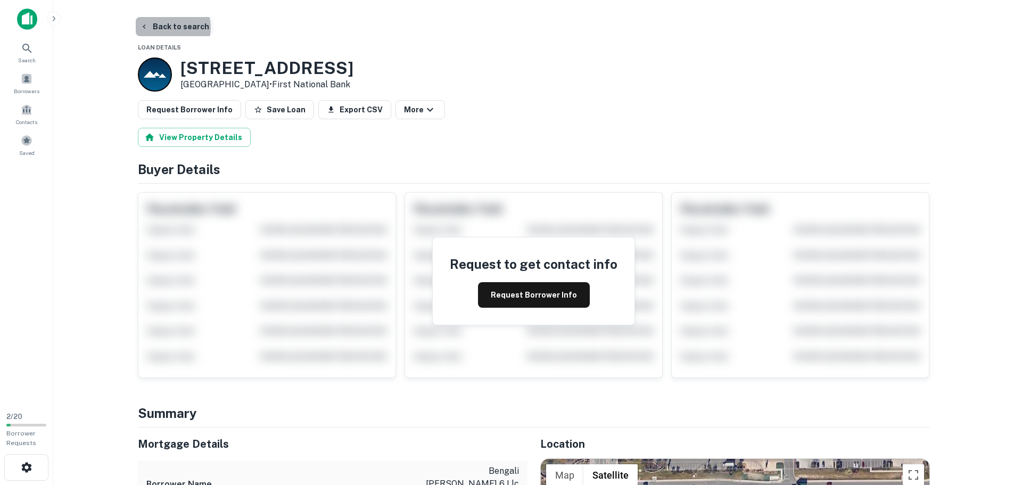
drag, startPoint x: 167, startPoint y: 27, endPoint x: 169, endPoint y: 33, distance: 6.1
click at [167, 29] on button "Back to search" at bounding box center [175, 26] width 78 height 19
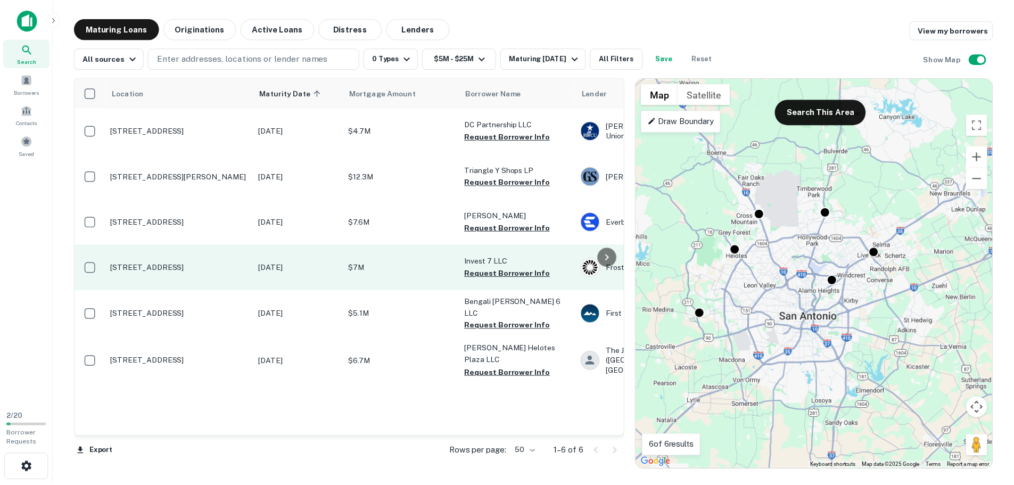
scroll to position [23, 0]
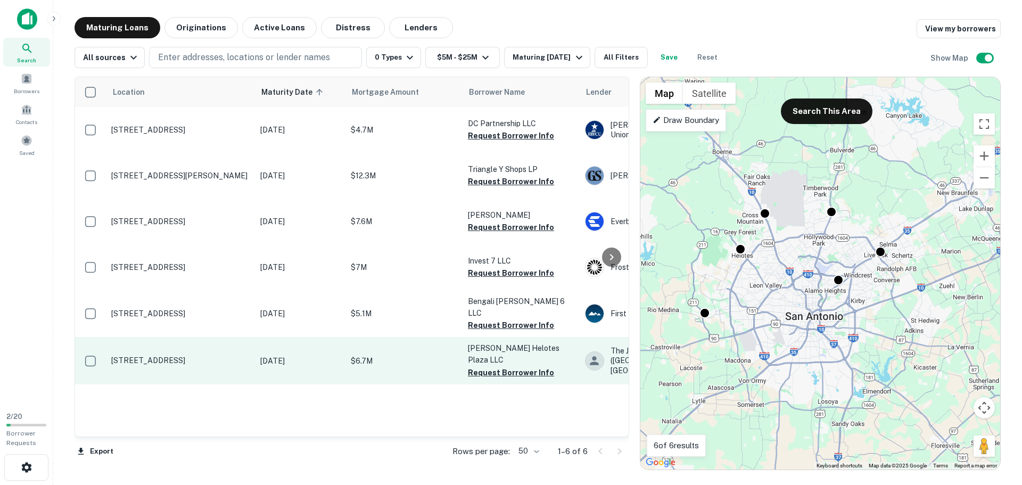
click at [166, 384] on td "[STREET_ADDRESS]" at bounding box center [180, 360] width 149 height 47
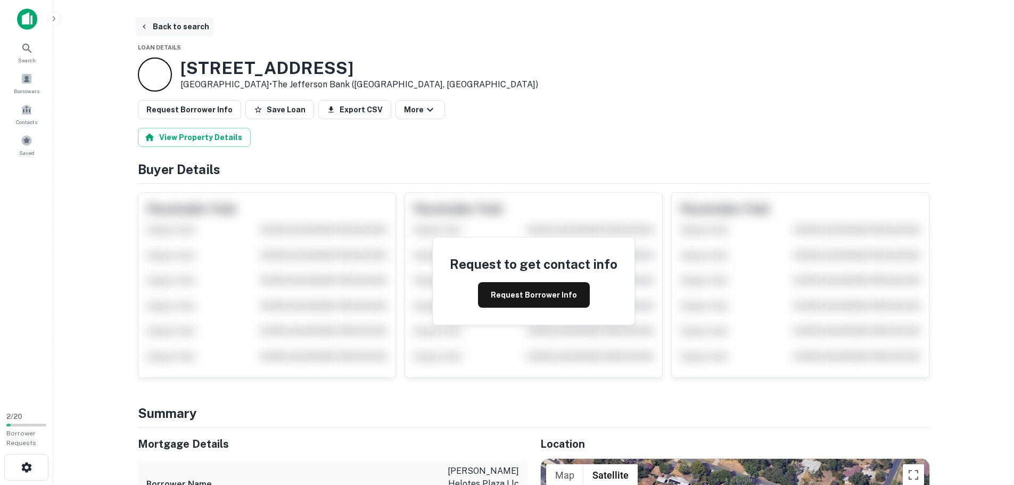
click at [163, 17] on main "Back to search Loan Details [STREET_ADDRESS] • The [GEOGRAPHIC_DATA] (greenvill…" at bounding box center [533, 242] width 961 height 485
drag, startPoint x: 177, startPoint y: 24, endPoint x: 182, endPoint y: 29, distance: 6.8
click at [180, 28] on button "Back to search" at bounding box center [175, 26] width 78 height 19
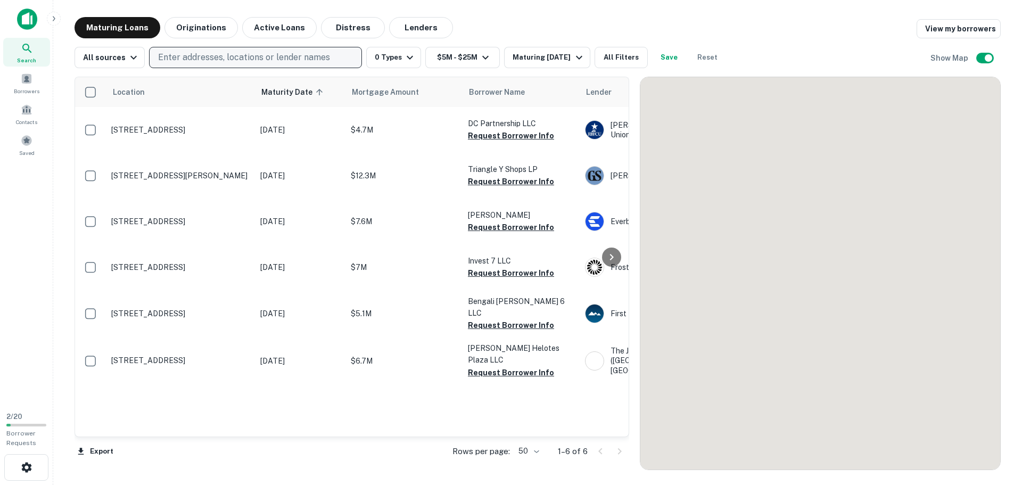
click at [185, 63] on p "Enter addresses, locations or lender names" at bounding box center [244, 57] width 172 height 13
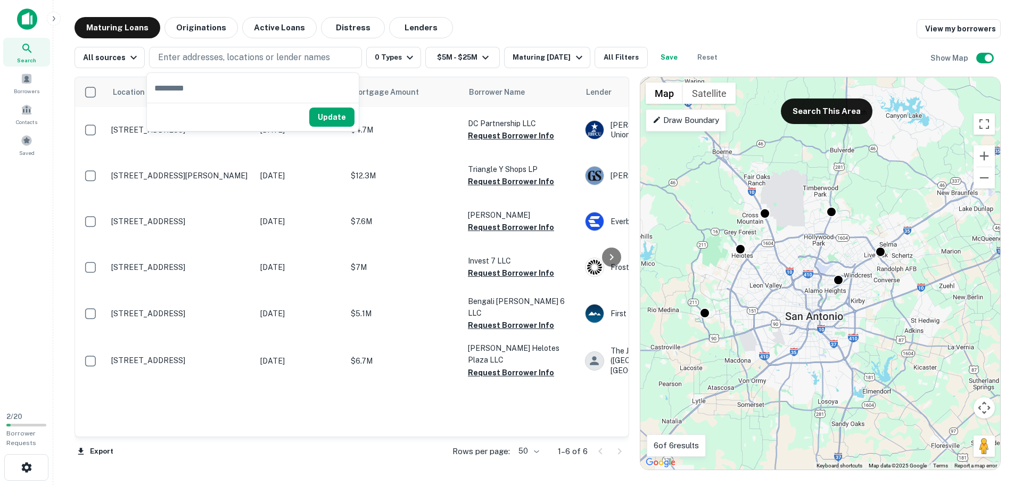
drag, startPoint x: 185, startPoint y: 63, endPoint x: 169, endPoint y: 89, distance: 30.3
paste input "**********"
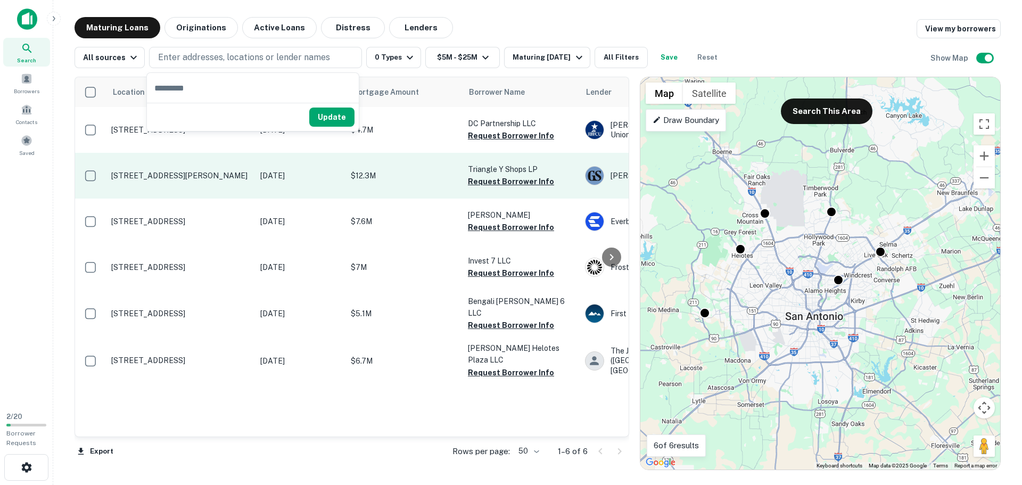
type input "**********"
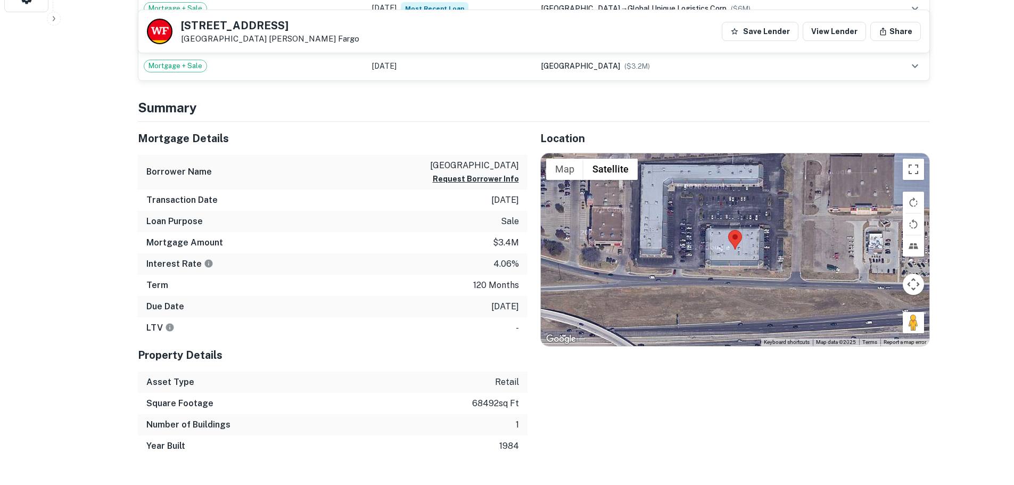
scroll to position [479, 0]
